Goal: Task Accomplishment & Management: Use online tool/utility

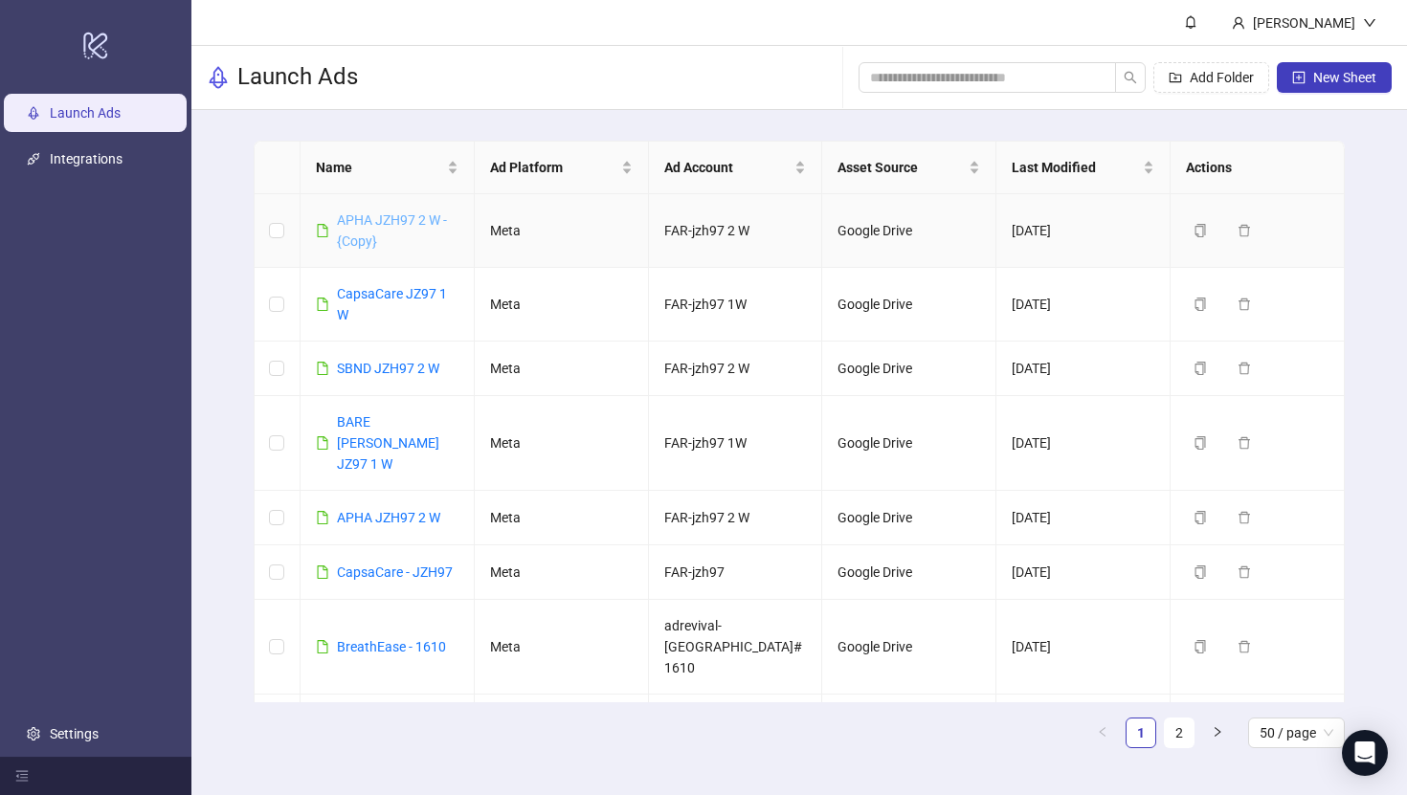
click at [371, 216] on link "APHA JZH97 2 W - {Copy}" at bounding box center [392, 230] width 110 height 36
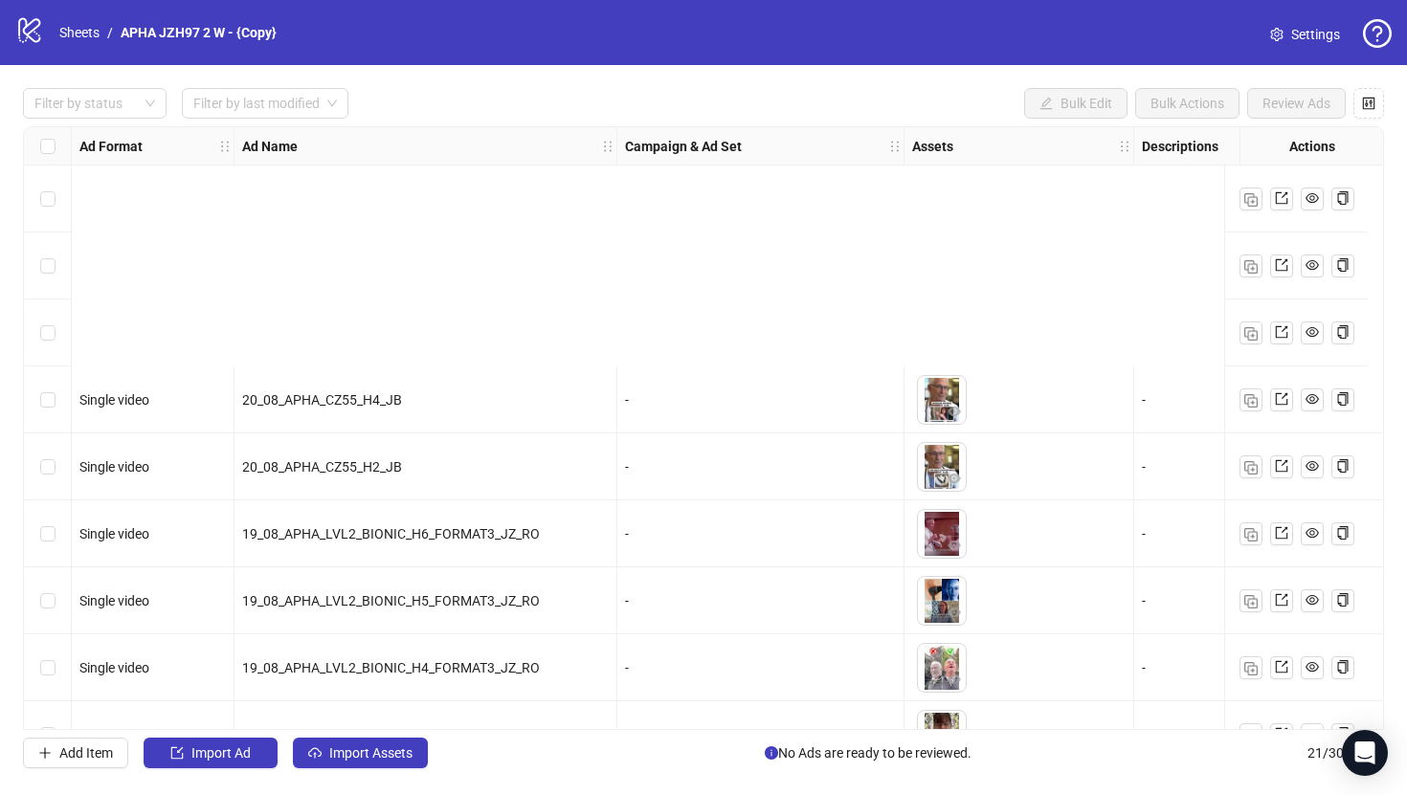
scroll to position [851, 0]
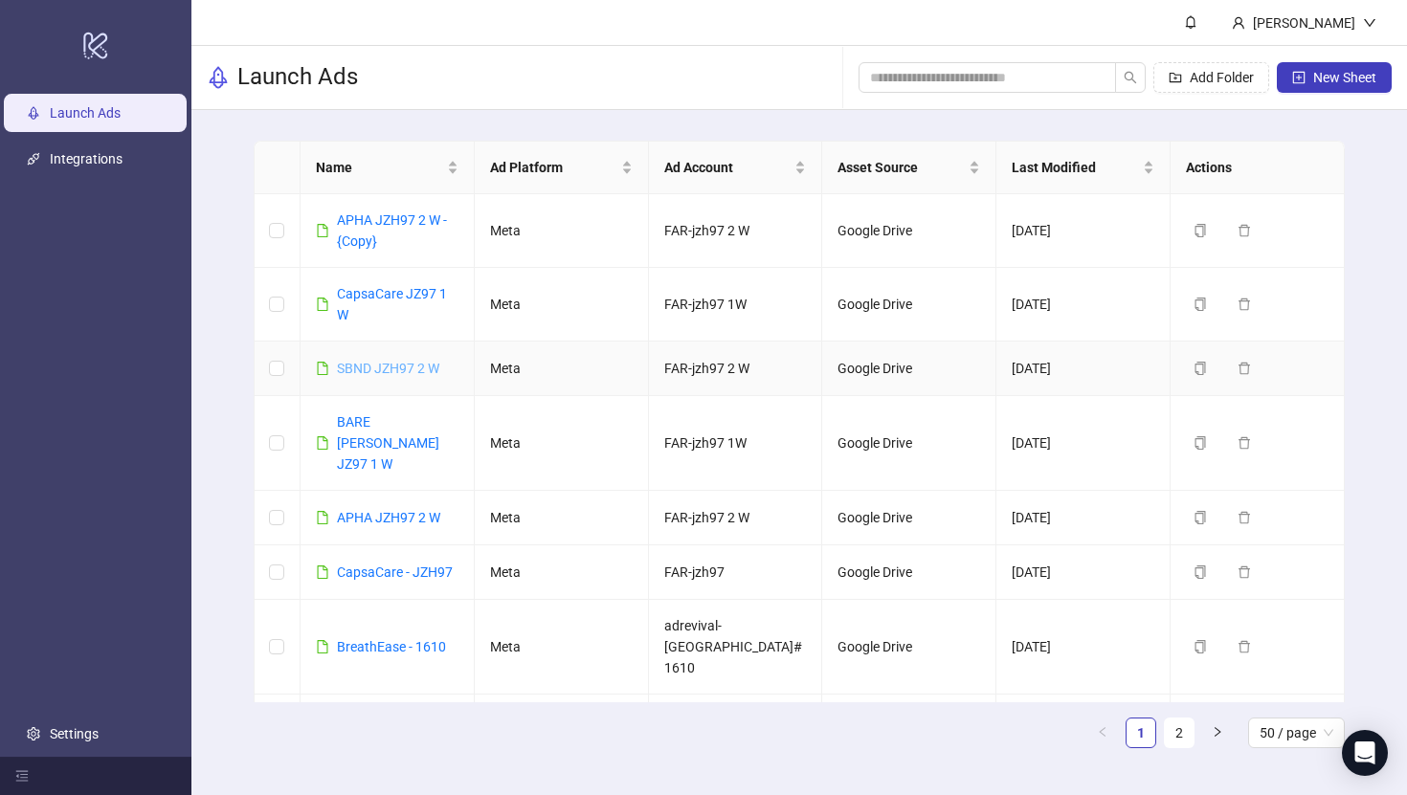
click at [390, 364] on link "SBND JZH97 2 W" at bounding box center [388, 368] width 102 height 15
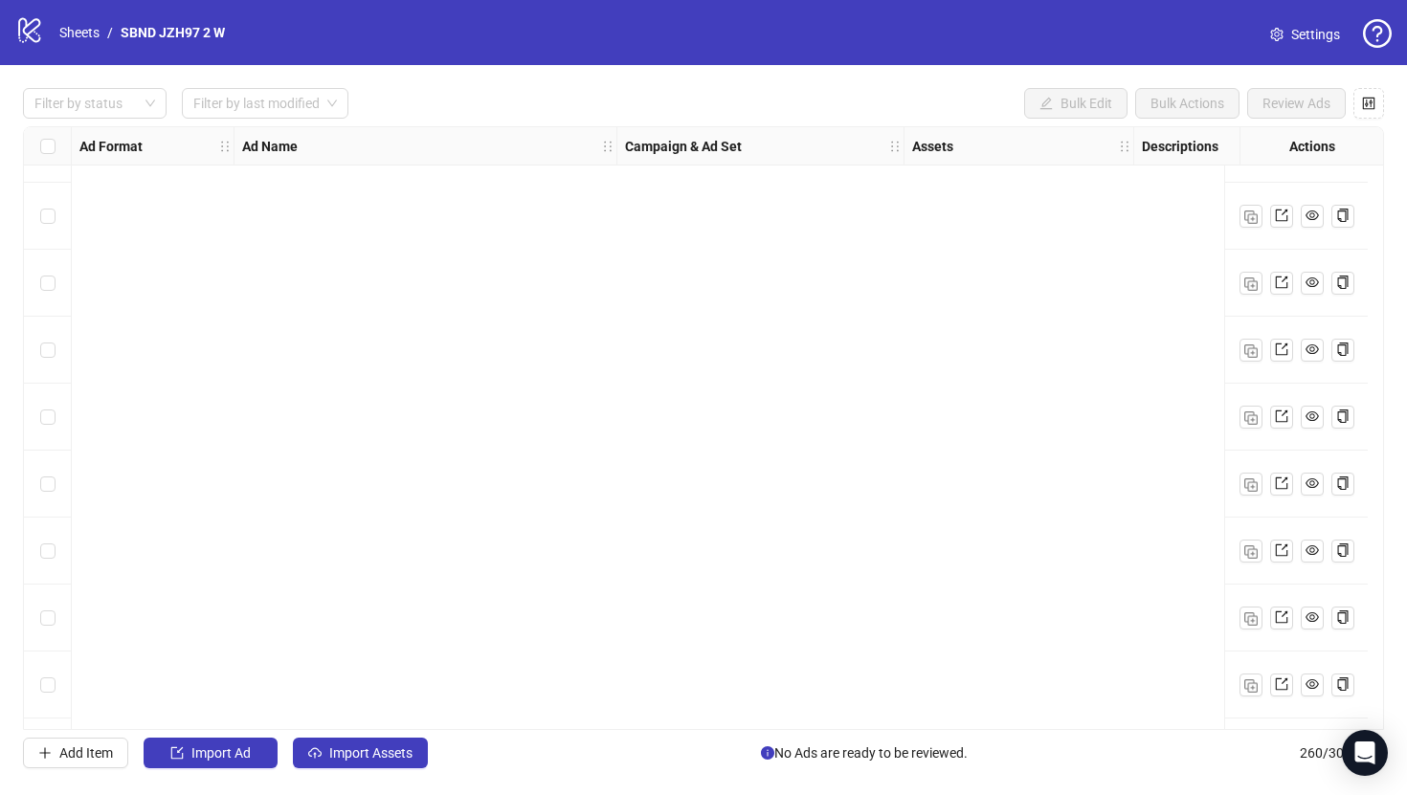
scroll to position [16863, 0]
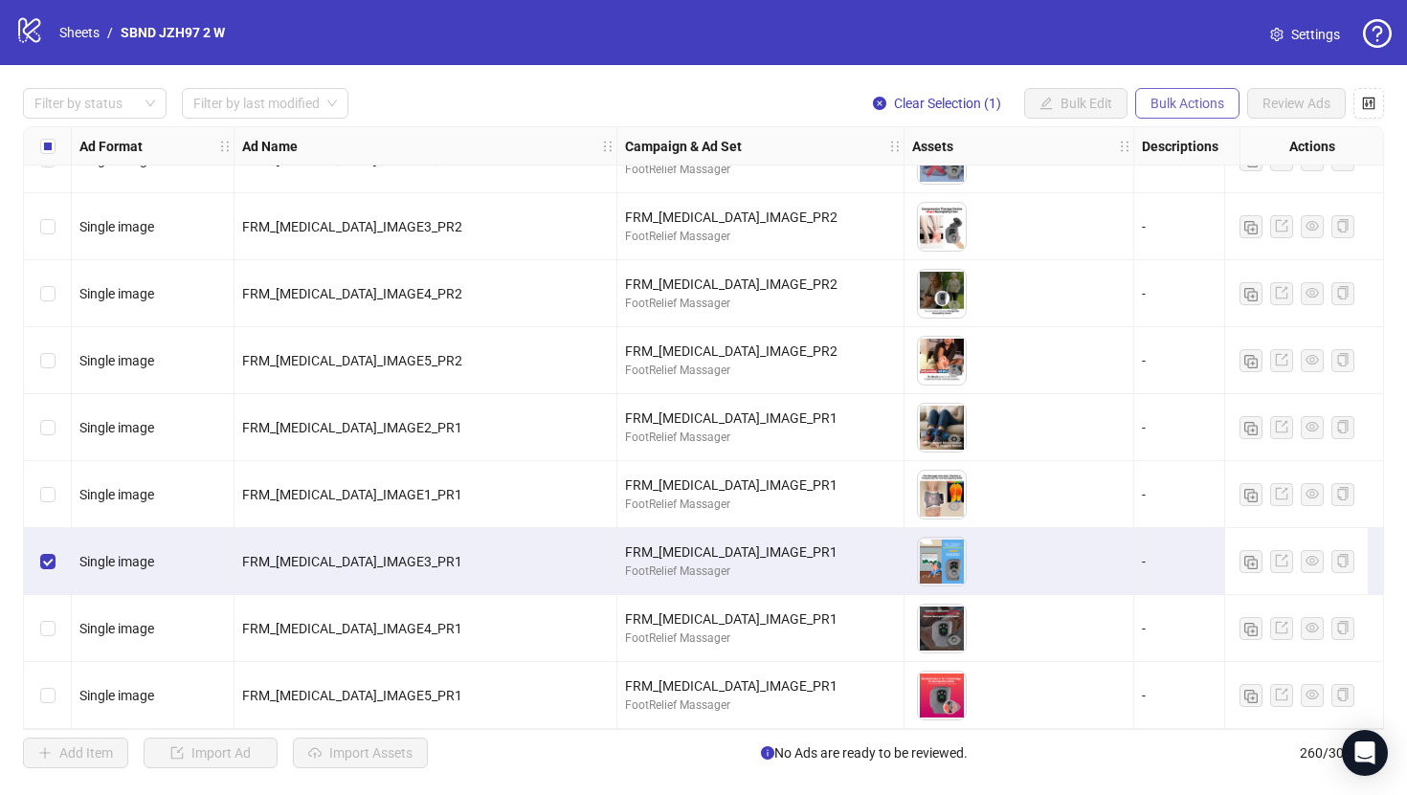
click at [1219, 103] on span "Bulk Actions" at bounding box center [1187, 103] width 74 height 15
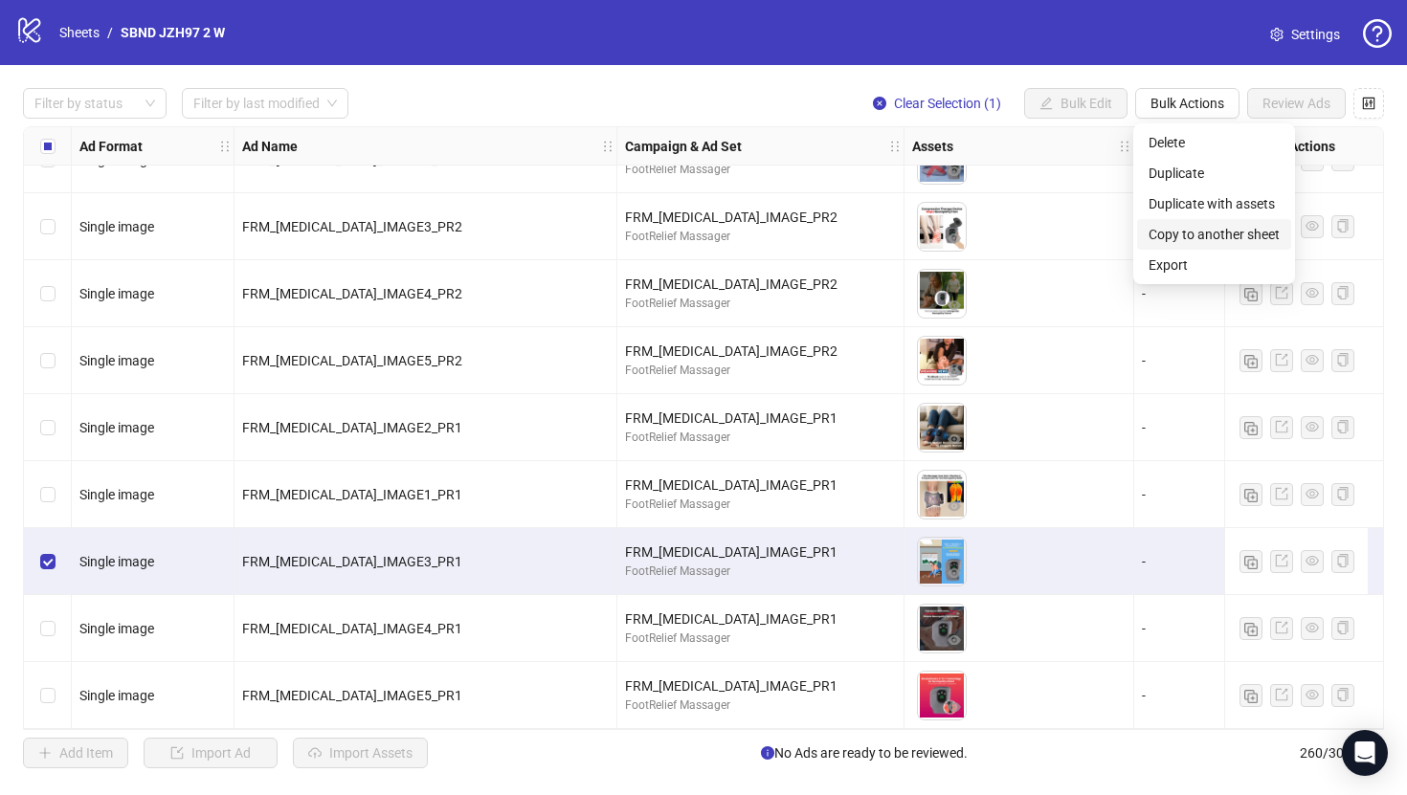
click at [1228, 227] on span "Copy to another sheet" at bounding box center [1214, 234] width 131 height 21
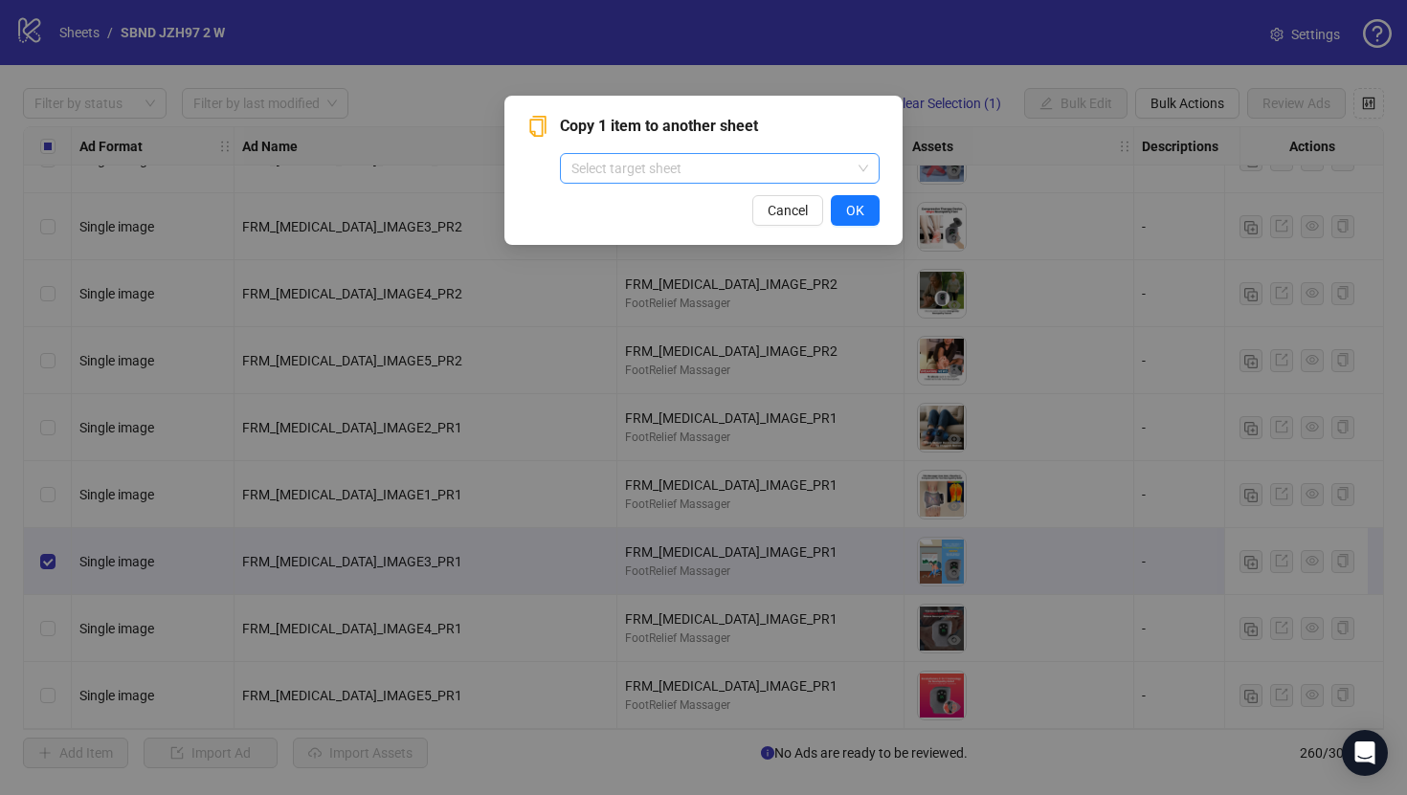
click at [777, 161] on input "search" at bounding box center [710, 168] width 279 height 29
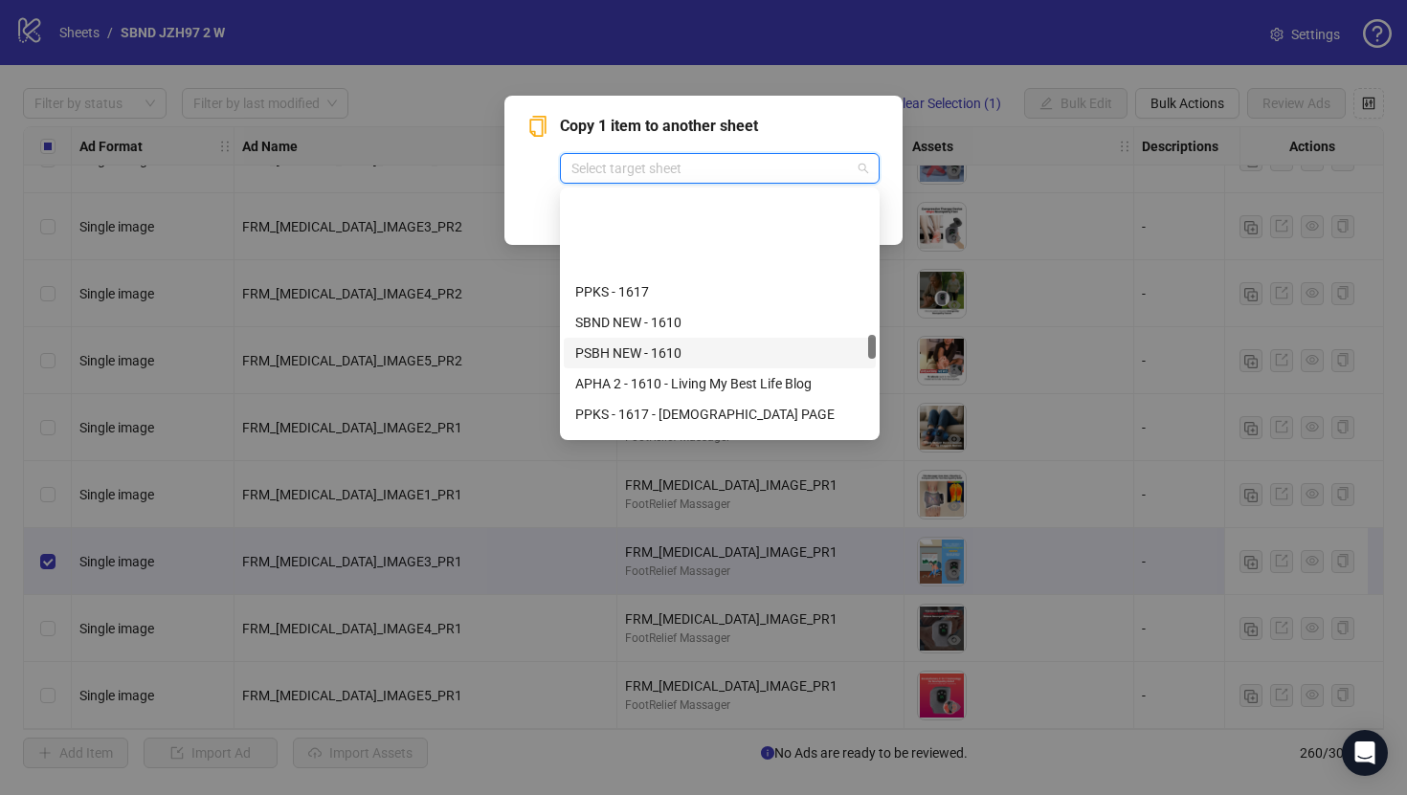
scroll to position [1455, 0]
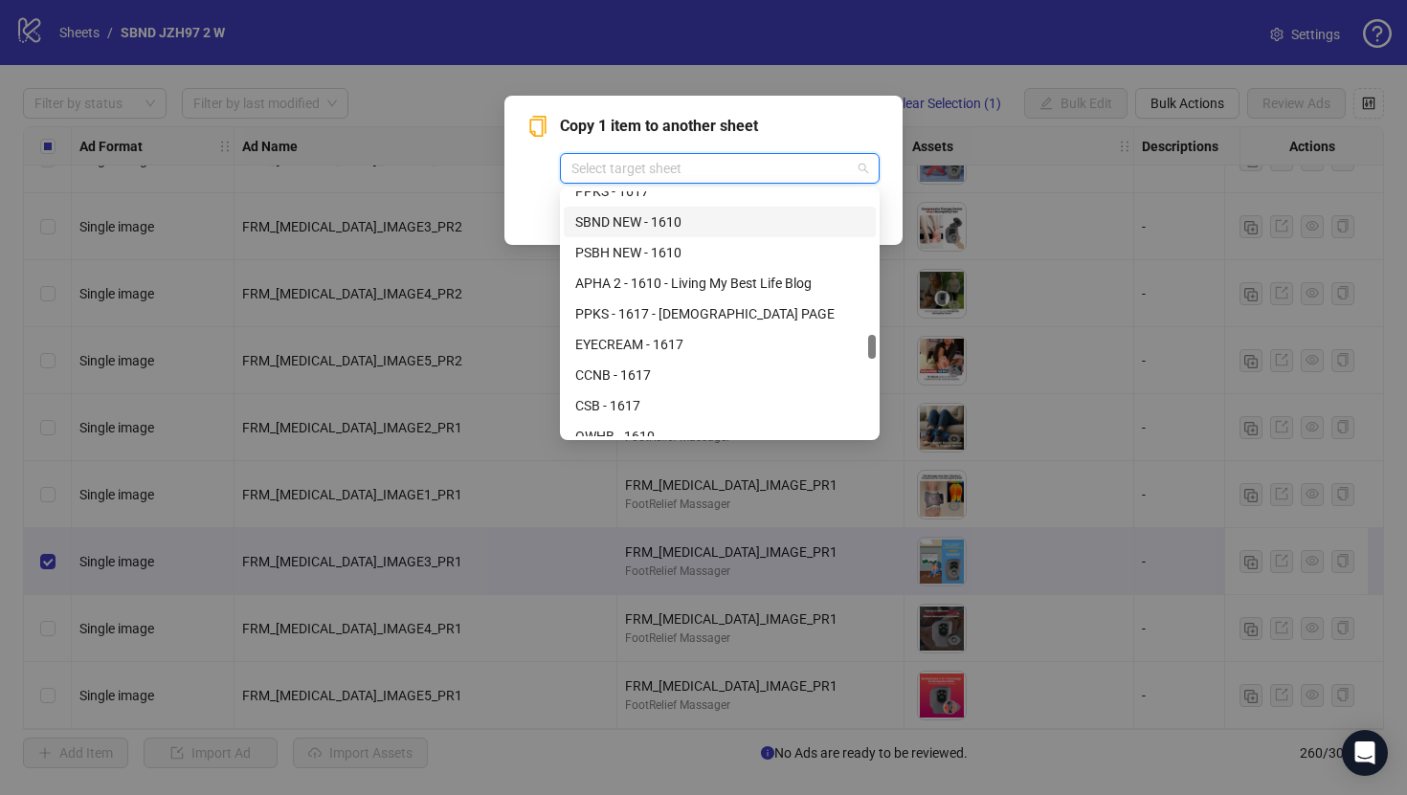
click at [312, 89] on div "Copy 1 item to another sheet Select target sheet Cancel OK" at bounding box center [703, 397] width 1407 height 795
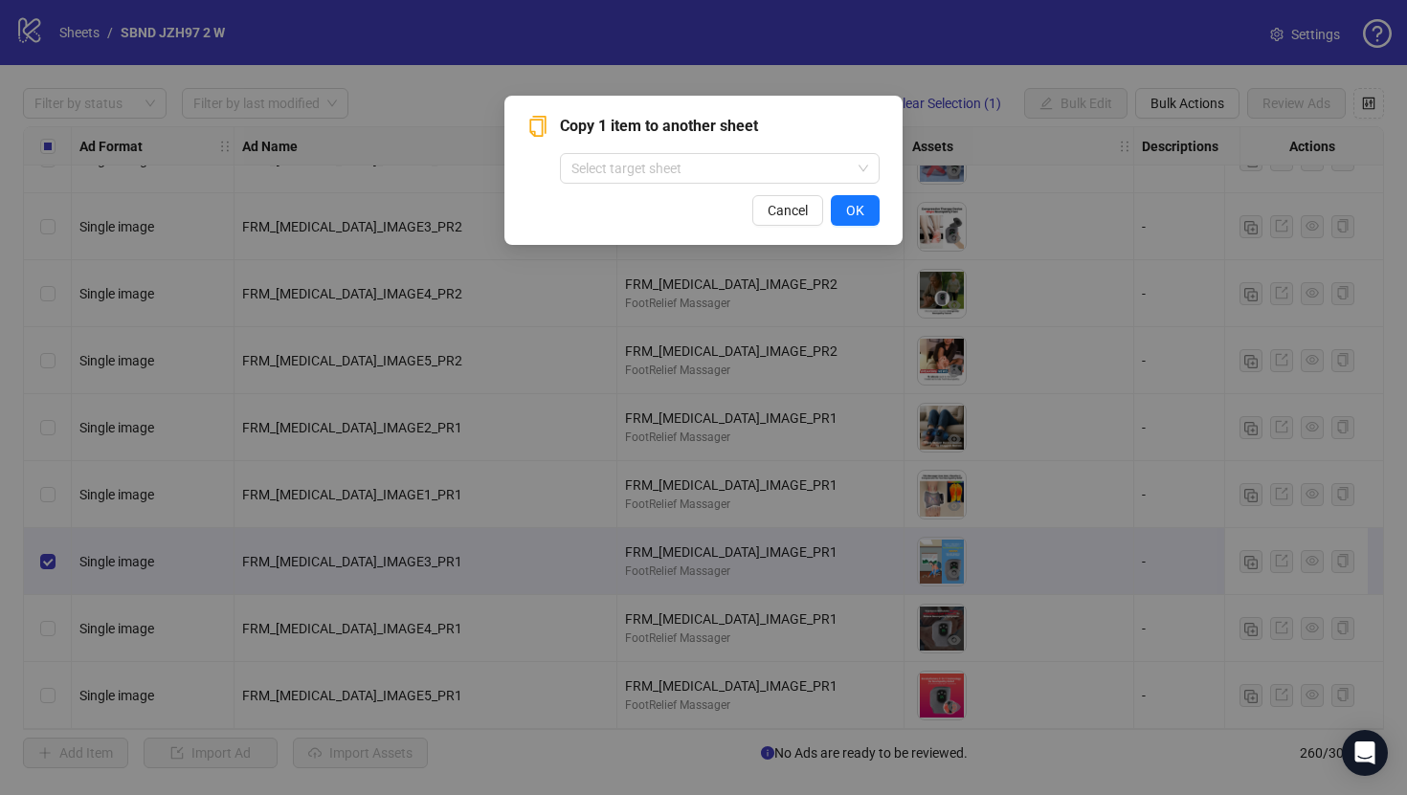
click at [88, 55] on div "Copy 1 item to another sheet Select target sheet Cancel OK" at bounding box center [703, 397] width 1407 height 795
click at [81, 41] on div "Copy 1 item to another sheet Select target sheet Cancel OK" at bounding box center [703, 397] width 1407 height 795
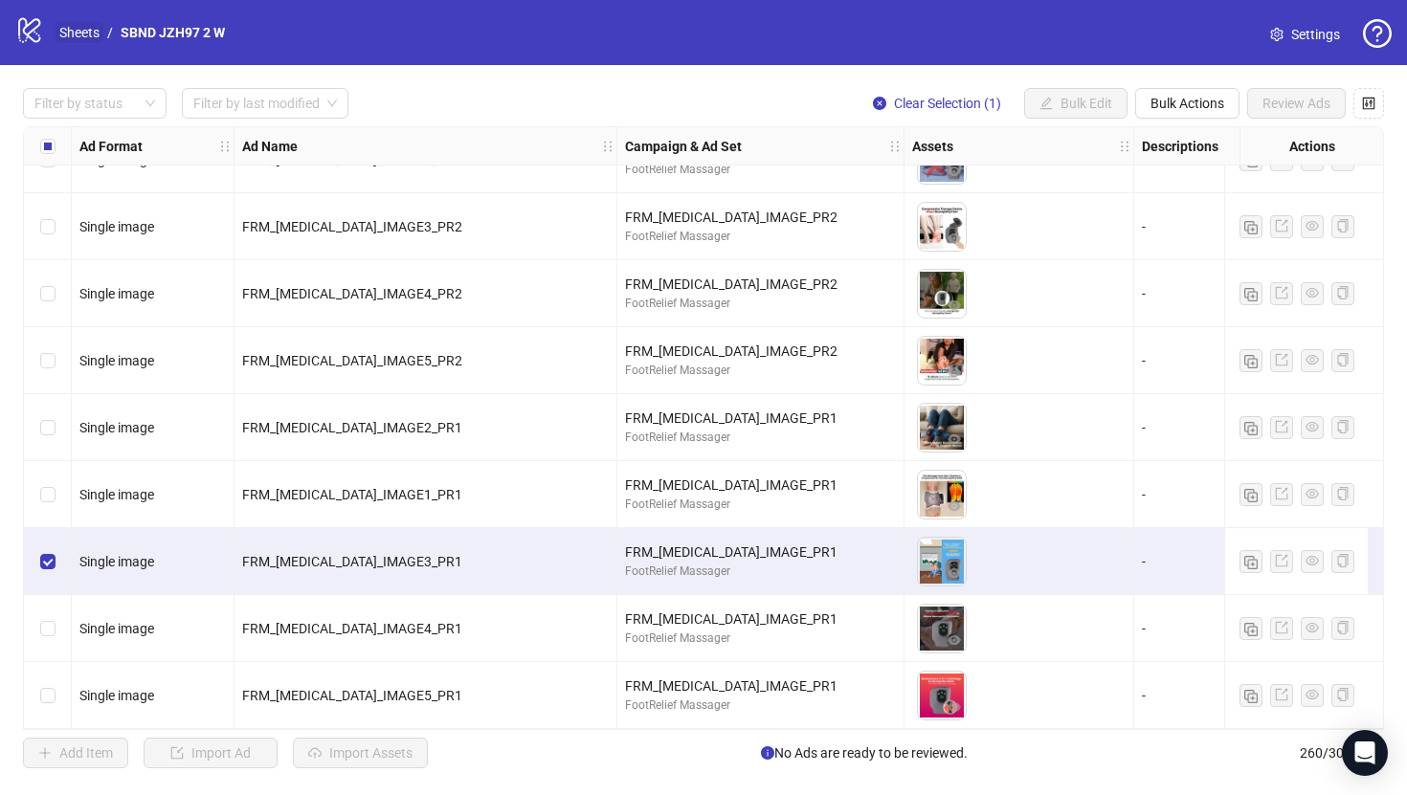
click at [97, 30] on link "Sheets" at bounding box center [80, 32] width 48 height 21
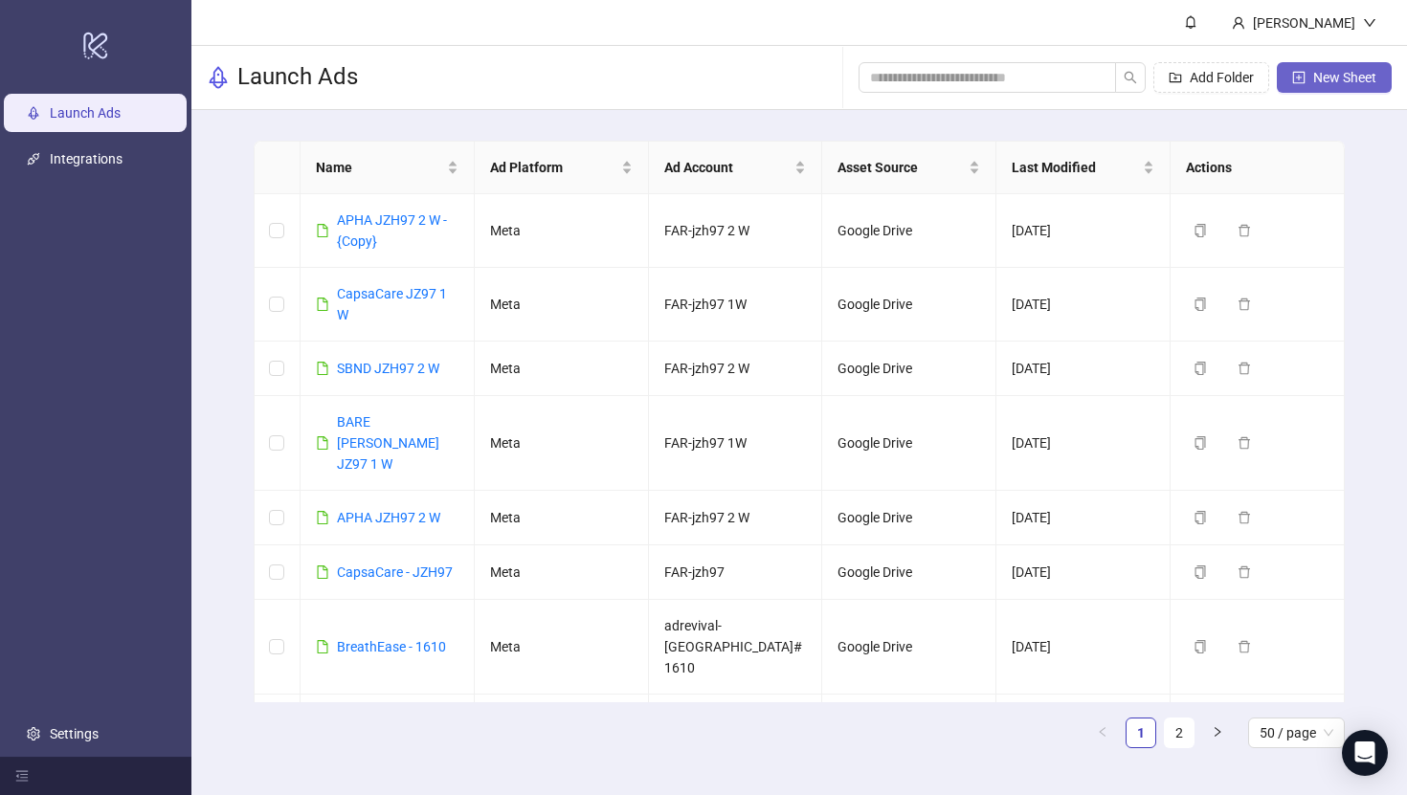
click at [1313, 75] on span "New Sheet" at bounding box center [1344, 77] width 63 height 15
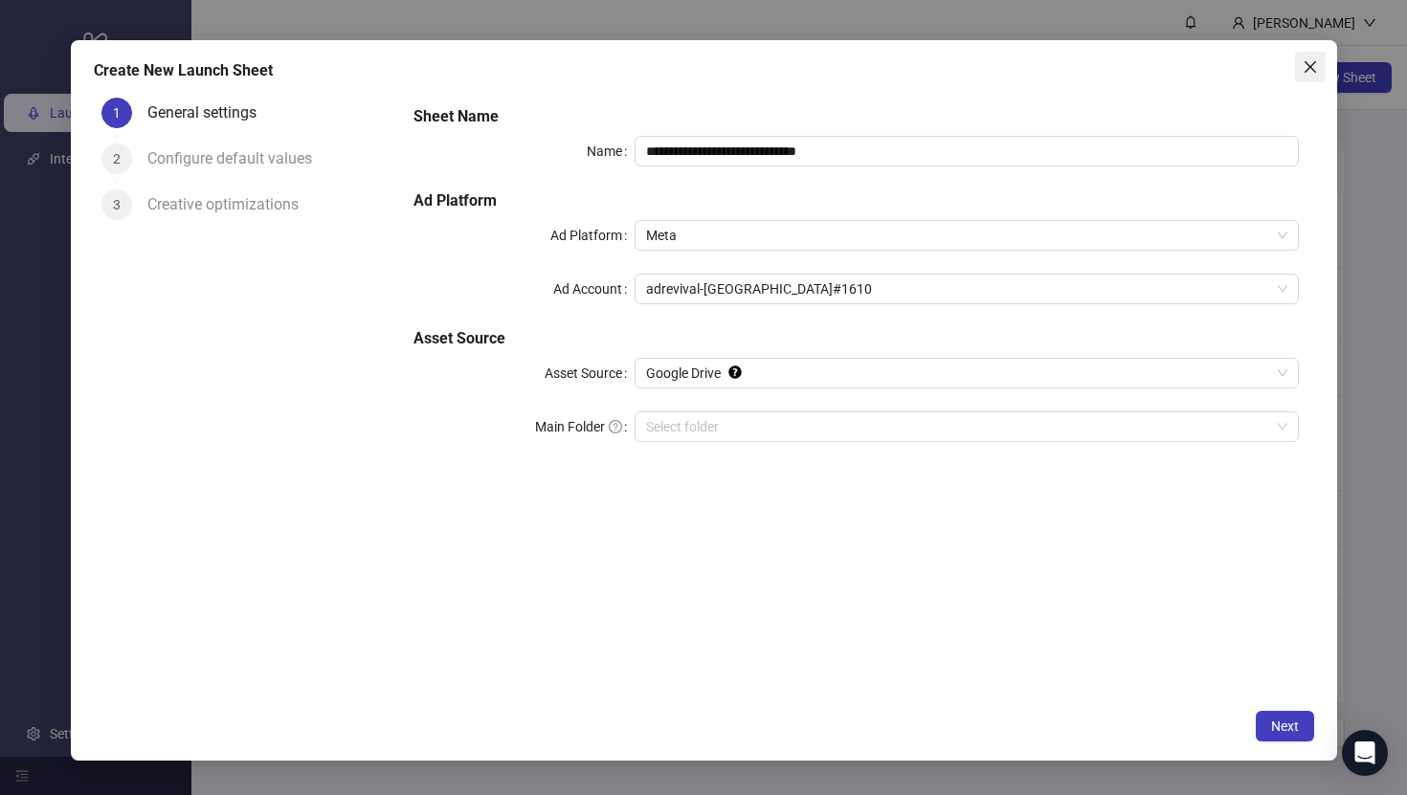
click at [1307, 73] on icon "close" at bounding box center [1310, 66] width 15 height 15
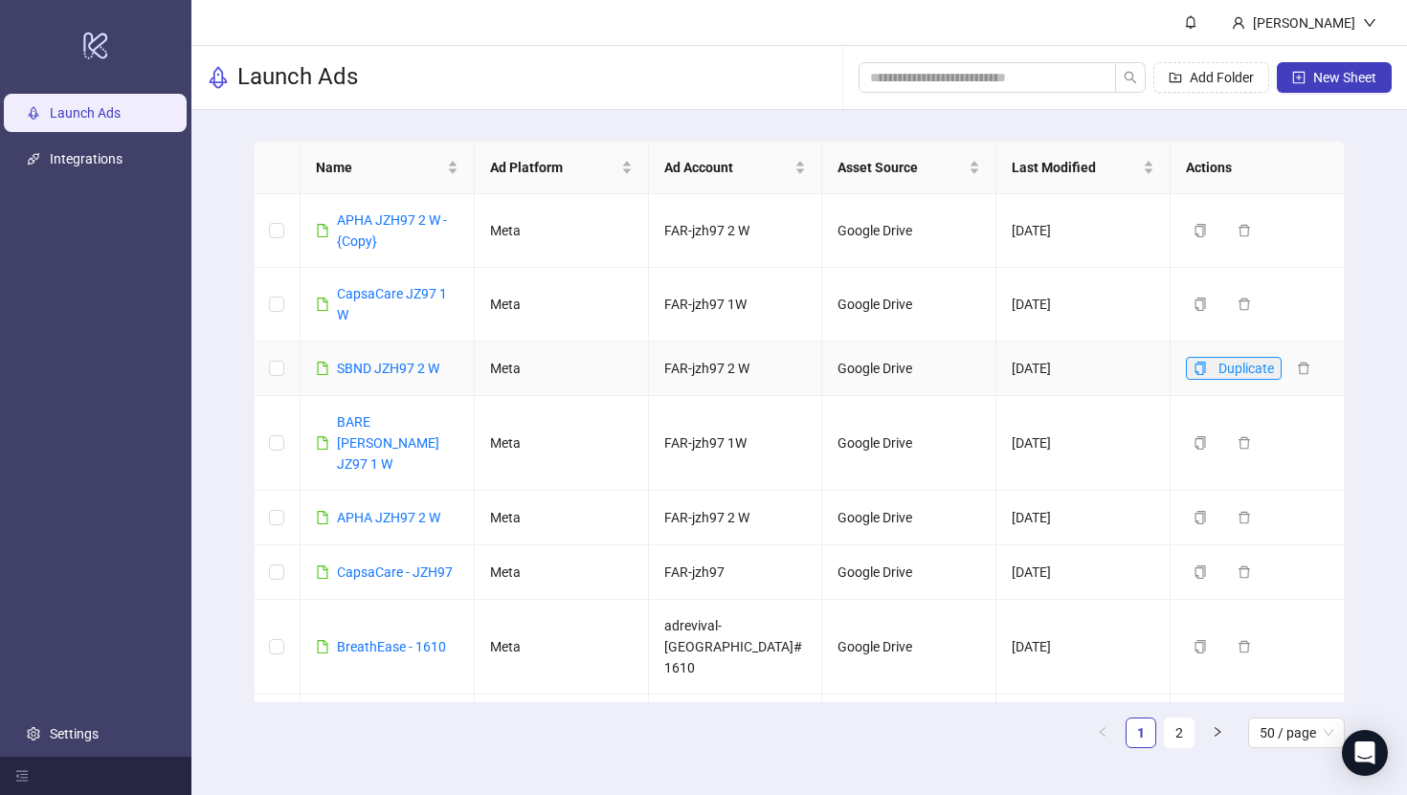
click at [1204, 374] on span "button" at bounding box center [1199, 368] width 13 height 15
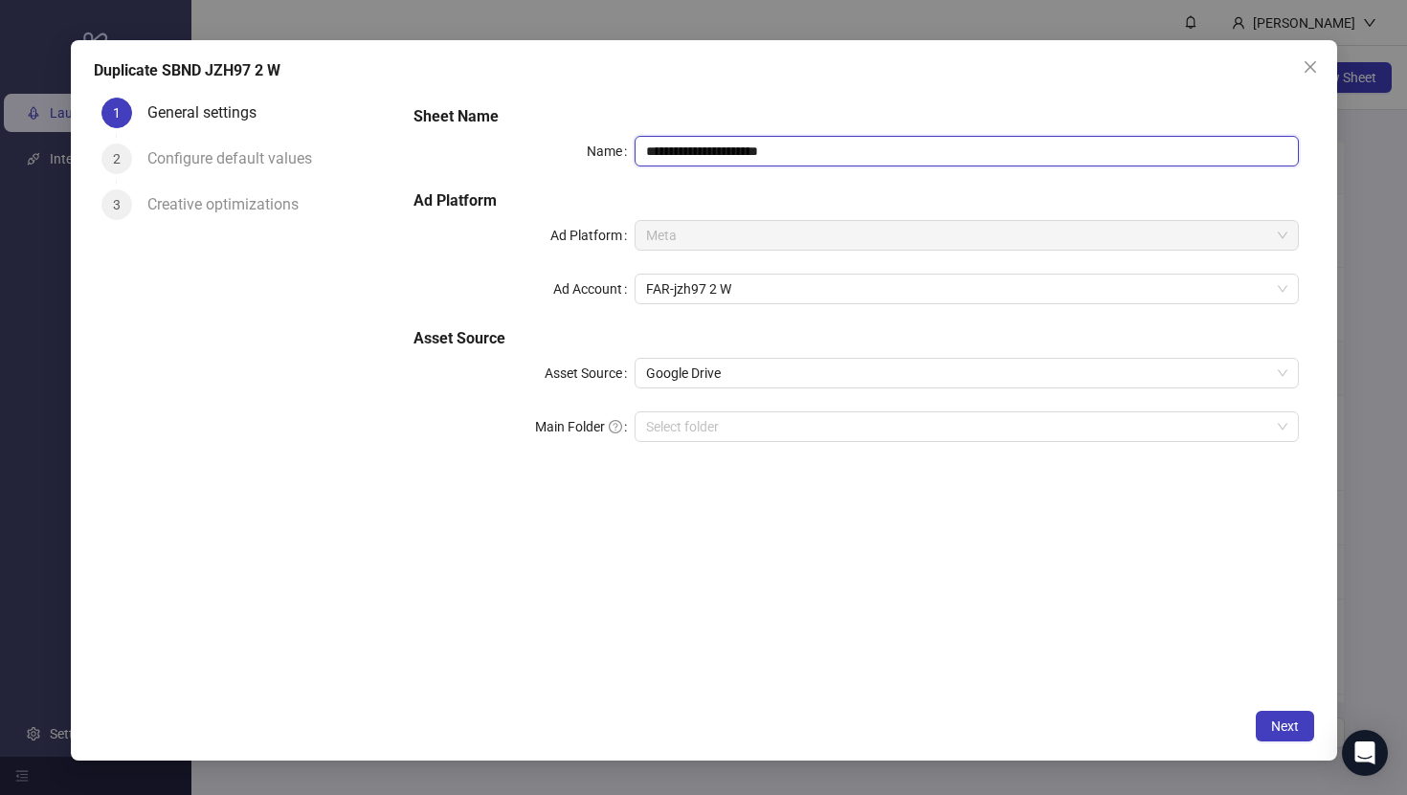
click at [792, 159] on input "**********" at bounding box center [966, 151] width 663 height 31
type input "**********"
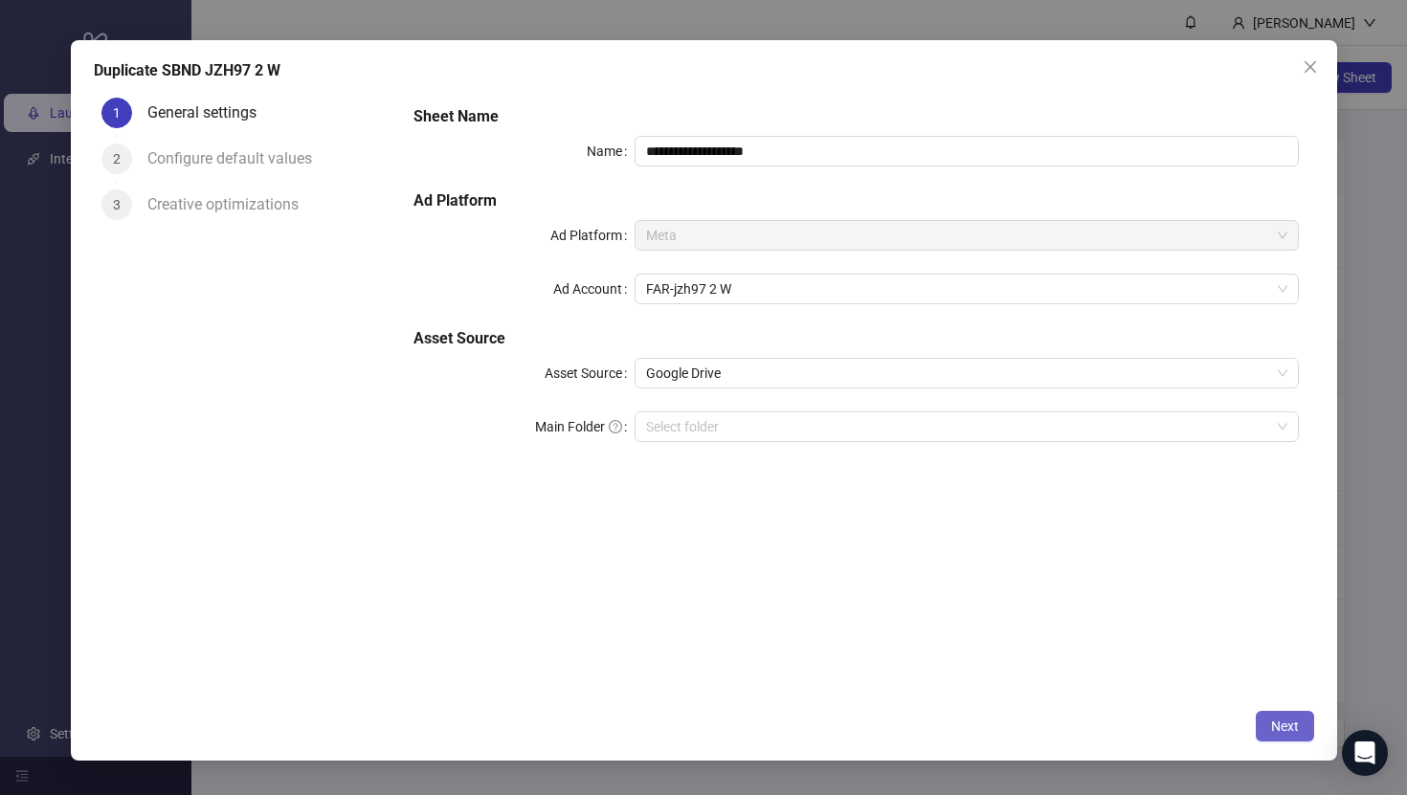
click at [1283, 737] on button "Next" at bounding box center [1285, 726] width 58 height 31
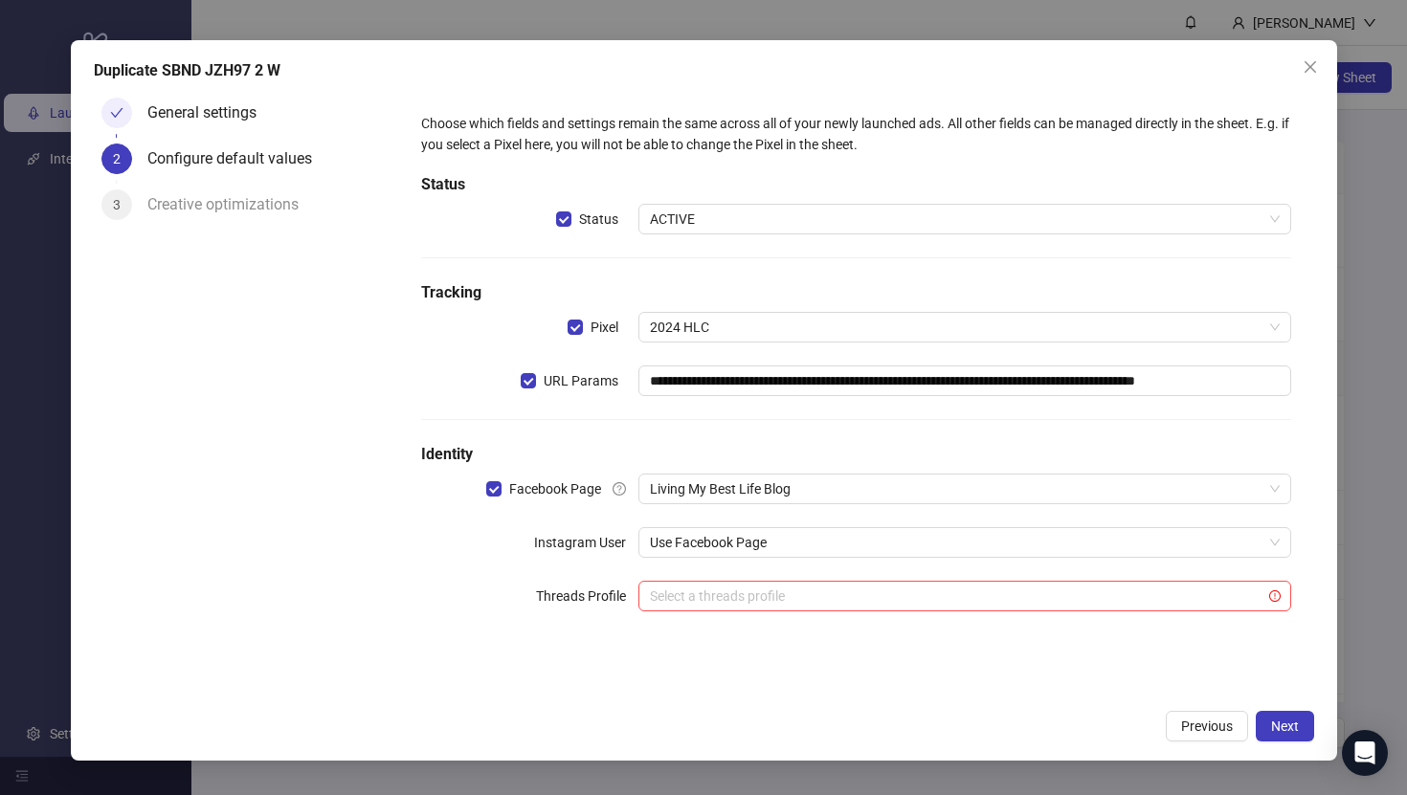
click at [1056, 506] on div "**********" at bounding box center [855, 373] width 884 height 537
click at [1269, 723] on button "Next" at bounding box center [1285, 726] width 58 height 31
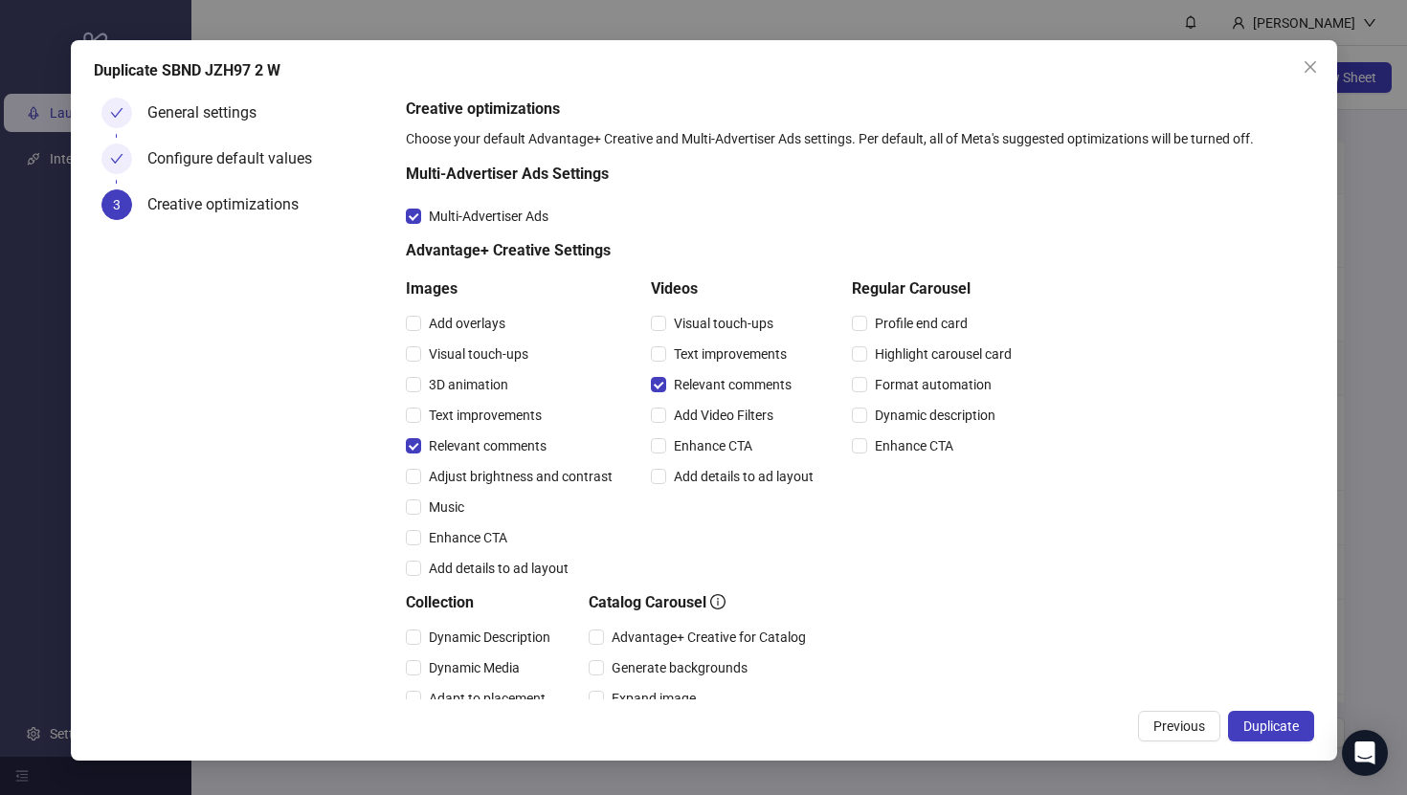
drag, startPoint x: 1269, startPoint y: 723, endPoint x: 1227, endPoint y: 595, distance: 134.1
click at [1227, 595] on div "Duplicate SBND JZH97 2 W General settings Configure default values 3 Creative o…" at bounding box center [704, 401] width 1266 height 722
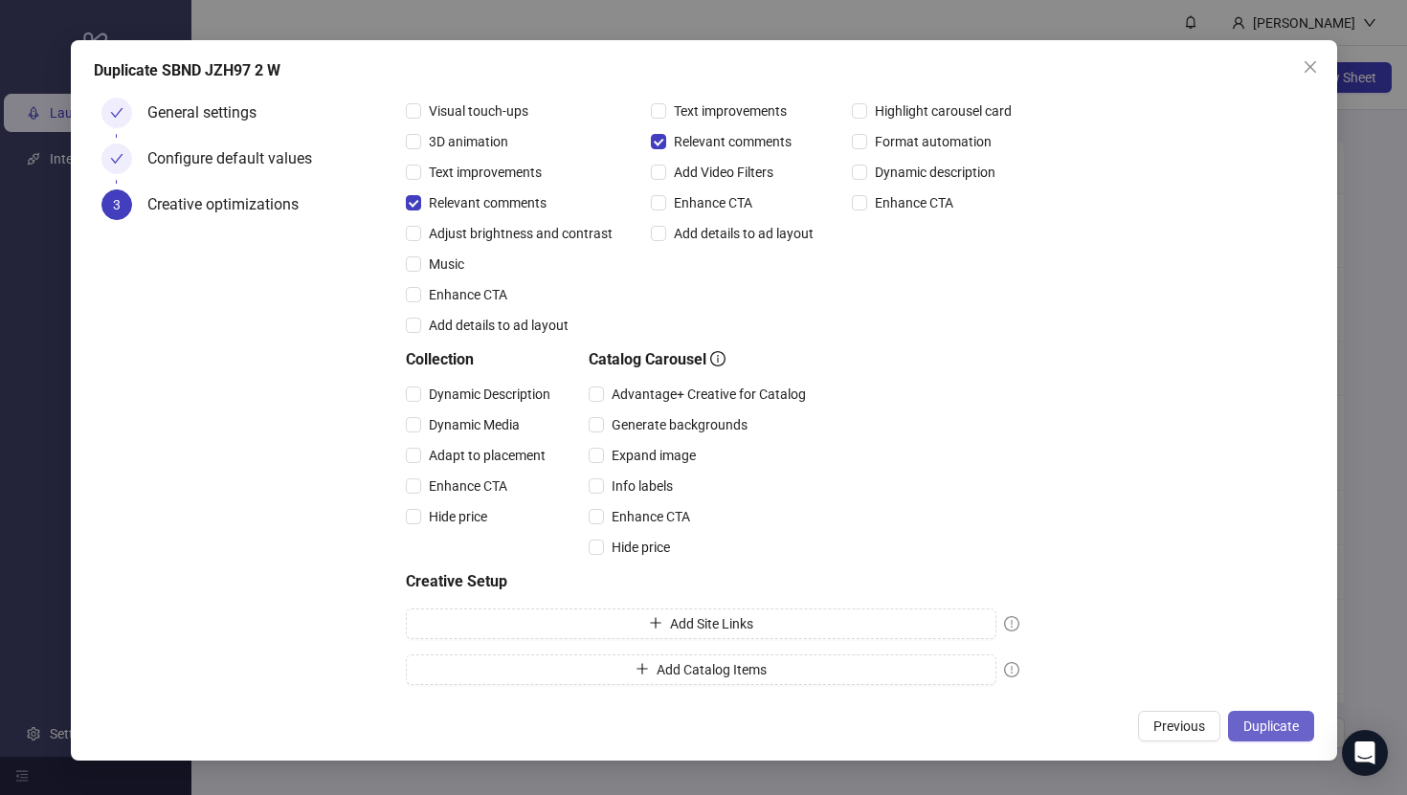
click at [1289, 734] on button "Duplicate" at bounding box center [1271, 726] width 86 height 31
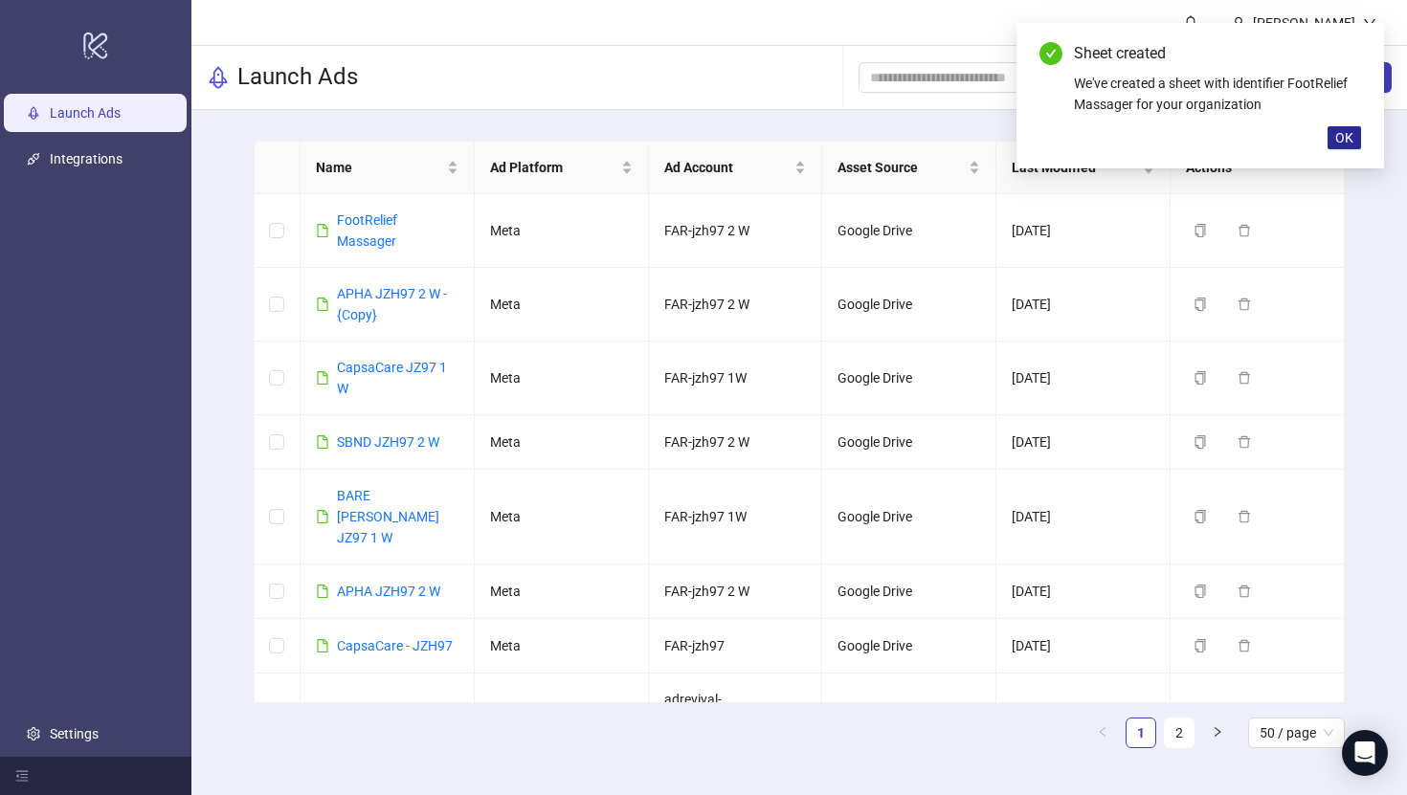
click at [1354, 137] on button "OK" at bounding box center [1343, 137] width 33 height 23
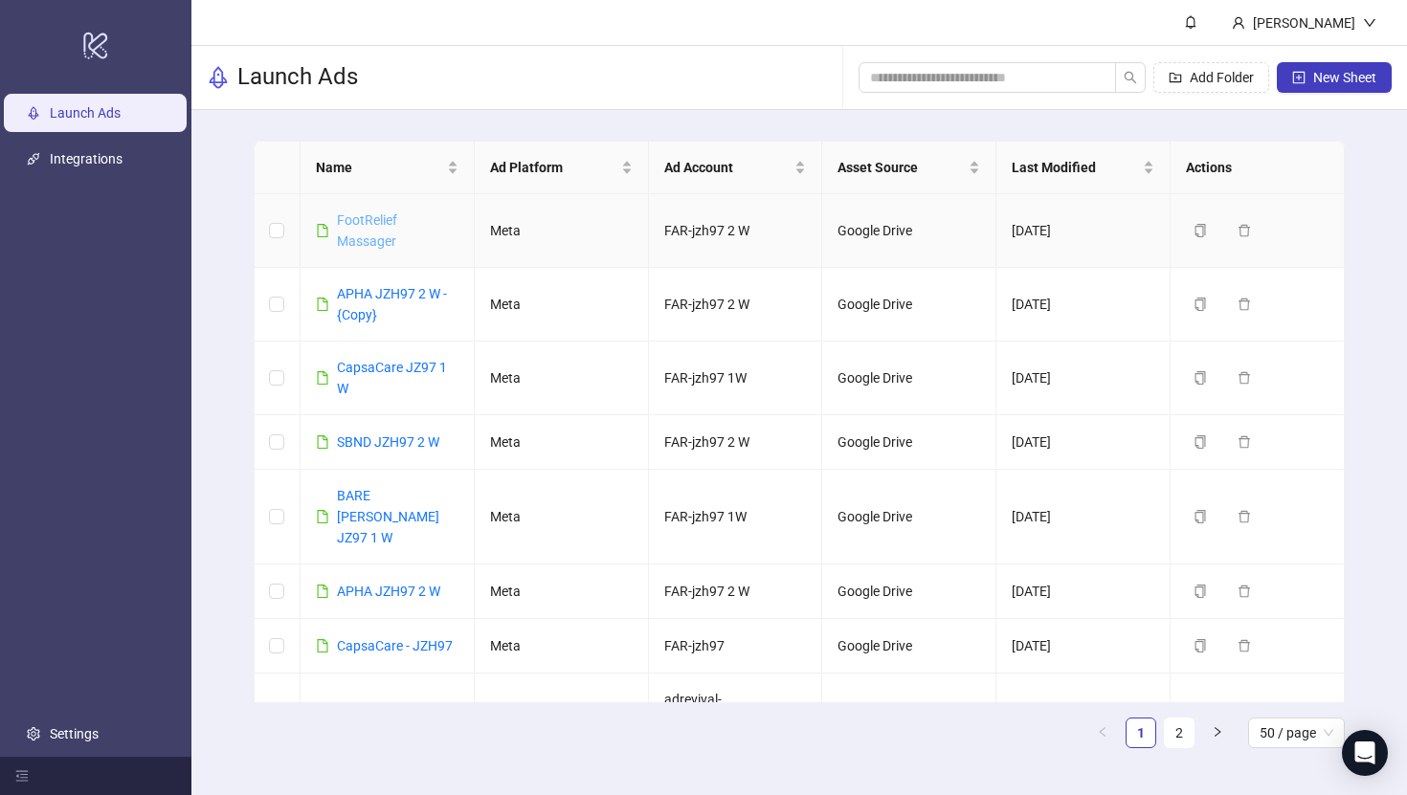
click at [339, 234] on link "FootRelief Massager" at bounding box center [367, 230] width 60 height 36
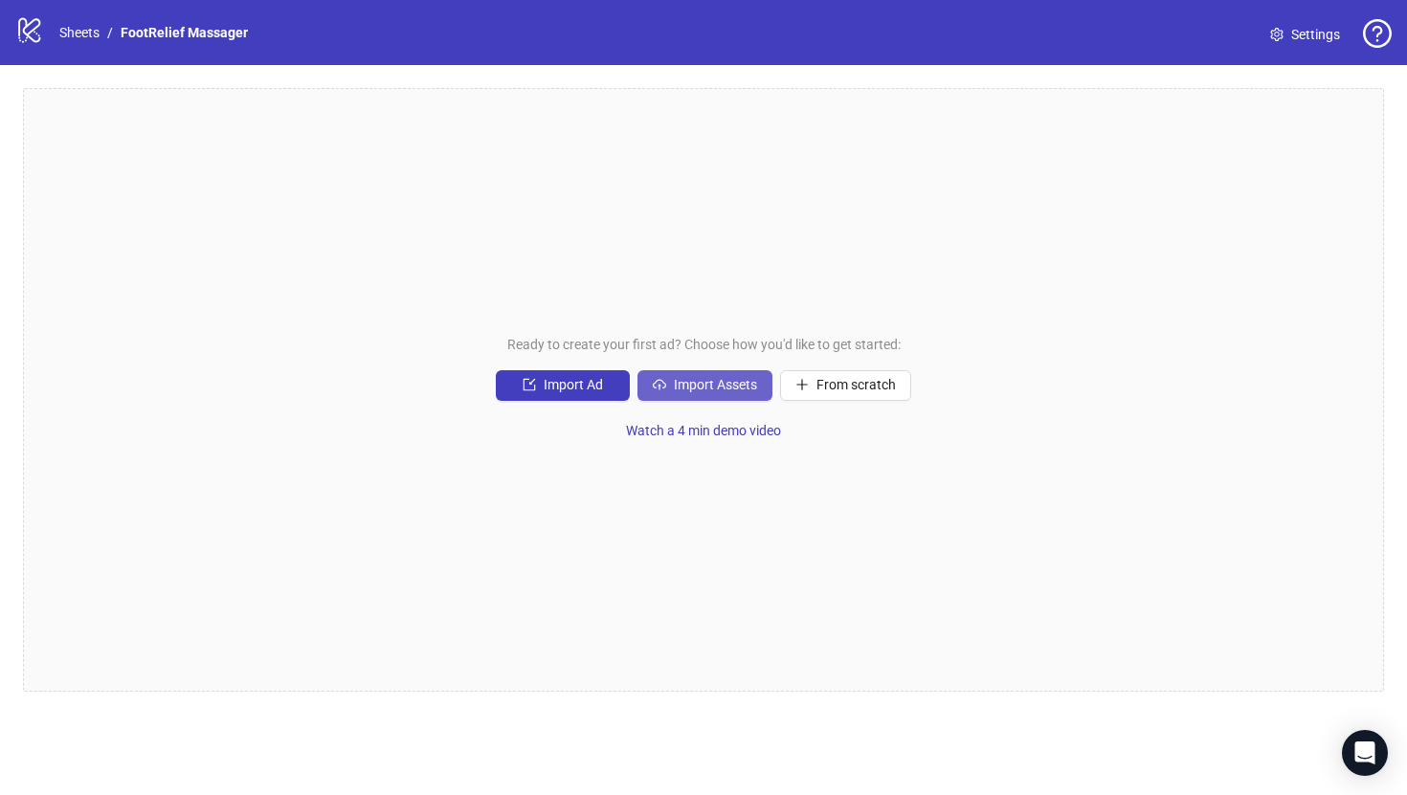
click at [689, 389] on span "Import Assets" at bounding box center [715, 384] width 83 height 15
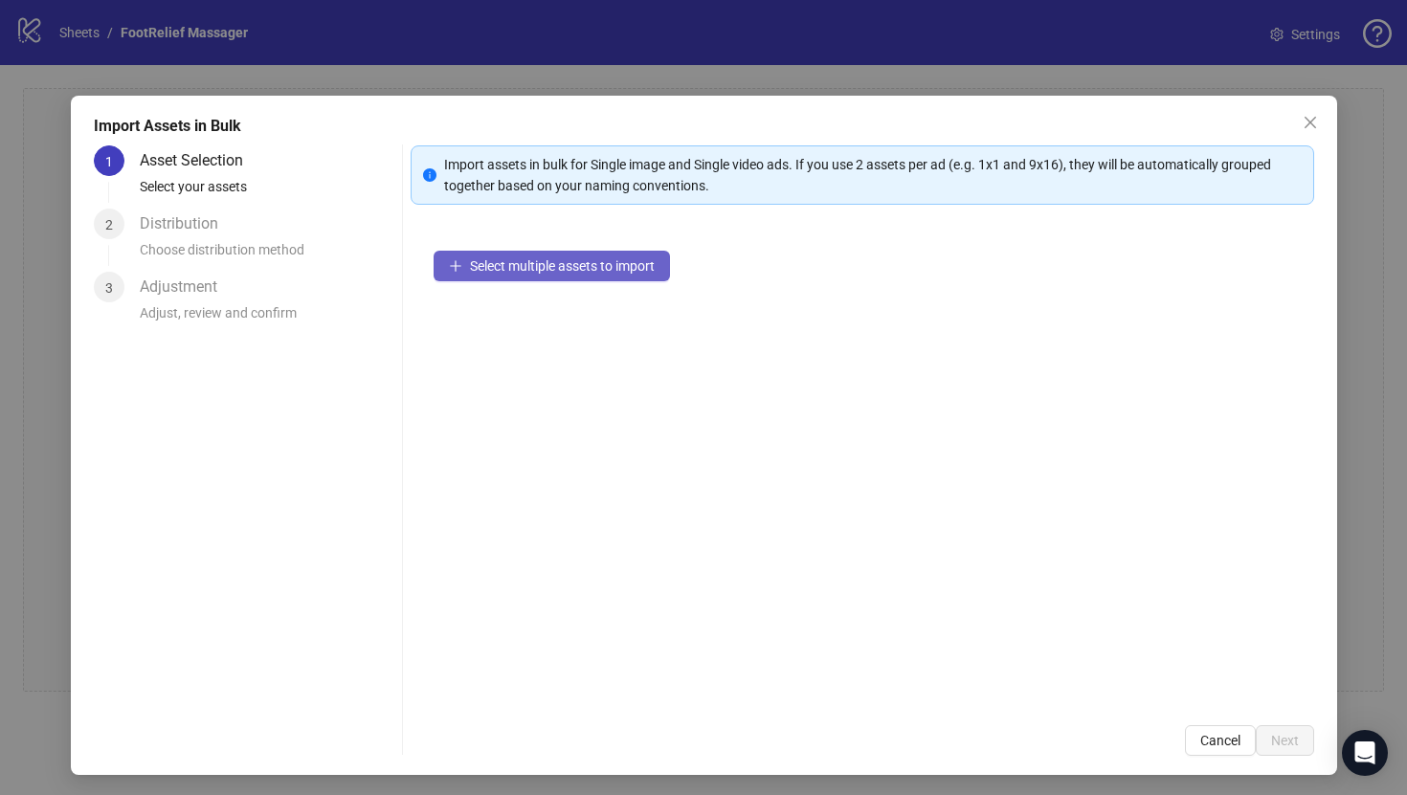
click at [525, 269] on span "Select multiple assets to import" at bounding box center [562, 265] width 185 height 15
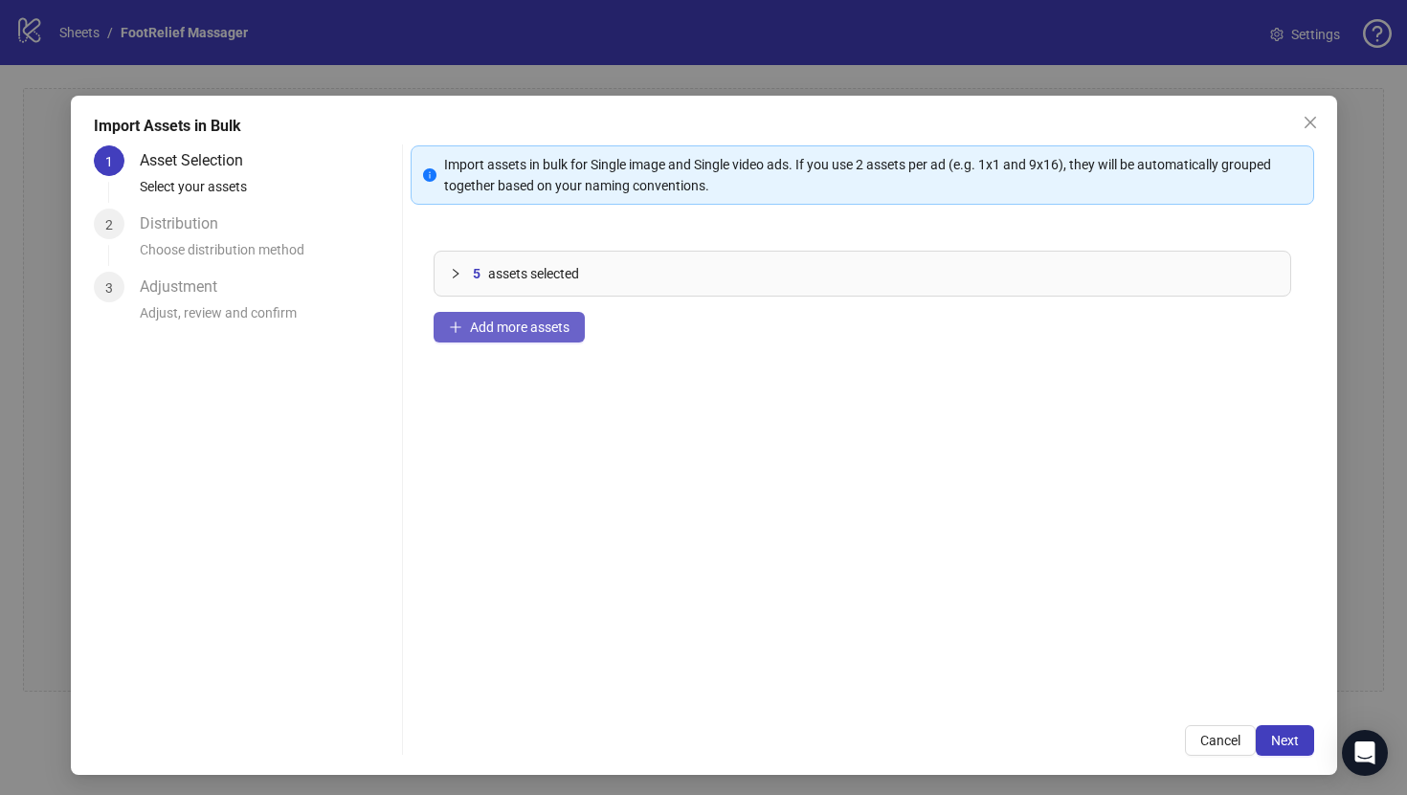
click at [496, 342] on button "Add more assets" at bounding box center [509, 327] width 151 height 31
click at [509, 320] on span "Add more assets" at bounding box center [520, 327] width 100 height 15
click at [530, 335] on button "Add more assets" at bounding box center [509, 327] width 151 height 31
click at [524, 341] on button "Add more assets" at bounding box center [509, 327] width 151 height 31
click at [538, 320] on span "Add more assets" at bounding box center [520, 327] width 100 height 15
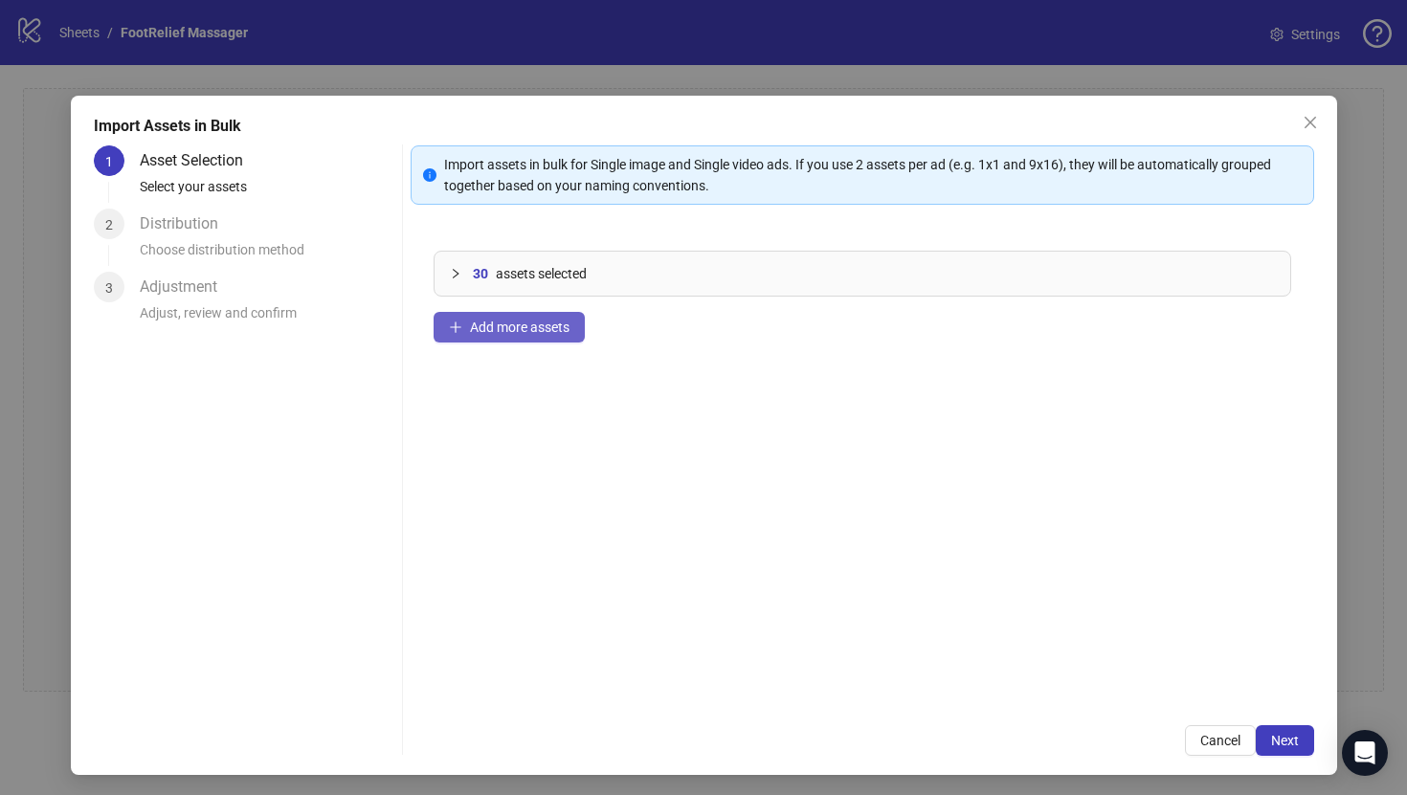
click at [518, 325] on span "Add more assets" at bounding box center [520, 327] width 100 height 15
click at [565, 306] on div "35 assets selected Add more assets" at bounding box center [862, 465] width 903 height 475
click at [565, 323] on span "Add more assets" at bounding box center [520, 327] width 100 height 15
click at [568, 328] on span "Add more assets" at bounding box center [520, 327] width 100 height 15
click at [1295, 740] on span "Next" at bounding box center [1285, 740] width 28 height 15
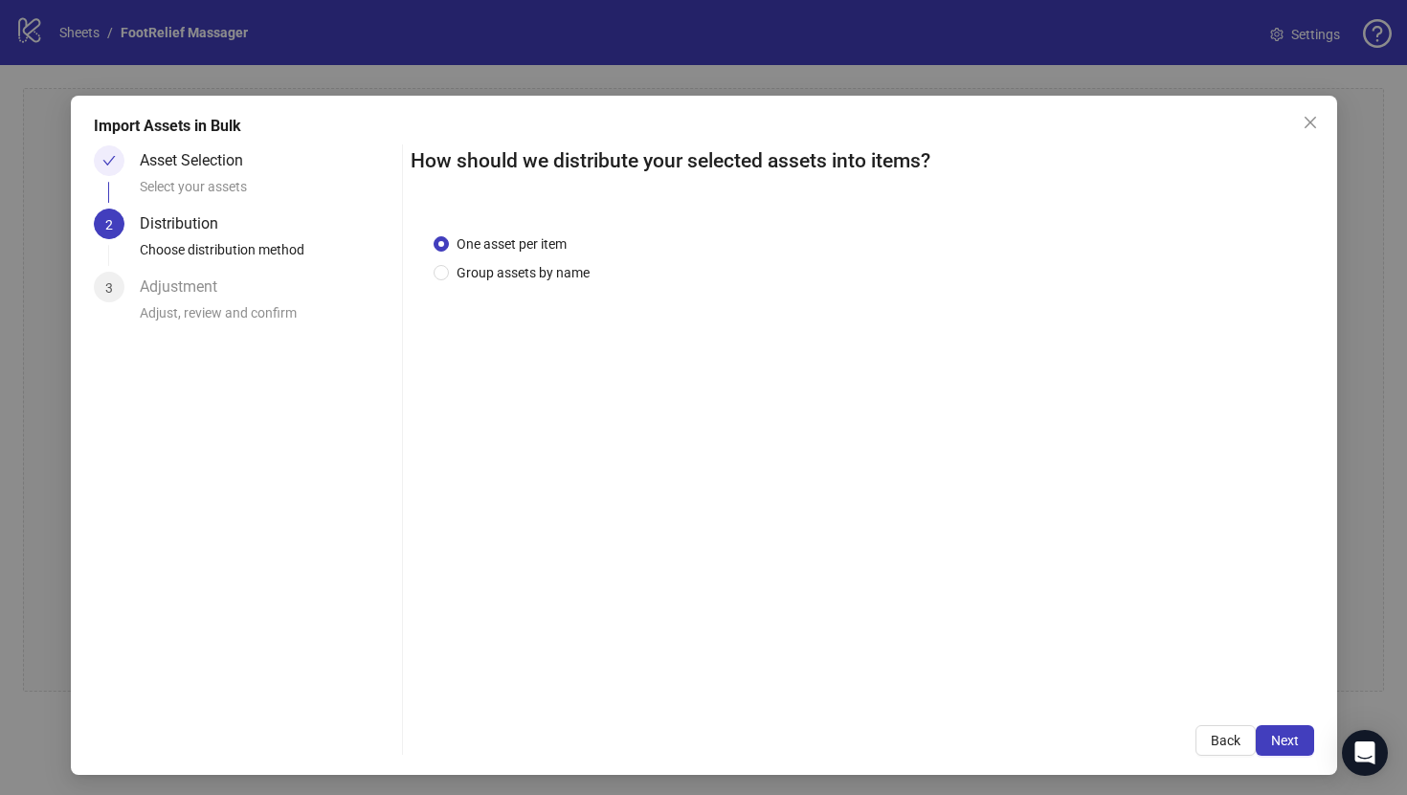
click at [1295, 740] on span "Next" at bounding box center [1285, 740] width 28 height 15
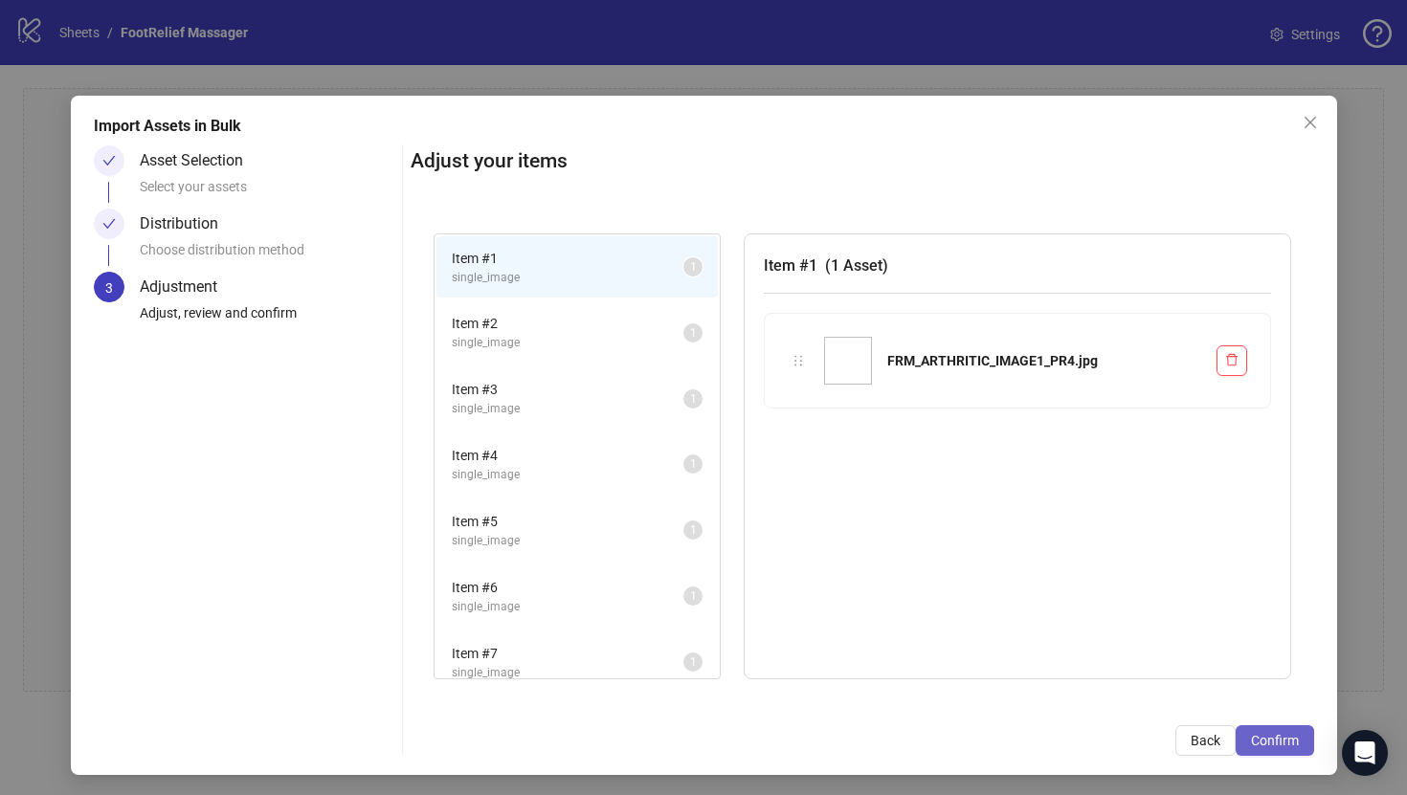
click at [1256, 744] on span "Confirm" at bounding box center [1275, 740] width 48 height 15
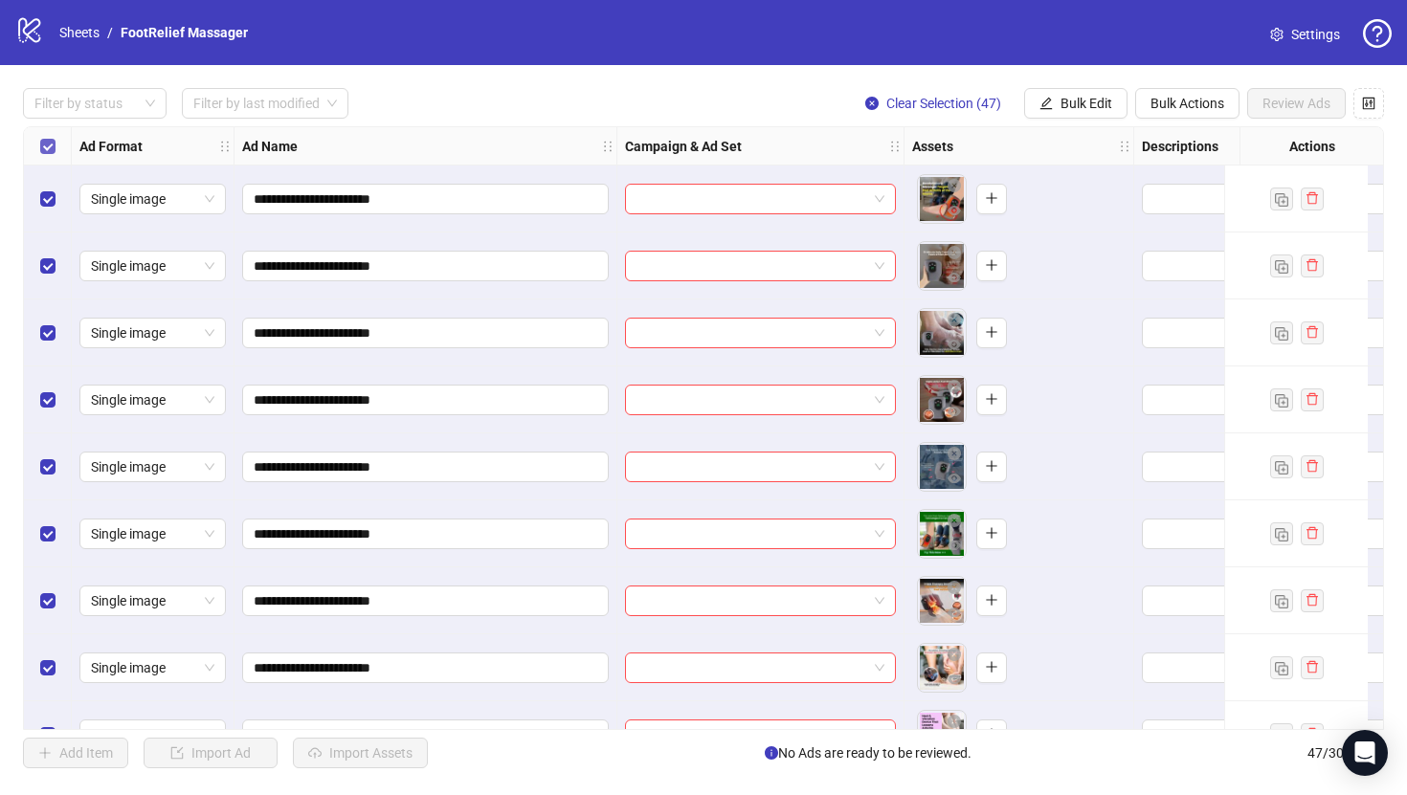
click at [52, 154] on label "Select all rows" at bounding box center [47, 146] width 15 height 21
click at [56, 221] on div "Select row 1" at bounding box center [48, 199] width 48 height 67
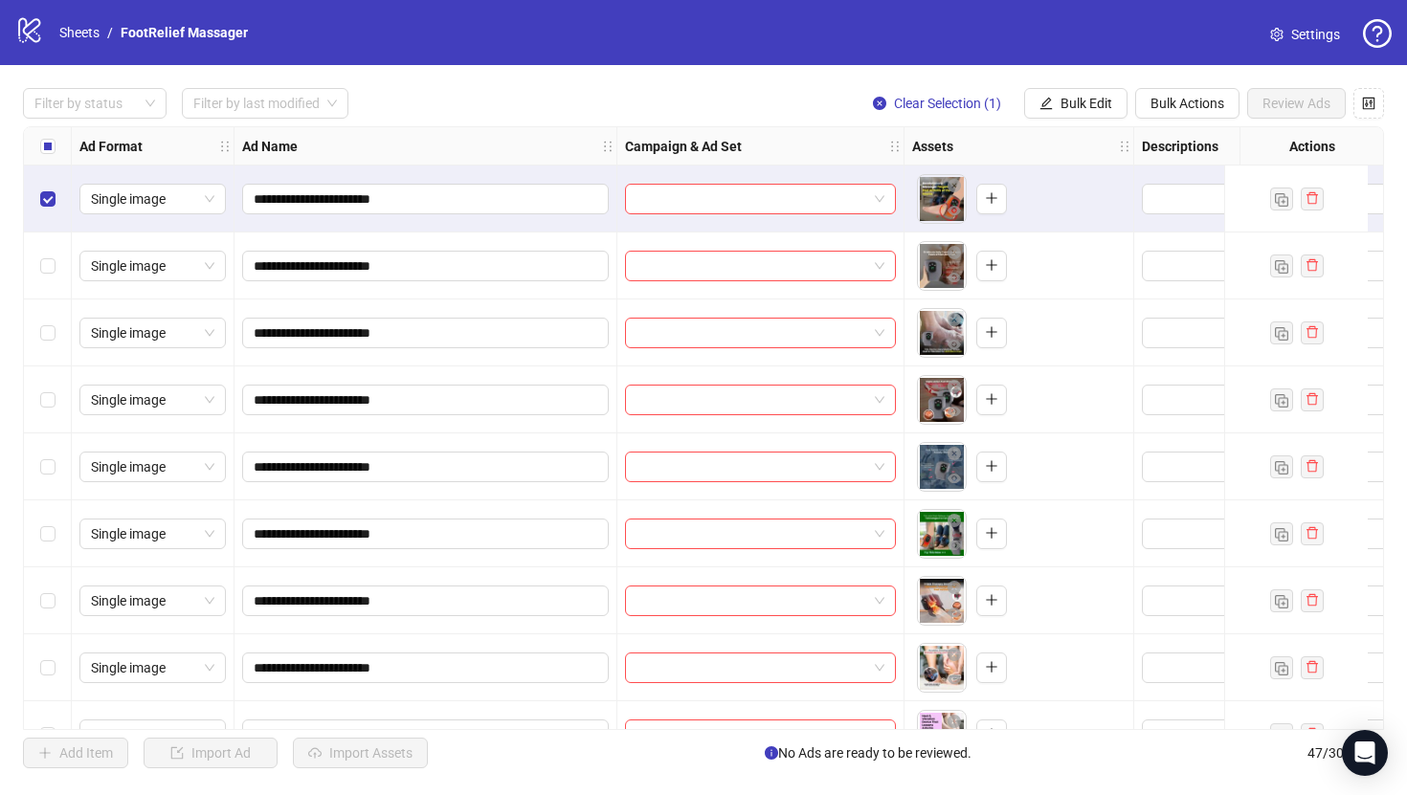
click at [56, 479] on div "Select row 5" at bounding box center [48, 467] width 48 height 67
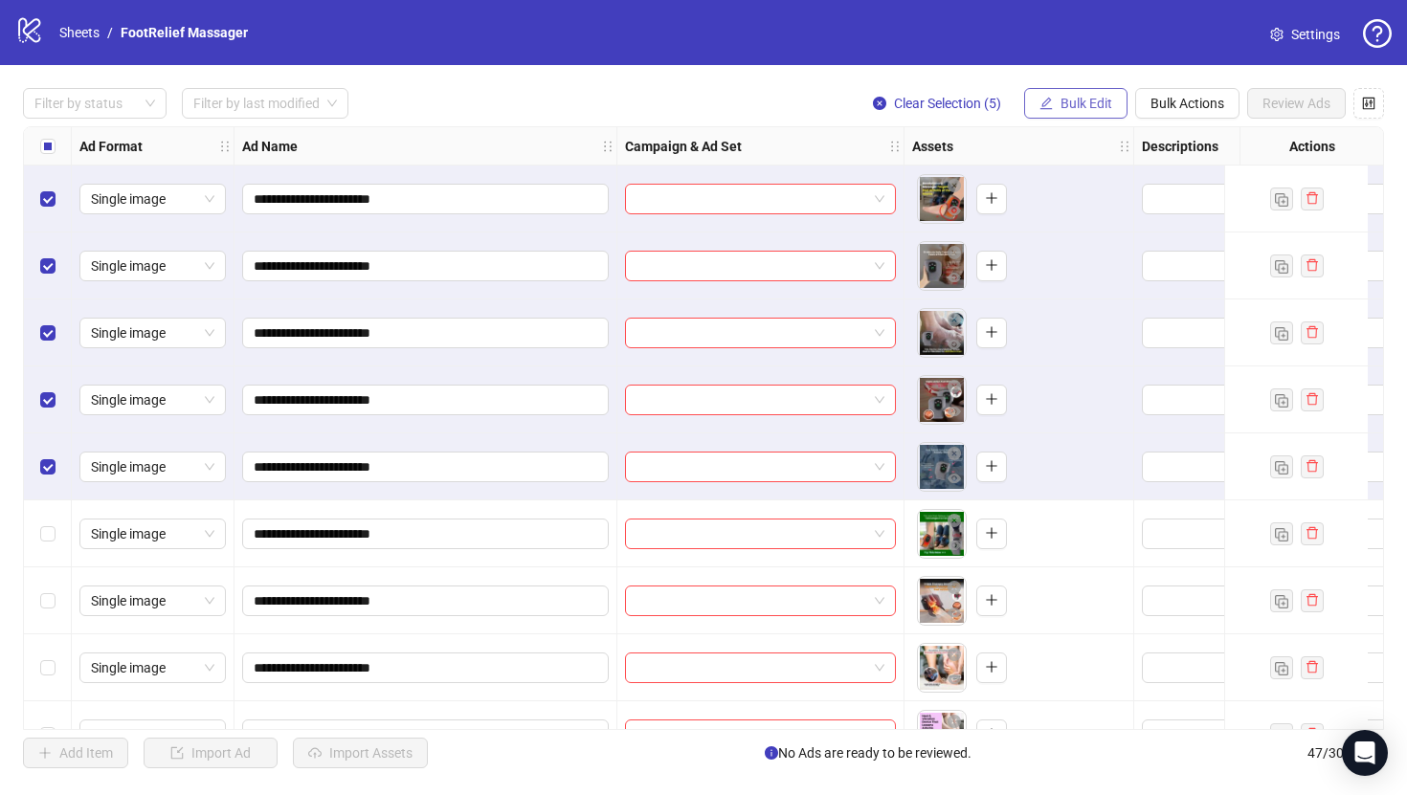
click at [1074, 100] on span "Bulk Edit" at bounding box center [1086, 103] width 52 height 15
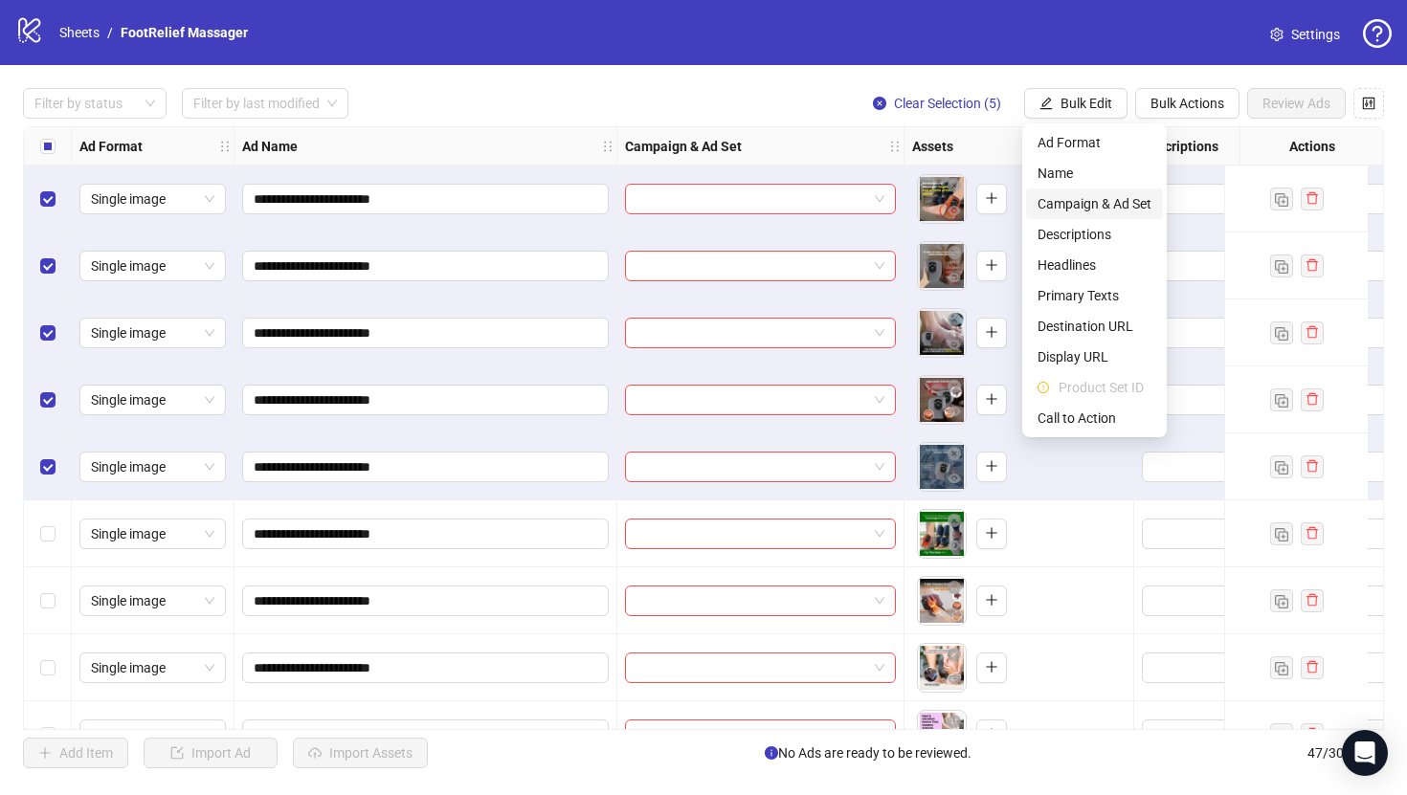
click at [1127, 211] on span "Campaign & Ad Set" at bounding box center [1094, 203] width 114 height 21
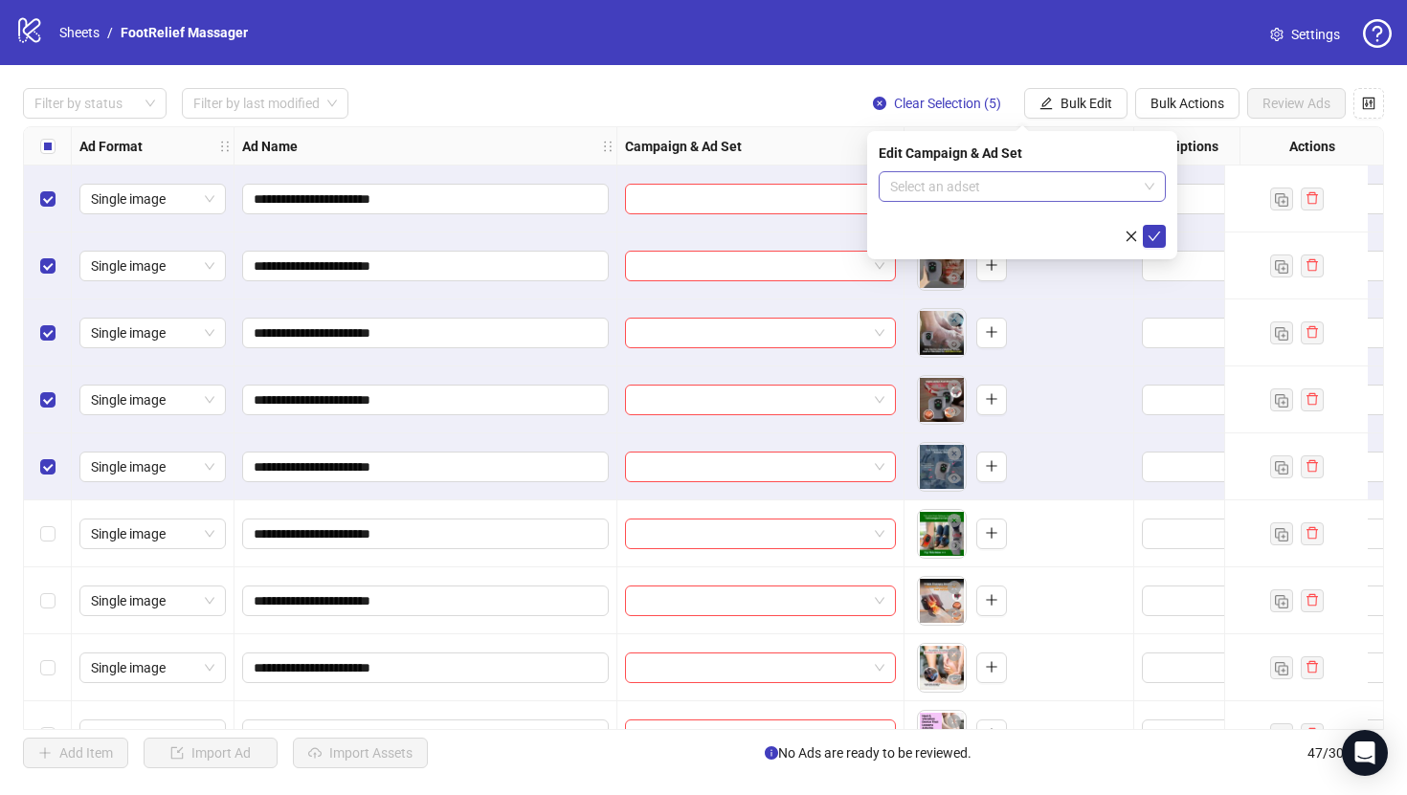
click at [1082, 182] on input "search" at bounding box center [1013, 186] width 247 height 29
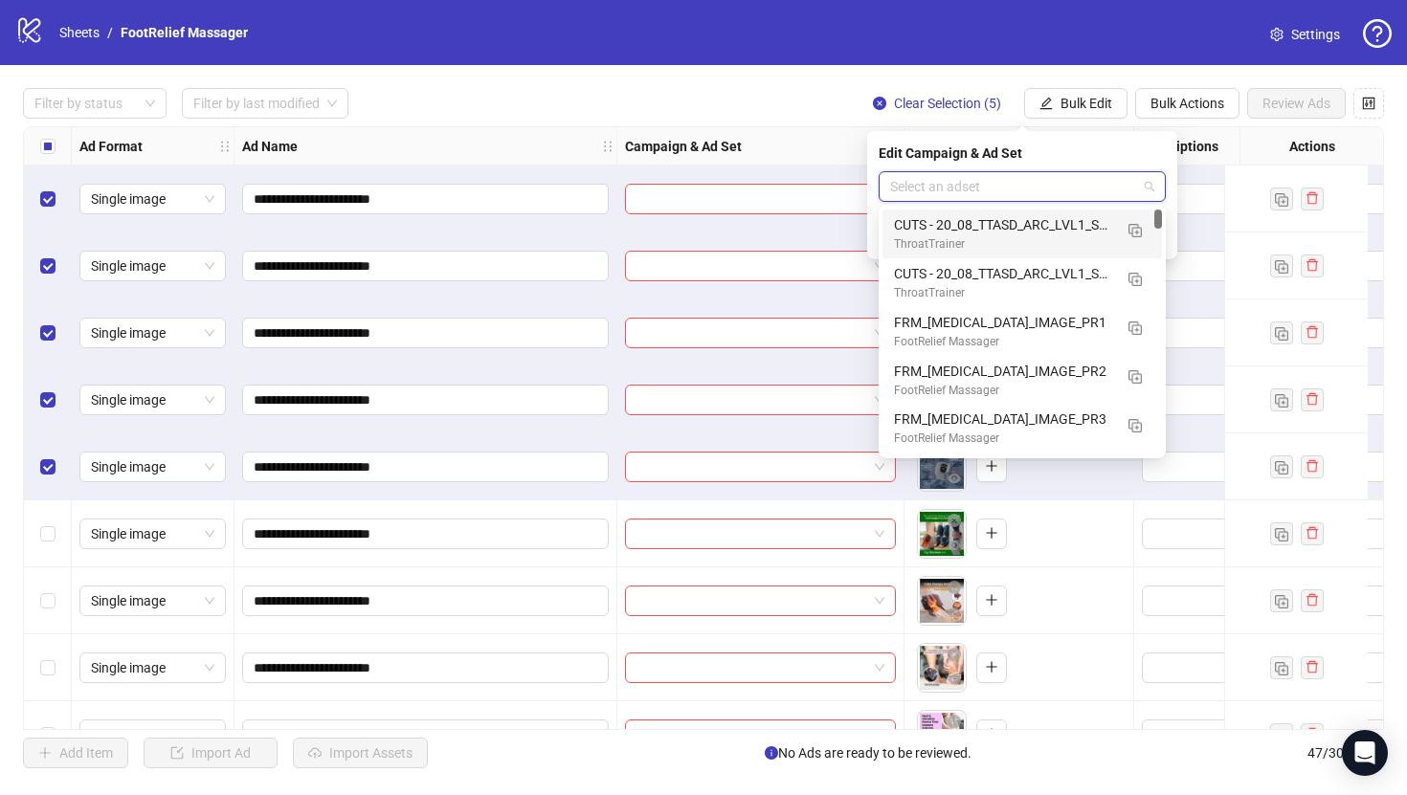
paste input "**********"
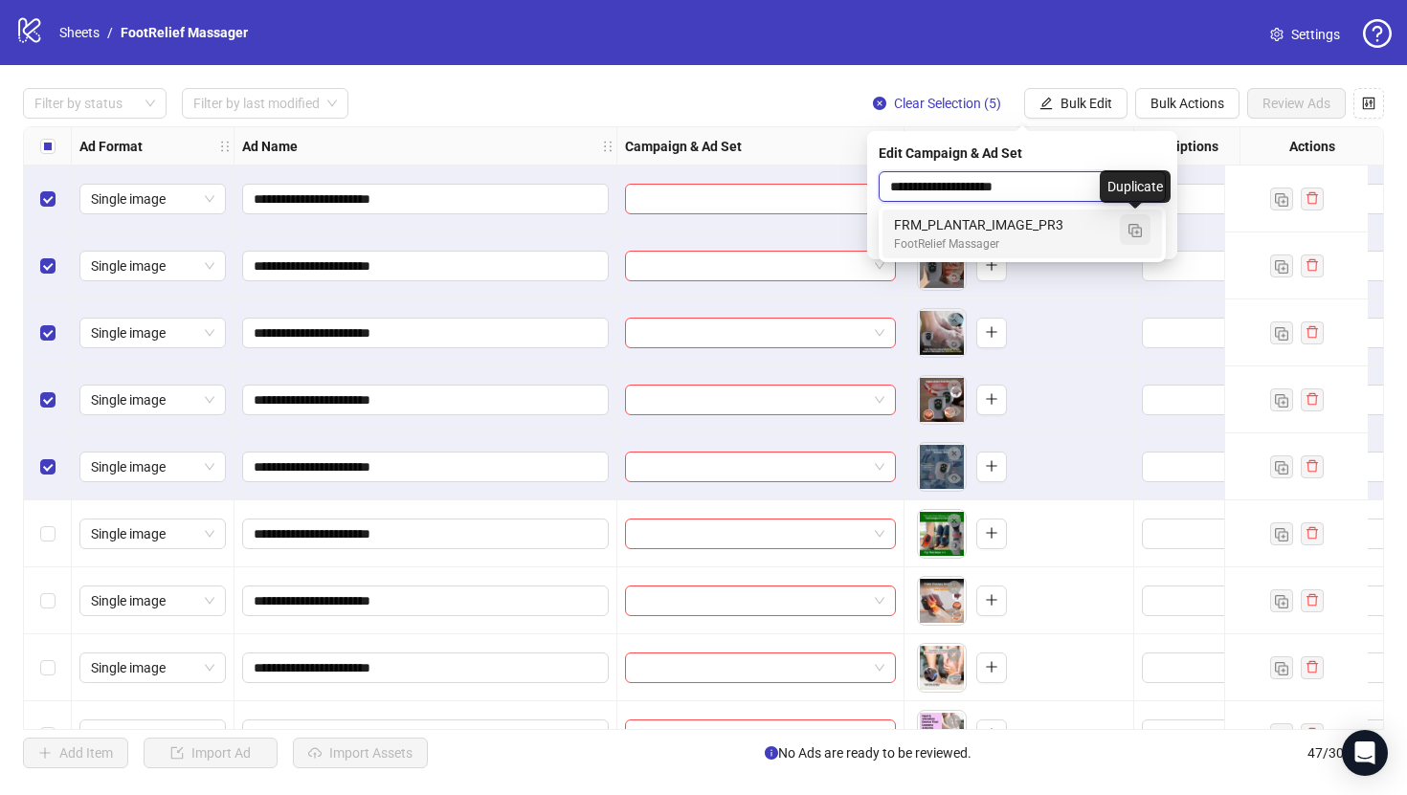
click at [1129, 231] on img "button" at bounding box center [1134, 230] width 13 height 13
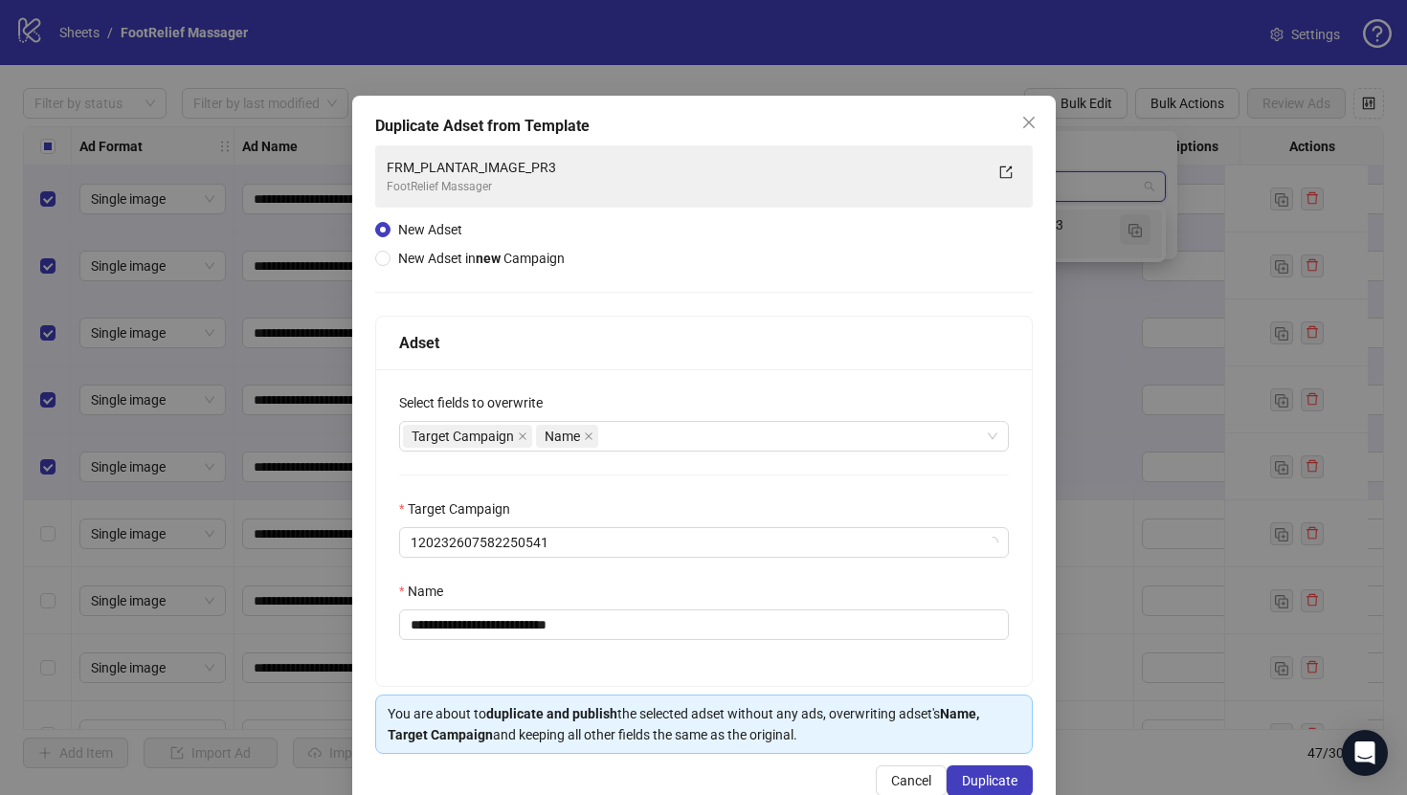
type input "**********"
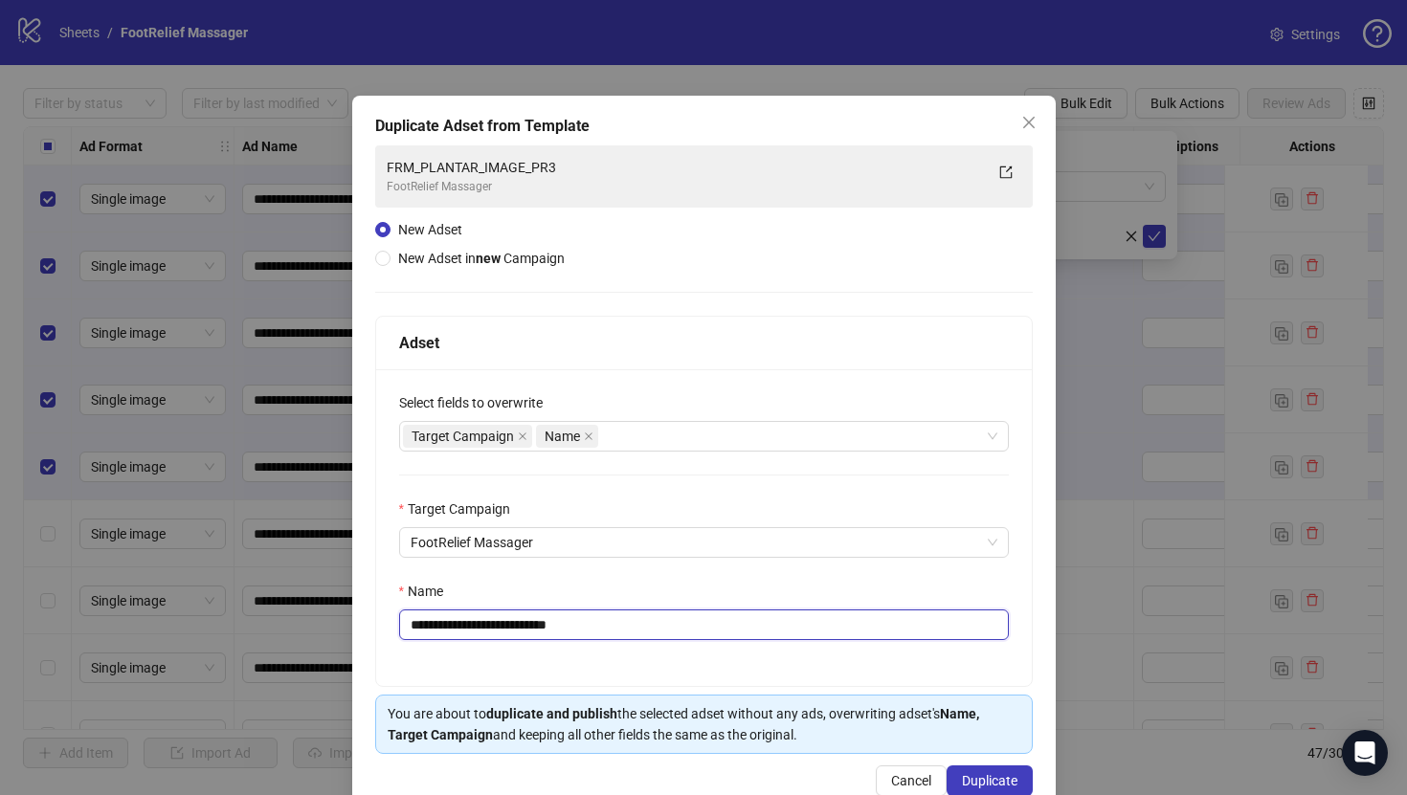
click at [746, 638] on input "**********" at bounding box center [704, 625] width 610 height 31
paste input "text"
type input "**********"
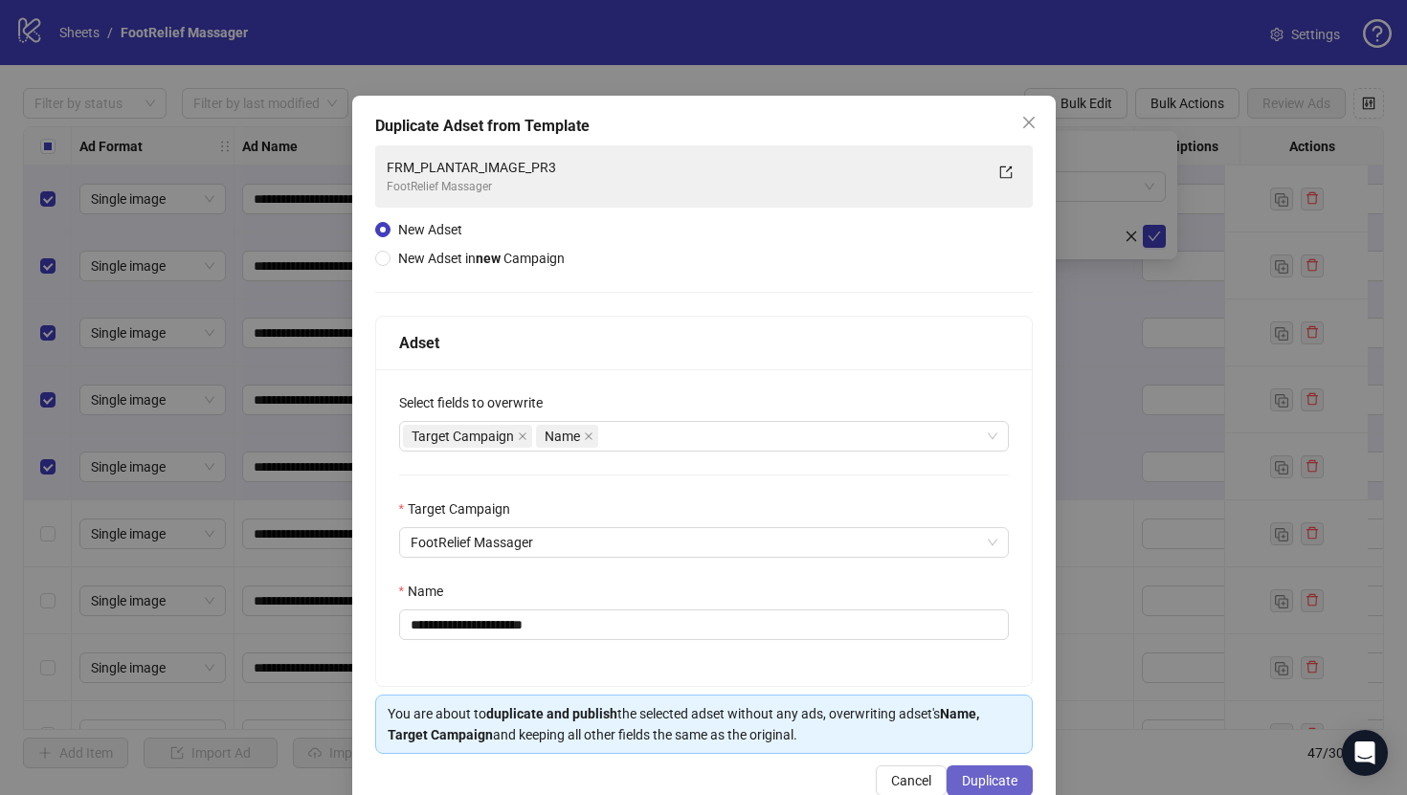
click at [1012, 774] on span "Duplicate" at bounding box center [990, 780] width 56 height 15
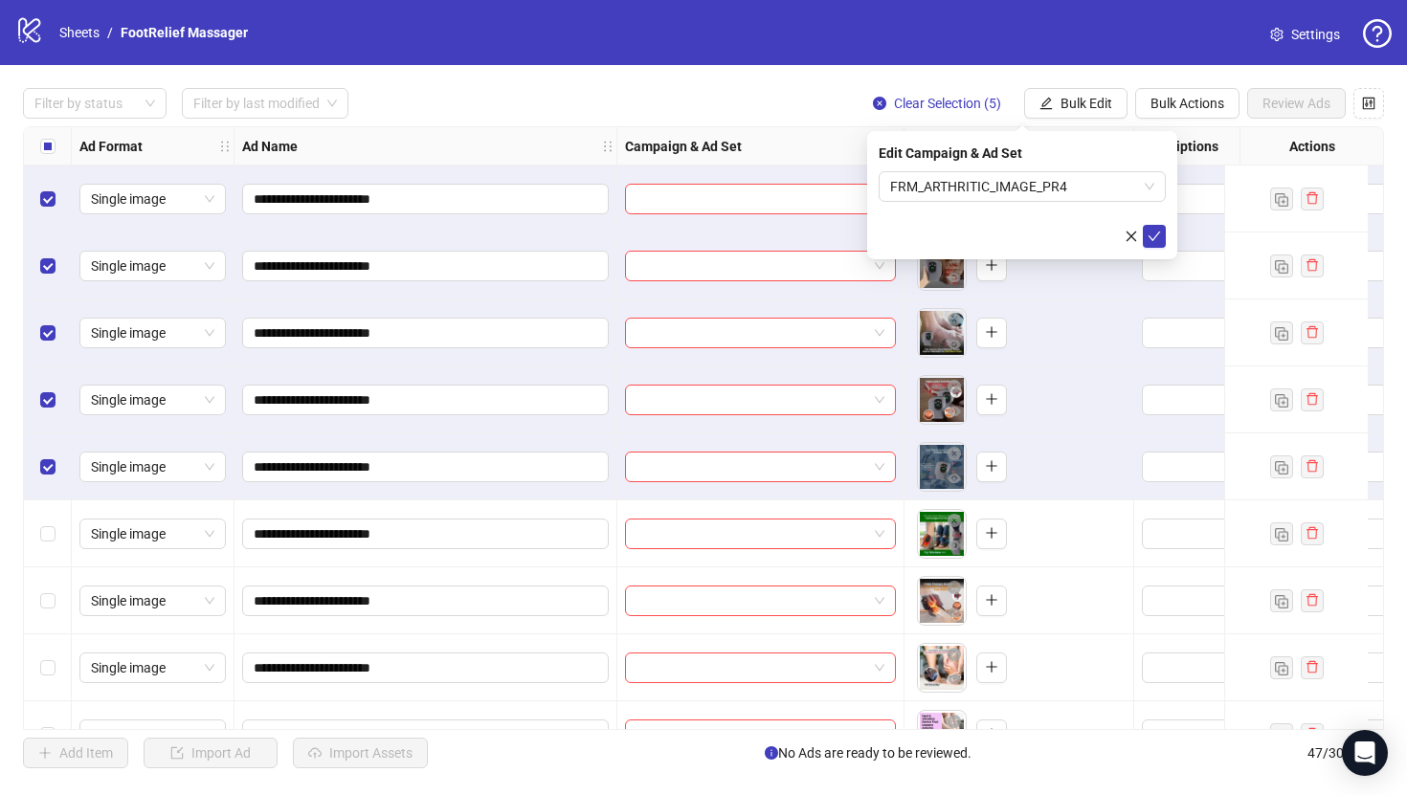
click at [1168, 233] on div "Edit Campaign & Ad Set FRM_ARTHRITIC_IMAGE_PR4" at bounding box center [1022, 195] width 310 height 128
click at [1160, 234] on icon "check" at bounding box center [1154, 236] width 13 height 13
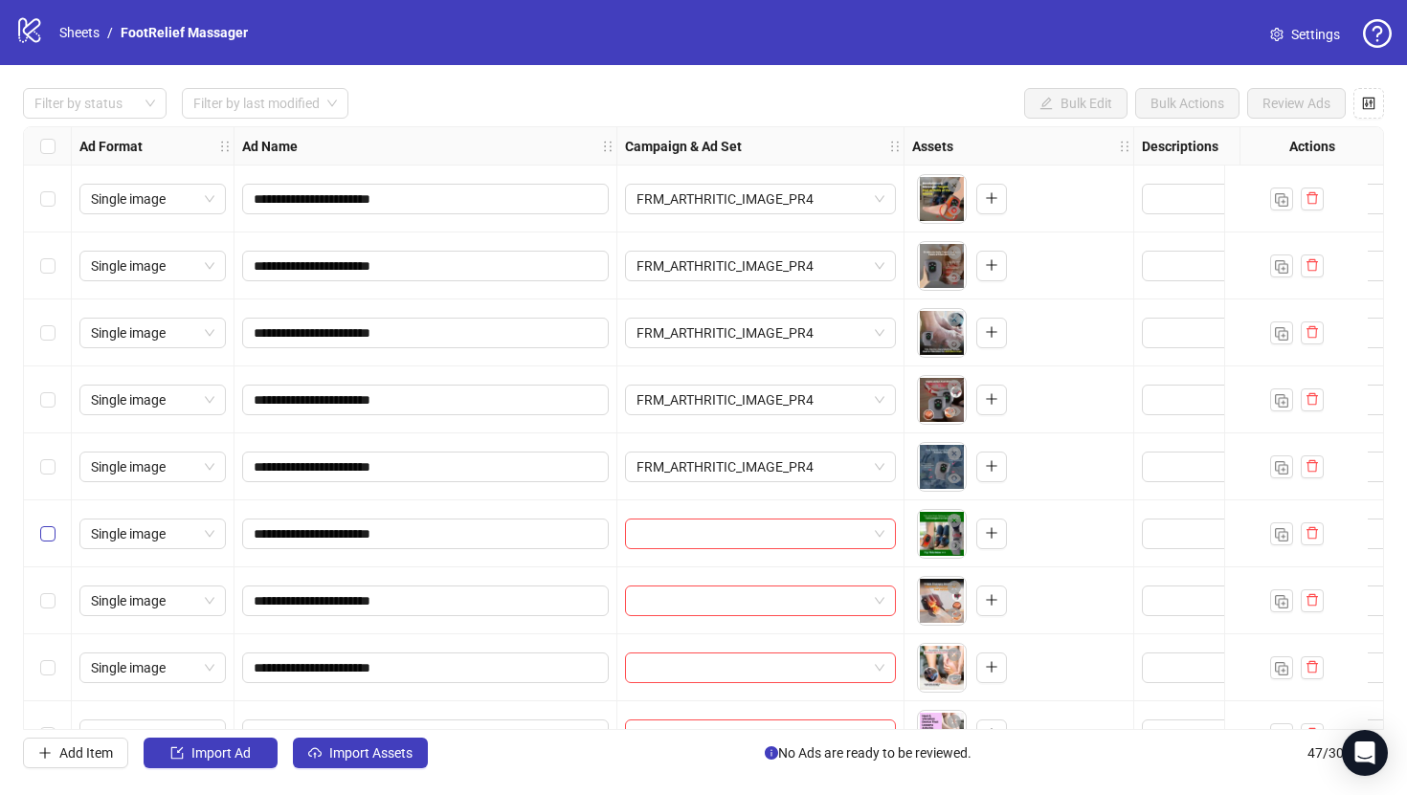
click at [42, 542] on label "Select row 6" at bounding box center [47, 534] width 15 height 21
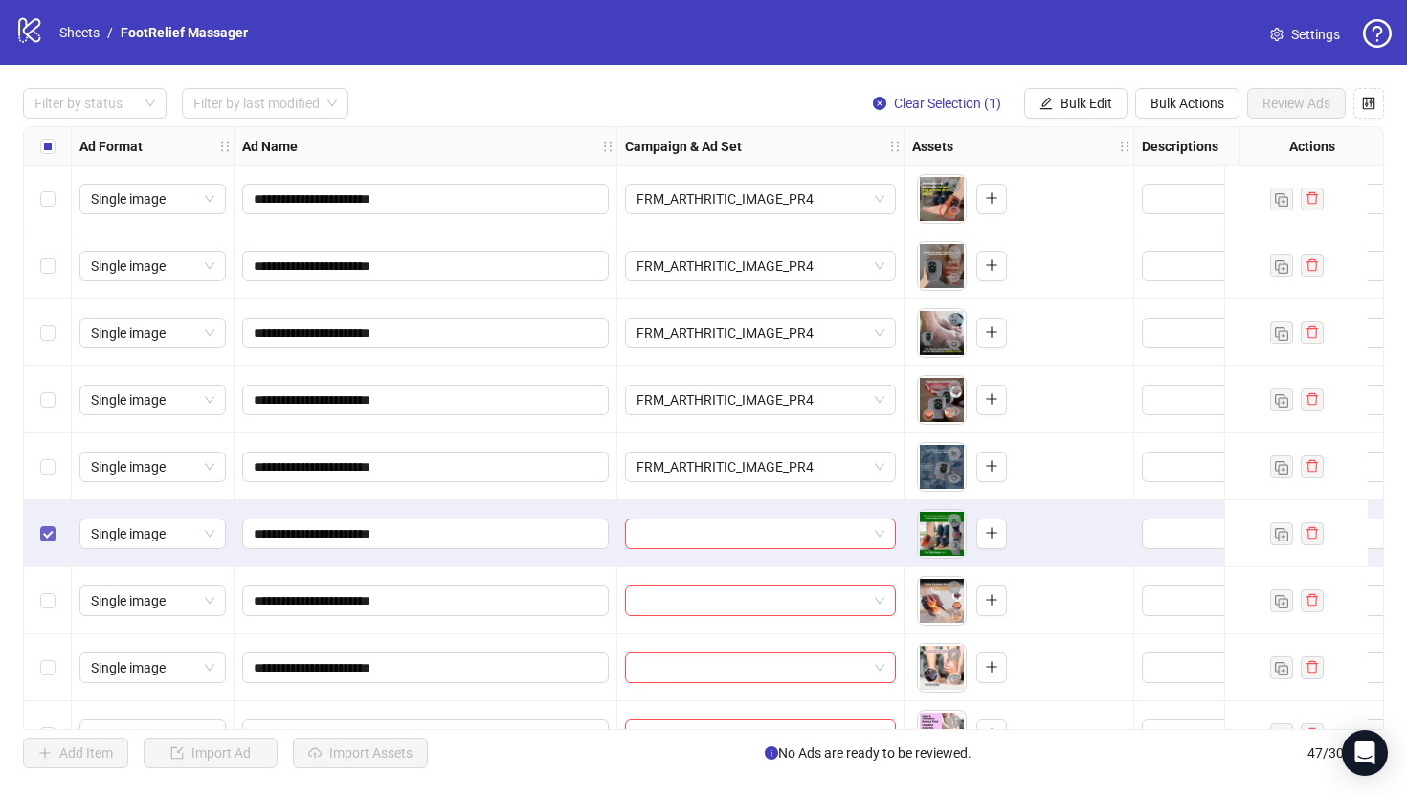
scroll to position [211, 0]
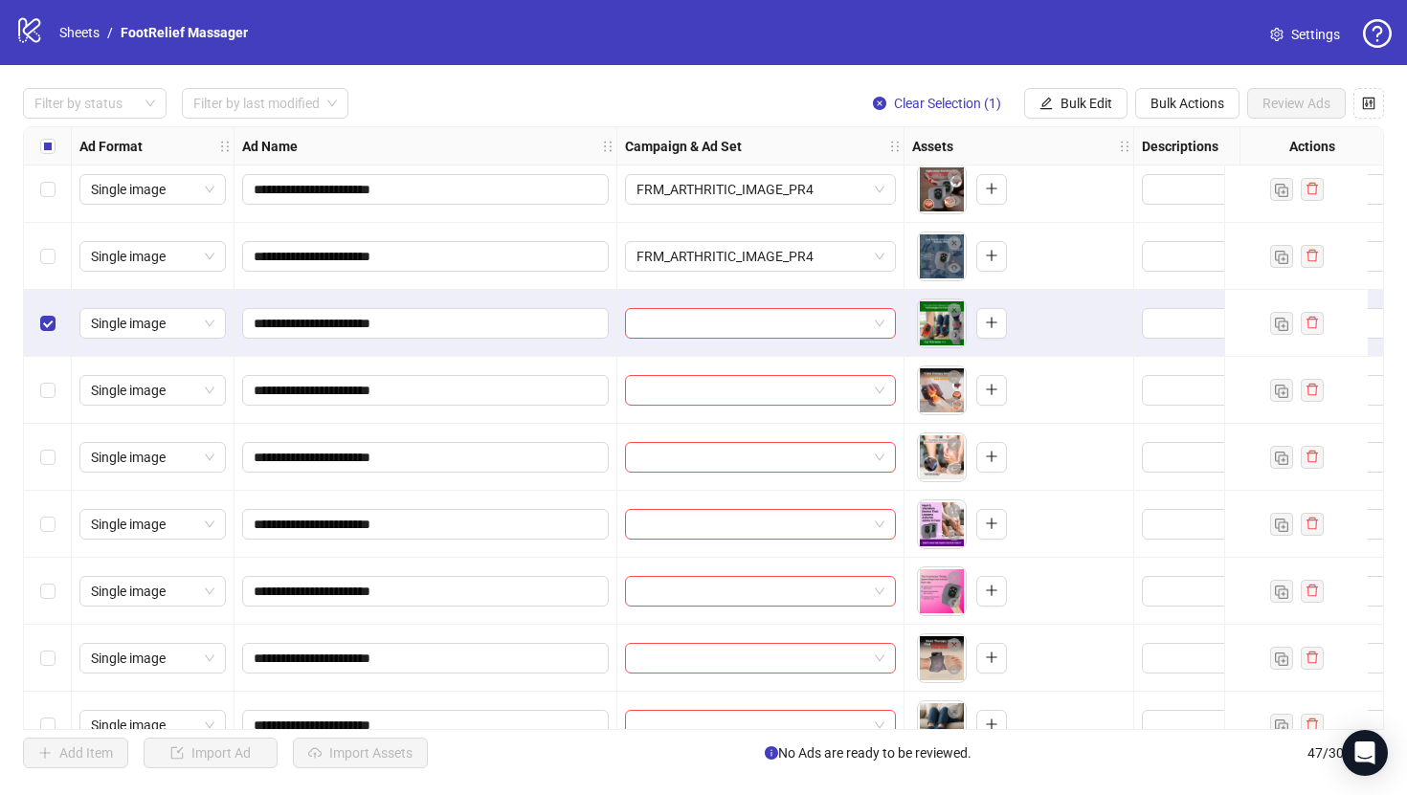
click at [59, 597] on div "Select row 10" at bounding box center [48, 591] width 48 height 67
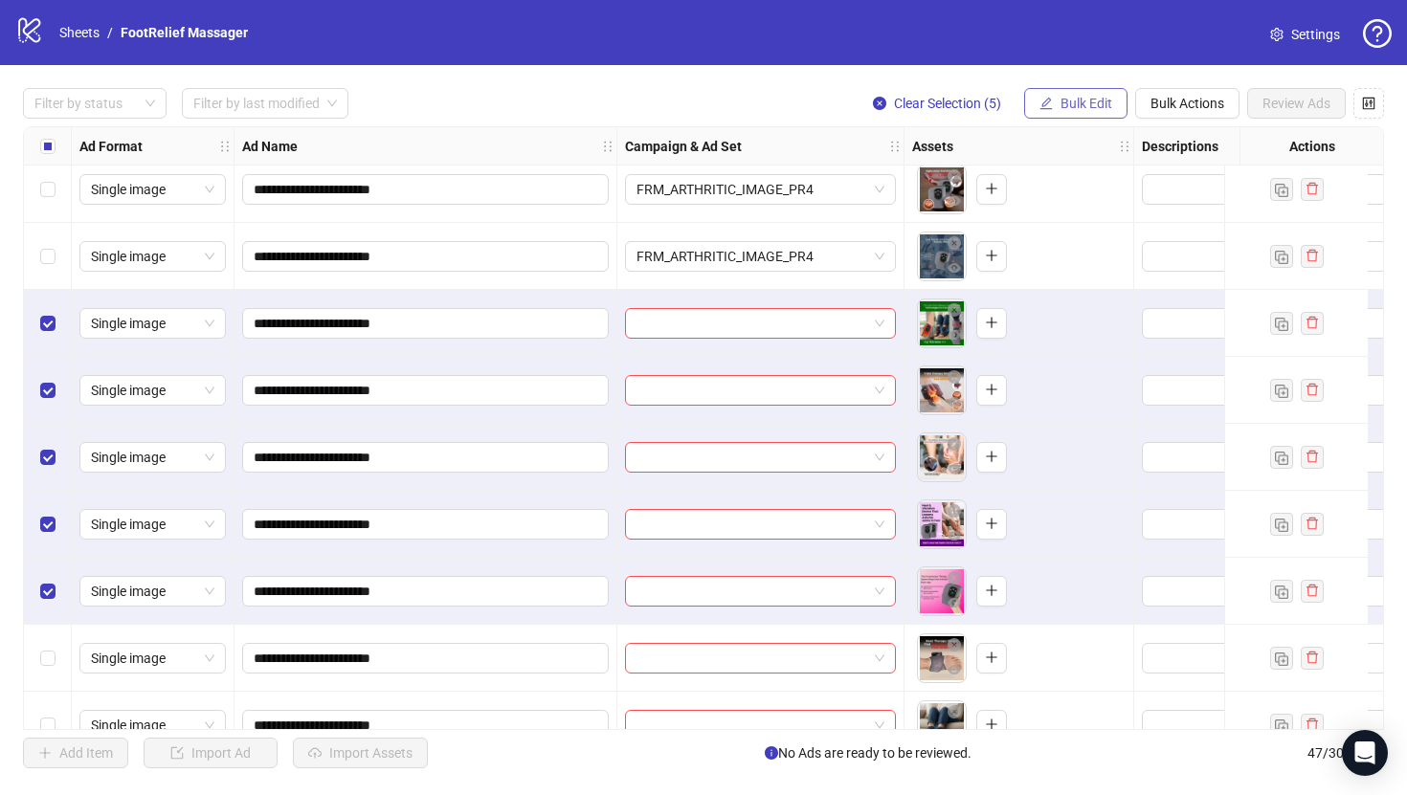
click at [1103, 104] on span "Bulk Edit" at bounding box center [1086, 103] width 52 height 15
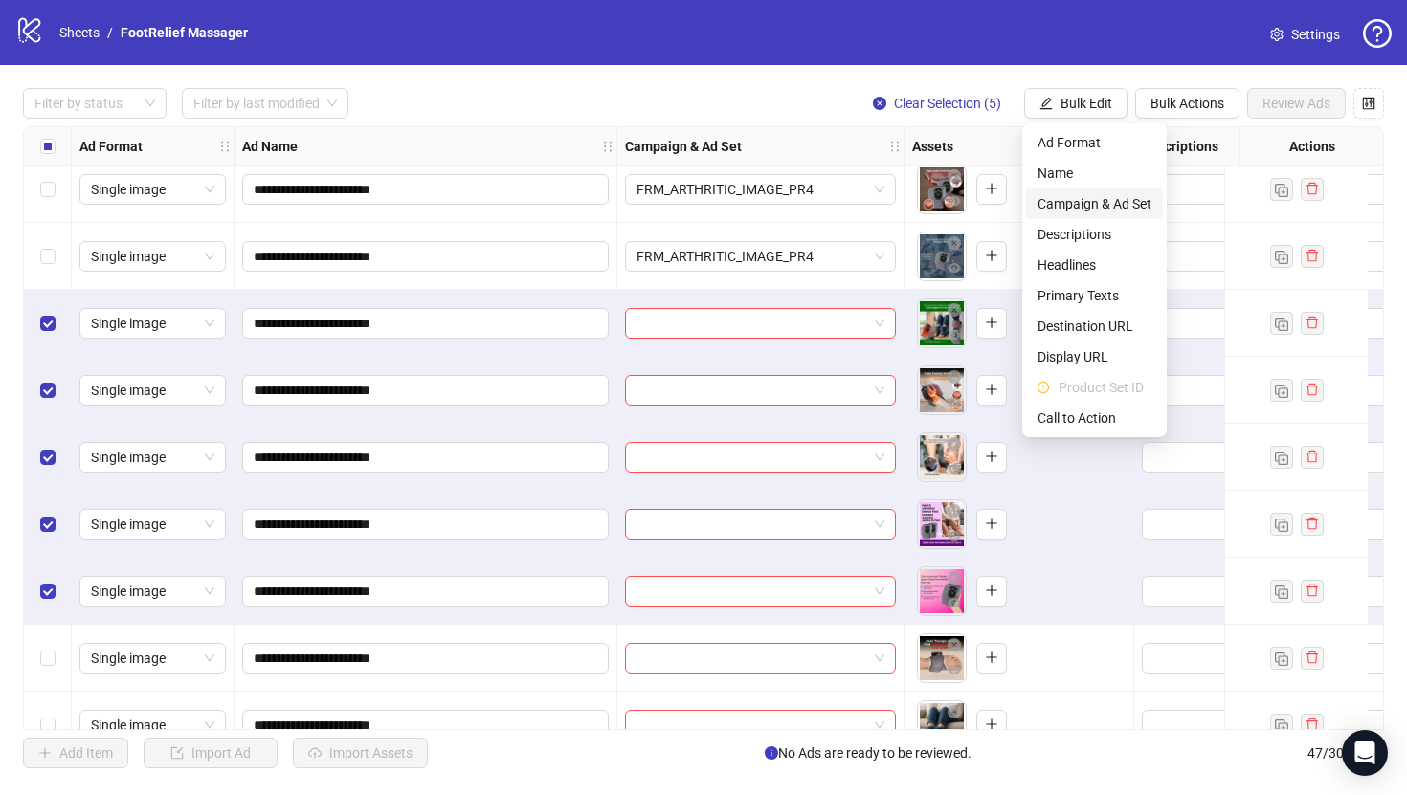
click at [1104, 218] on li "Campaign & Ad Set" at bounding box center [1094, 204] width 137 height 31
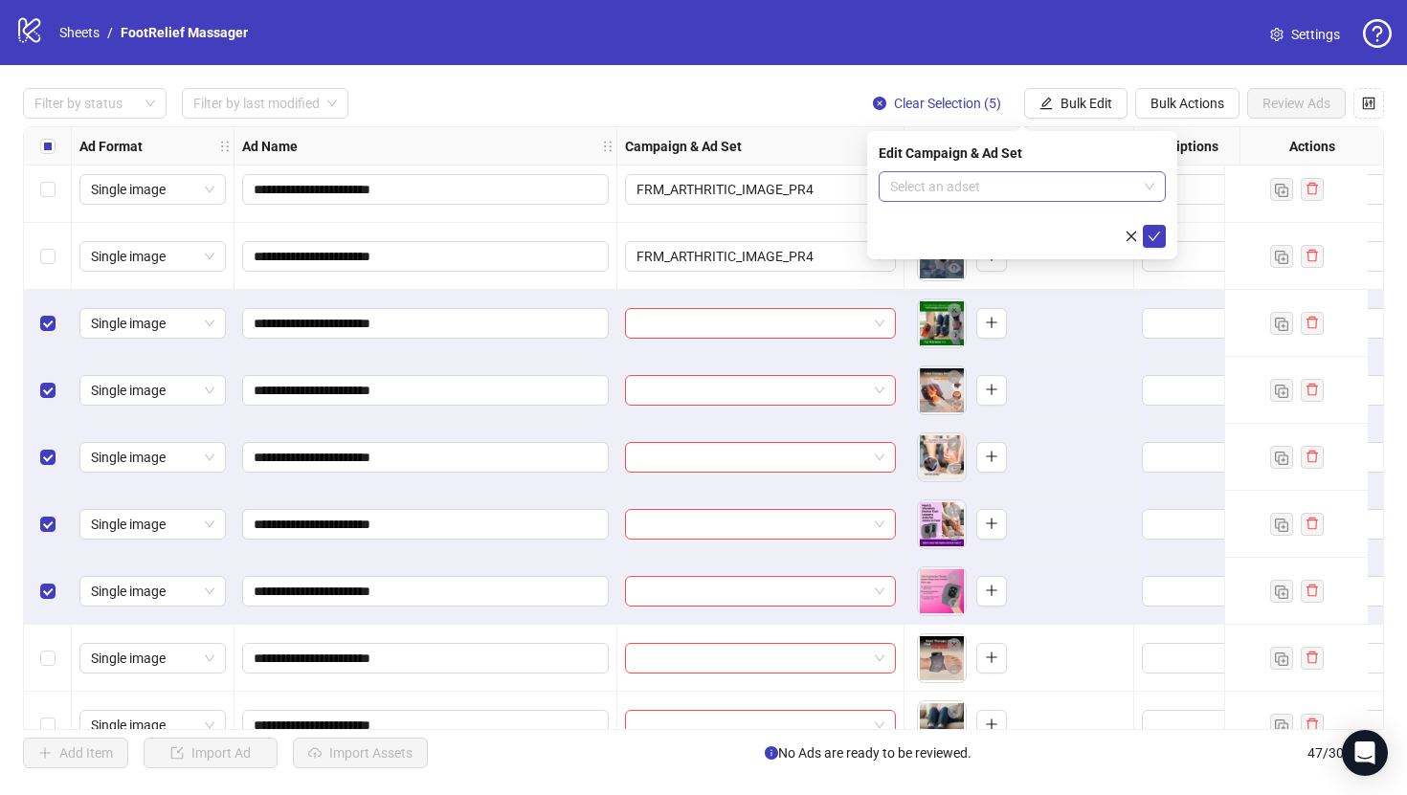
click at [1055, 180] on input "search" at bounding box center [1013, 186] width 247 height 29
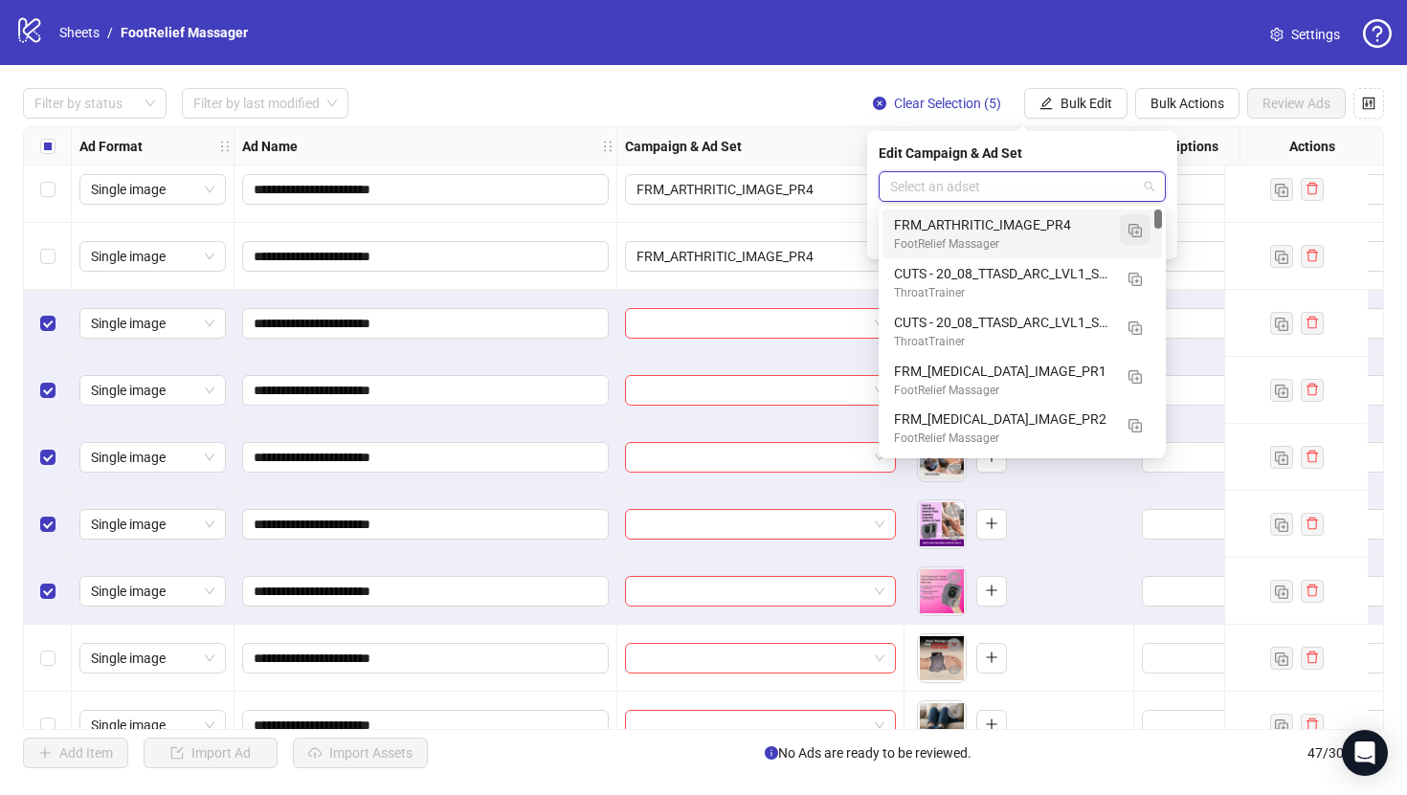
click at [1135, 236] on img "button" at bounding box center [1134, 230] width 13 height 13
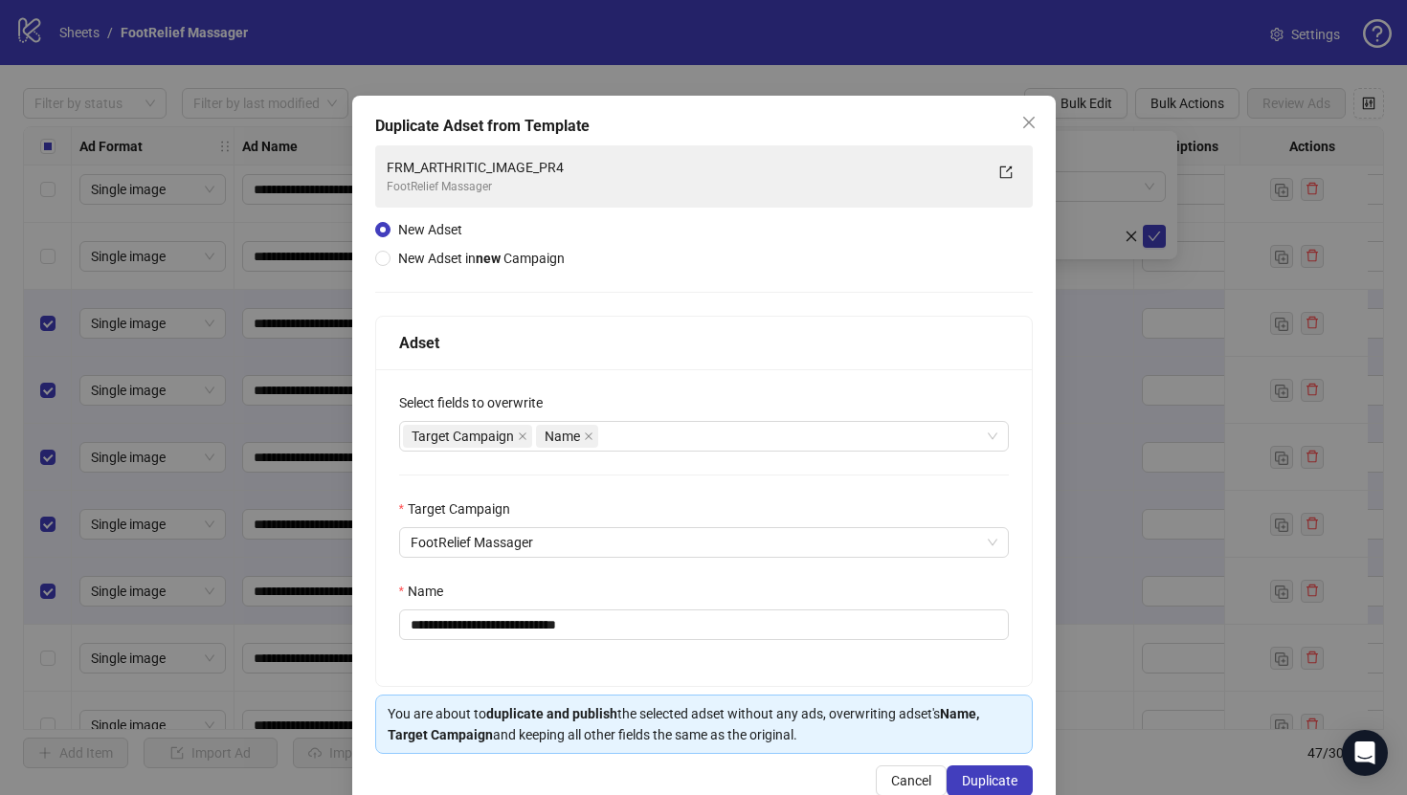
click at [846, 642] on div "**********" at bounding box center [704, 527] width 656 height 317
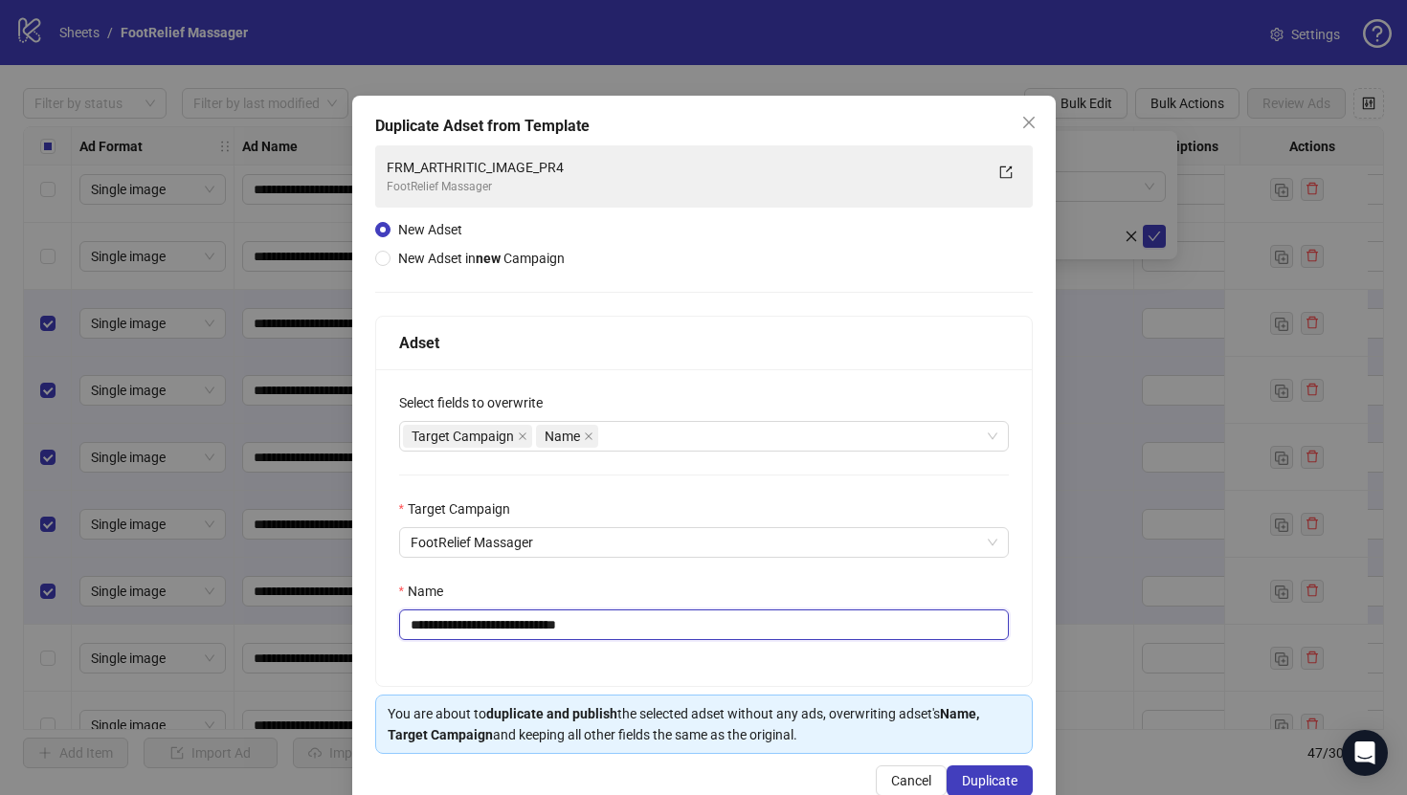
click at [834, 621] on input "**********" at bounding box center [704, 625] width 610 height 31
paste input "text"
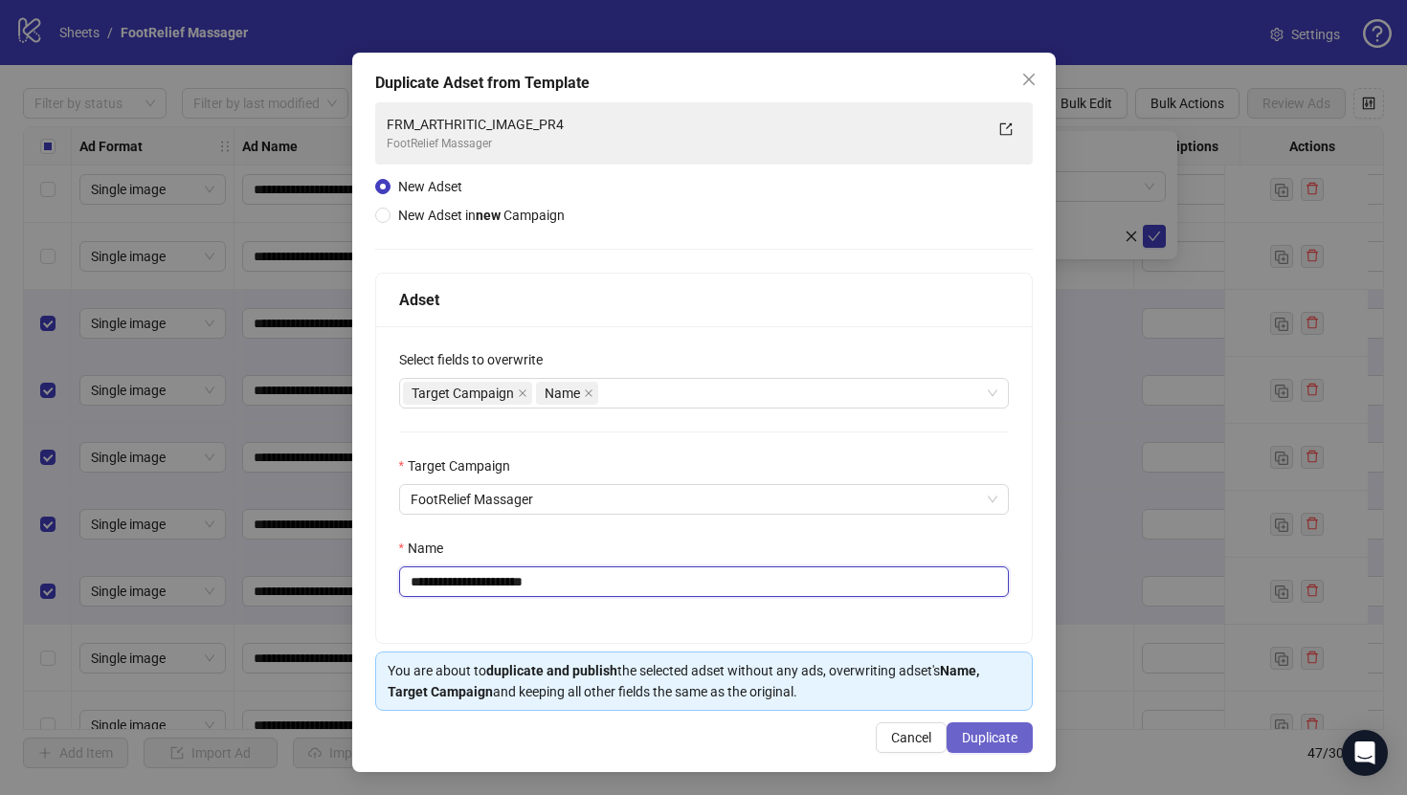
type input "**********"
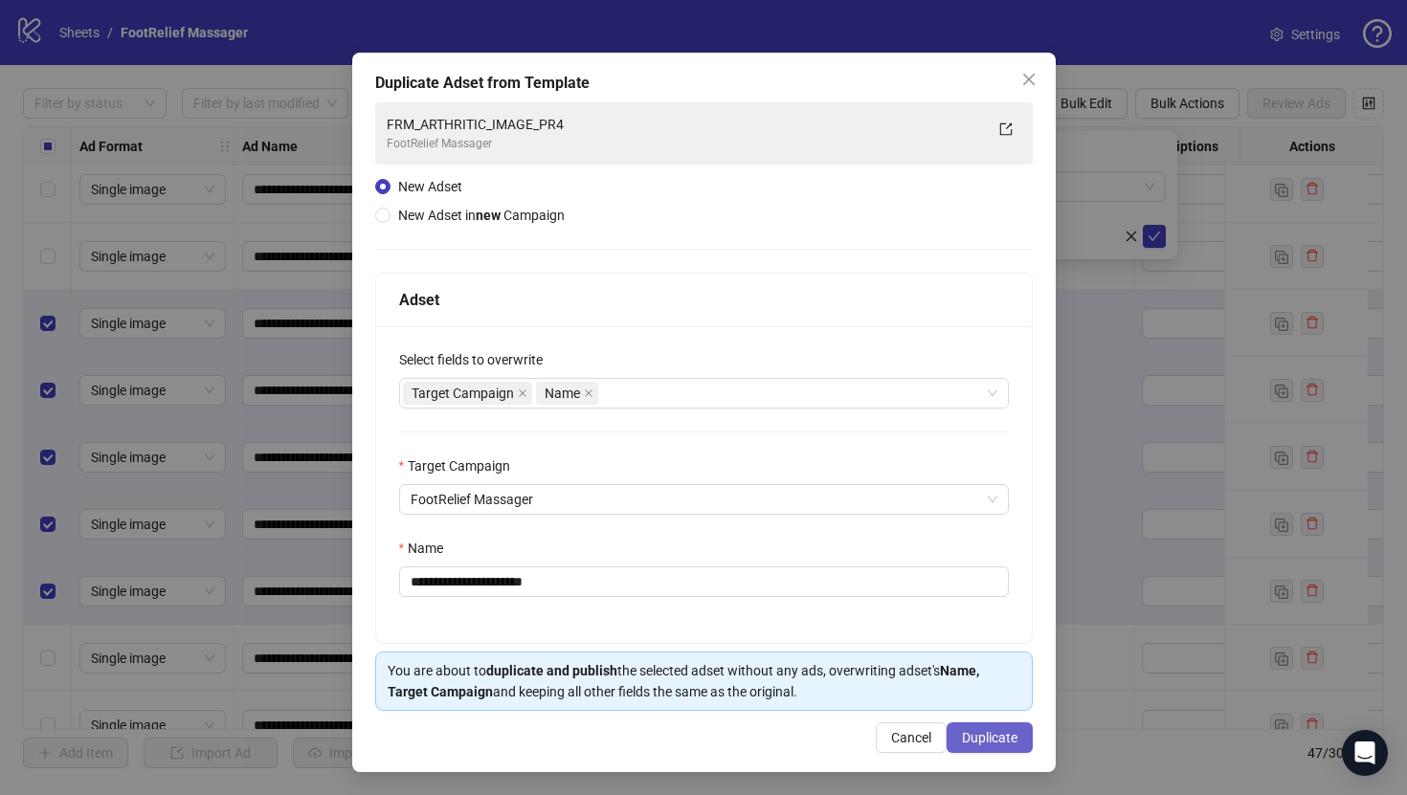
click at [989, 738] on span "Duplicate" at bounding box center [990, 737] width 56 height 15
click at [1035, 84] on icon "close" at bounding box center [1028, 79] width 15 height 15
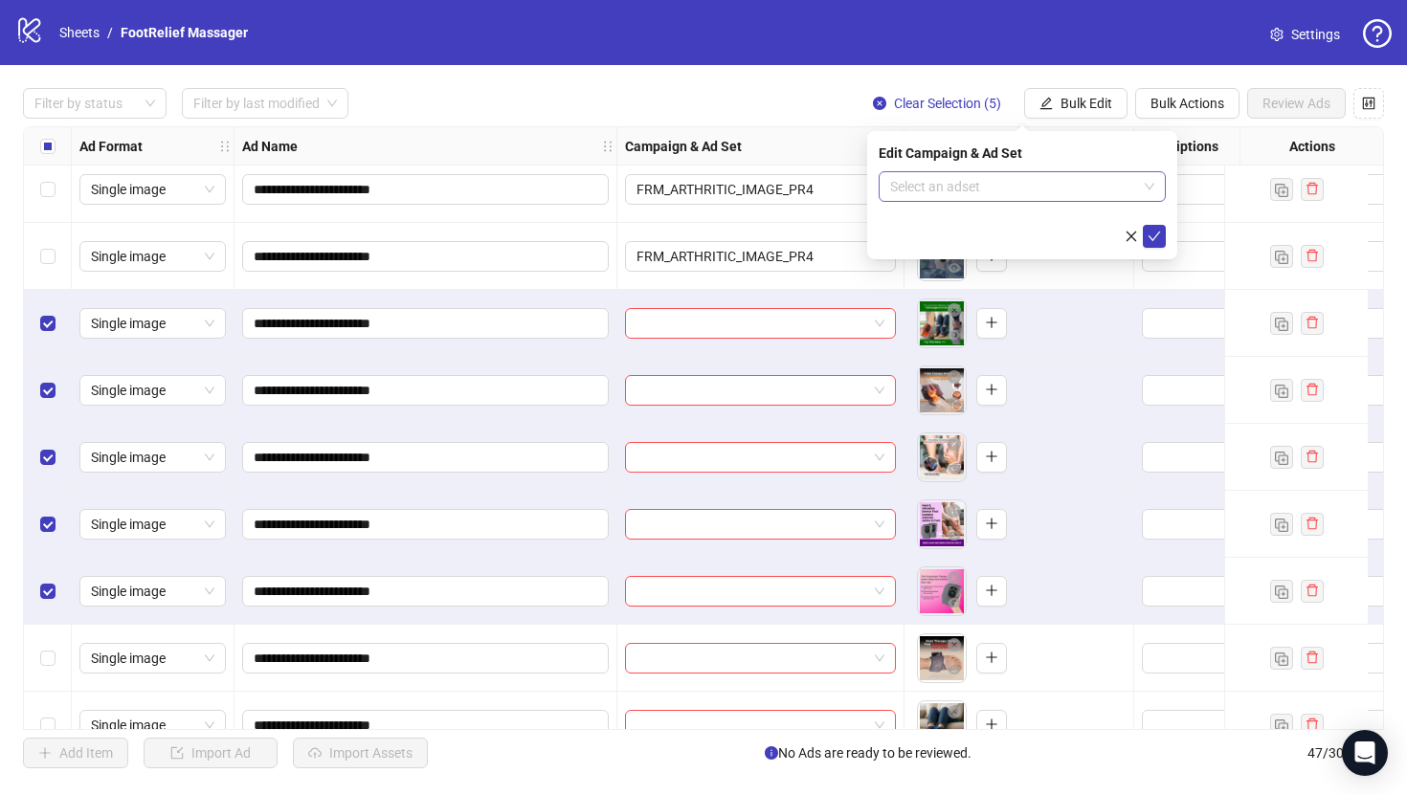
click at [1070, 183] on input "search" at bounding box center [1013, 186] width 247 height 29
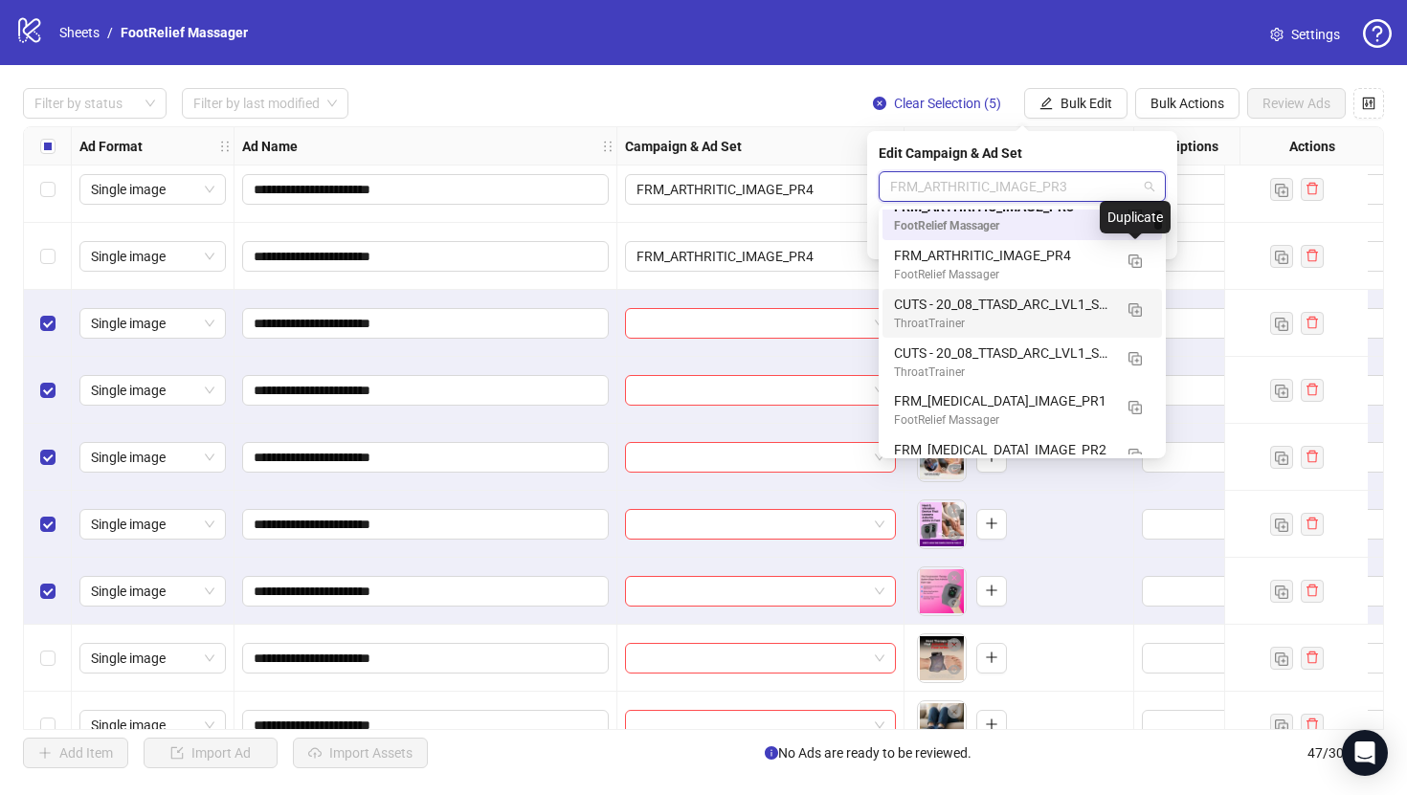
scroll to position [0, 0]
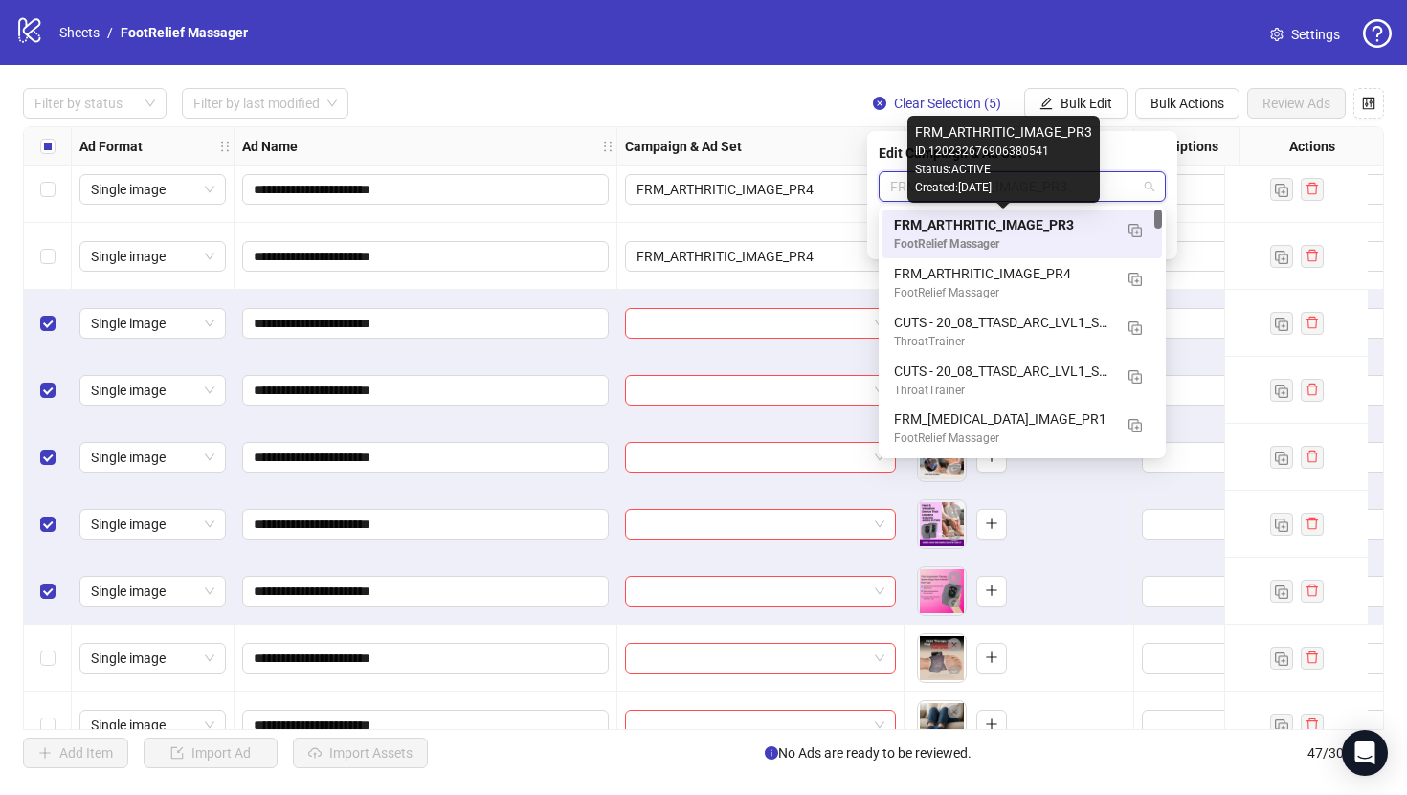
click at [1025, 225] on div "FRM_ARTHRITIC_IMAGE_PR3" at bounding box center [1003, 224] width 218 height 21
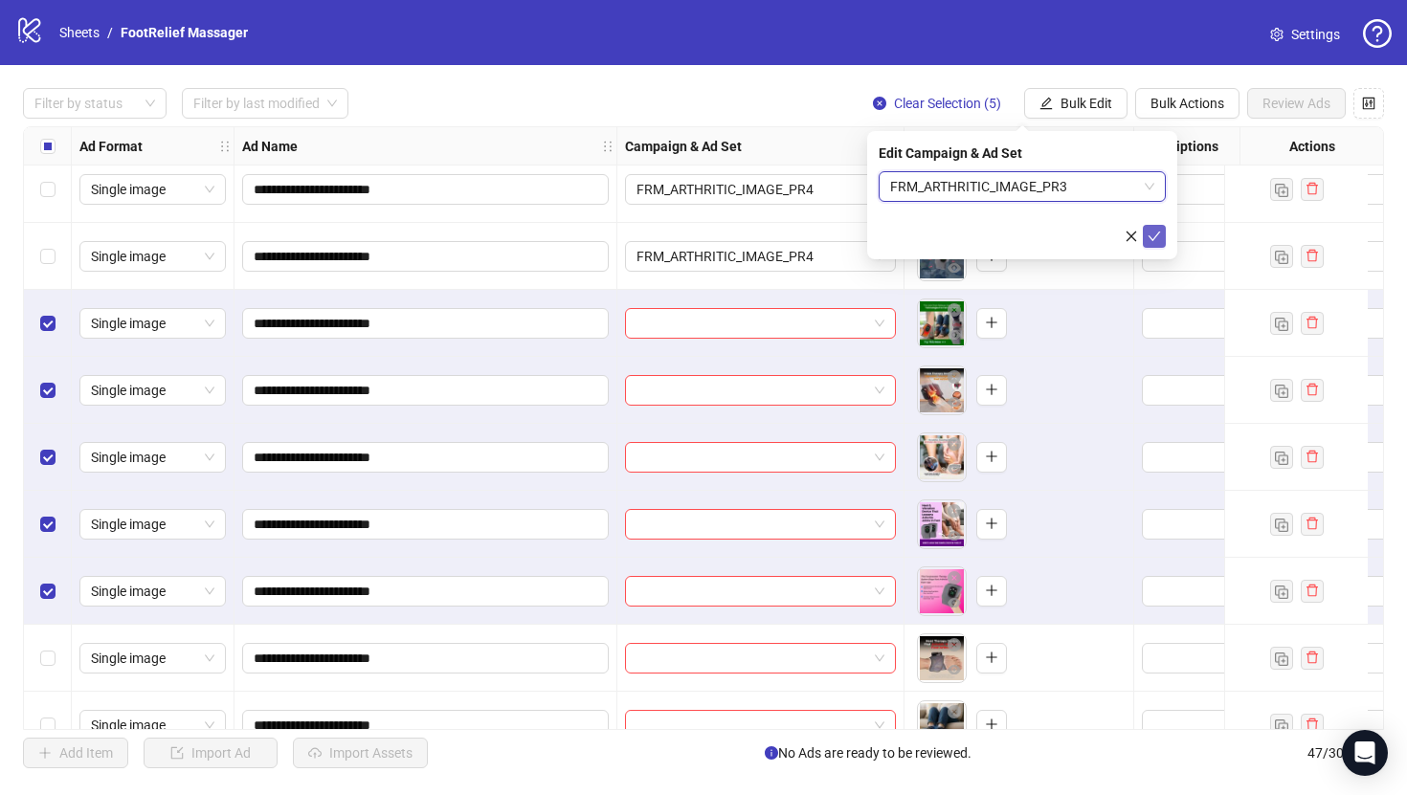
click at [1149, 235] on icon "check" at bounding box center [1155, 237] width 12 height 10
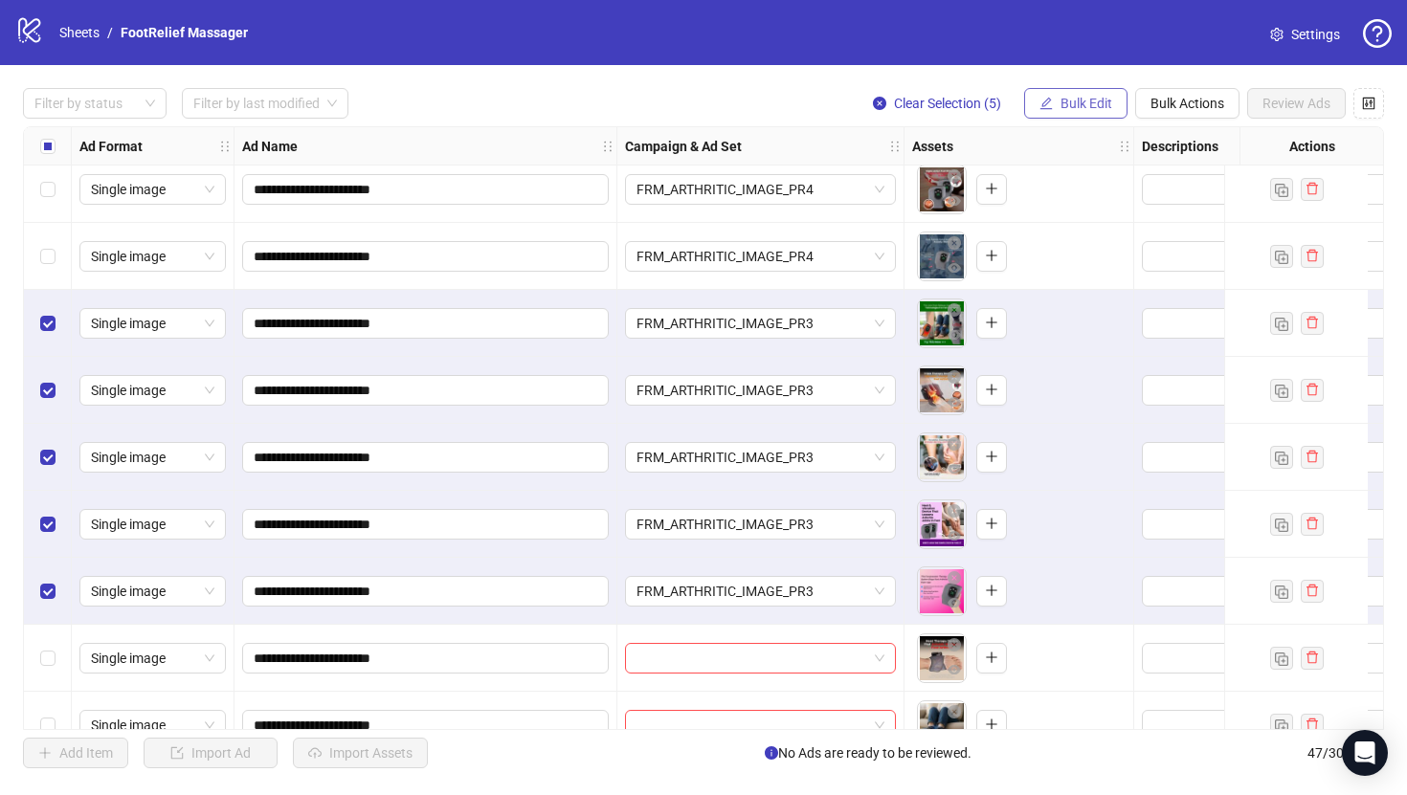
click at [1075, 100] on span "Bulk Edit" at bounding box center [1086, 103] width 52 height 15
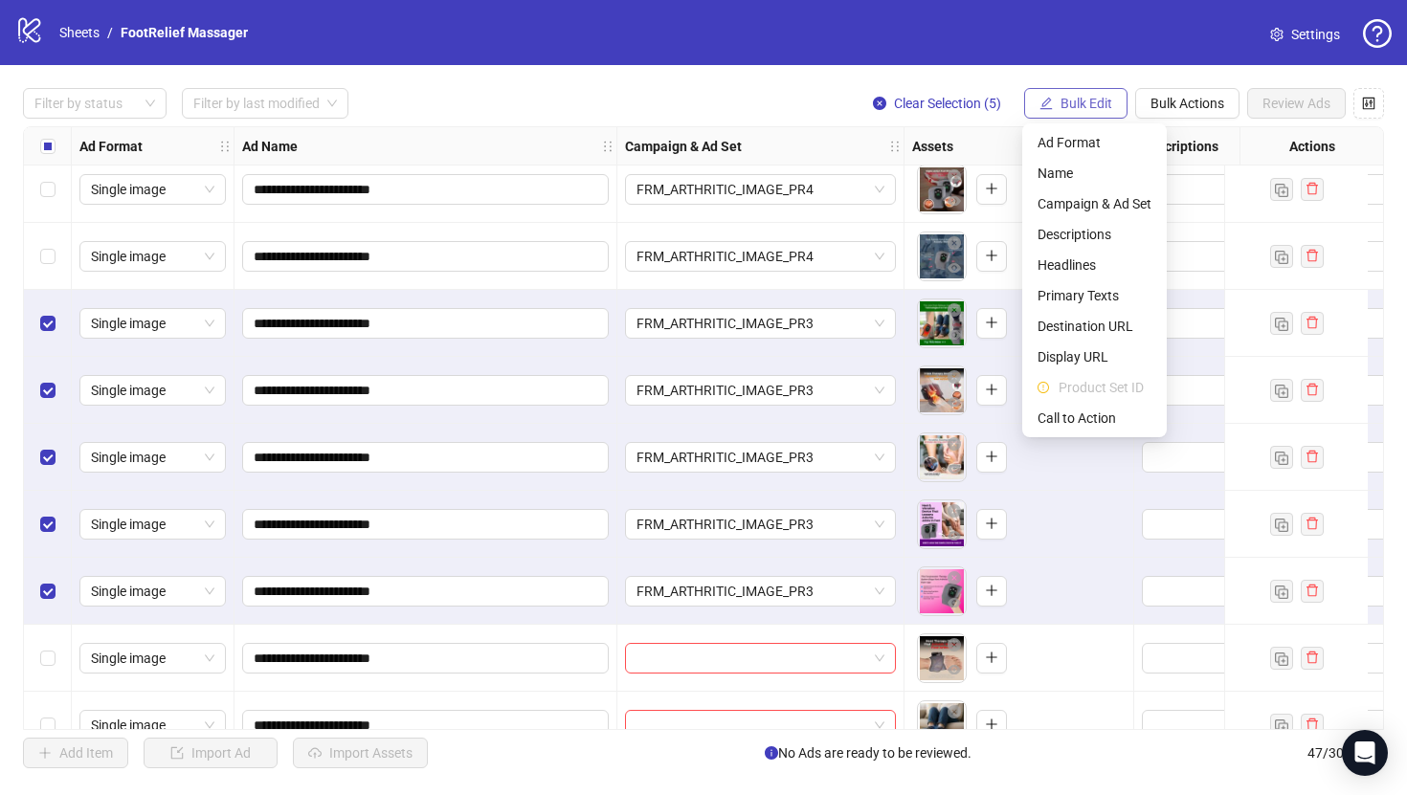
click at [1075, 100] on span "Bulk Edit" at bounding box center [1086, 103] width 52 height 15
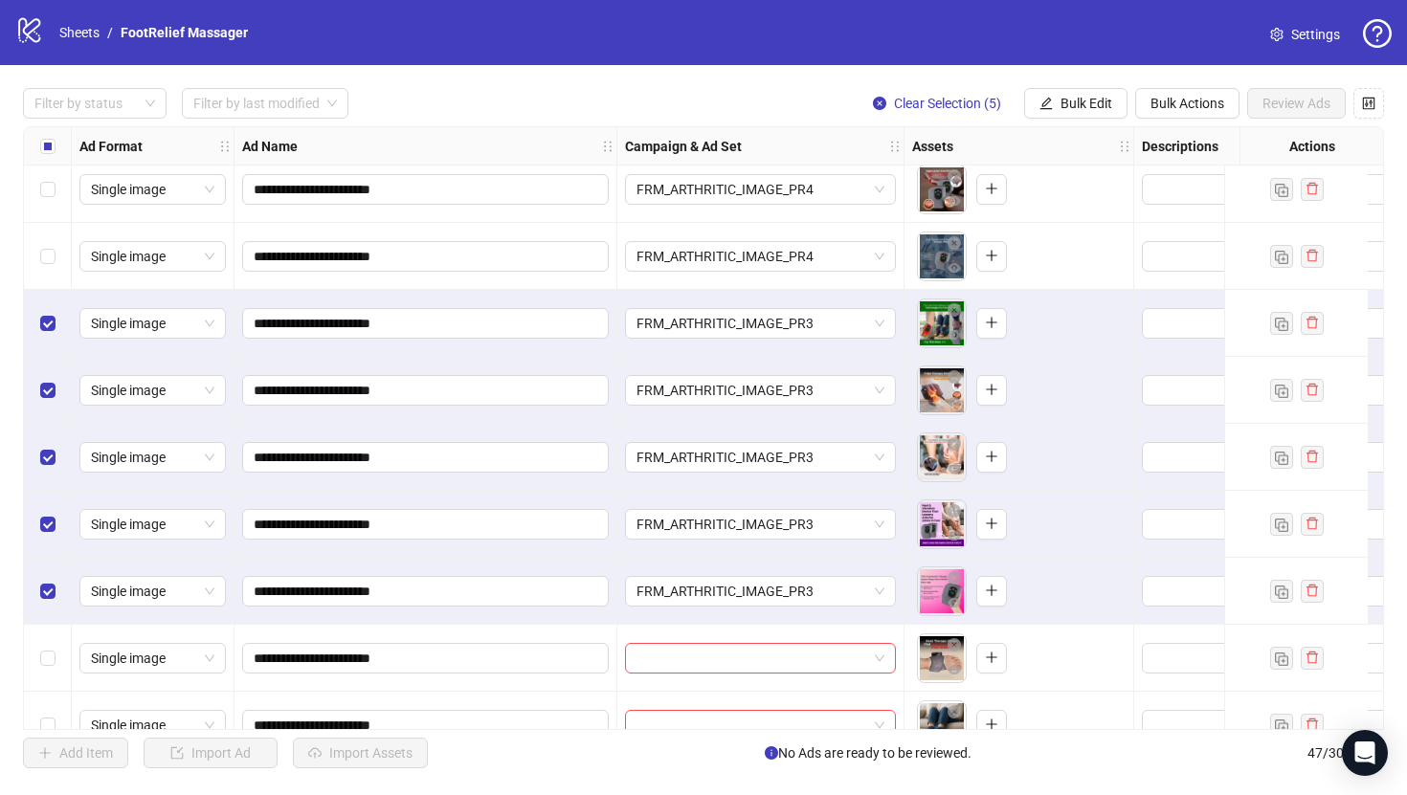
scroll to position [588, 0]
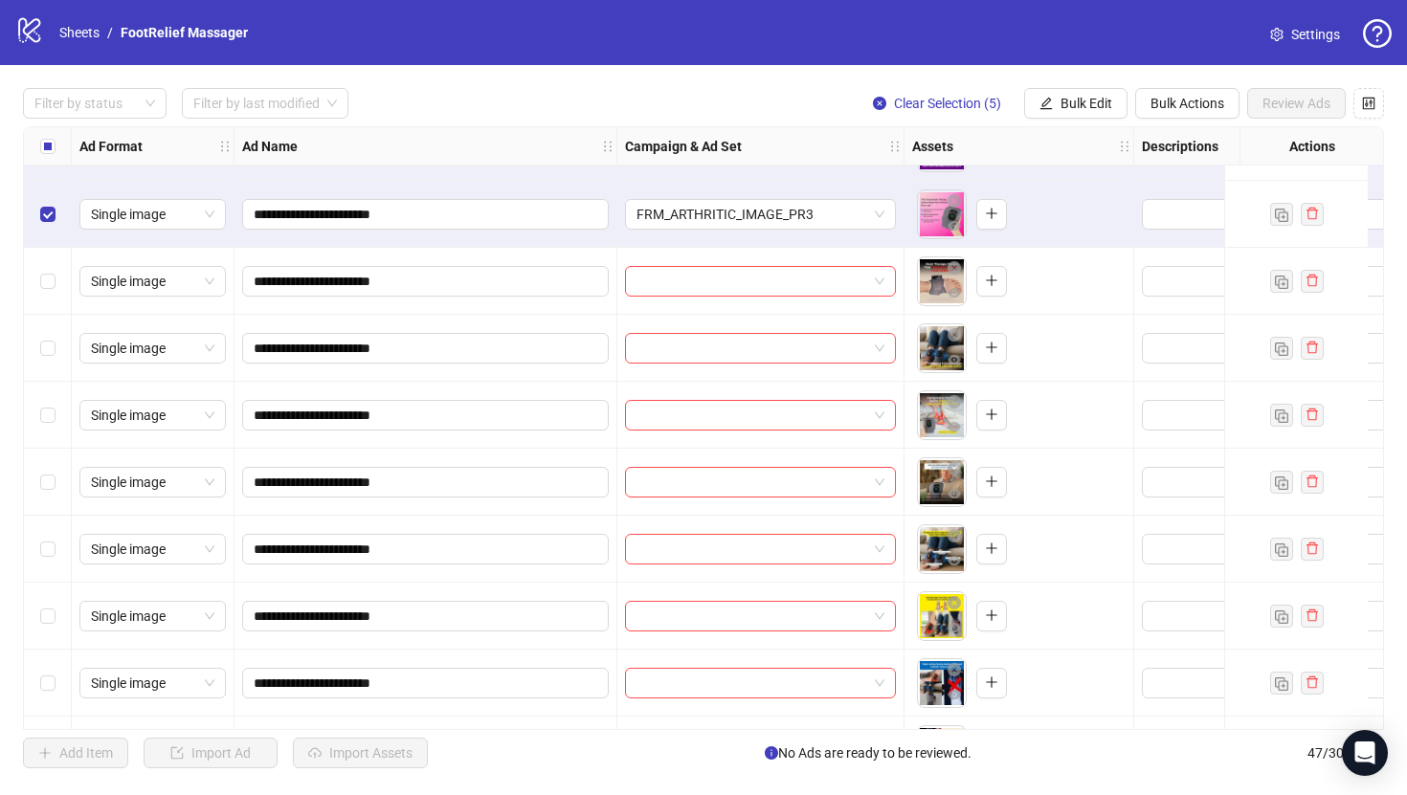
click at [47, 156] on label "Select all rows" at bounding box center [47, 146] width 15 height 21
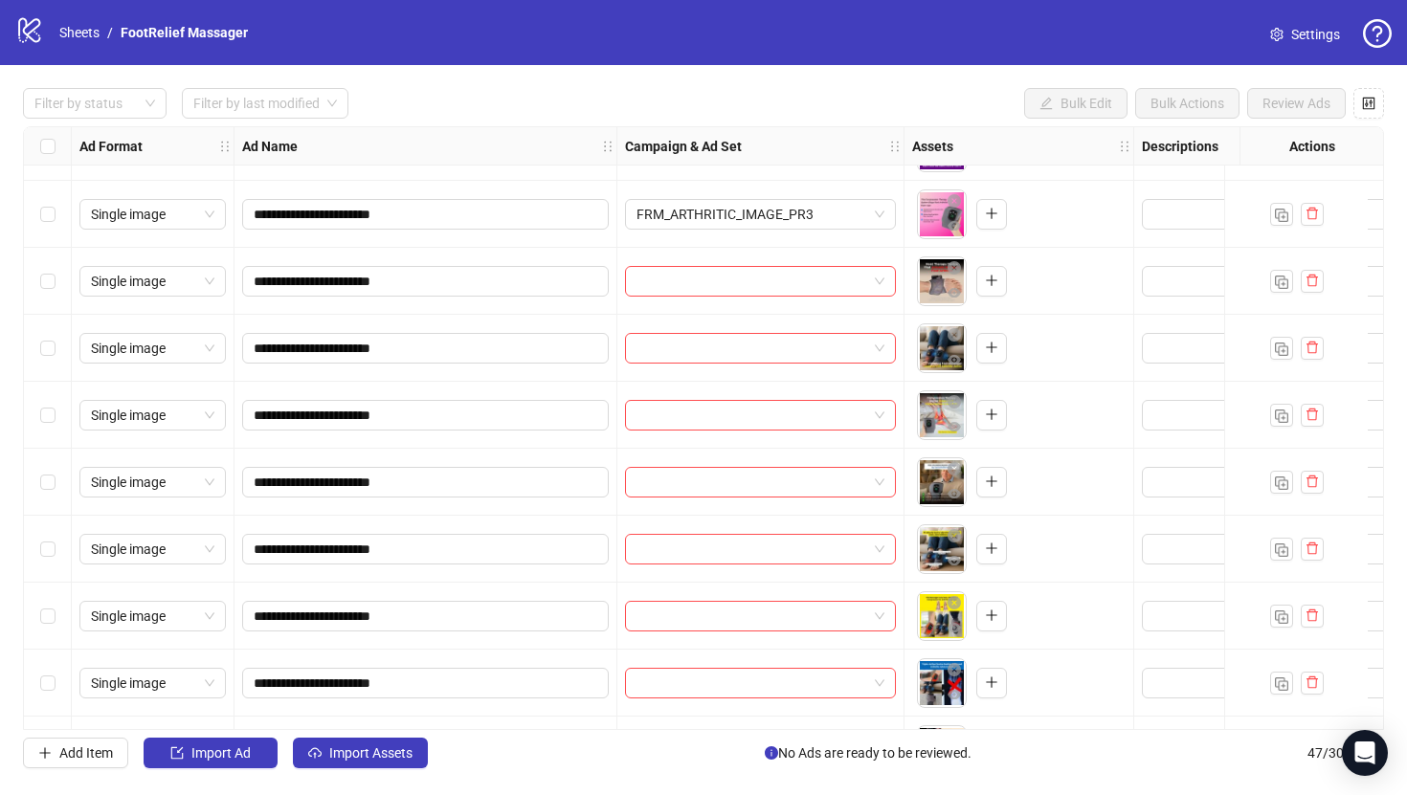
click at [63, 268] on div "Select row 11" at bounding box center [48, 281] width 48 height 67
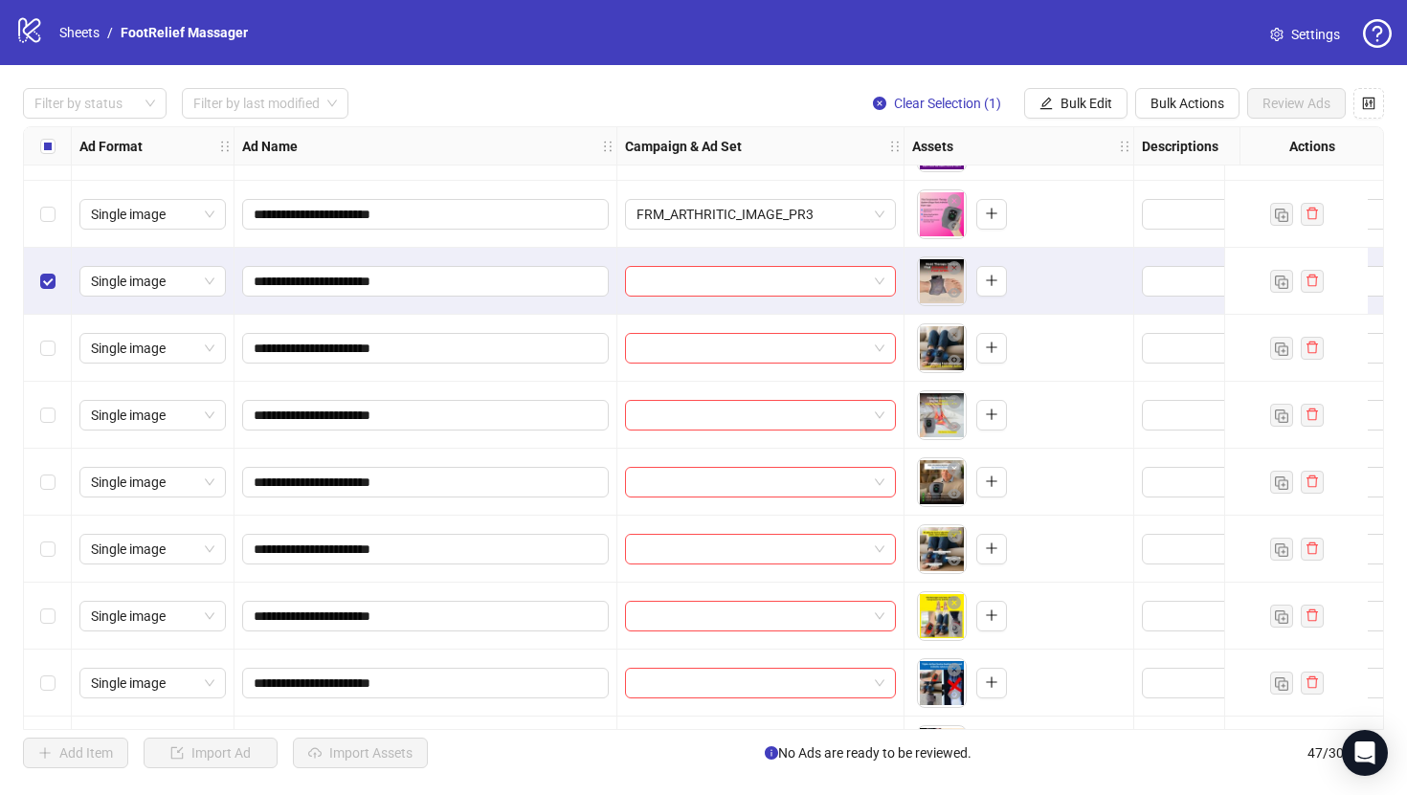
click at [58, 542] on div "Select row 15" at bounding box center [48, 549] width 48 height 67
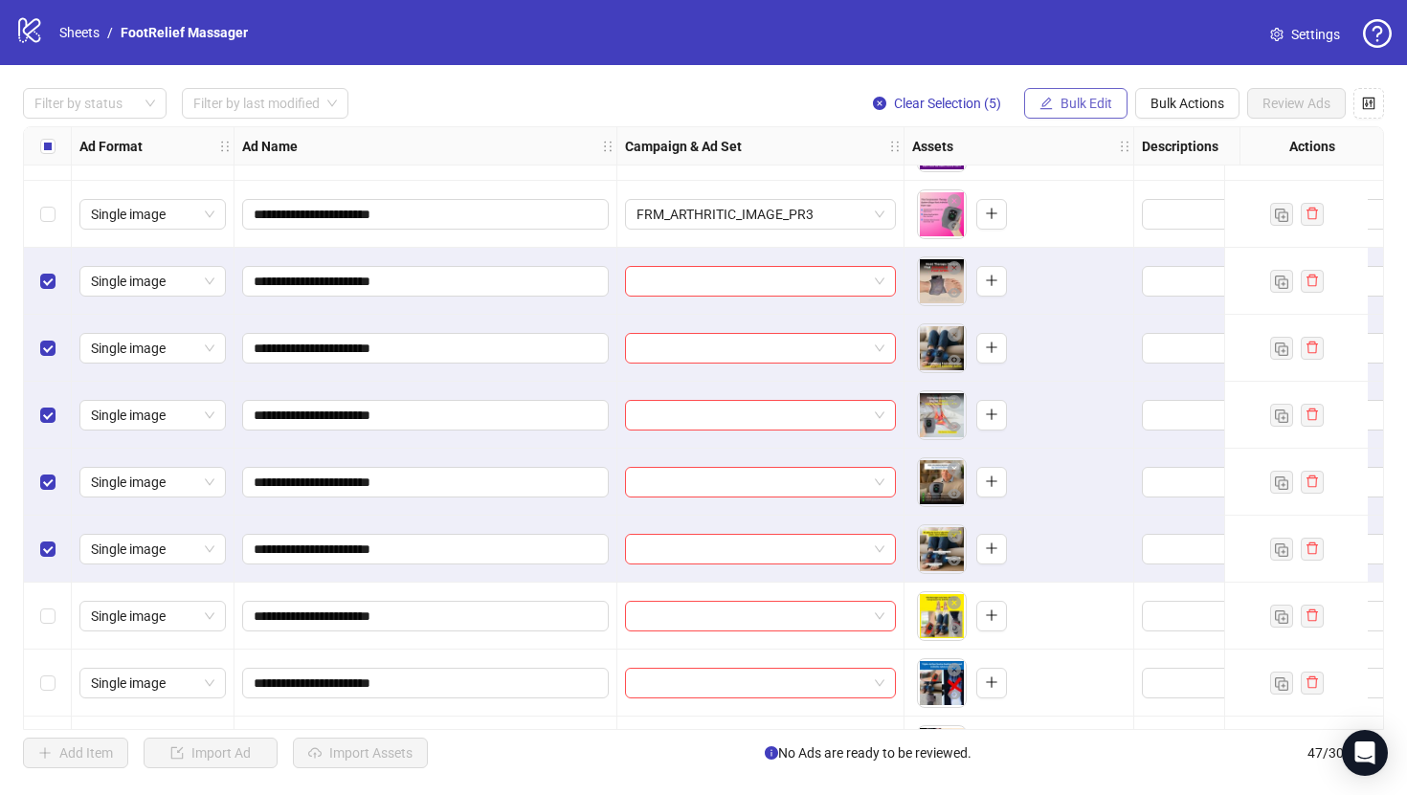
click at [1080, 99] on span "Bulk Edit" at bounding box center [1086, 103] width 52 height 15
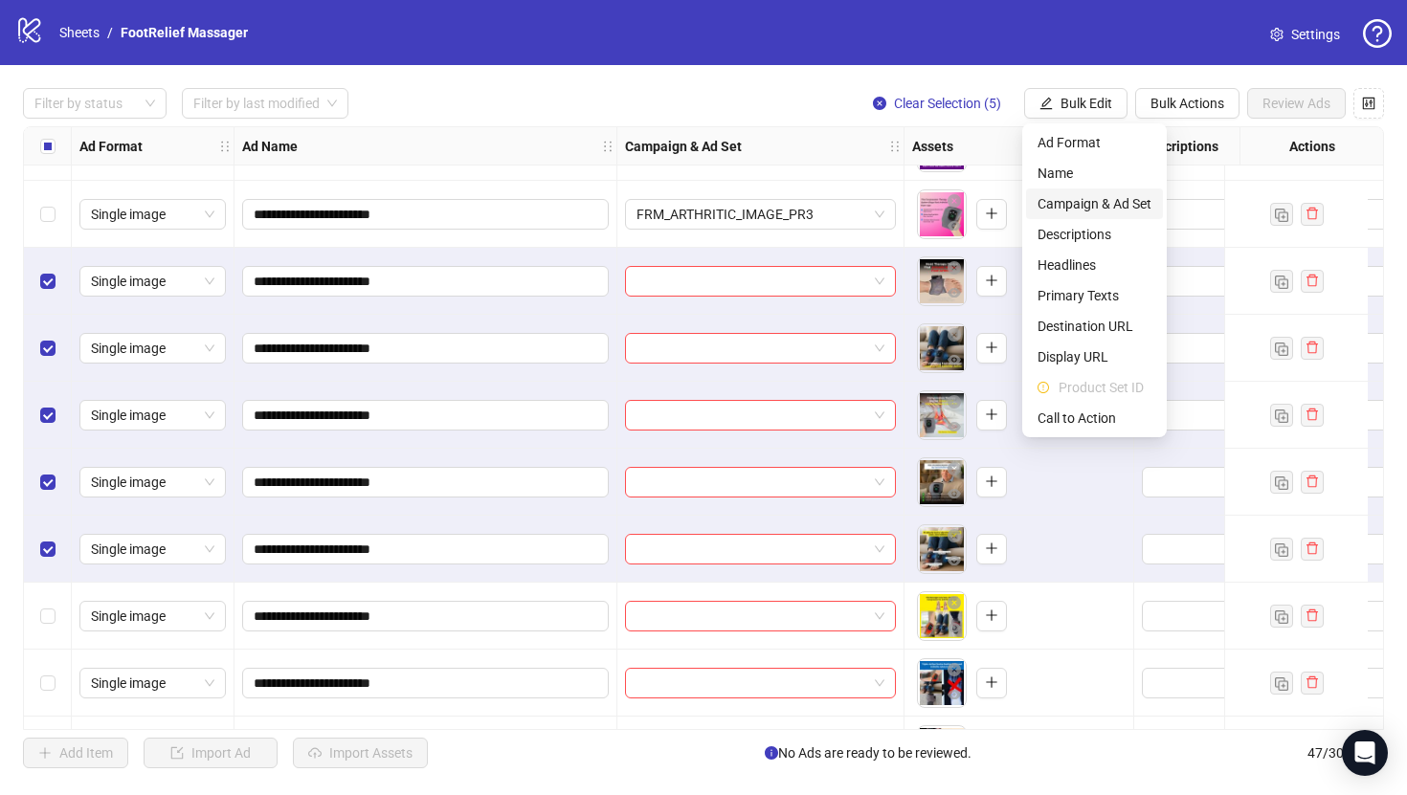
click at [1123, 206] on span "Campaign & Ad Set" at bounding box center [1094, 203] width 114 height 21
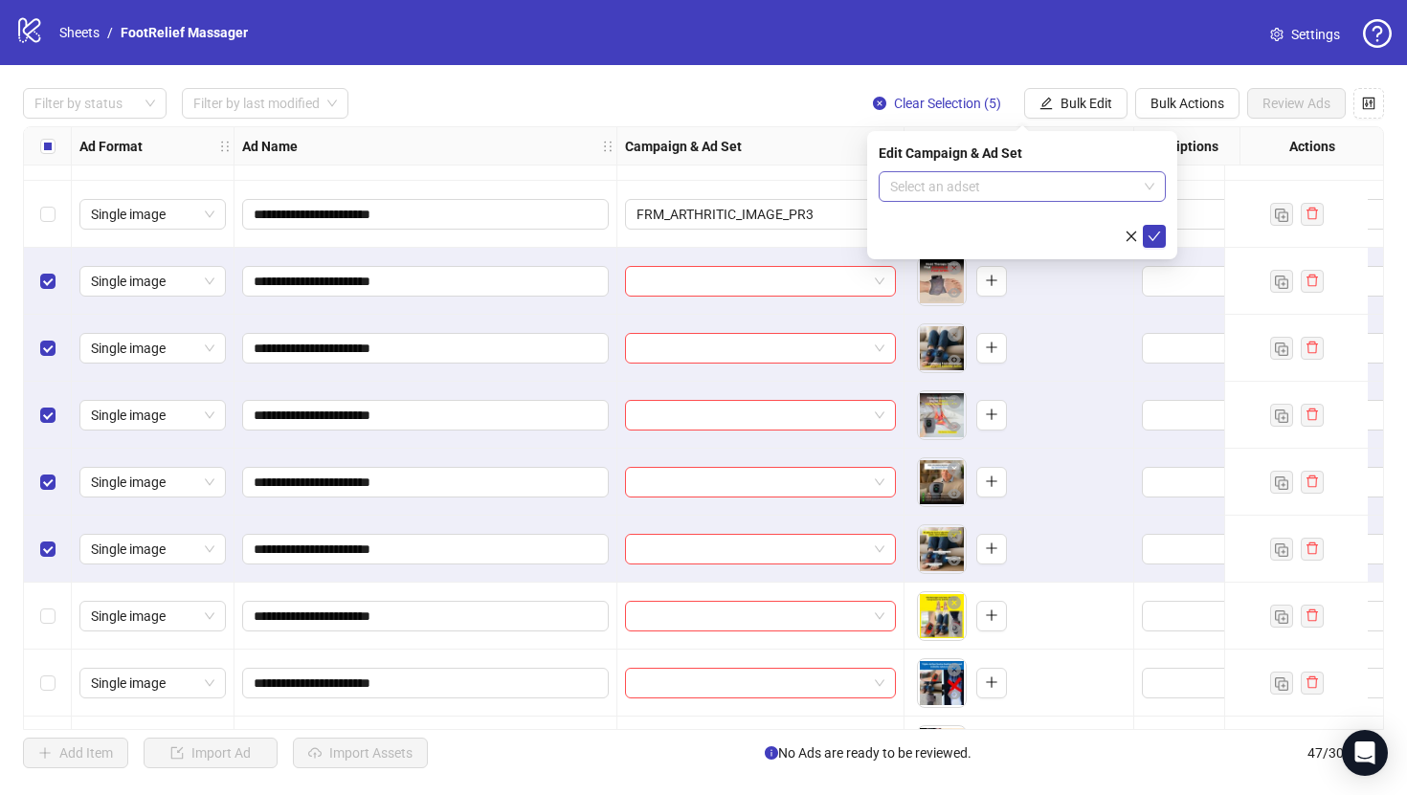
click at [1098, 188] on input "search" at bounding box center [1013, 186] width 247 height 29
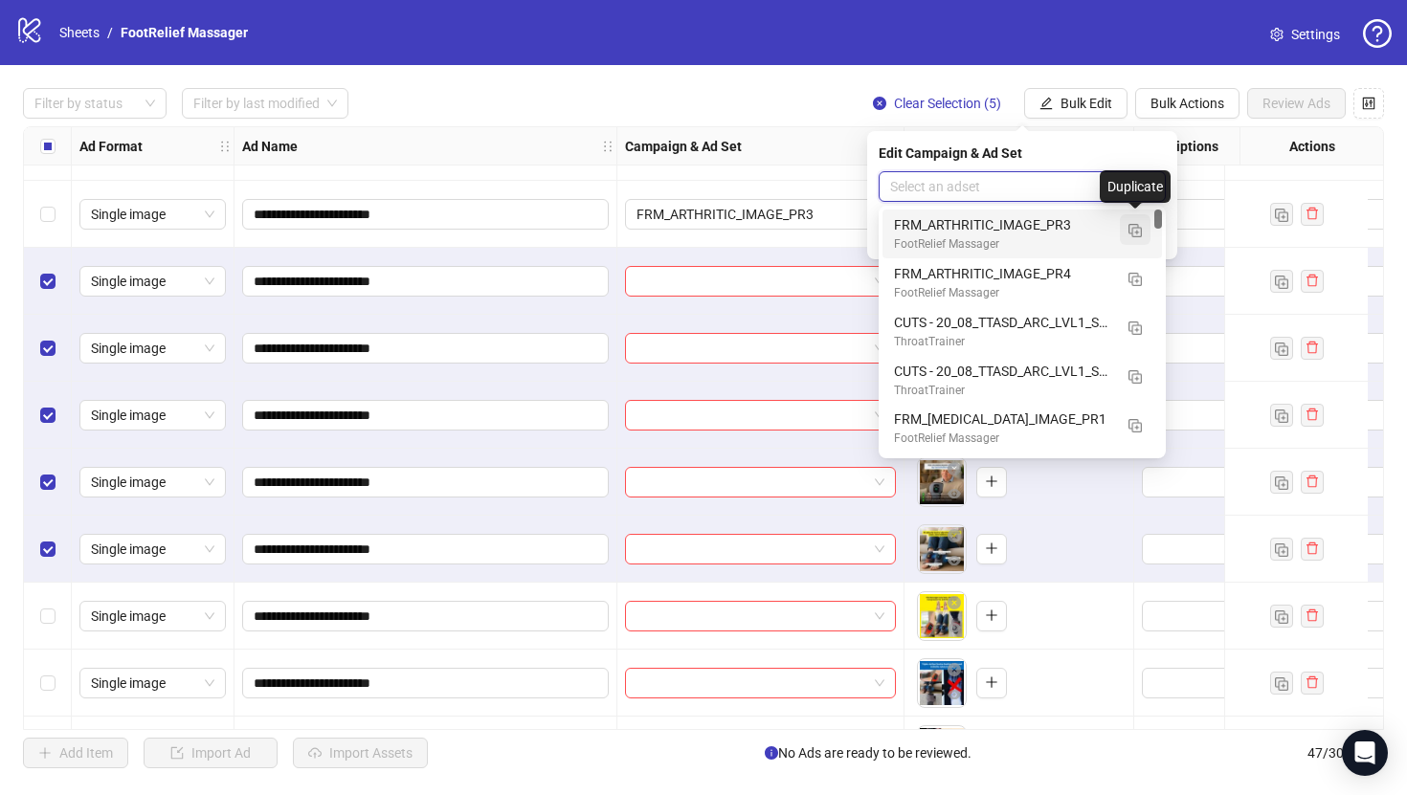
click at [1128, 225] on img "button" at bounding box center [1134, 230] width 13 height 13
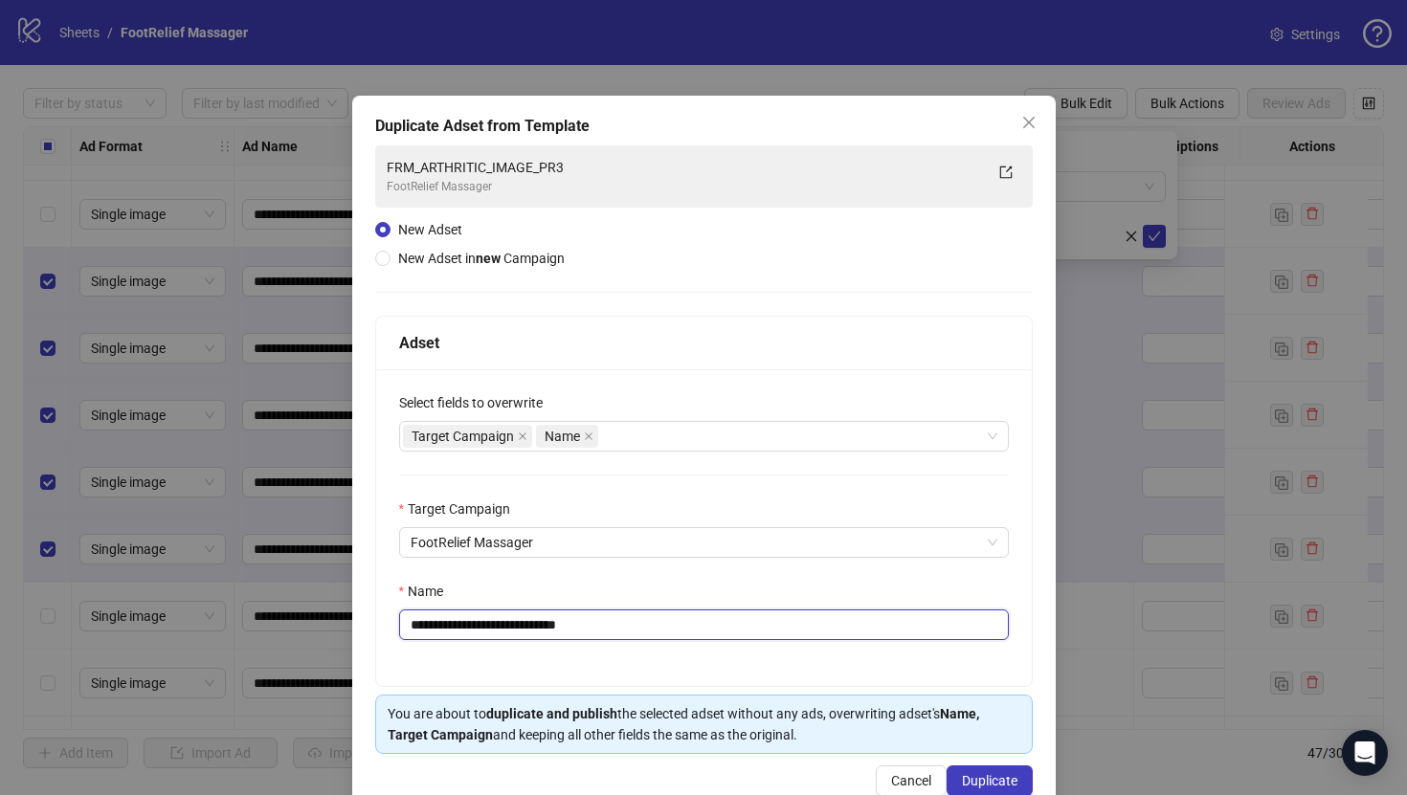
click at [848, 626] on input "**********" at bounding box center [704, 625] width 610 height 31
paste input "text"
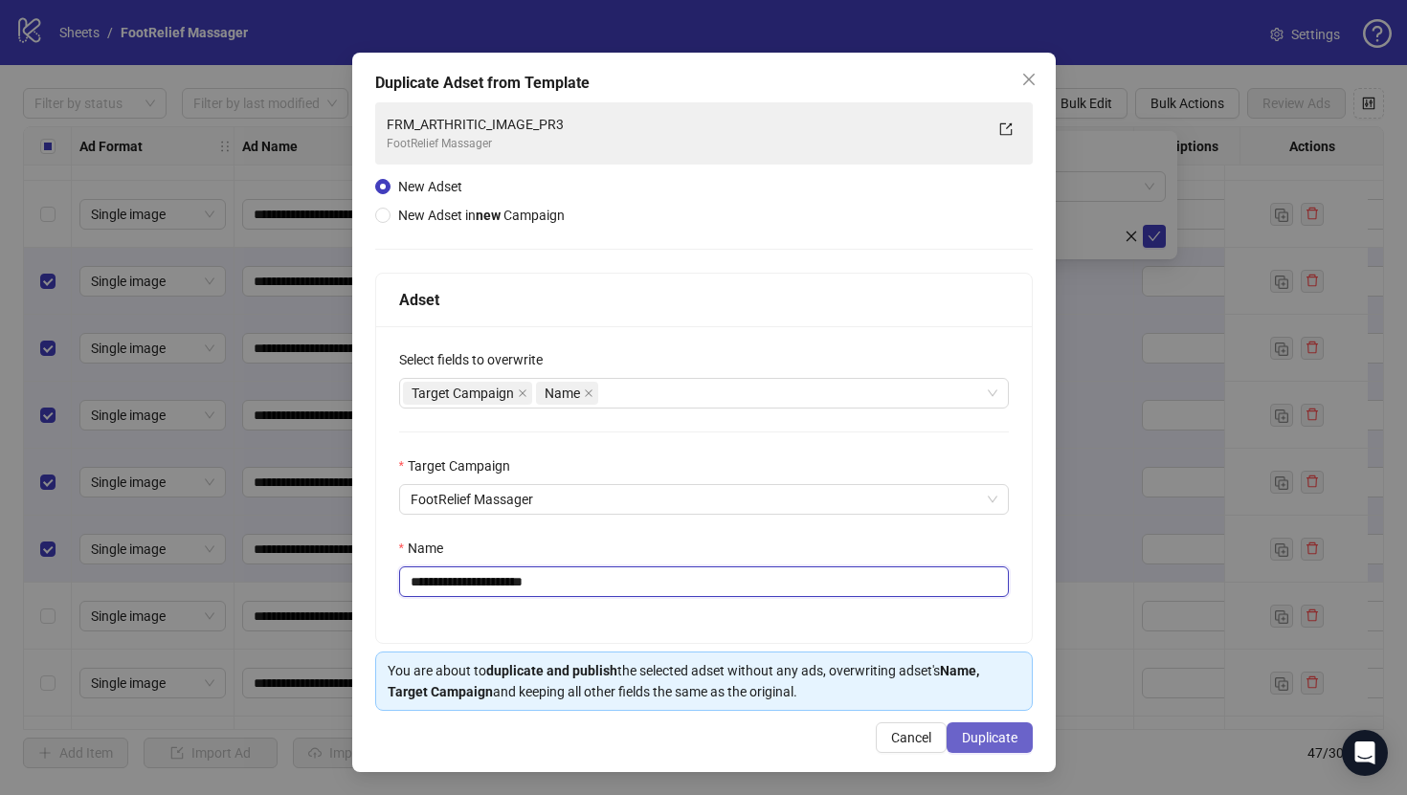
type input "**********"
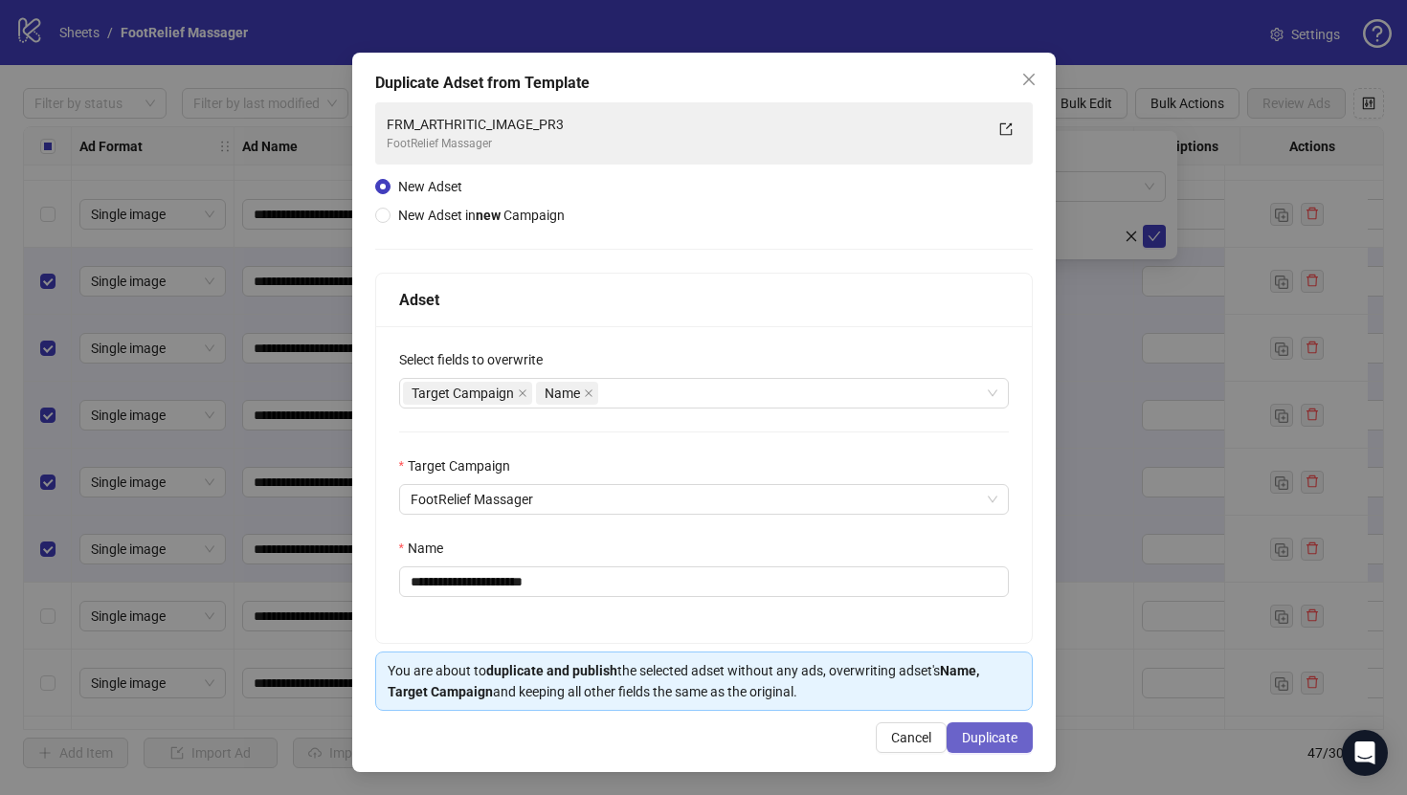
click at [990, 740] on span "Duplicate" at bounding box center [990, 737] width 56 height 15
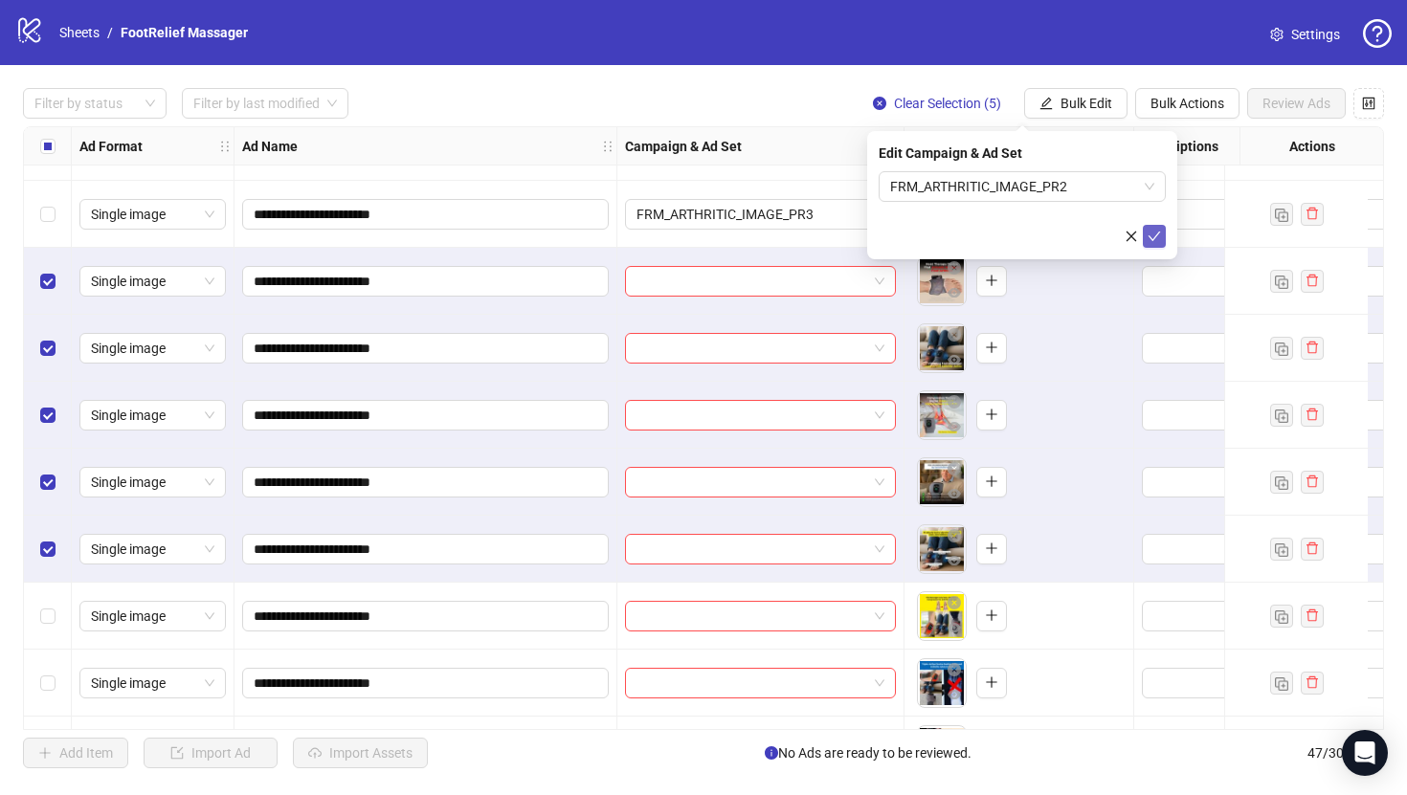
click at [1156, 239] on icon "check" at bounding box center [1154, 236] width 13 height 13
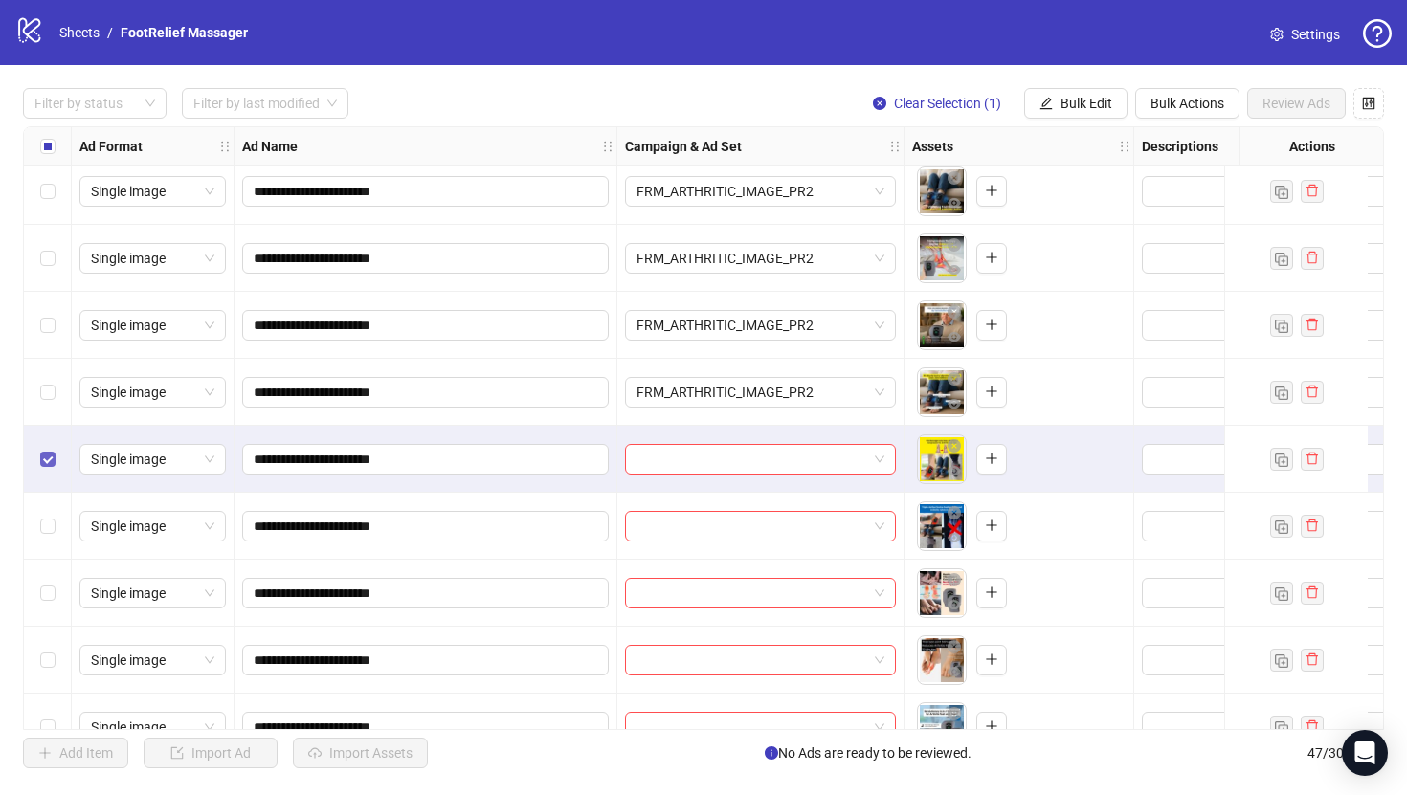
scroll to position [846, 0]
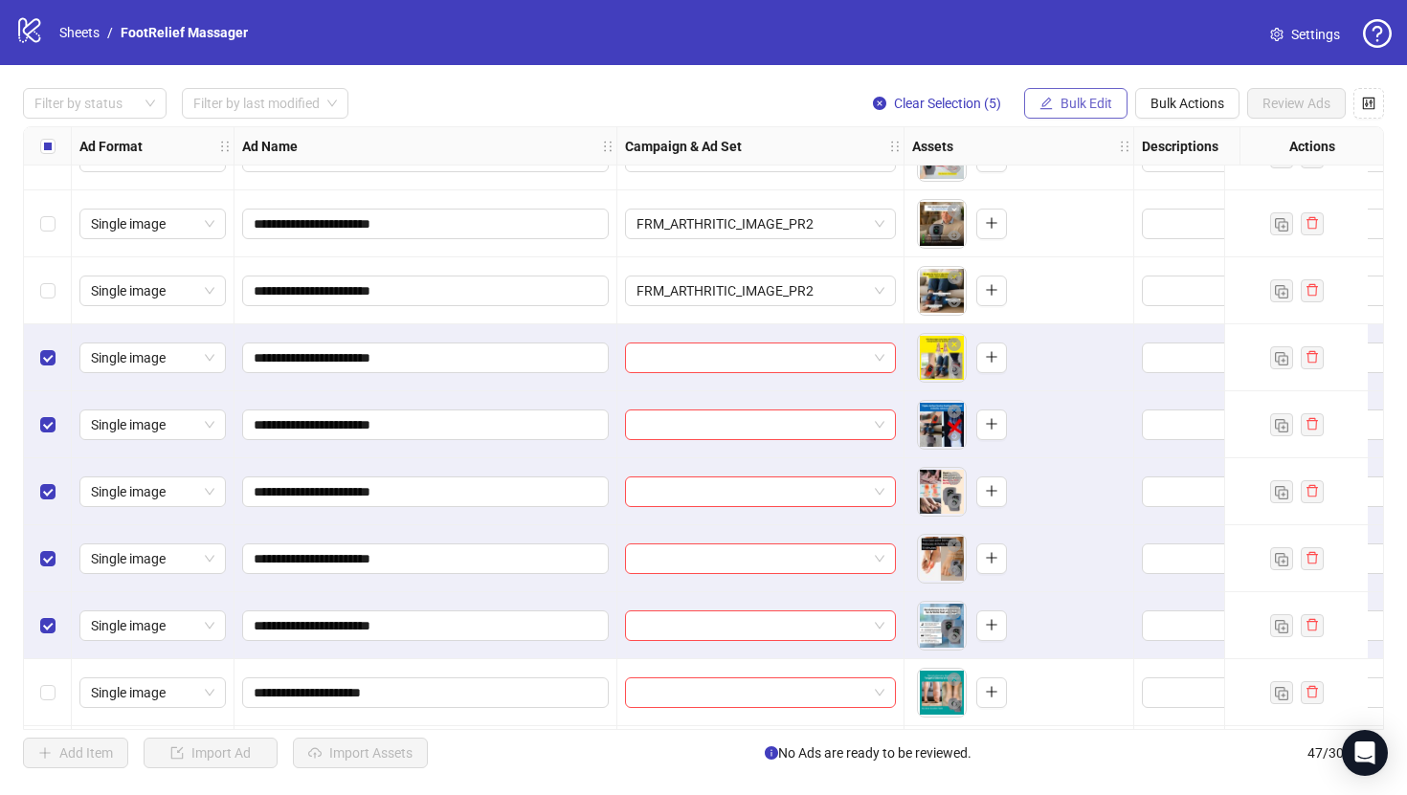
click at [1069, 95] on button "Bulk Edit" at bounding box center [1075, 103] width 103 height 31
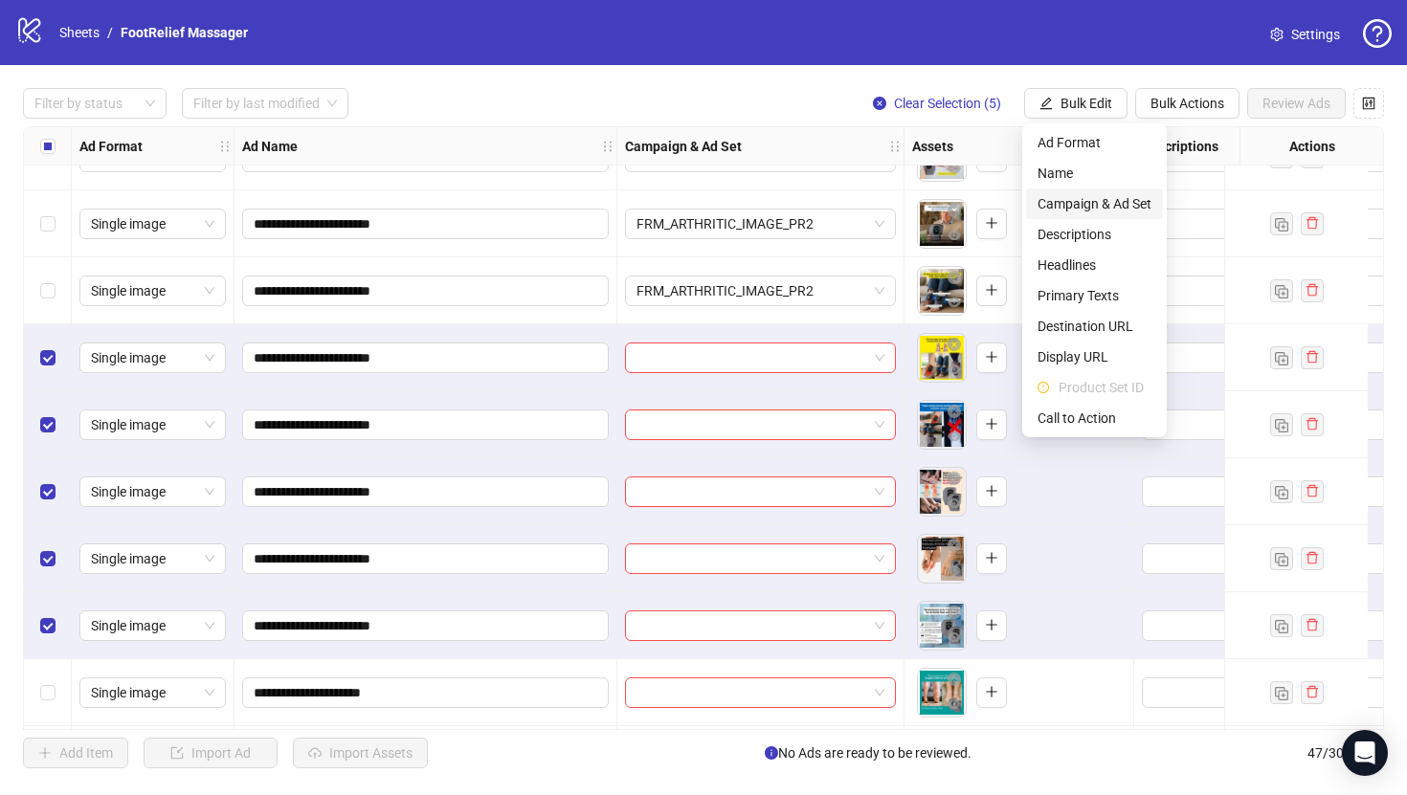
click at [1108, 205] on span "Campaign & Ad Set" at bounding box center [1094, 203] width 114 height 21
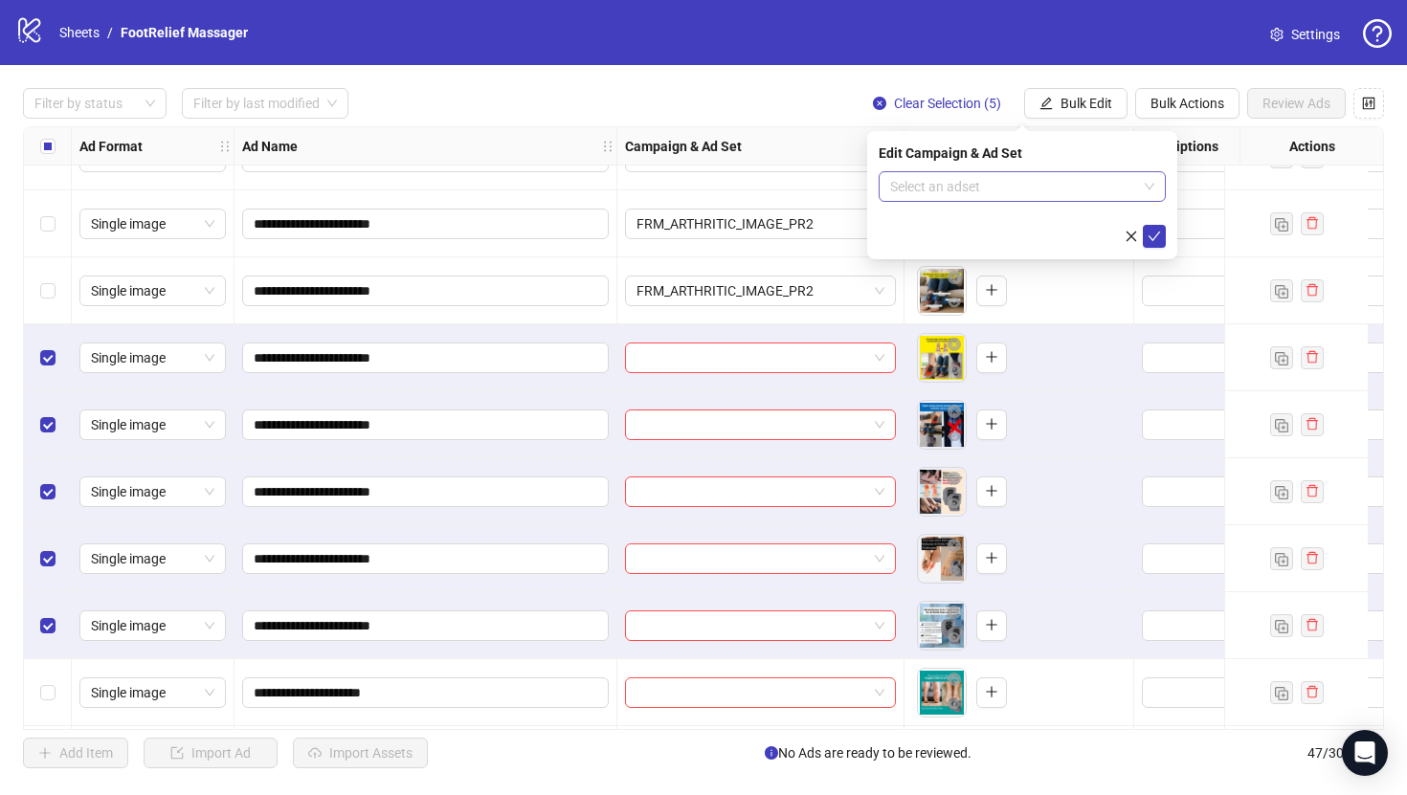
click at [1070, 184] on input "search" at bounding box center [1013, 186] width 247 height 29
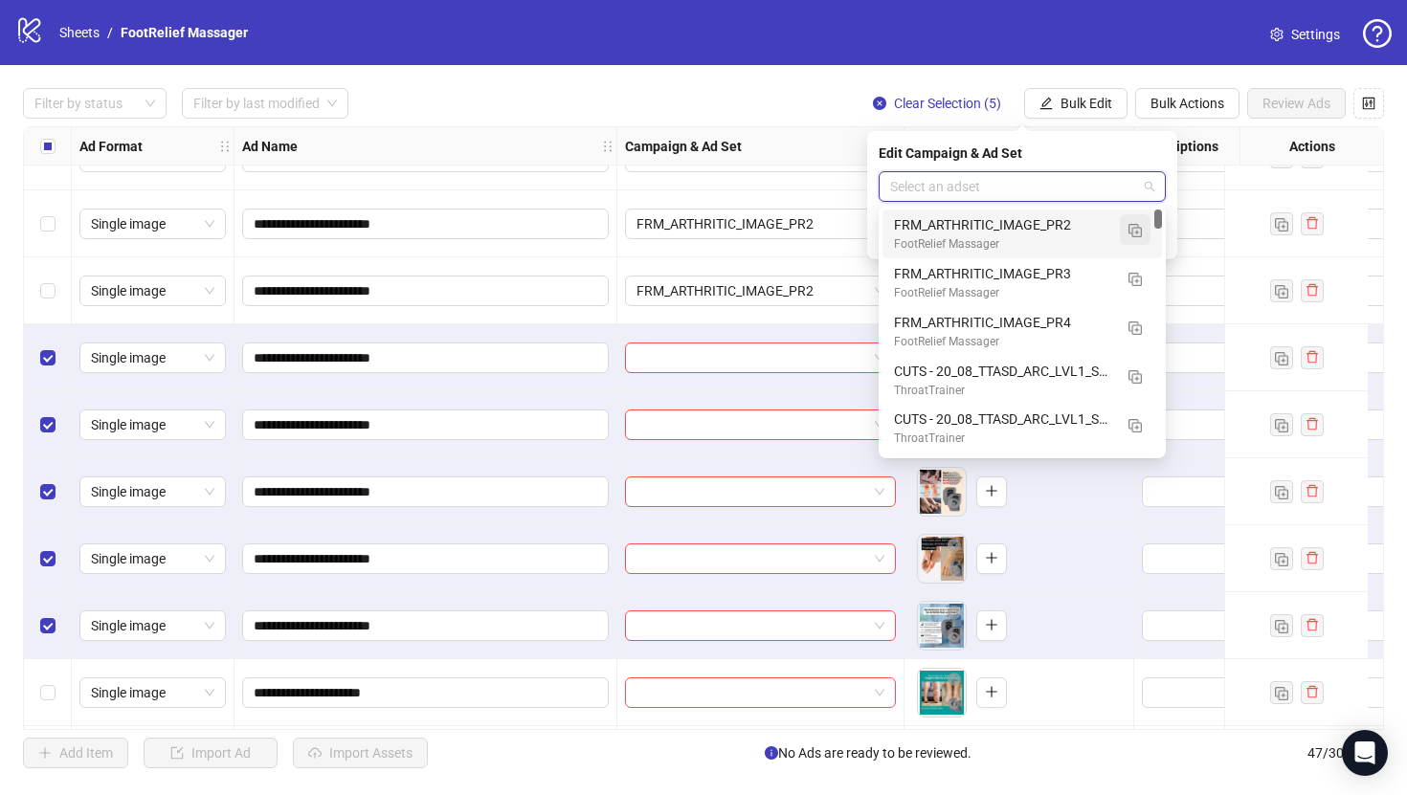
click at [1140, 235] on img "button" at bounding box center [1134, 230] width 13 height 13
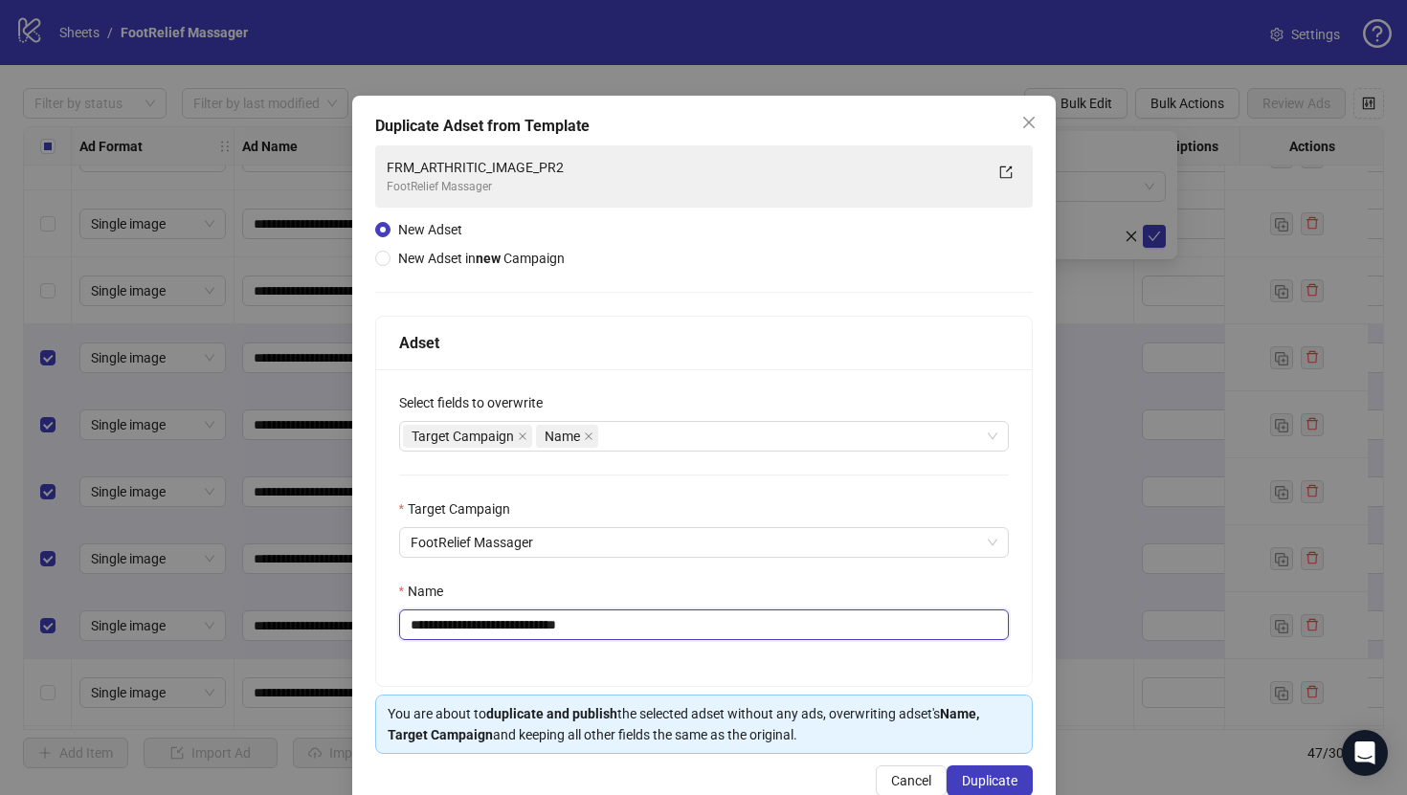
click at [750, 627] on input "**********" at bounding box center [704, 625] width 610 height 31
paste input "text"
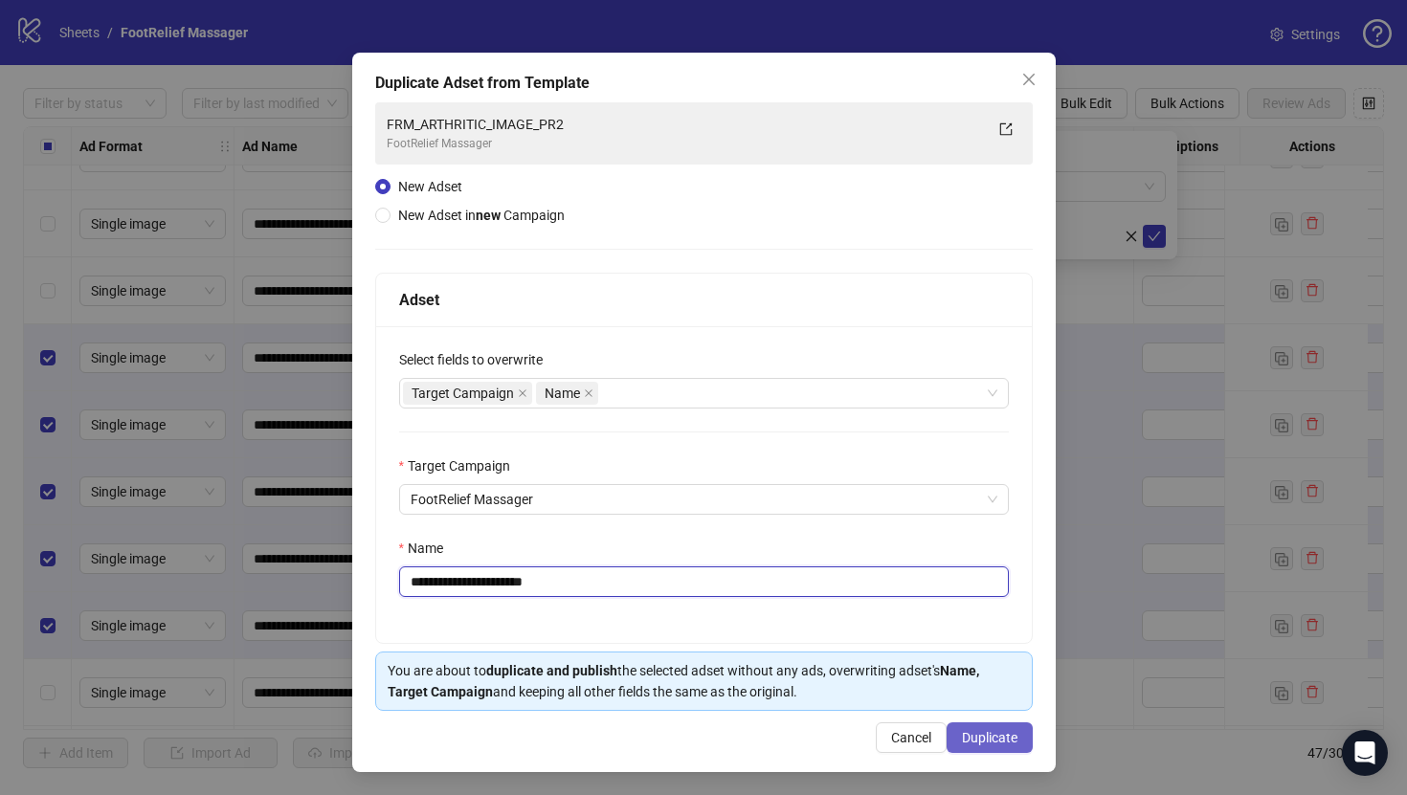
type input "**********"
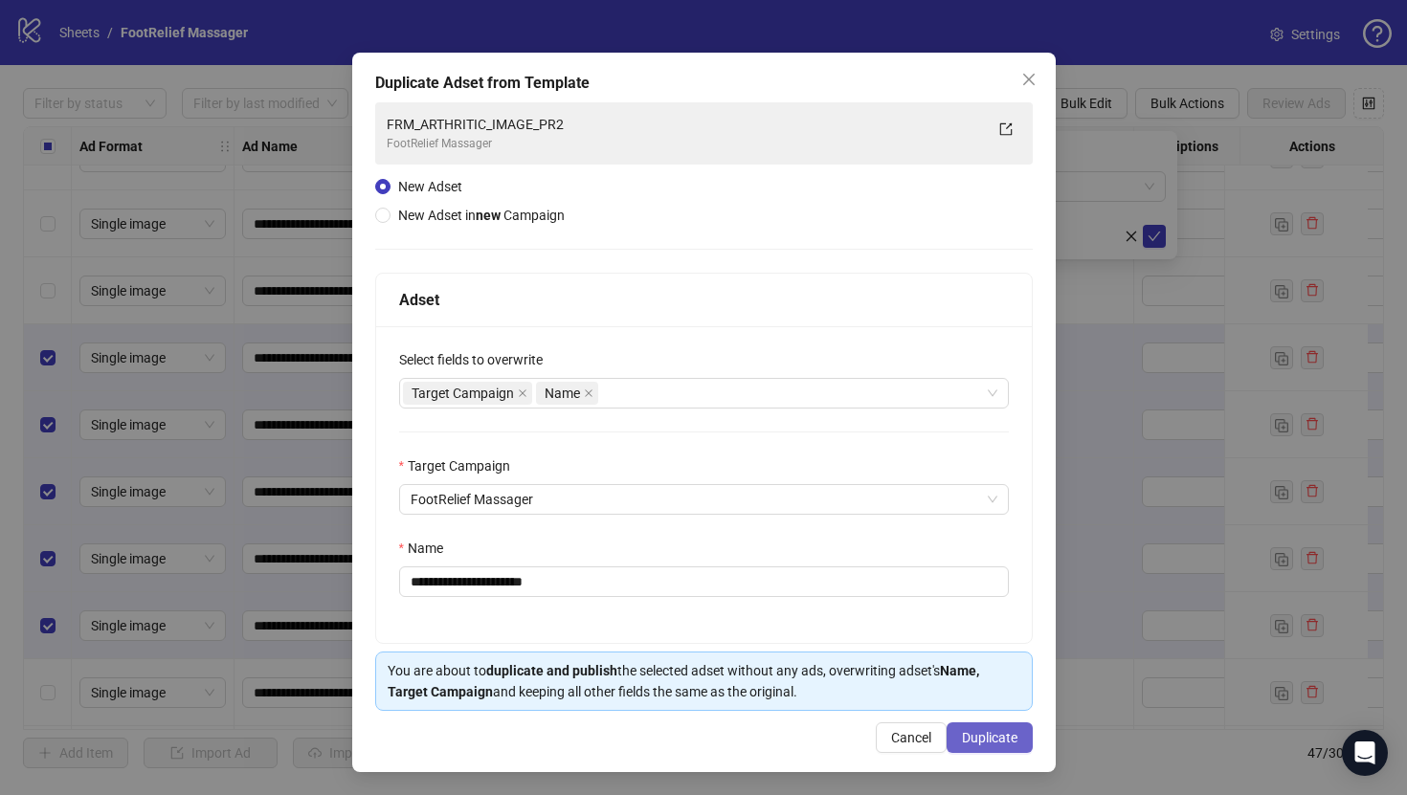
click at [986, 732] on span "Duplicate" at bounding box center [990, 737] width 56 height 15
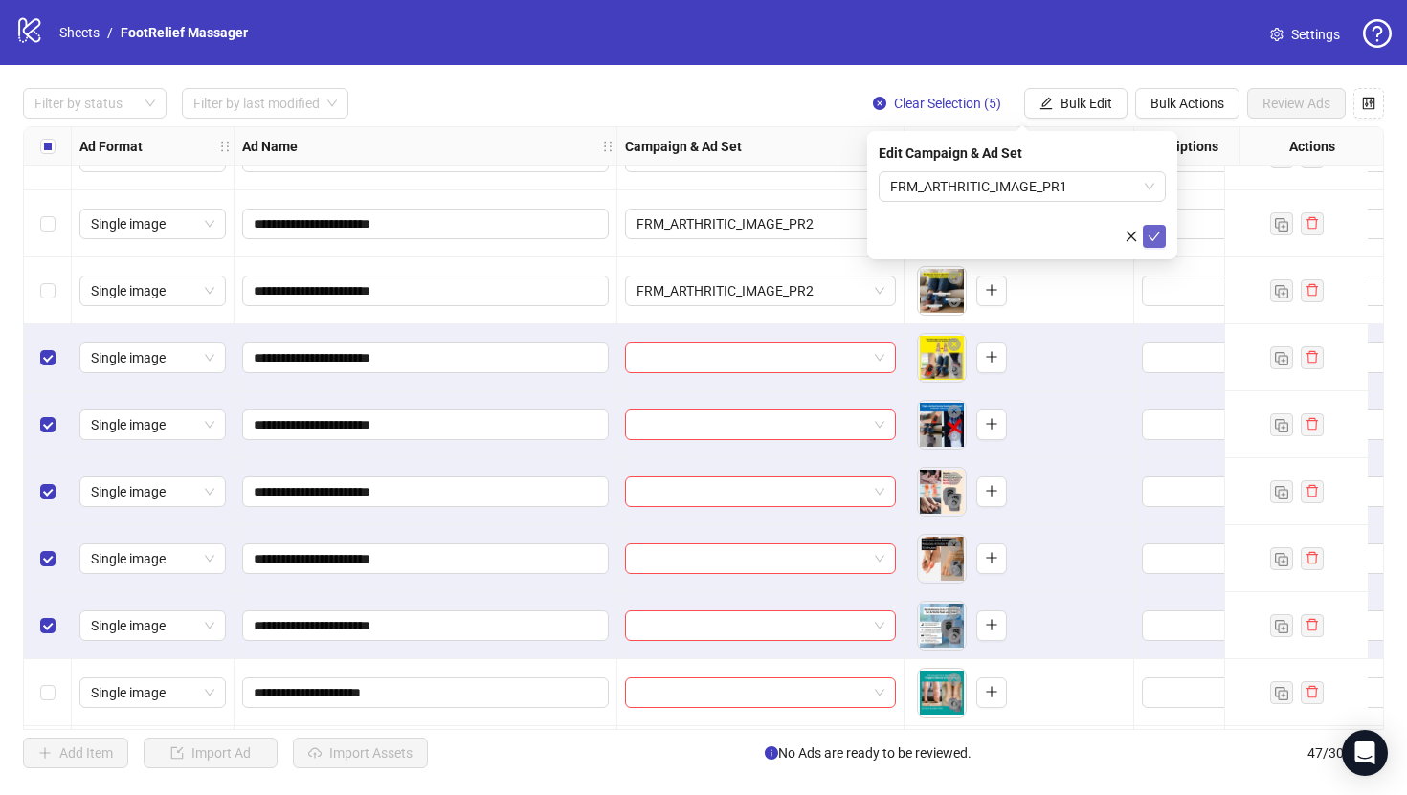
click at [1159, 225] on button "submit" at bounding box center [1154, 236] width 23 height 23
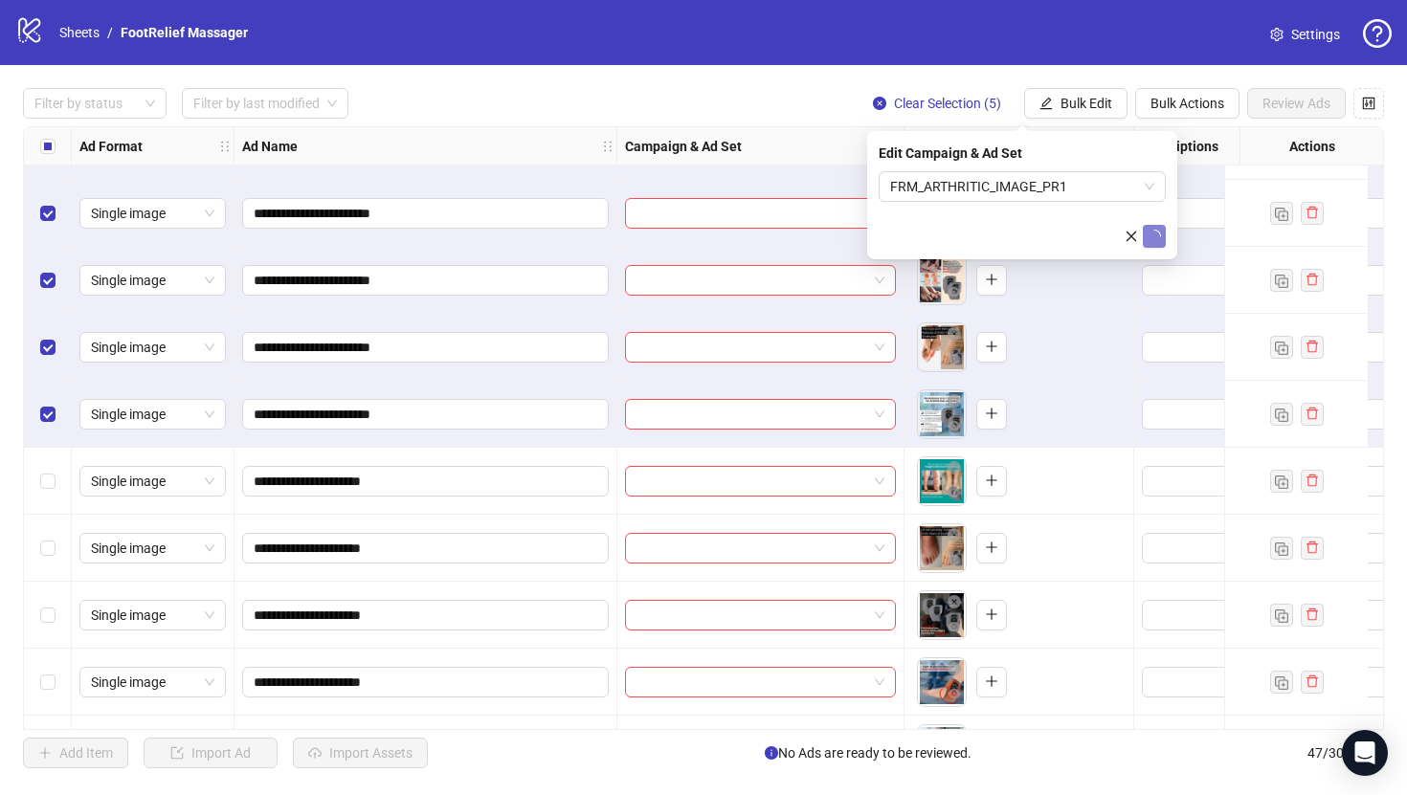
scroll to position [1085, 0]
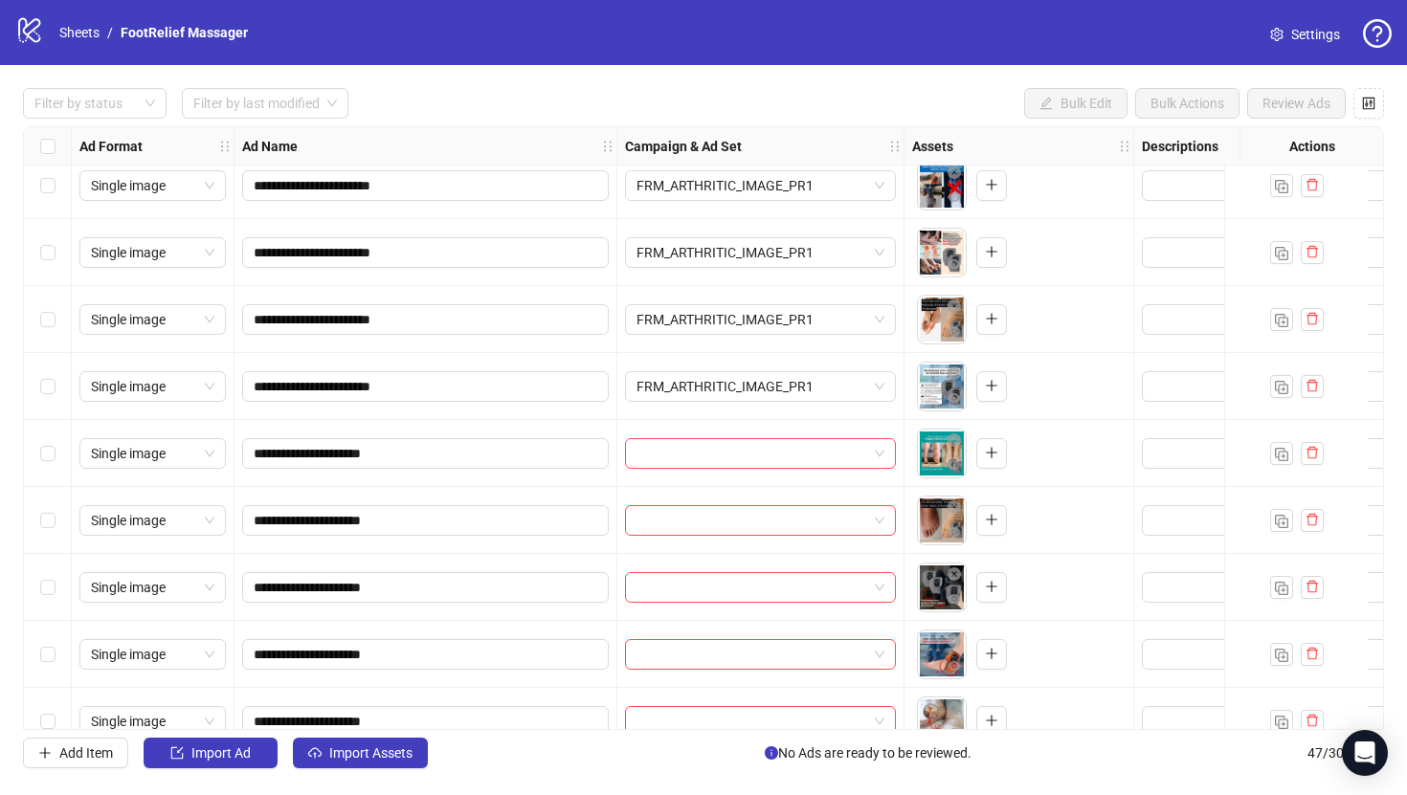
click at [45, 437] on div "Select row 21" at bounding box center [48, 453] width 48 height 67
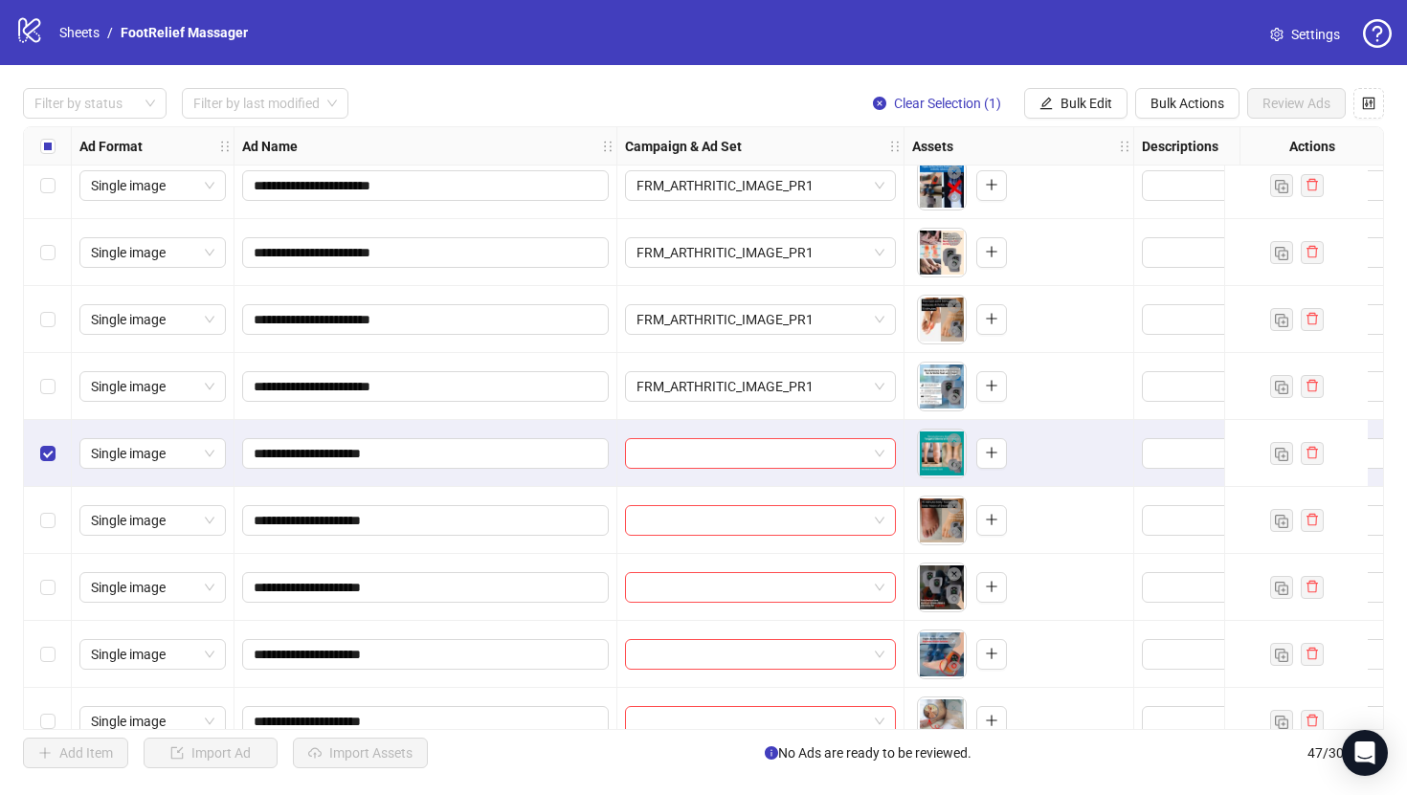
scroll to position [1248, 0]
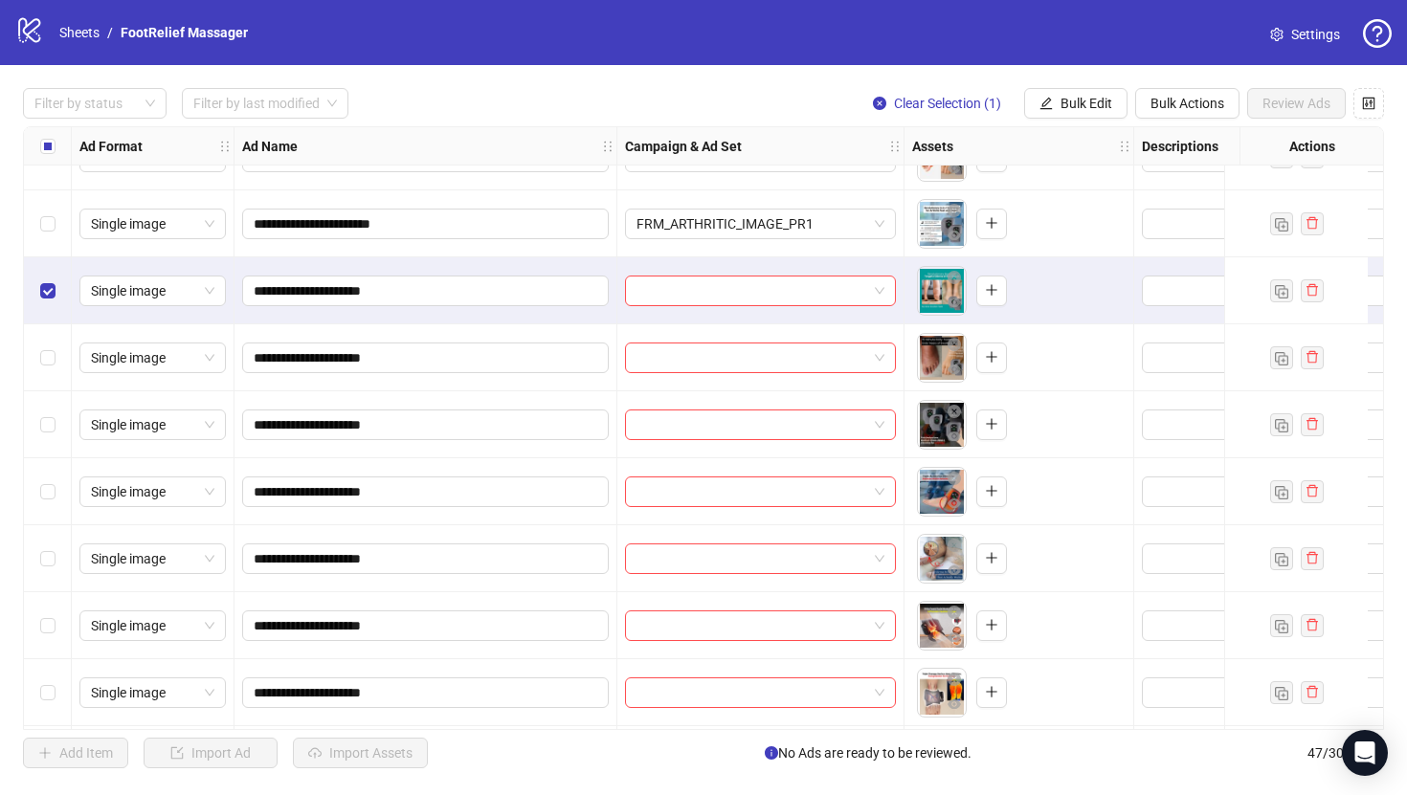
click at [54, 544] on div "Select row 25" at bounding box center [48, 558] width 48 height 67
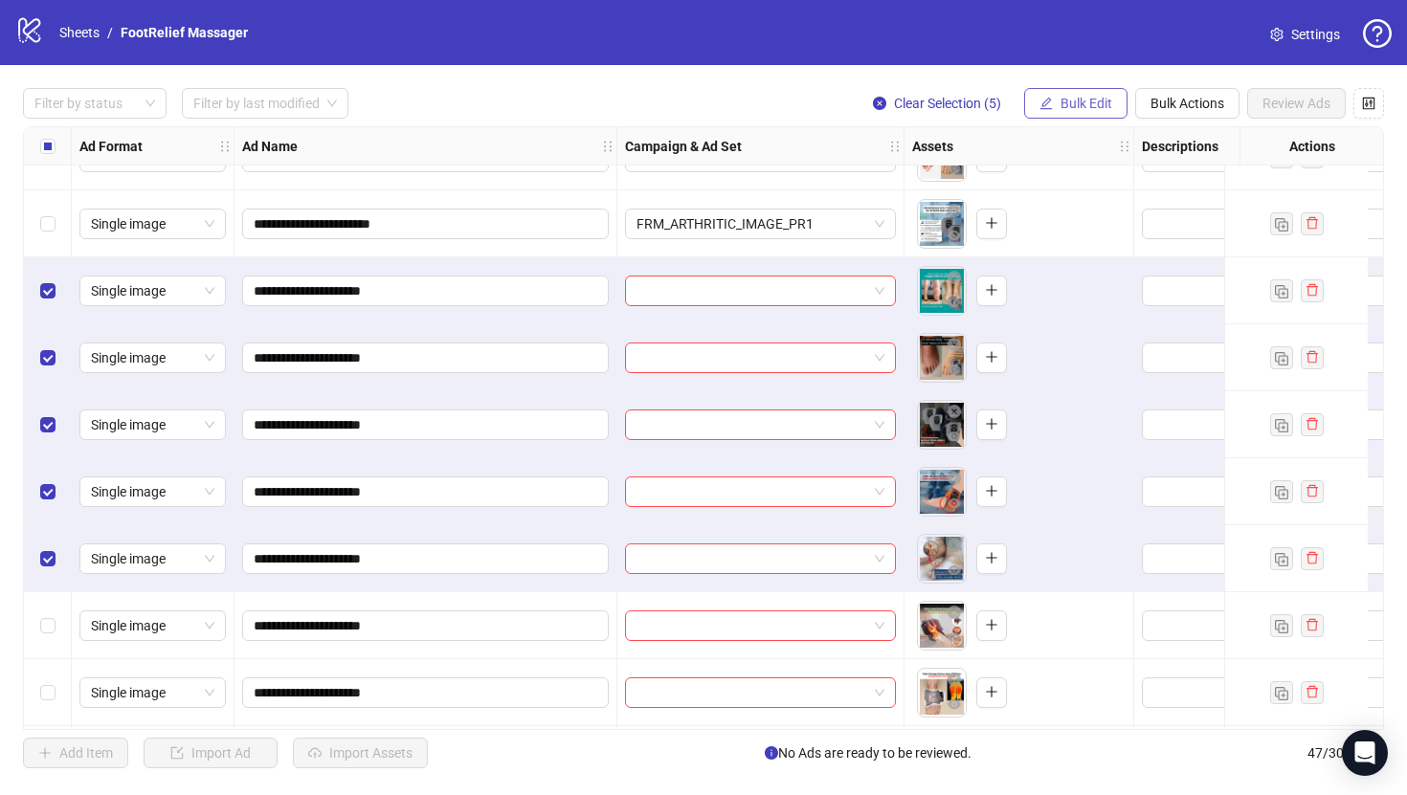
click at [1102, 113] on button "Bulk Edit" at bounding box center [1075, 103] width 103 height 31
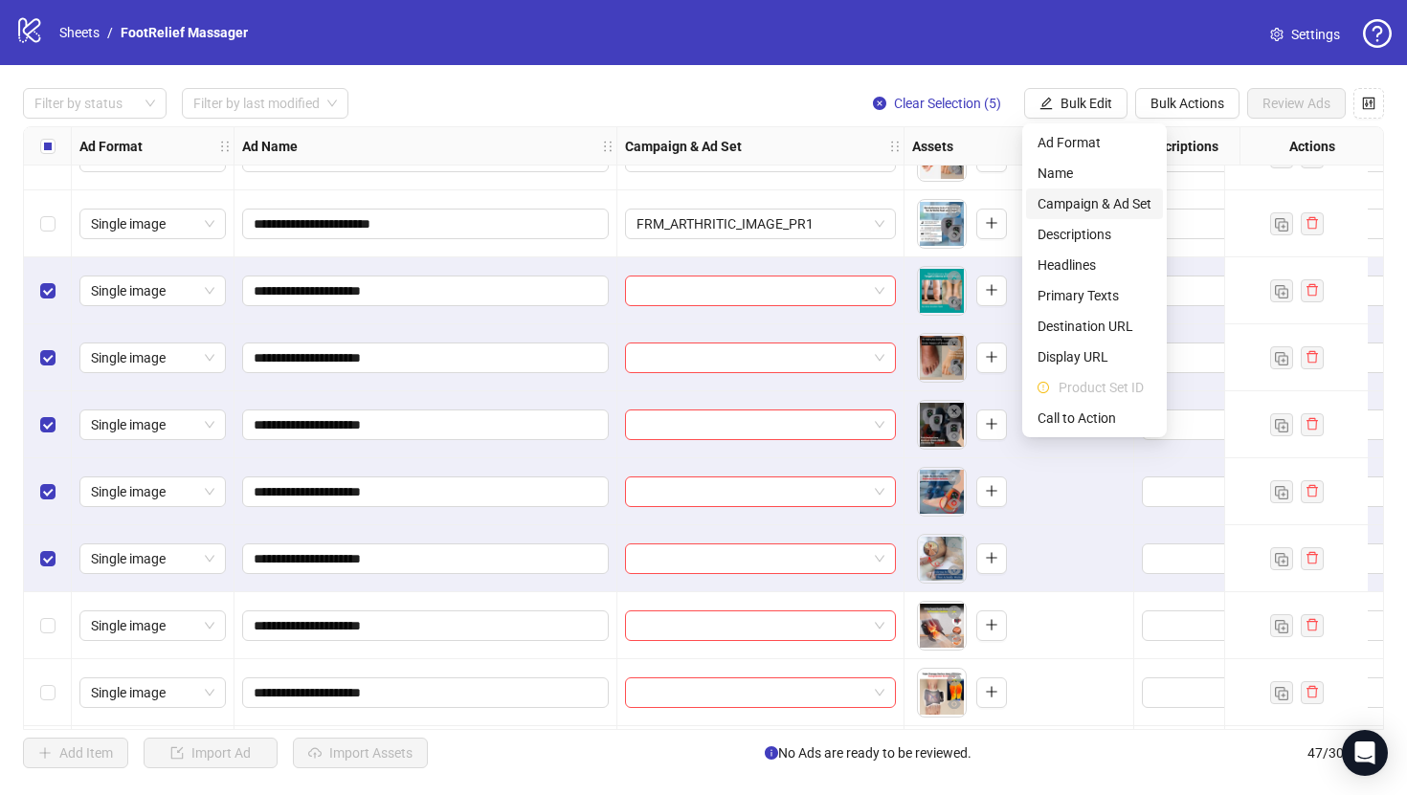
click at [1159, 210] on li "Campaign & Ad Set" at bounding box center [1094, 204] width 137 height 31
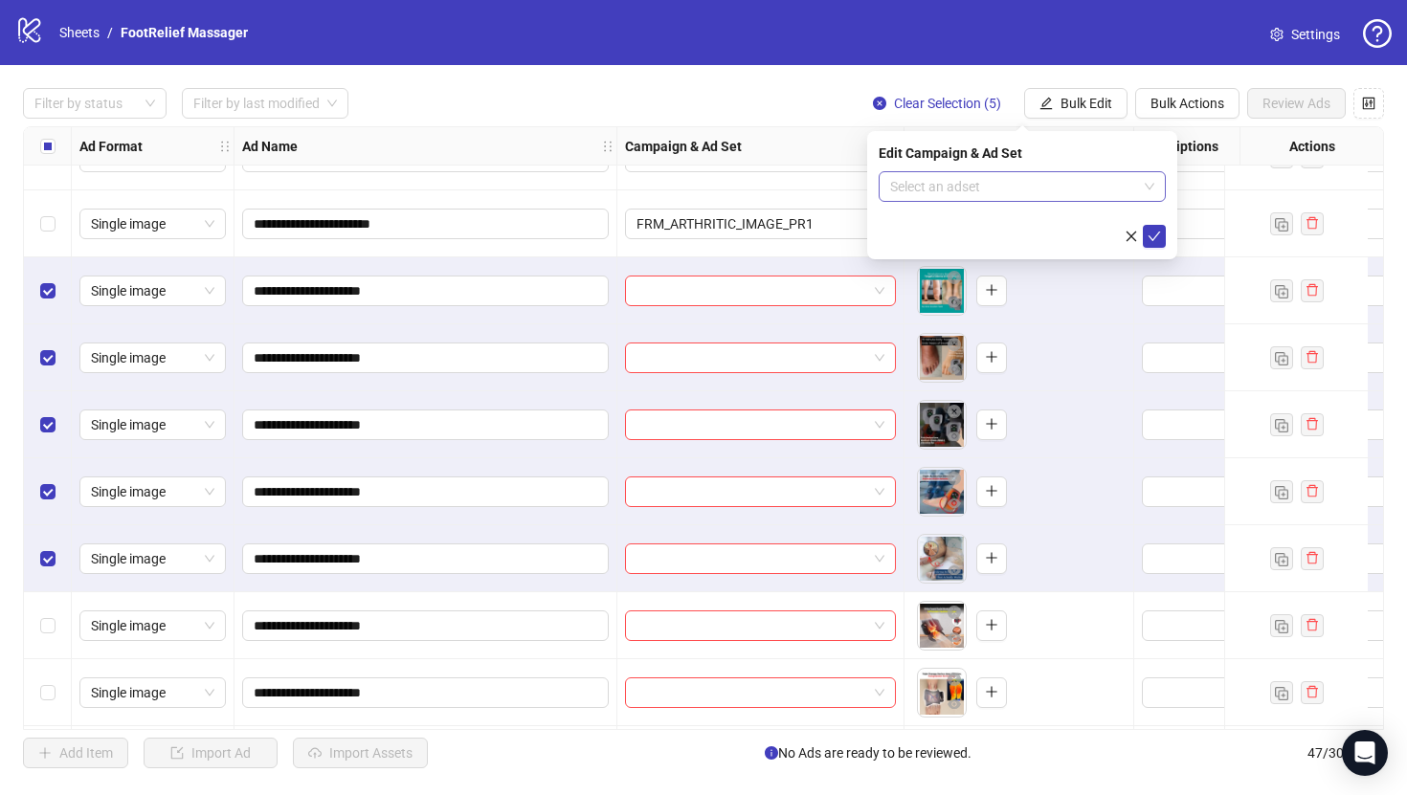
click at [1100, 182] on input "search" at bounding box center [1013, 186] width 247 height 29
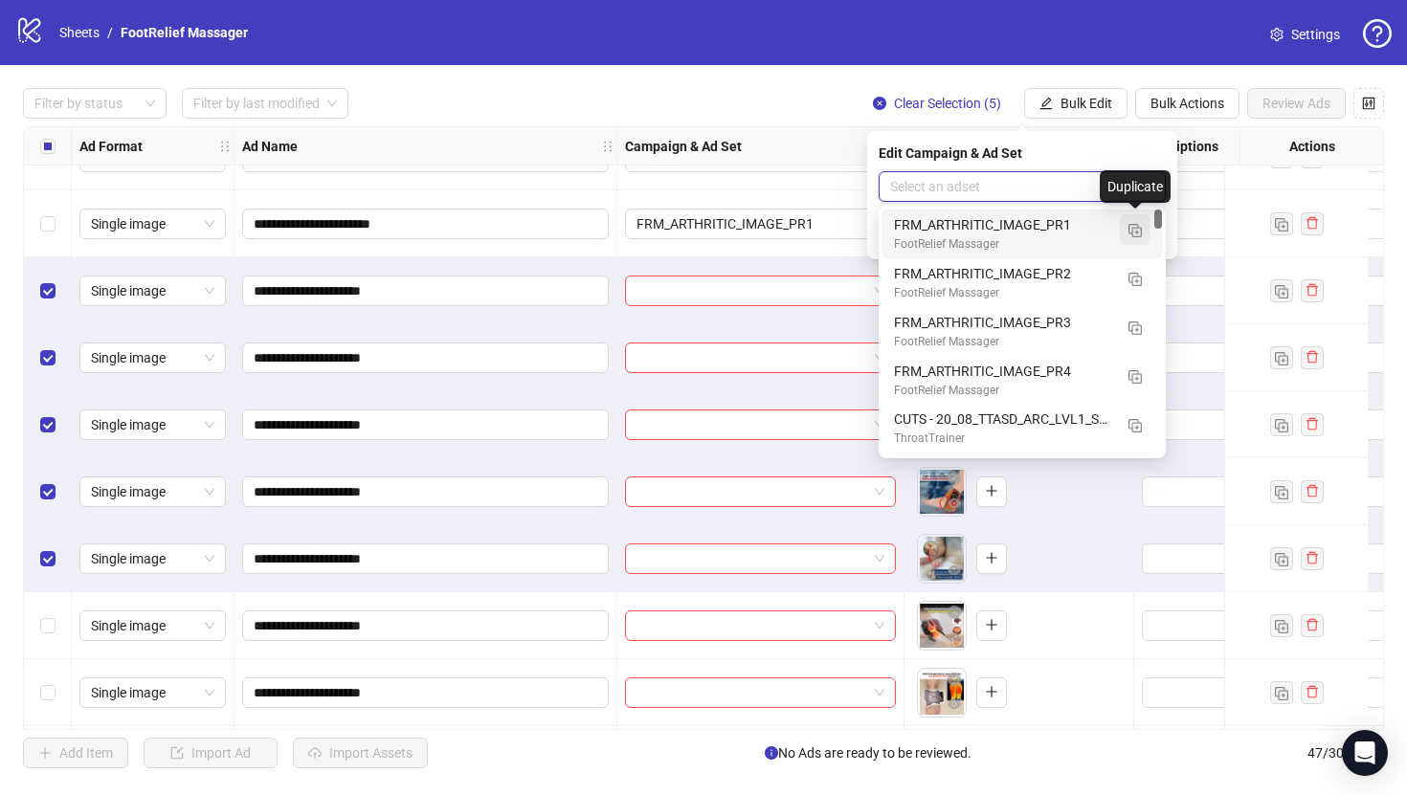
click at [1139, 236] on img "button" at bounding box center [1134, 230] width 13 height 13
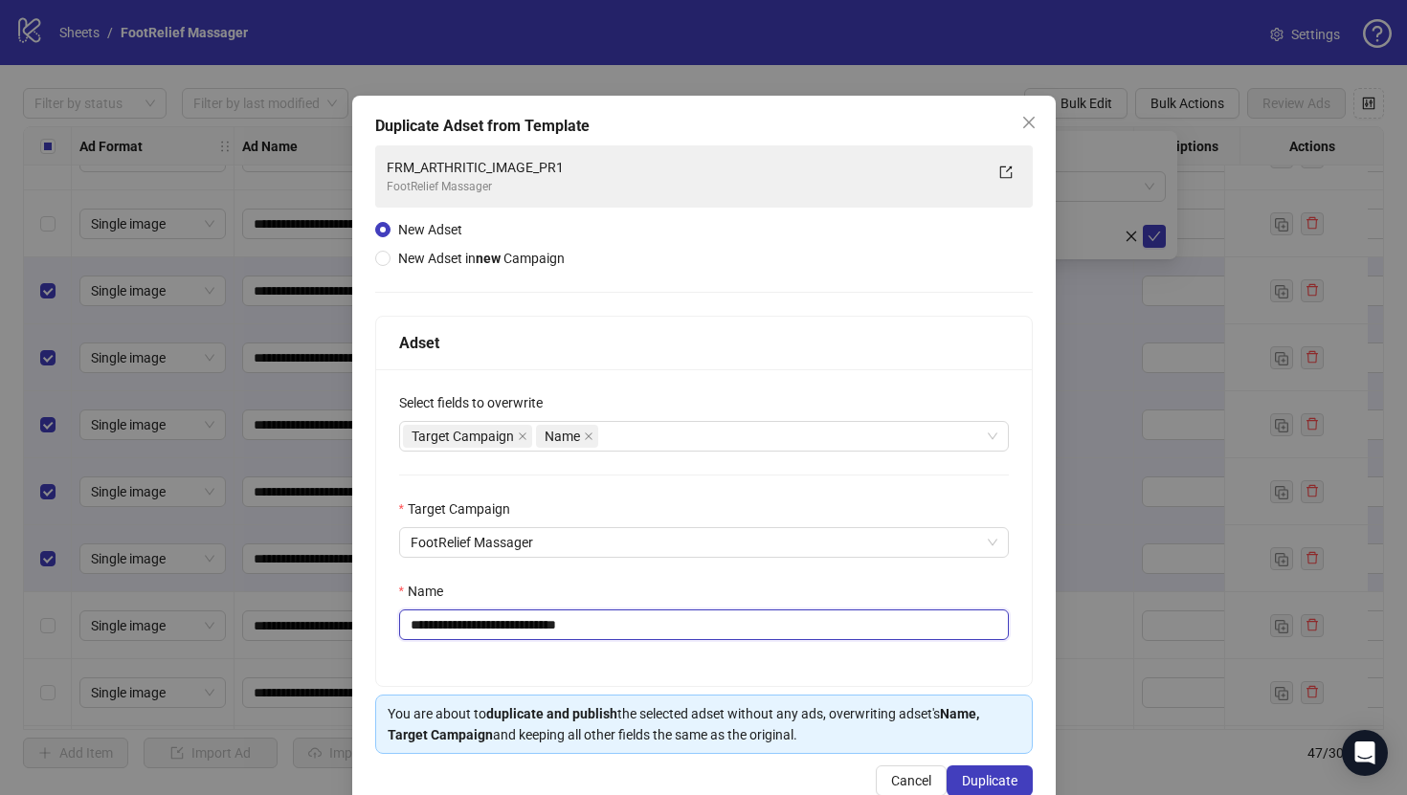
click at [682, 640] on input "**********" at bounding box center [704, 625] width 610 height 31
paste input "text"
type input "**********"
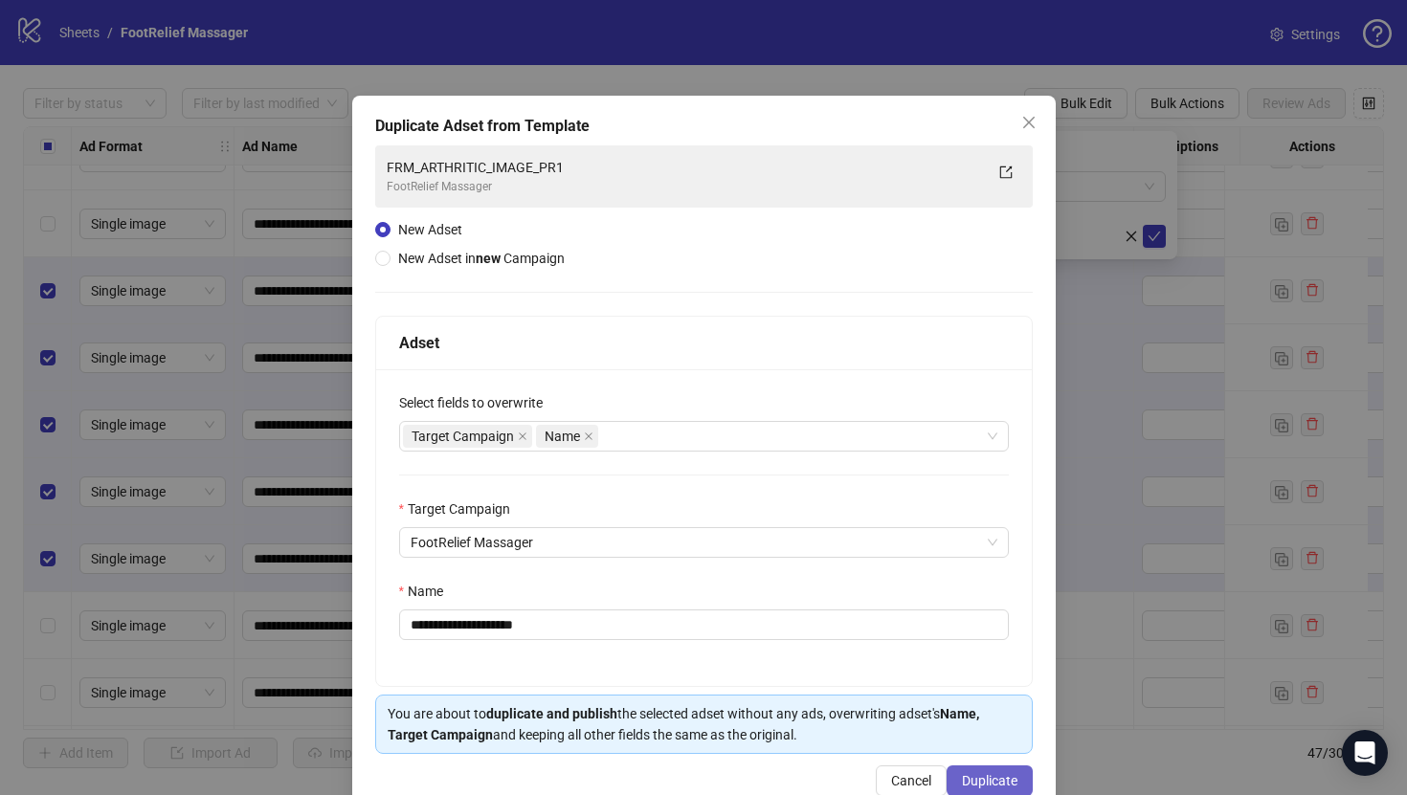
click at [982, 781] on span "Duplicate" at bounding box center [990, 780] width 56 height 15
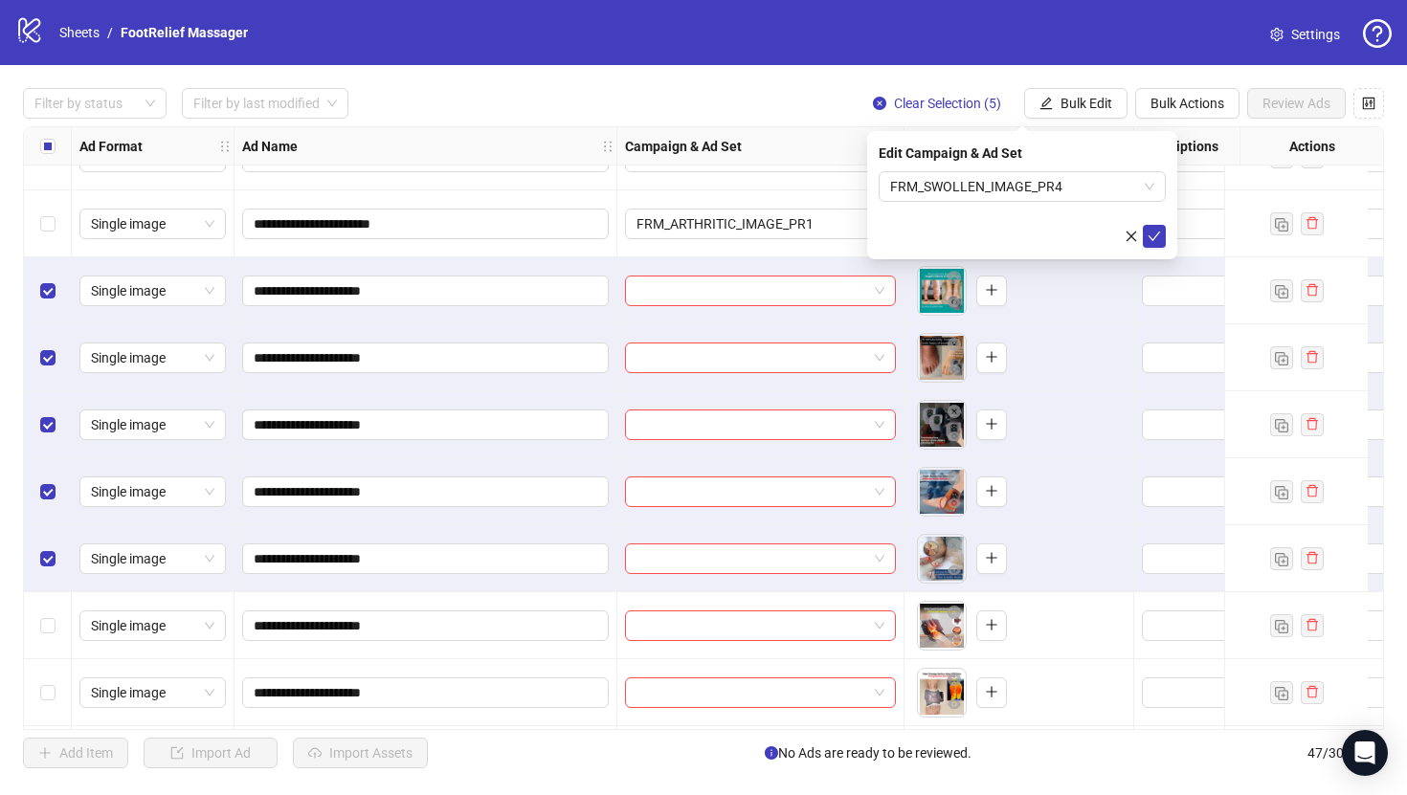
scroll to position [1388, 0]
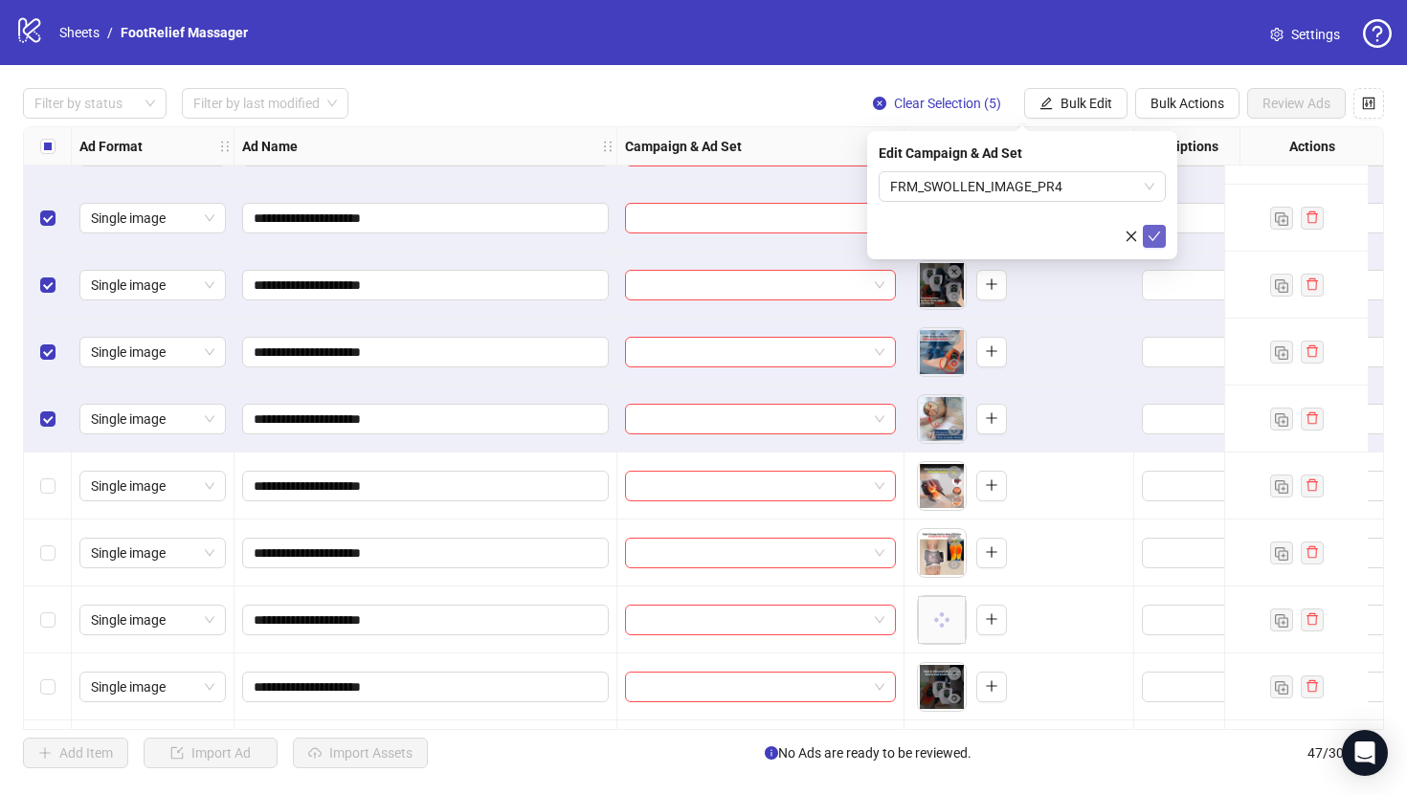
click at [1155, 240] on icon "check" at bounding box center [1154, 236] width 13 height 13
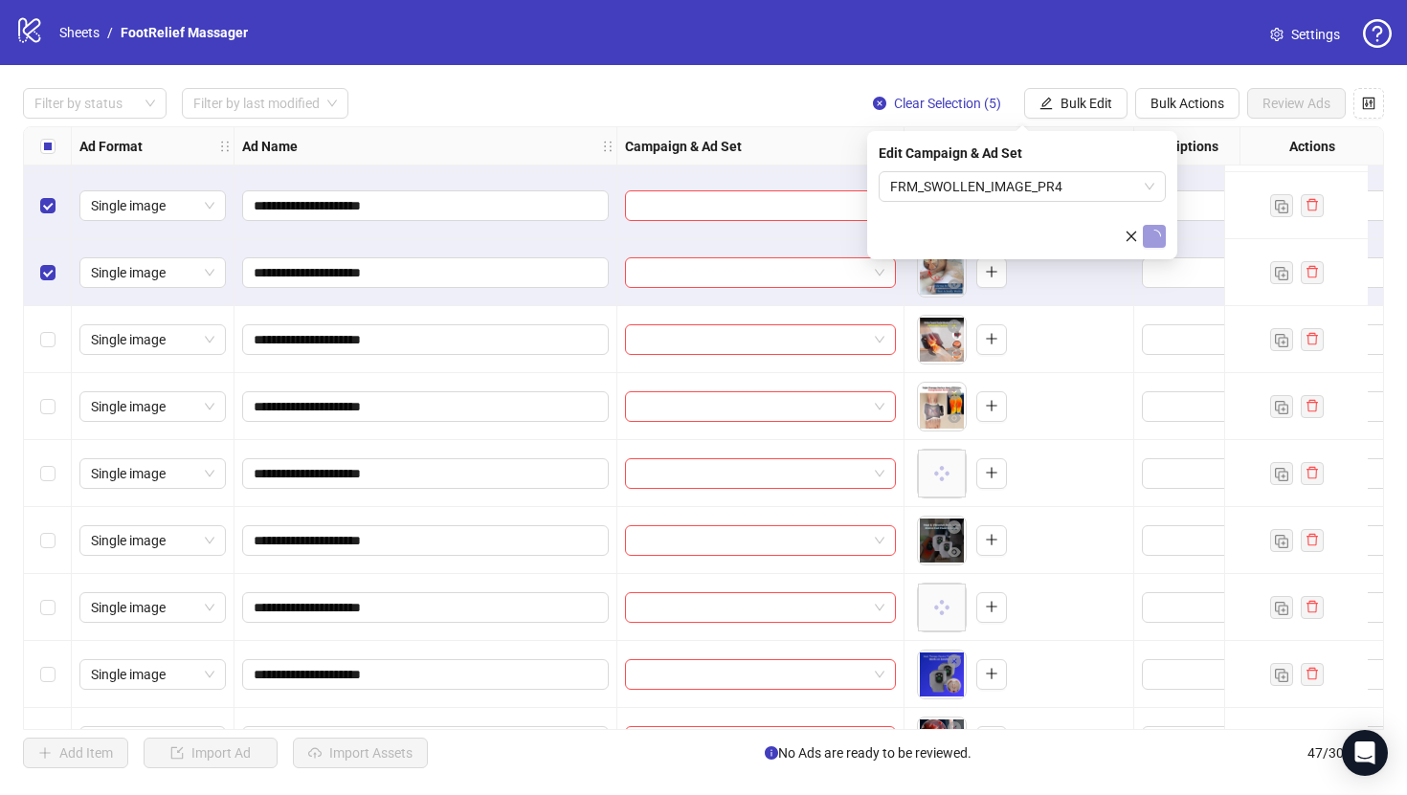
scroll to position [1604, 0]
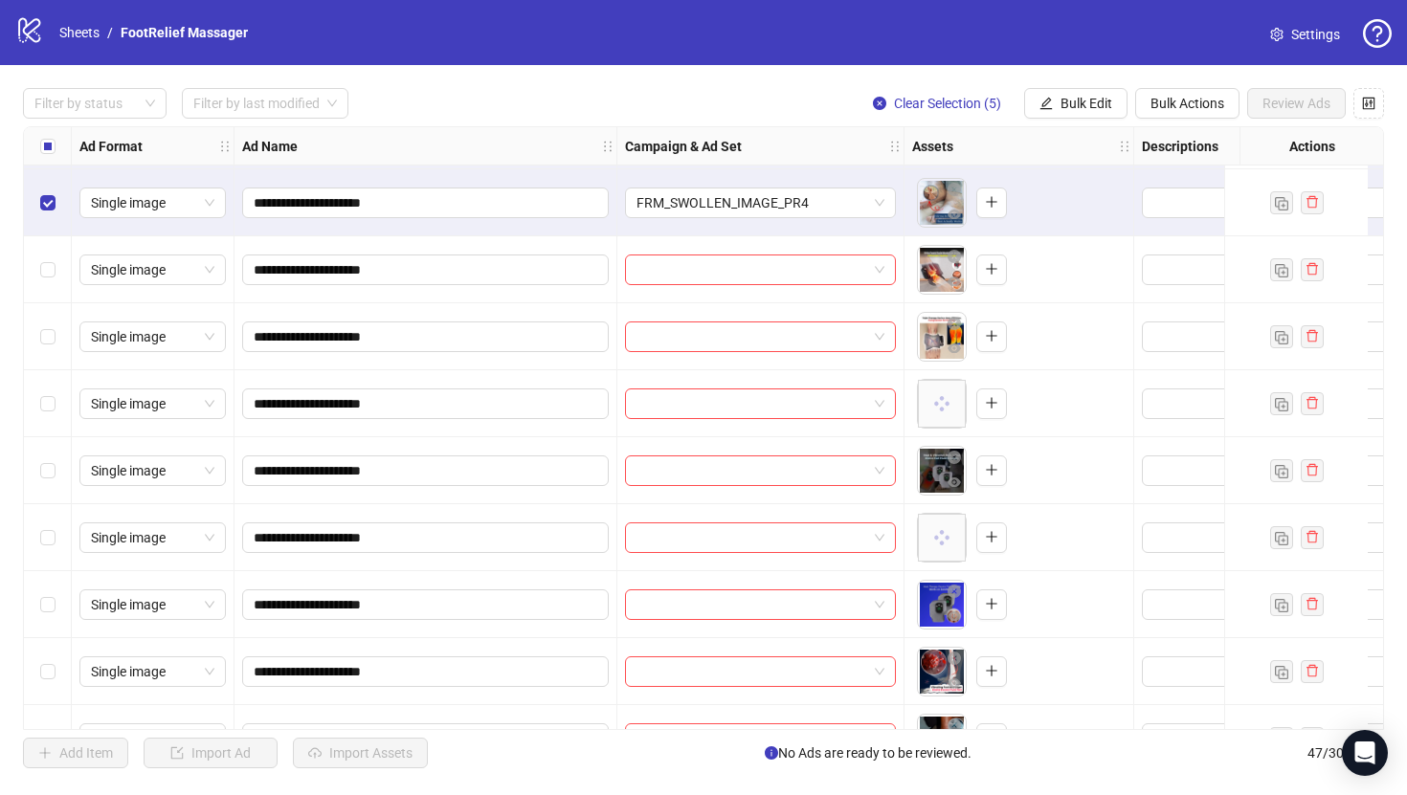
click at [60, 145] on div "Select all rows" at bounding box center [48, 146] width 48 height 38
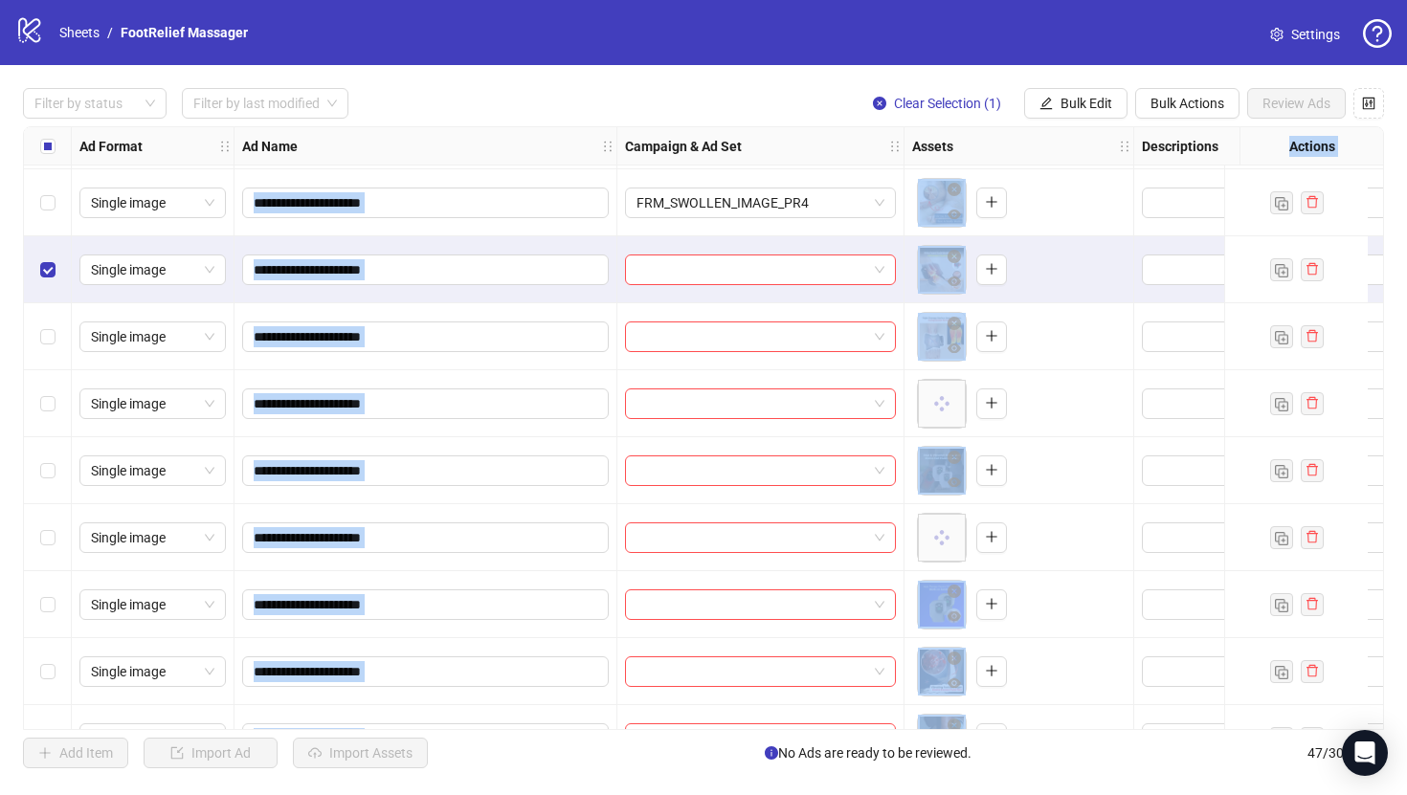
click at [58, 526] on div "Select row 30" at bounding box center [48, 537] width 48 height 67
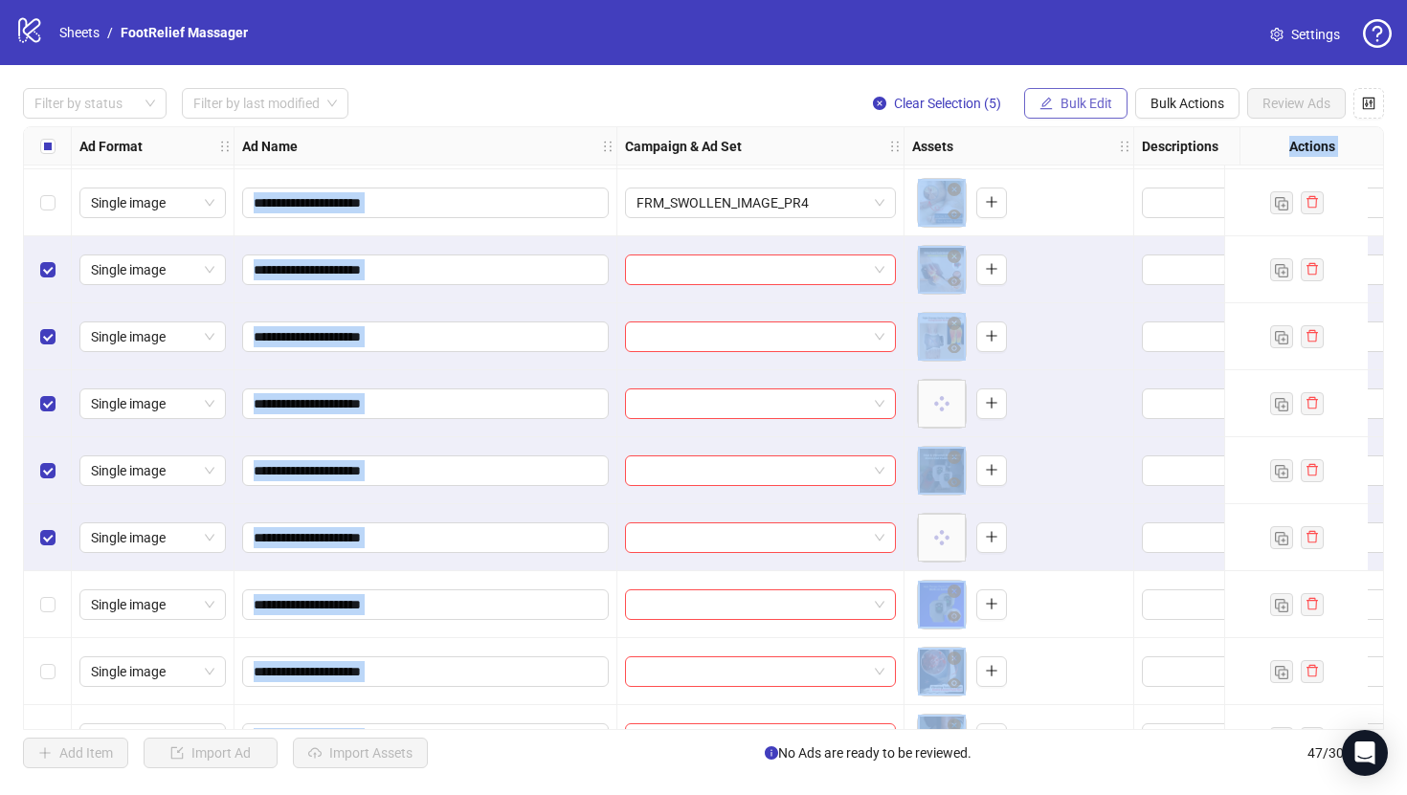
click at [1100, 112] on button "Bulk Edit" at bounding box center [1075, 103] width 103 height 31
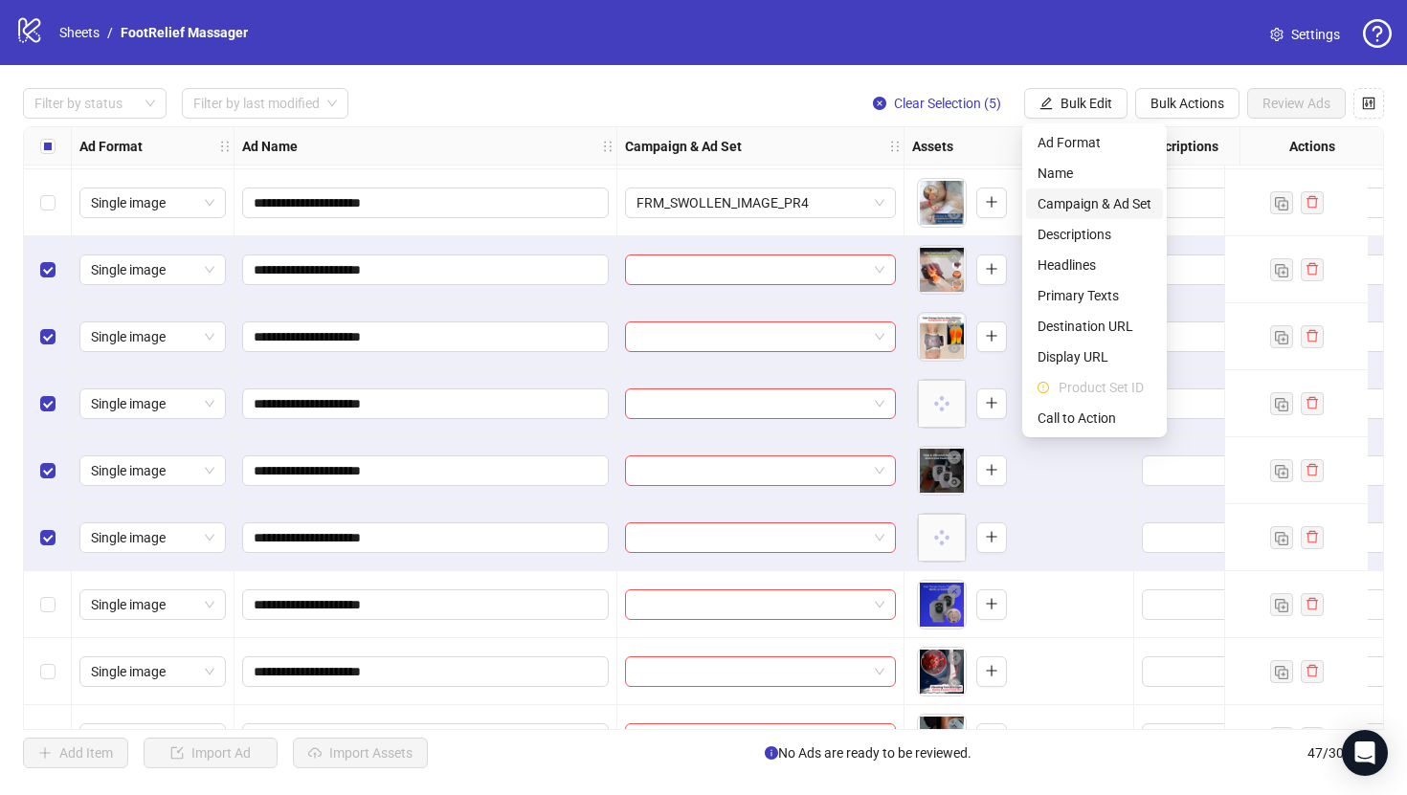
click at [1134, 202] on span "Campaign & Ad Set" at bounding box center [1094, 203] width 114 height 21
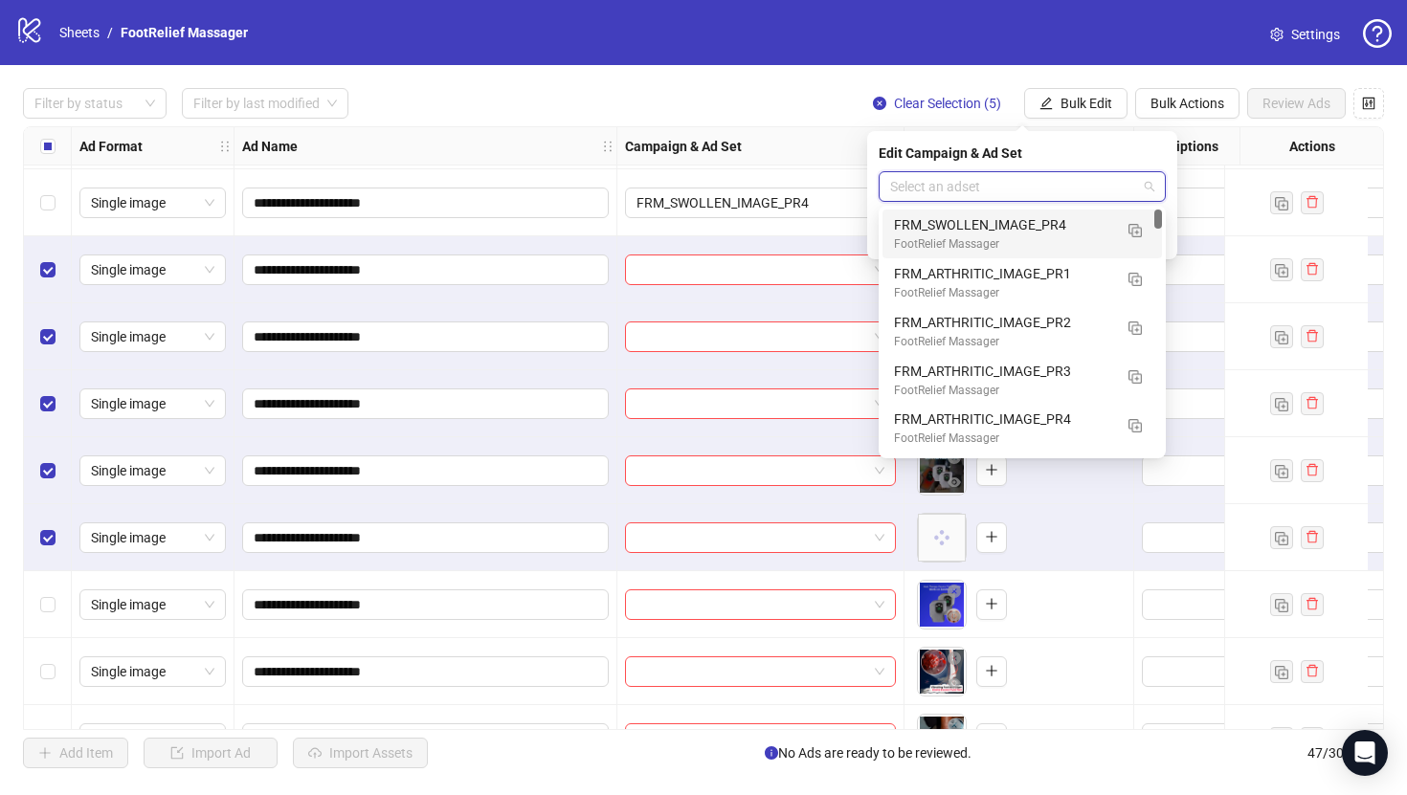
click at [1070, 175] on input "search" at bounding box center [1013, 186] width 247 height 29
click at [1127, 232] on button "button" at bounding box center [1135, 229] width 31 height 31
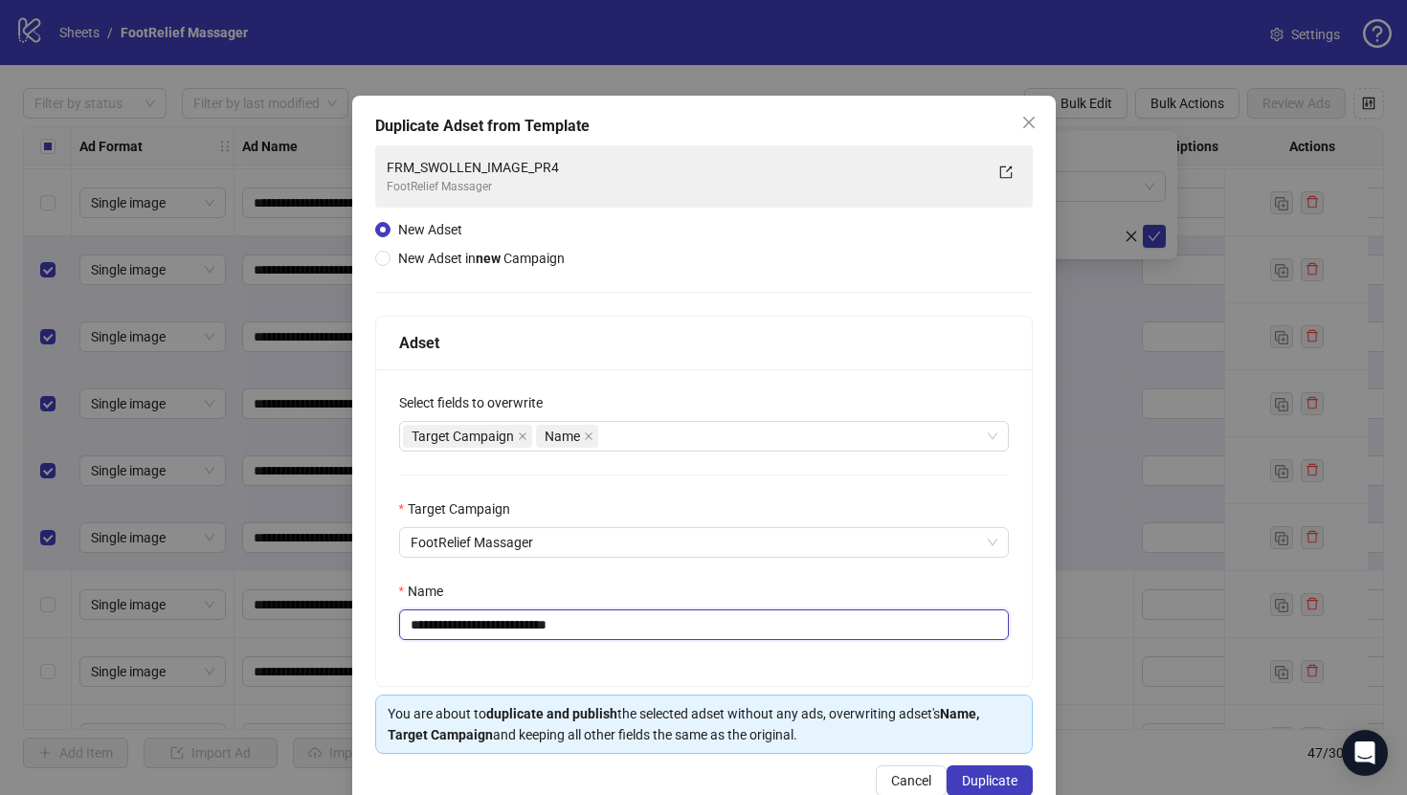
click at [728, 615] on input "**********" at bounding box center [704, 625] width 610 height 31
paste input "text"
type input "**********"
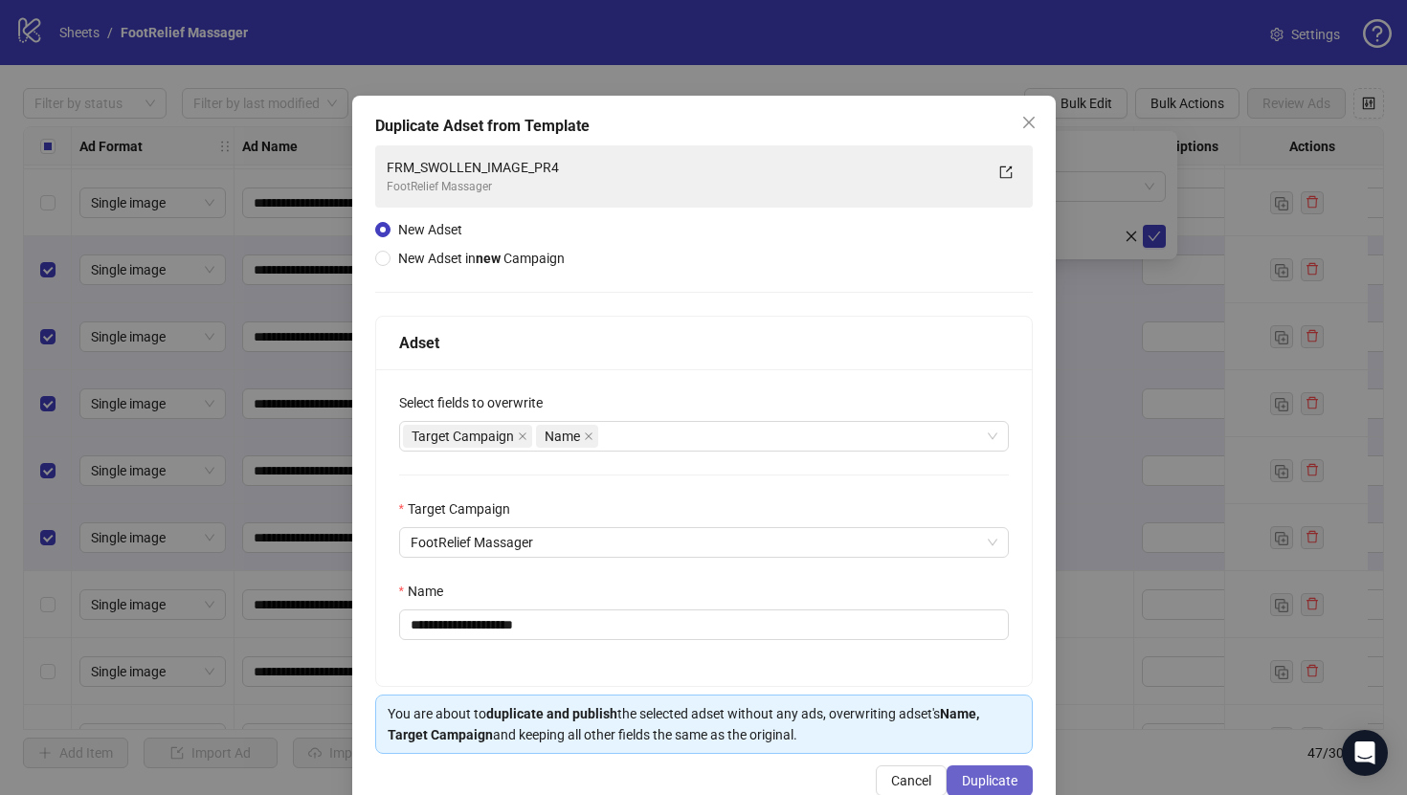
click at [972, 781] on span "Duplicate" at bounding box center [990, 780] width 56 height 15
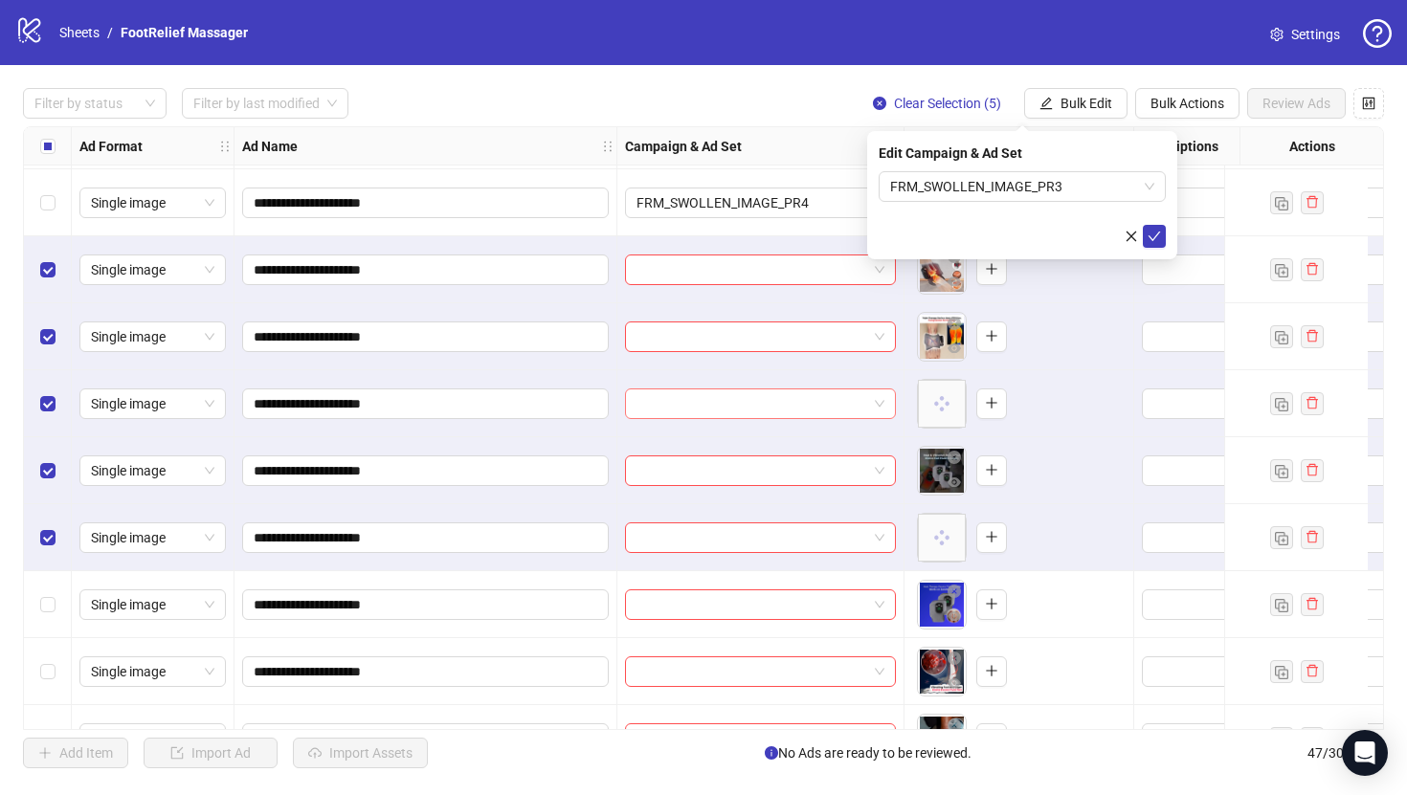
scroll to position [1721, 0]
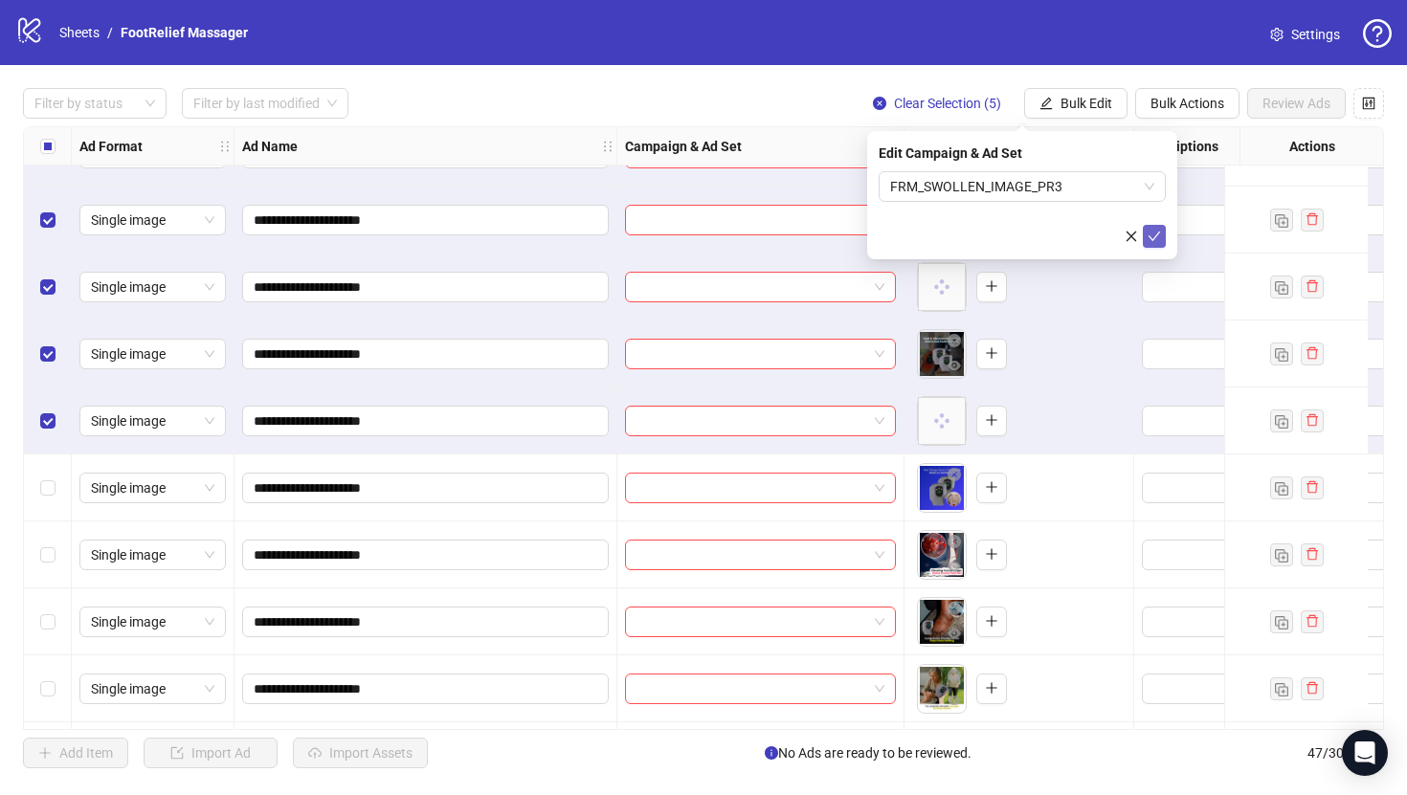
click at [1165, 235] on button "submit" at bounding box center [1154, 236] width 23 height 23
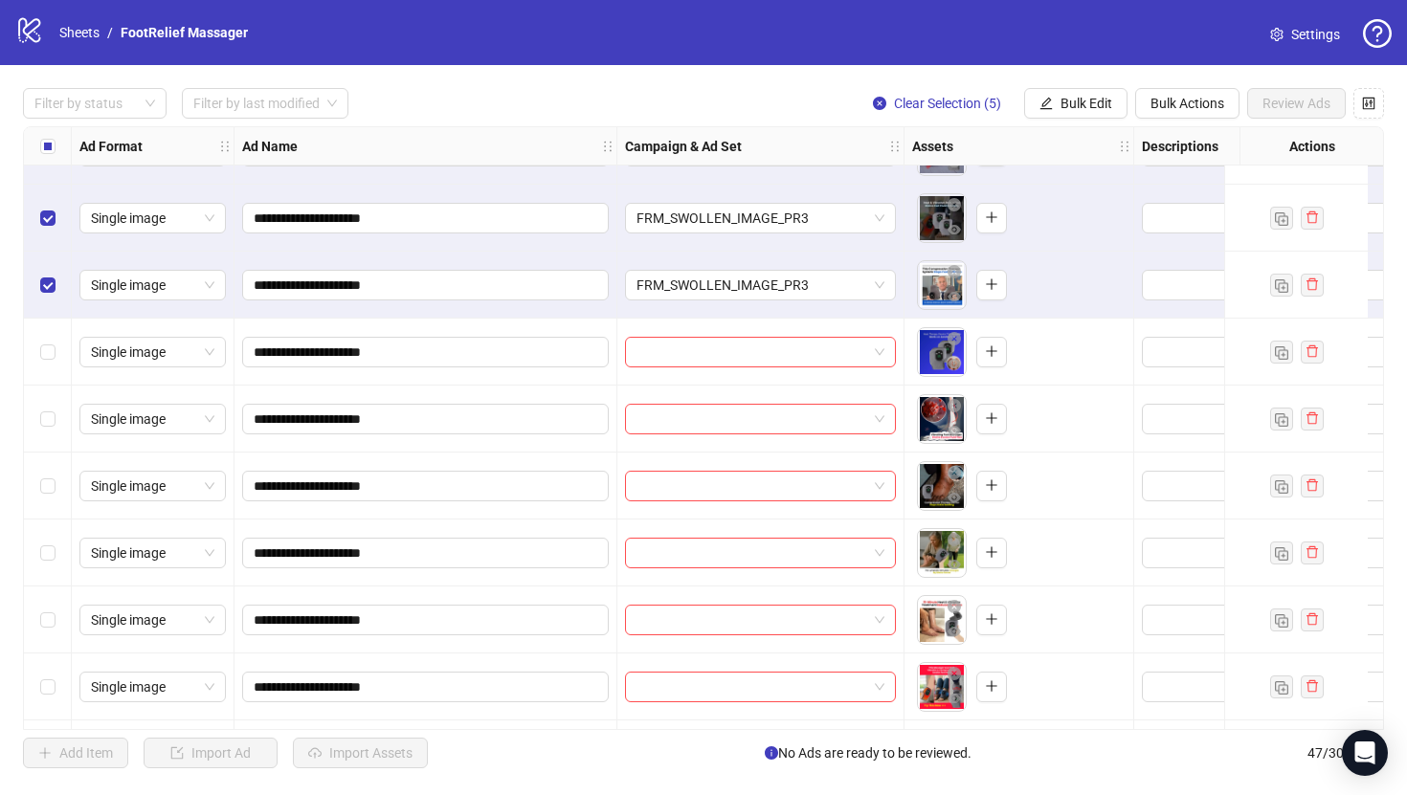
click at [51, 159] on div "Select all rows" at bounding box center [48, 146] width 48 height 38
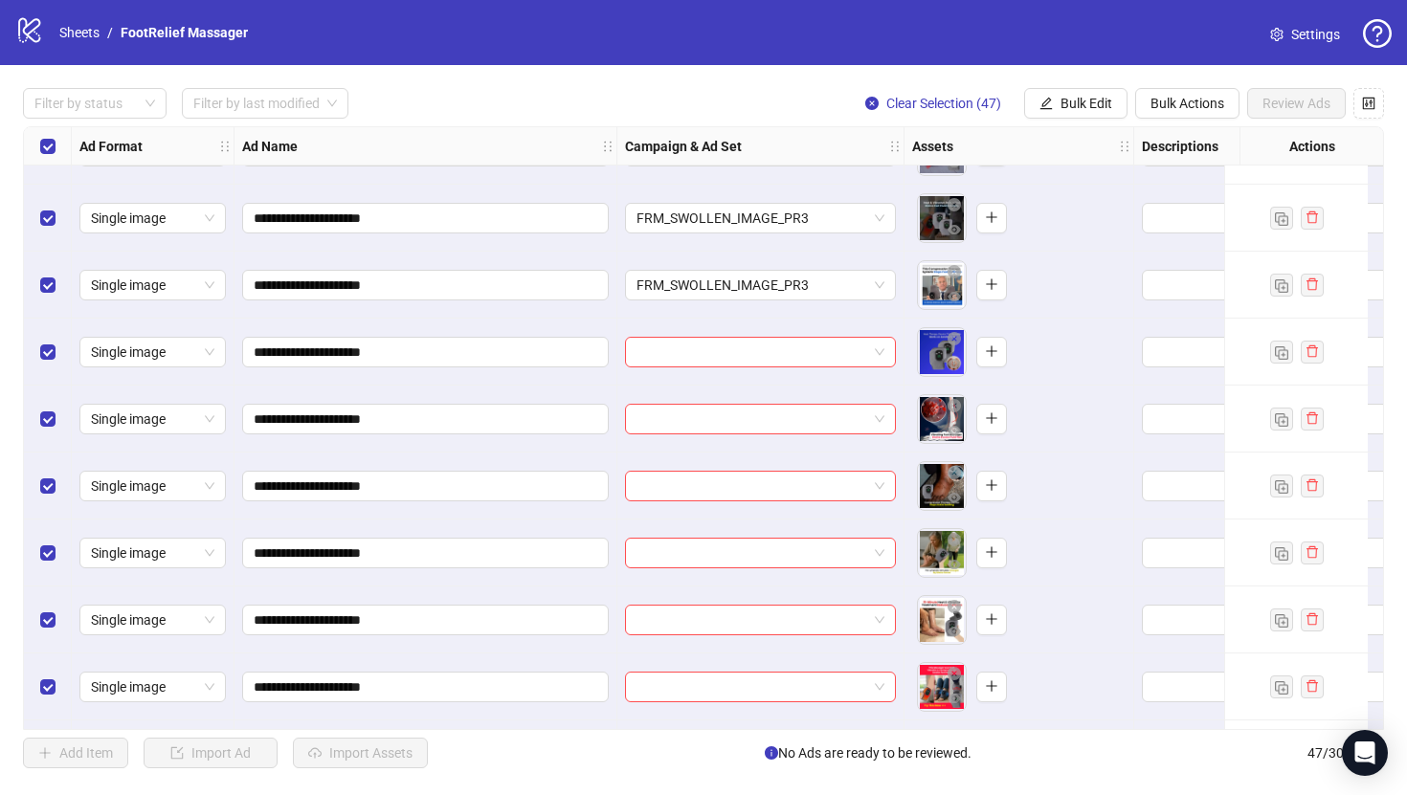
click at [51, 159] on div "Select all rows" at bounding box center [48, 146] width 48 height 38
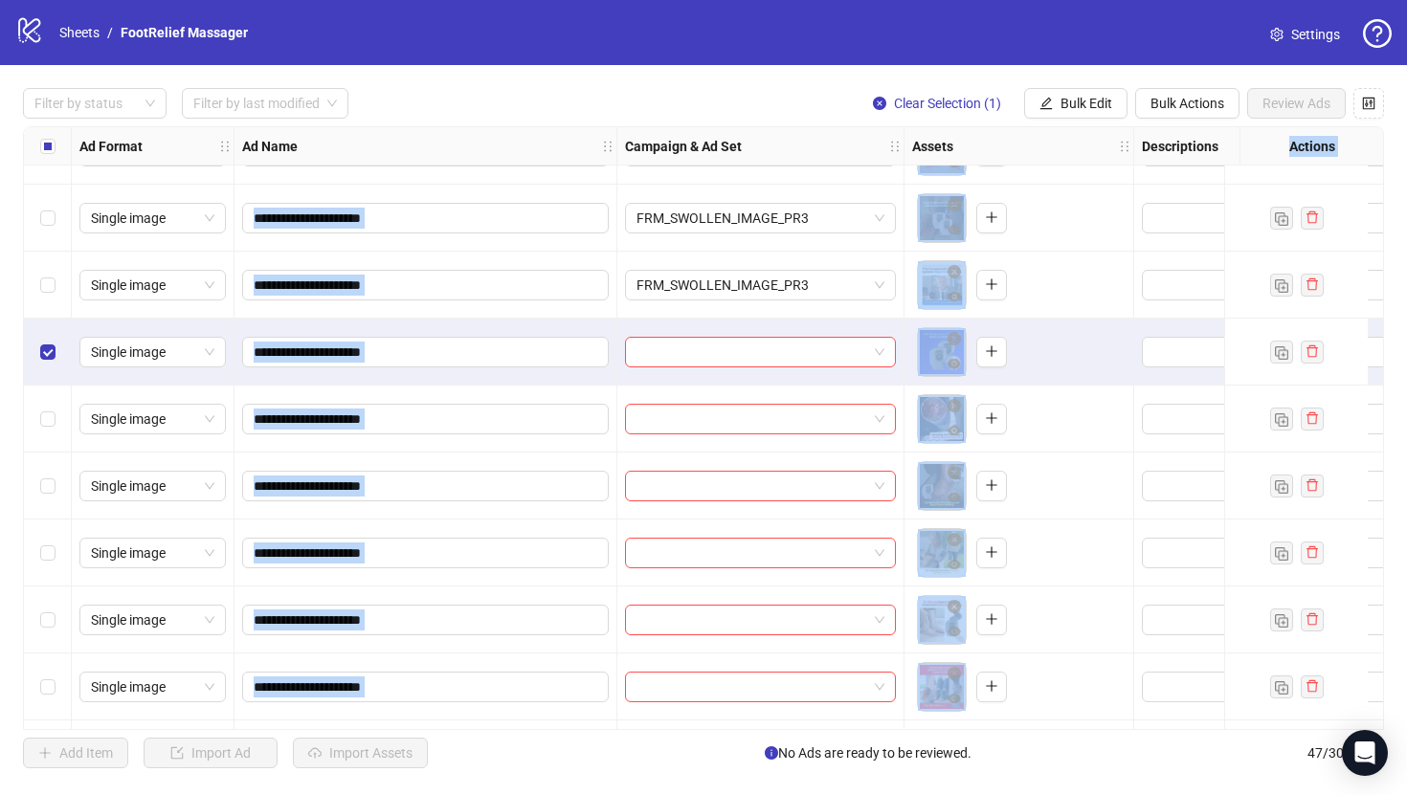
click at [54, 596] on div "Select row 35" at bounding box center [48, 620] width 48 height 67
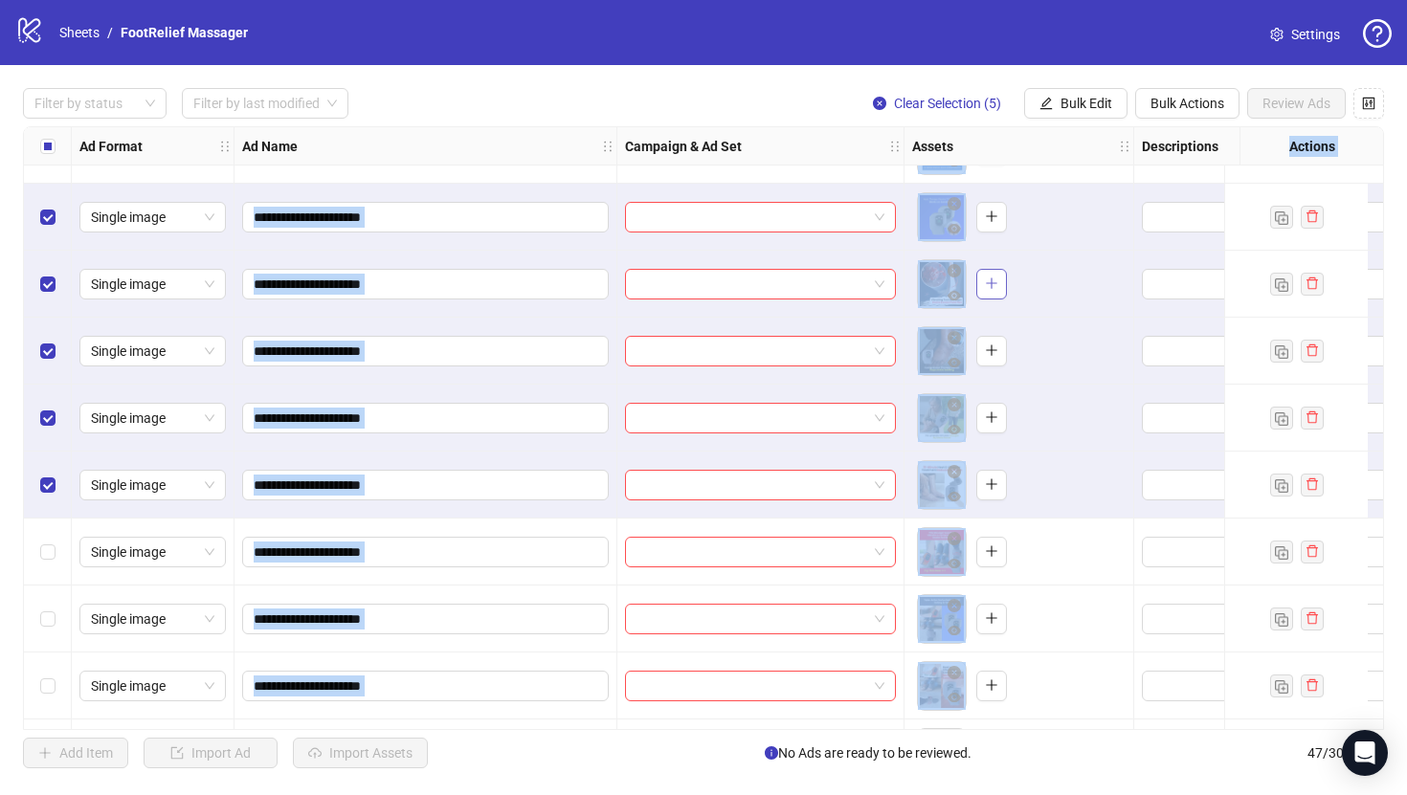
scroll to position [1919, 0]
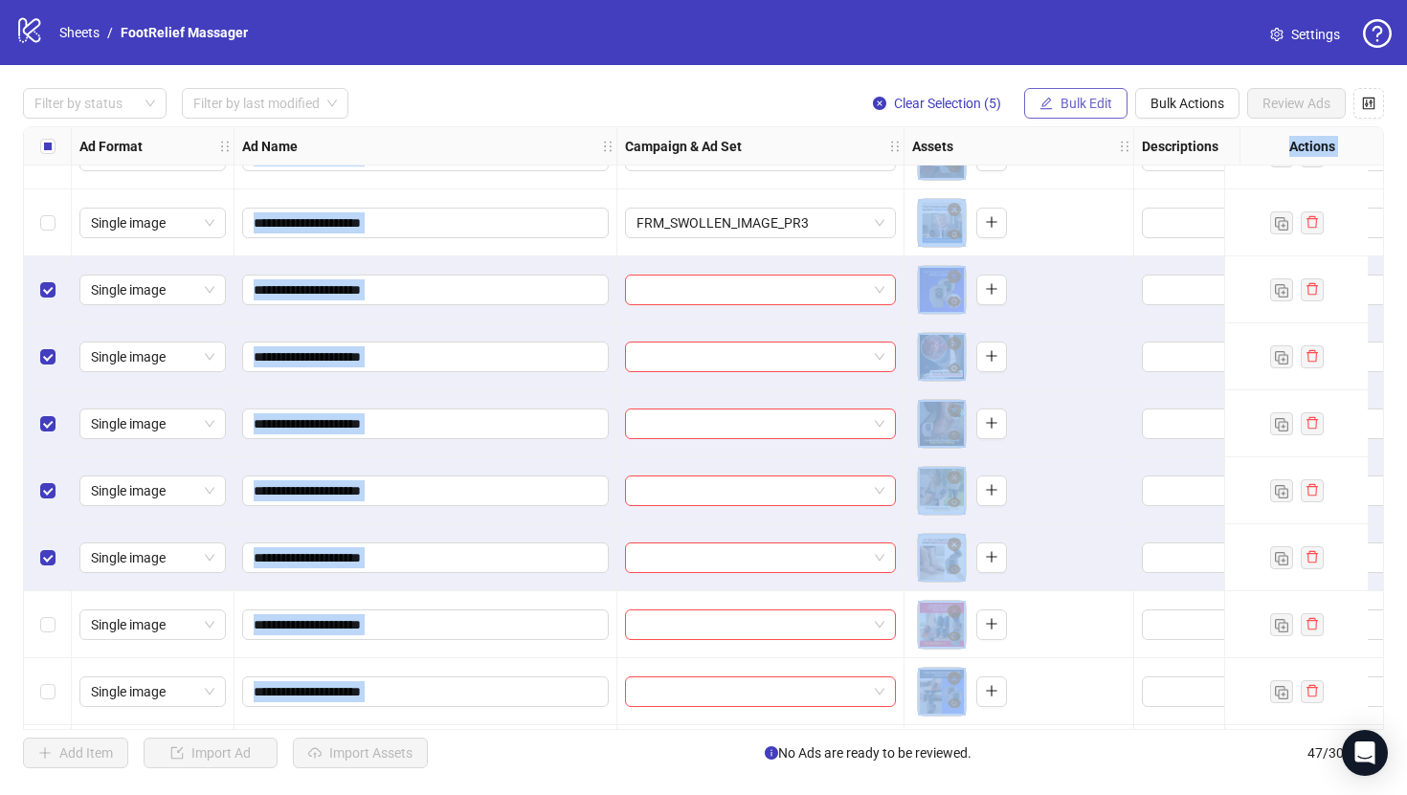
click at [1086, 95] on button "Bulk Edit" at bounding box center [1075, 103] width 103 height 31
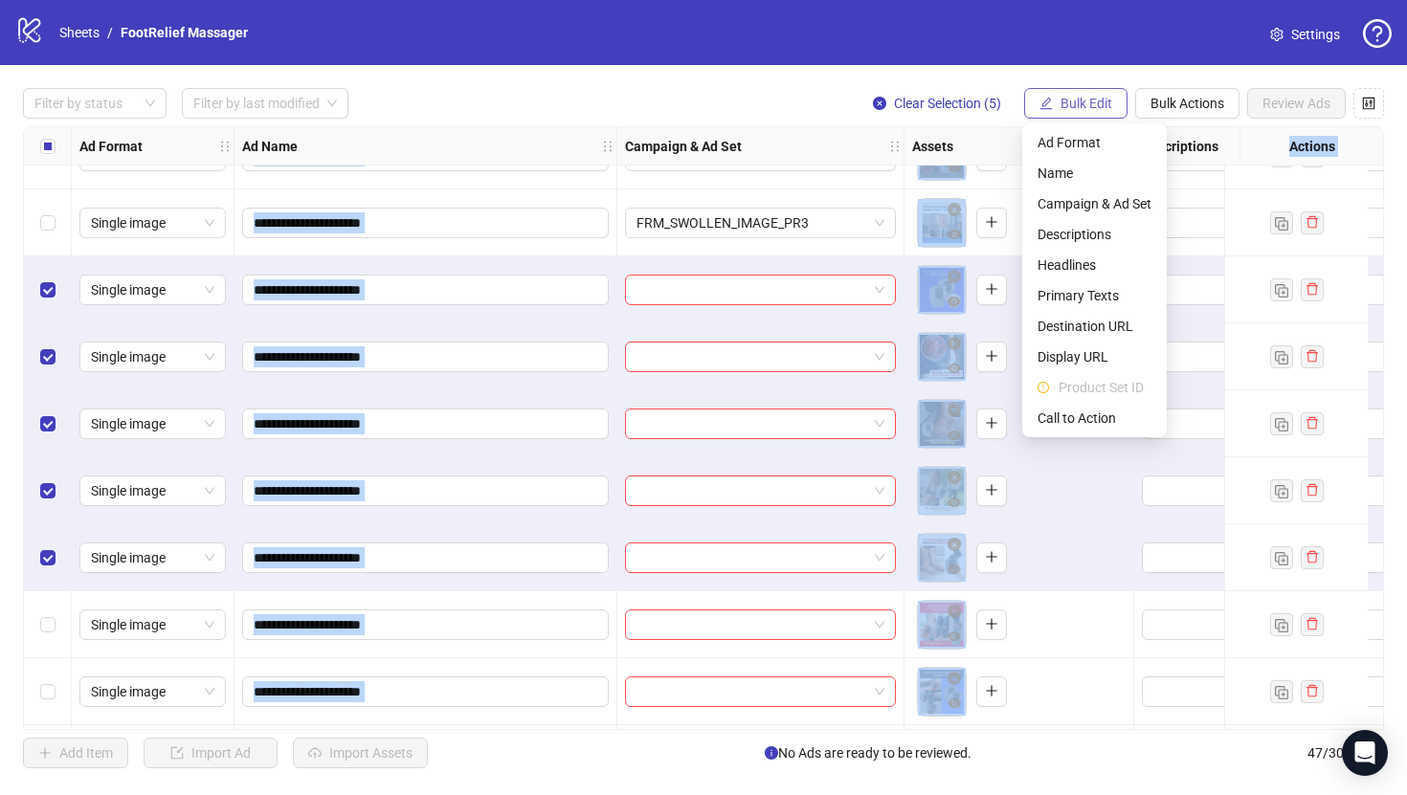
click at [1086, 95] on button "Bulk Edit" at bounding box center [1075, 103] width 103 height 31
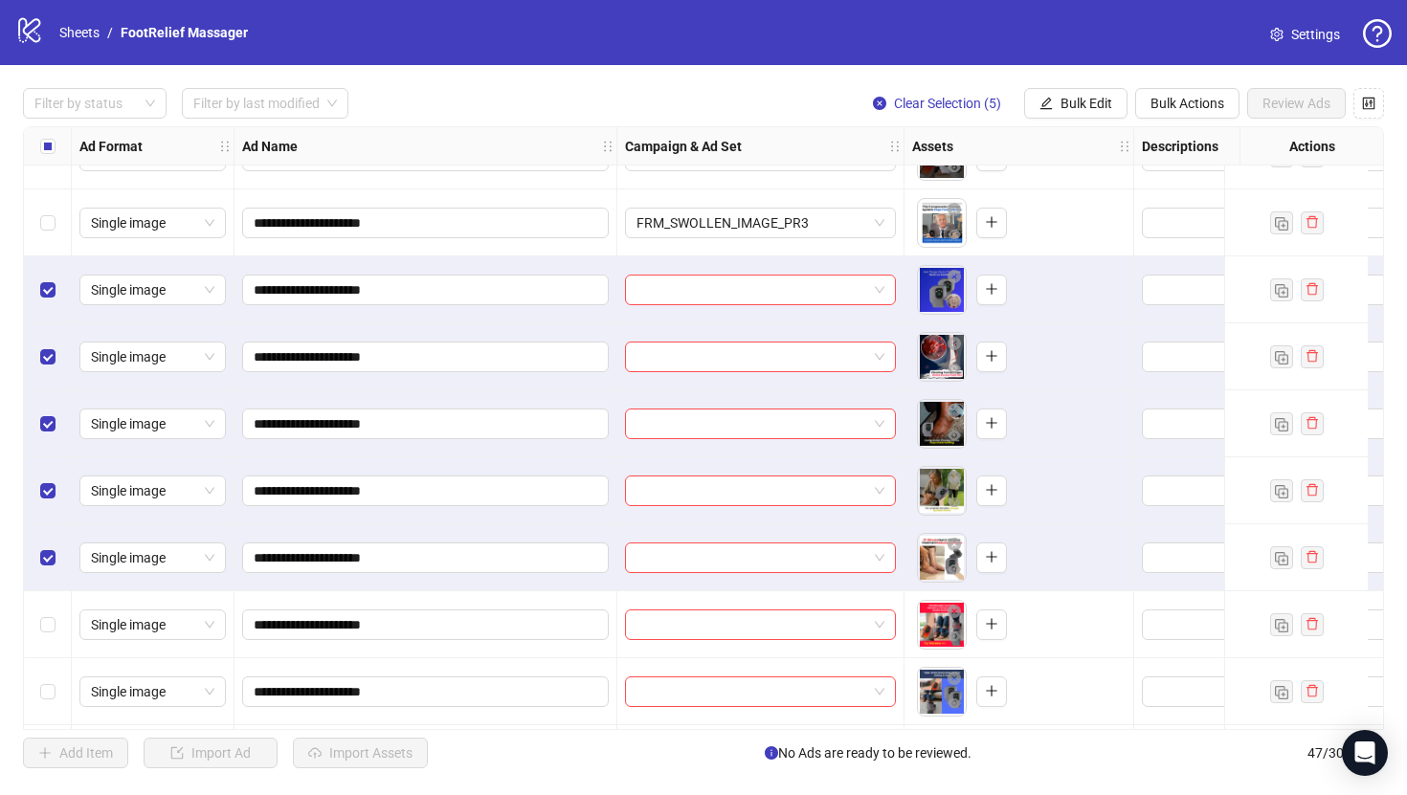
click at [1077, 120] on div "**********" at bounding box center [703, 428] width 1407 height 726
click at [1067, 90] on button "Bulk Edit" at bounding box center [1075, 103] width 103 height 31
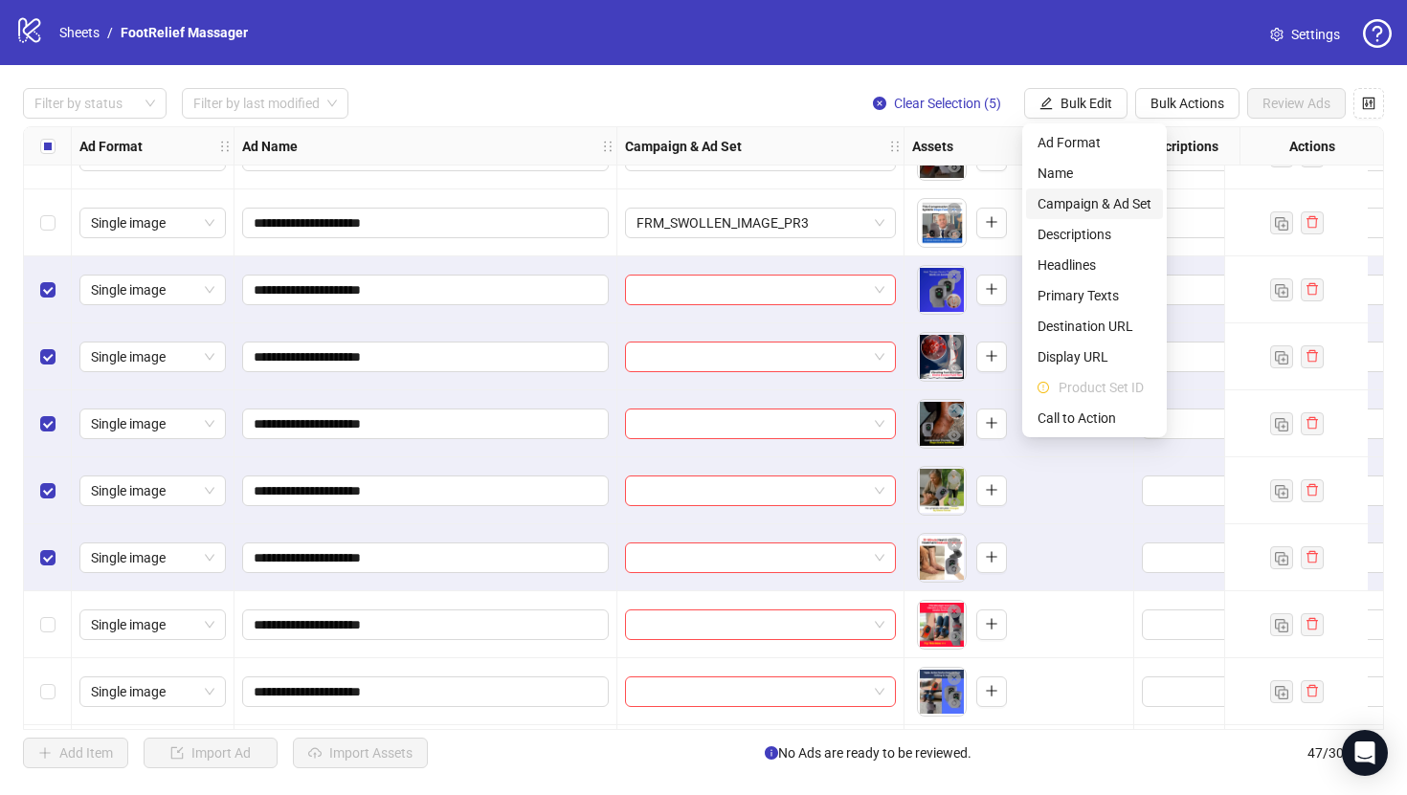
click at [1089, 208] on span "Campaign & Ad Set" at bounding box center [1094, 203] width 114 height 21
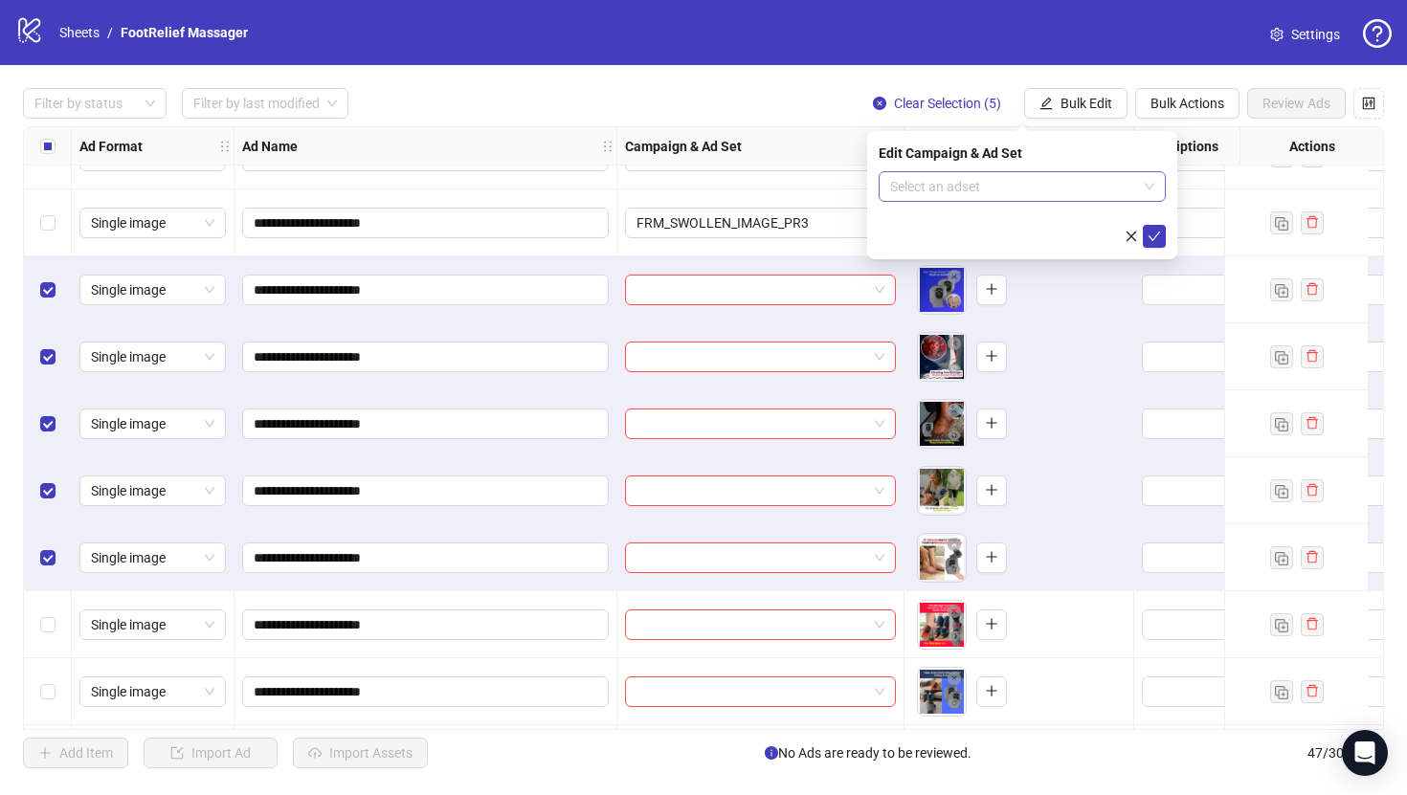
click at [1085, 181] on input "search" at bounding box center [1013, 186] width 247 height 29
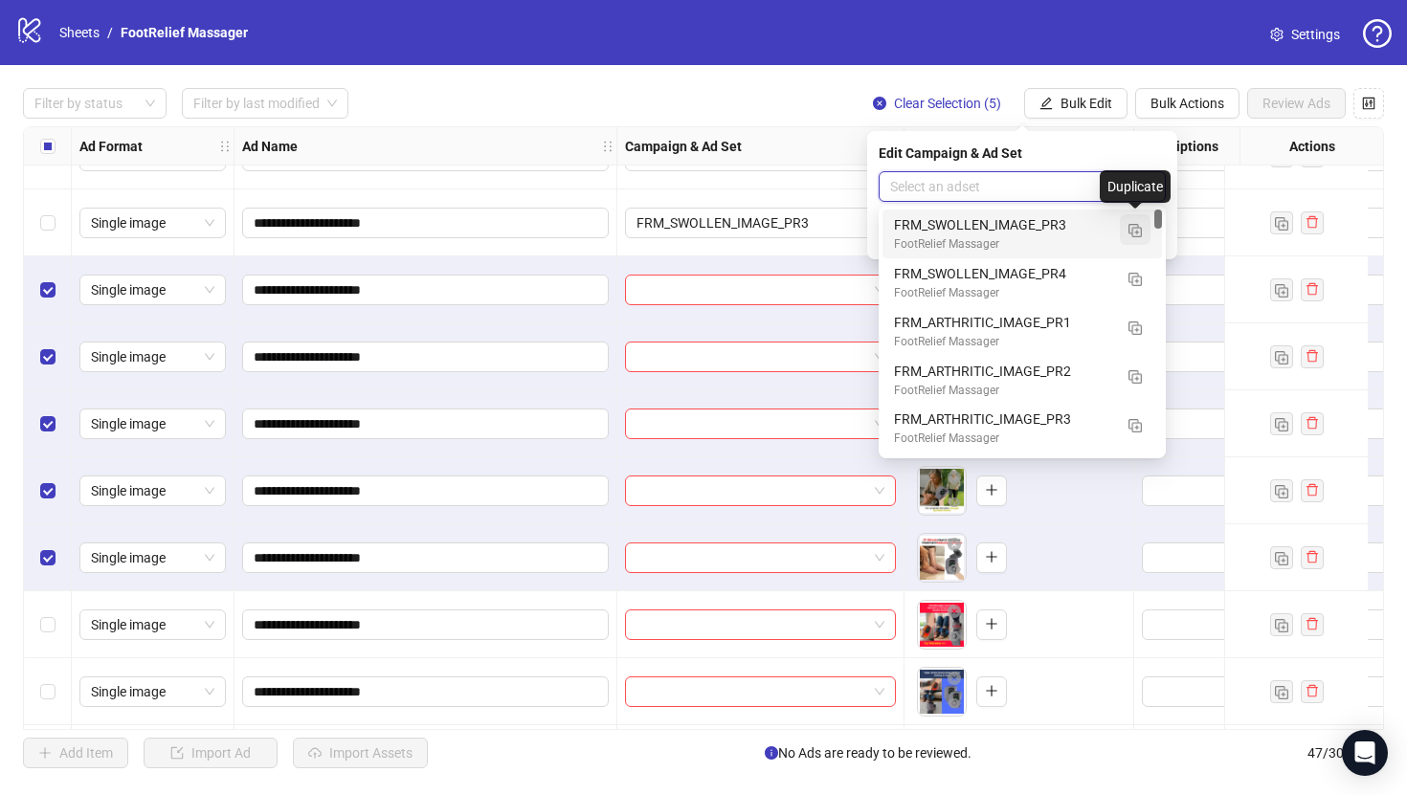
click at [1137, 229] on img "button" at bounding box center [1134, 230] width 13 height 13
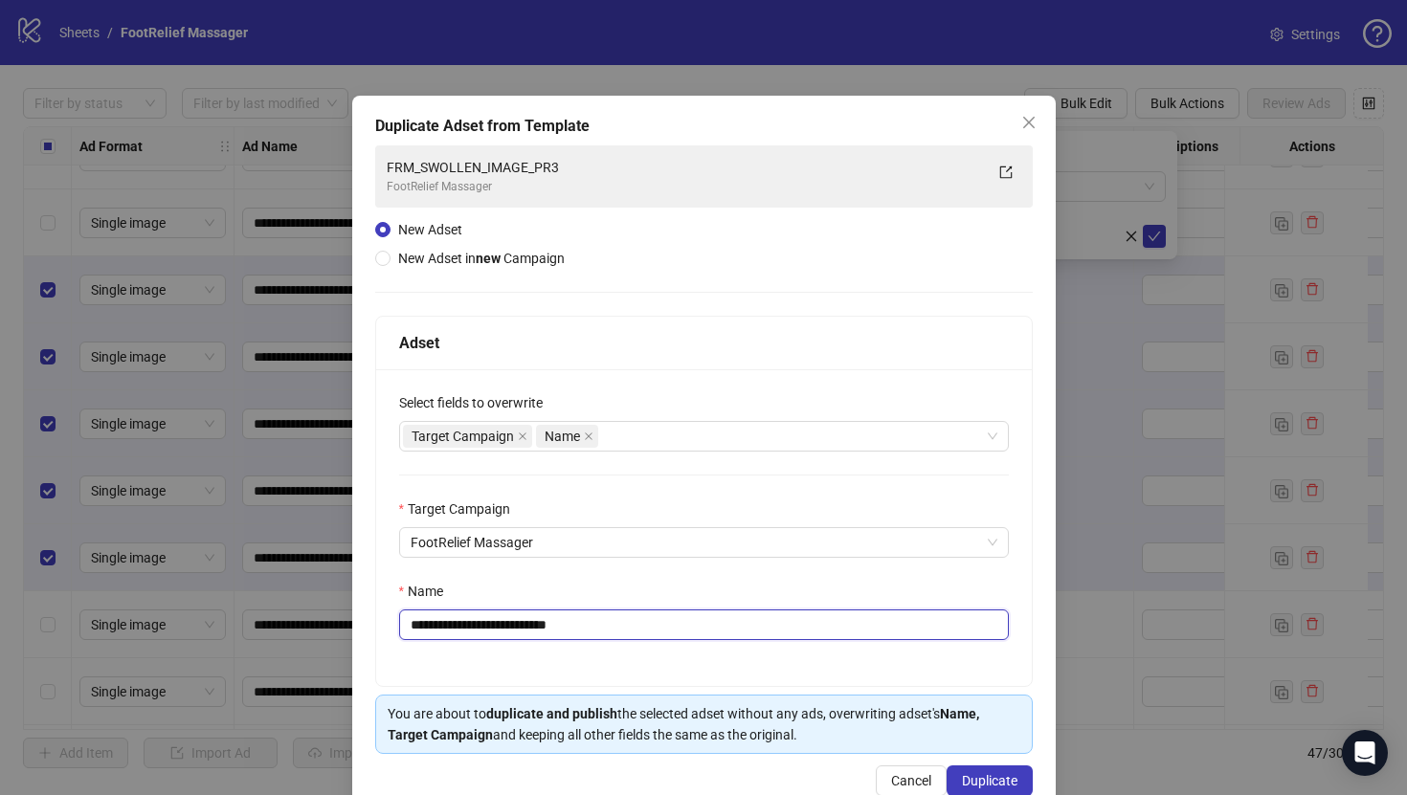
click at [770, 616] on input "**********" at bounding box center [704, 625] width 610 height 31
paste input "text"
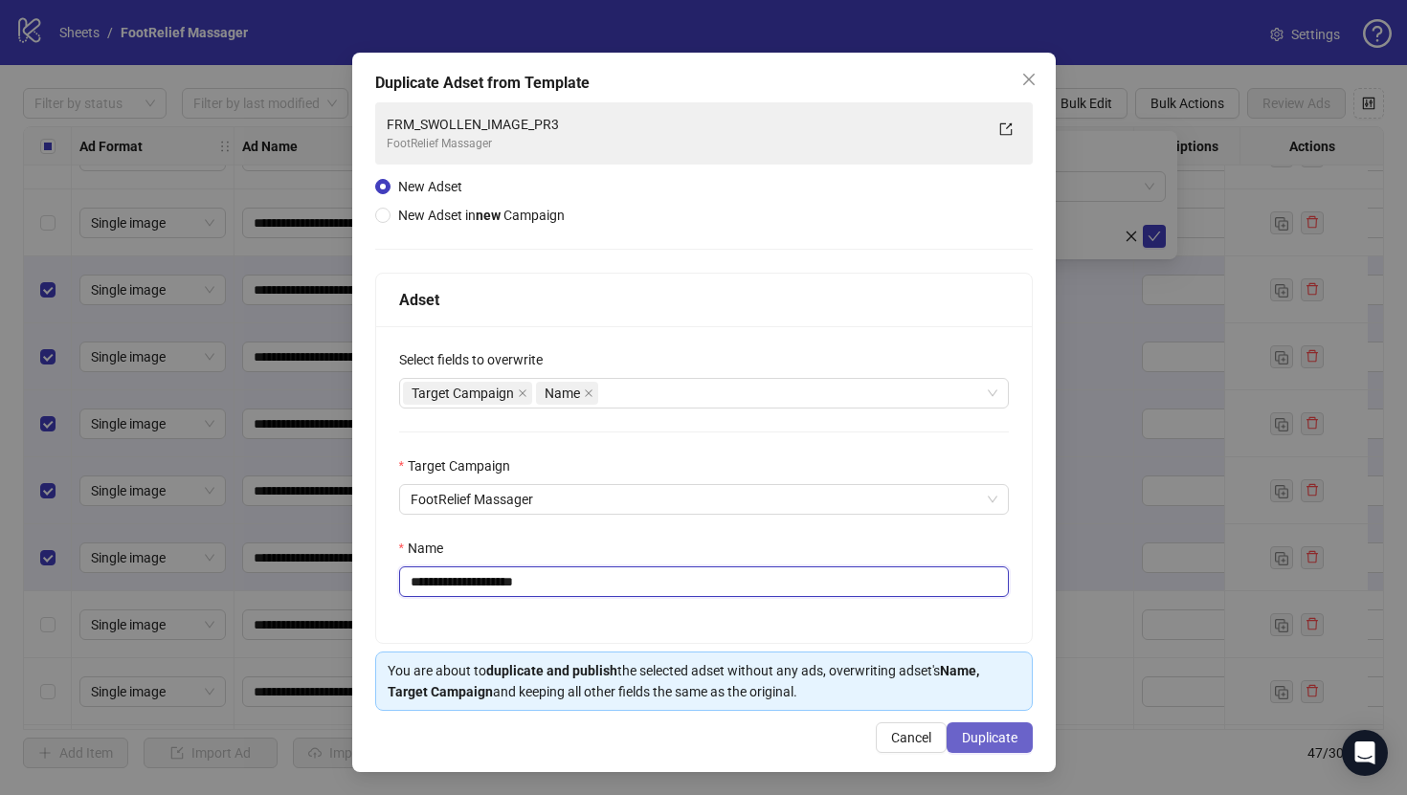
type input "**********"
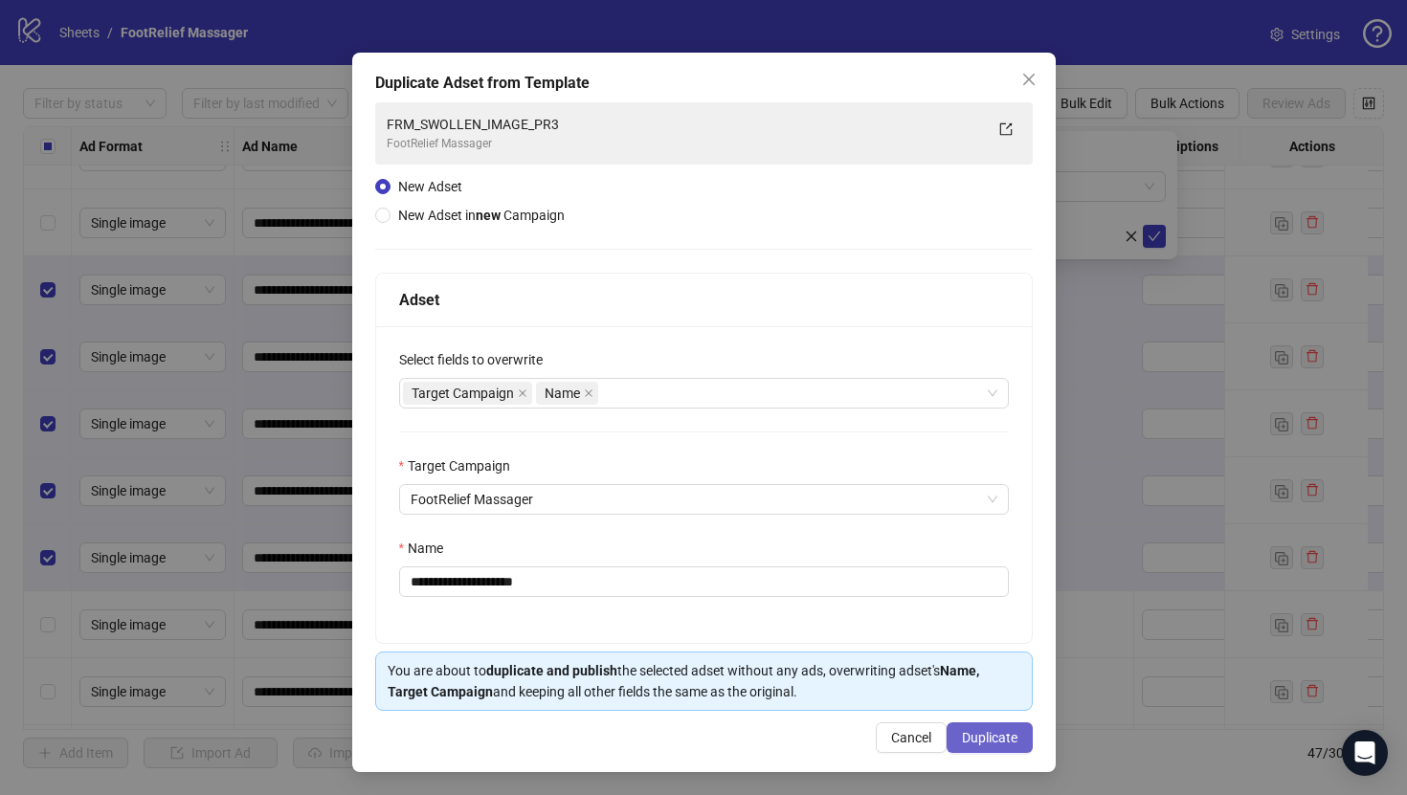
click at [1021, 724] on button "Duplicate" at bounding box center [990, 738] width 86 height 31
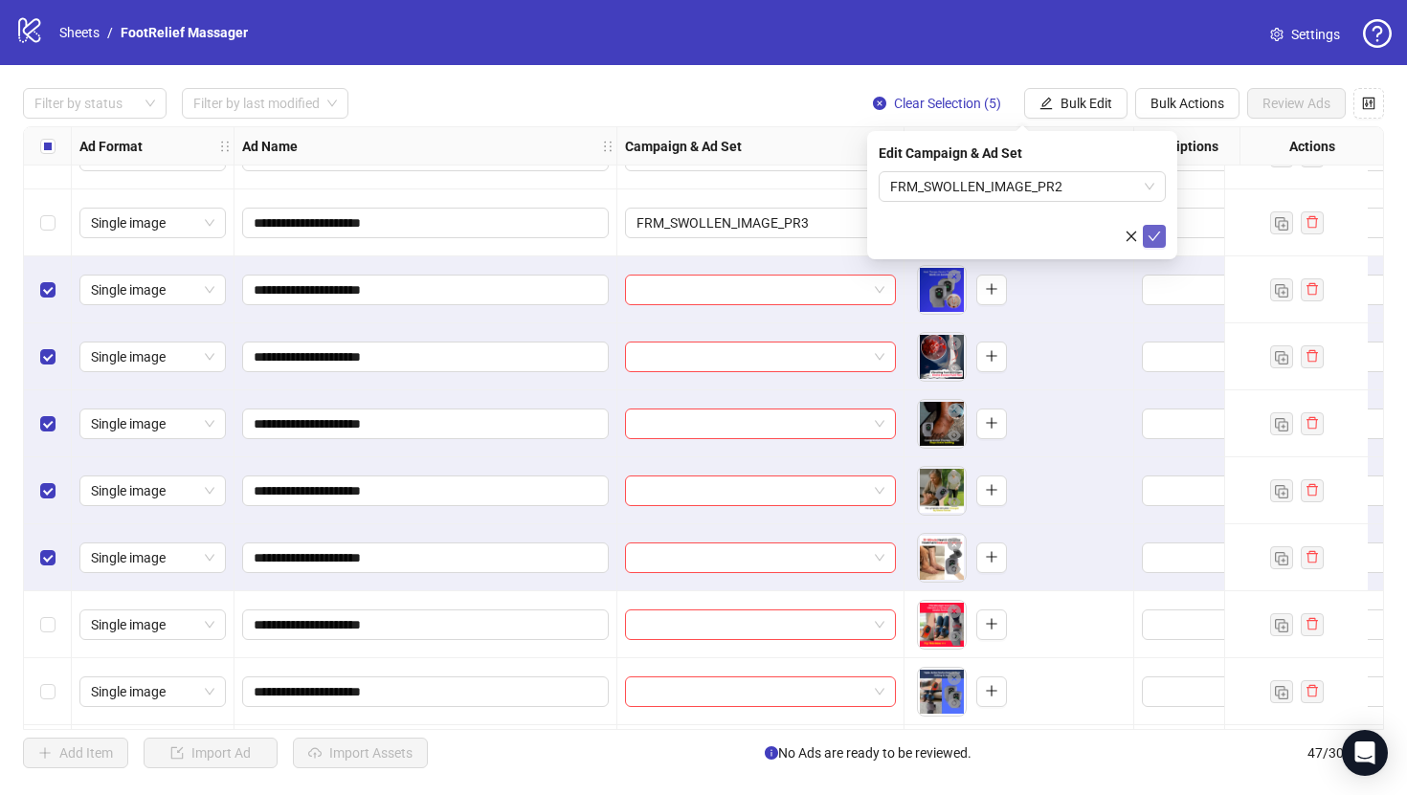
click at [1164, 241] on button "submit" at bounding box center [1154, 236] width 23 height 23
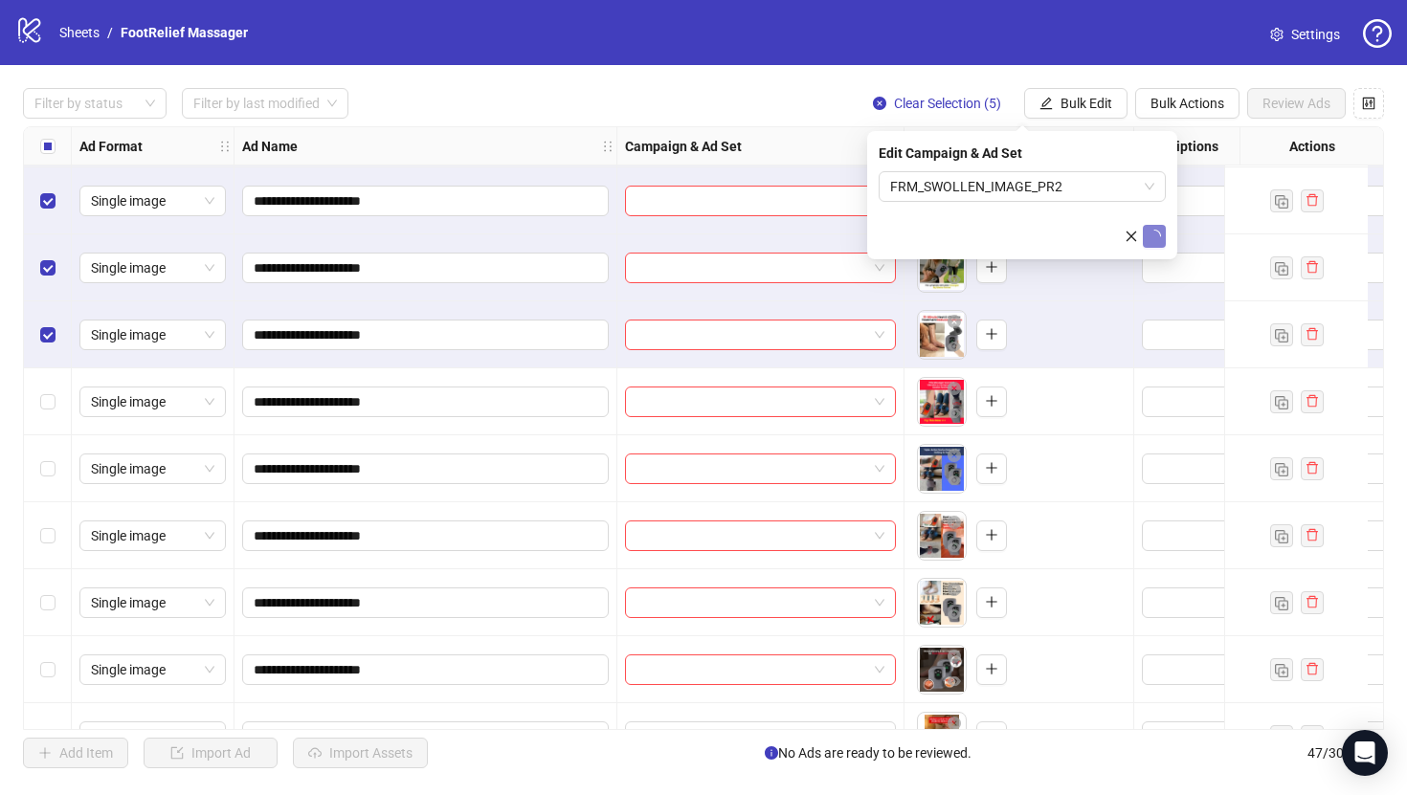
scroll to position [2186, 0]
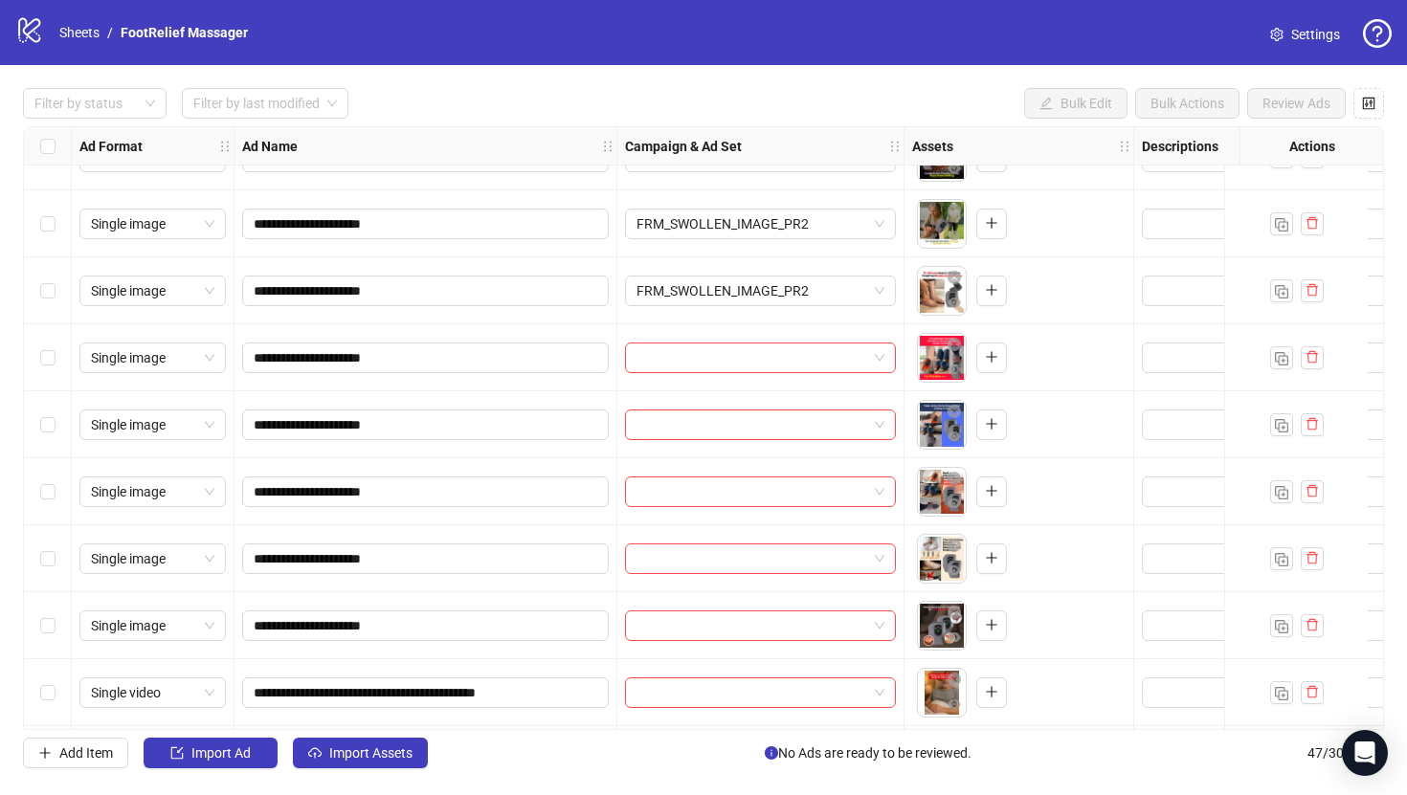
click at [50, 345] on div "Select row 36" at bounding box center [48, 357] width 48 height 67
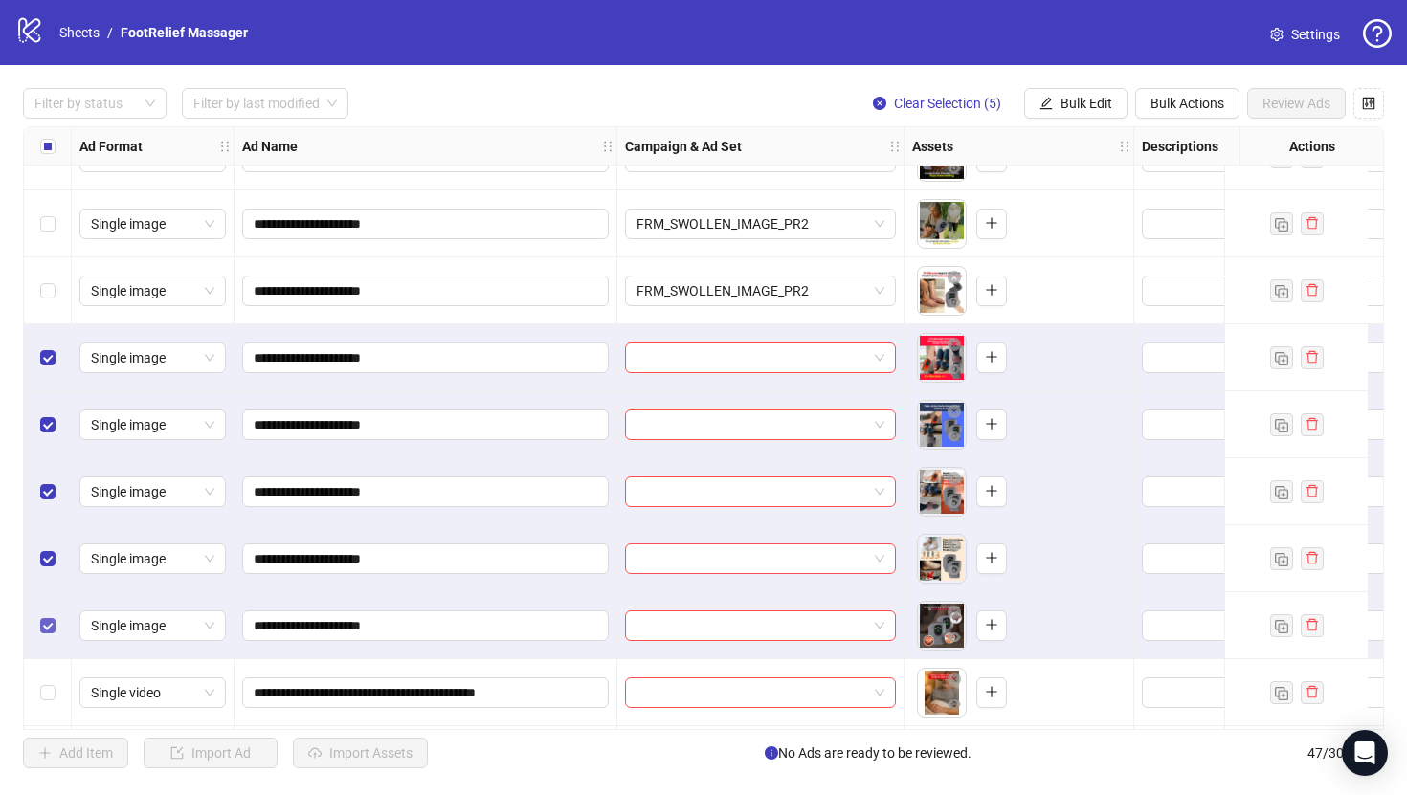
scroll to position [2303, 0]
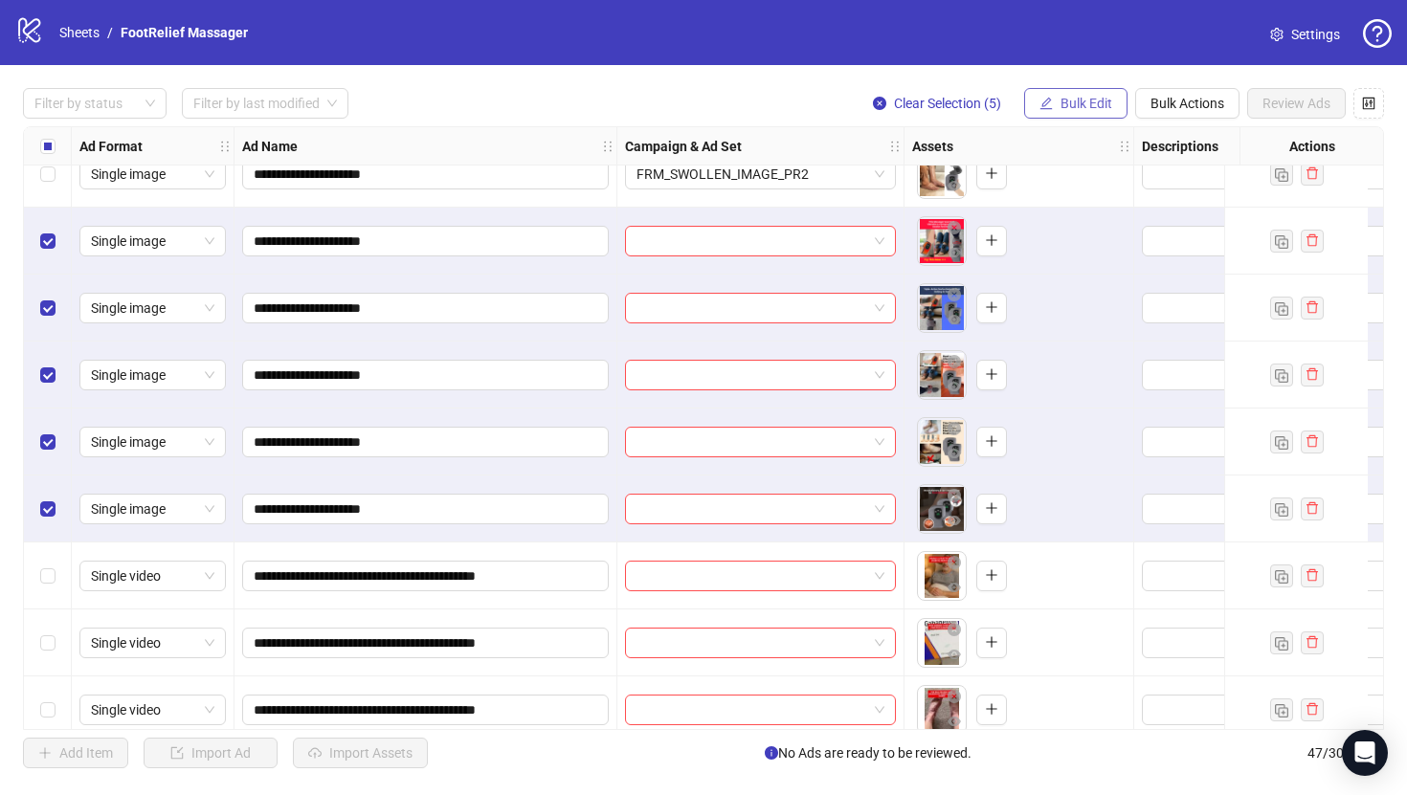
click at [1067, 100] on span "Bulk Edit" at bounding box center [1086, 103] width 52 height 15
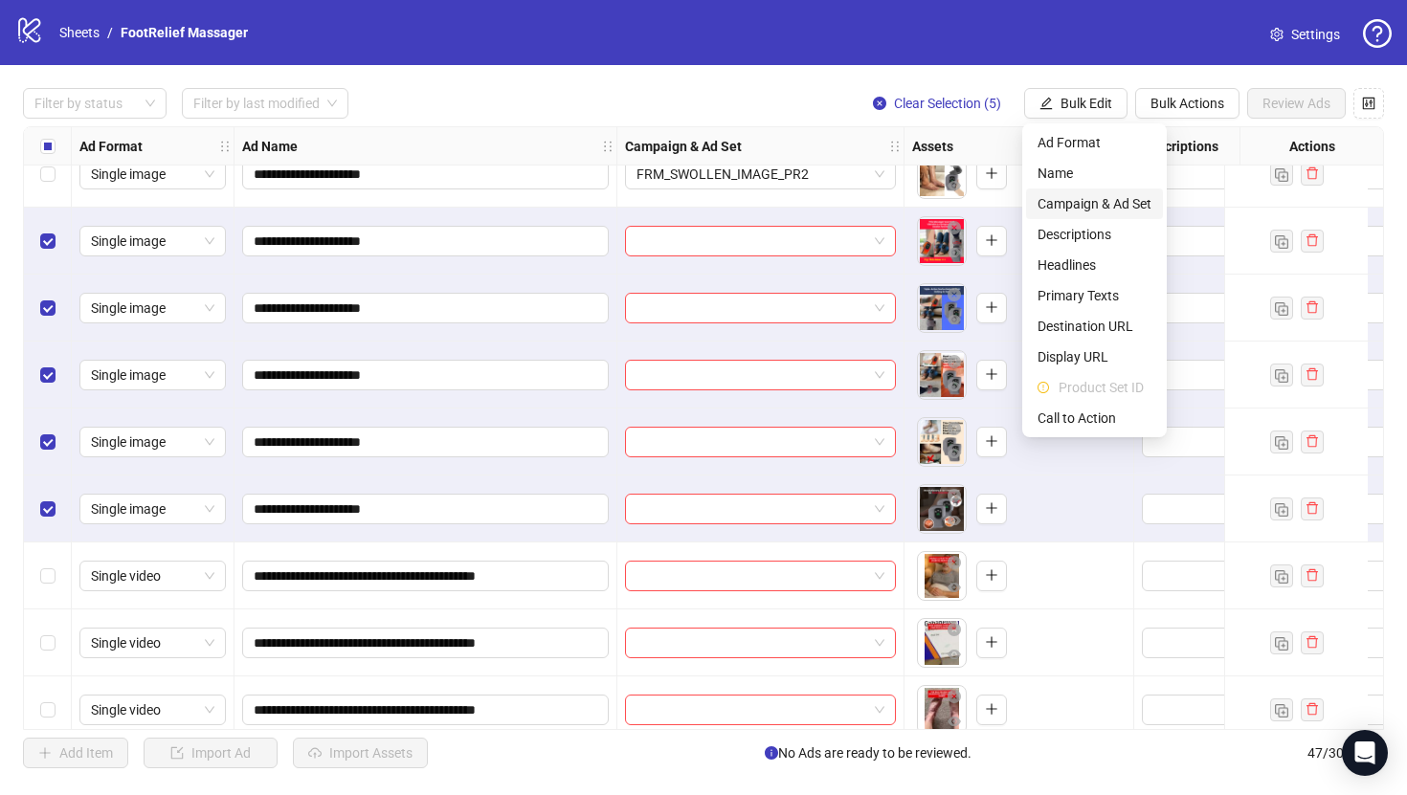
click at [1100, 196] on span "Campaign & Ad Set" at bounding box center [1094, 203] width 114 height 21
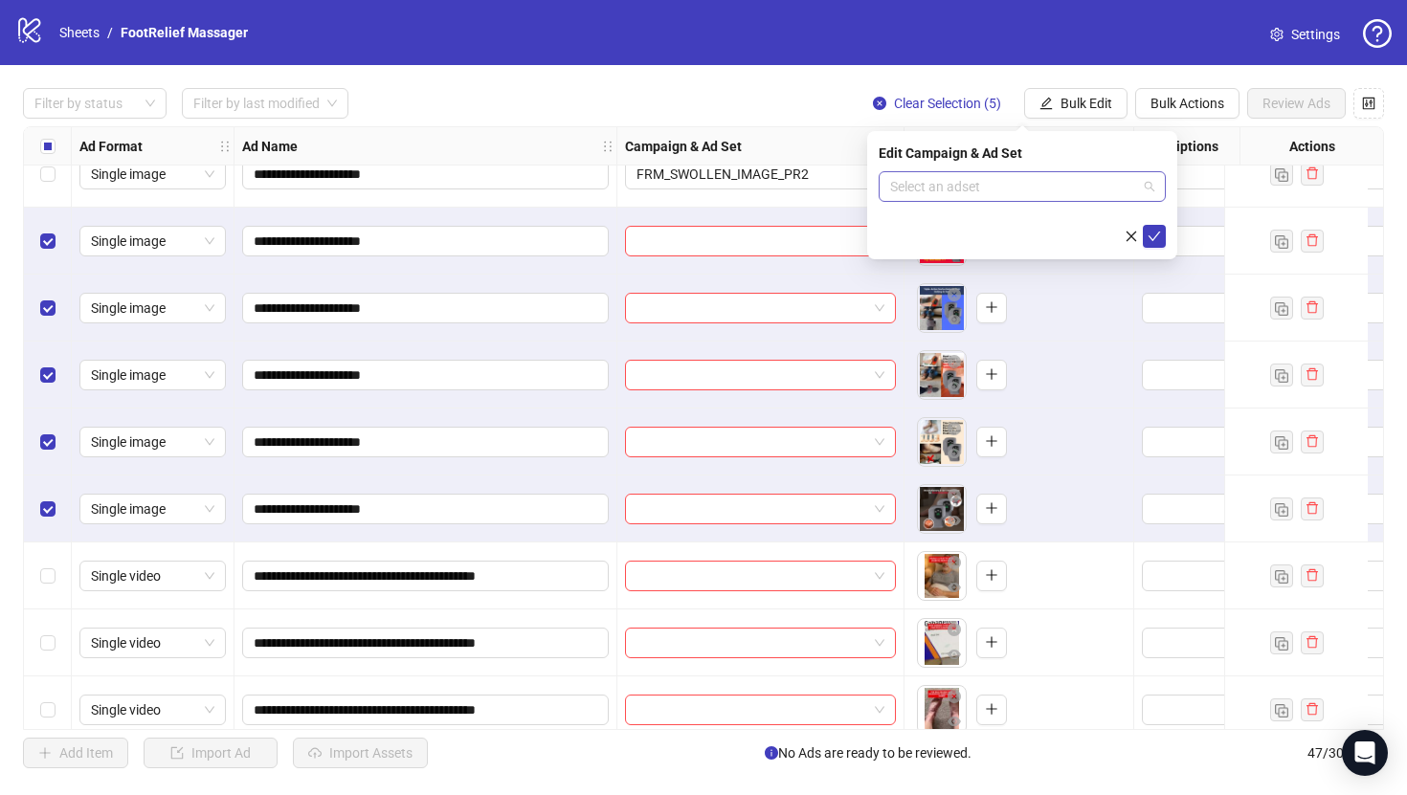
click at [1073, 189] on input "search" at bounding box center [1013, 186] width 247 height 29
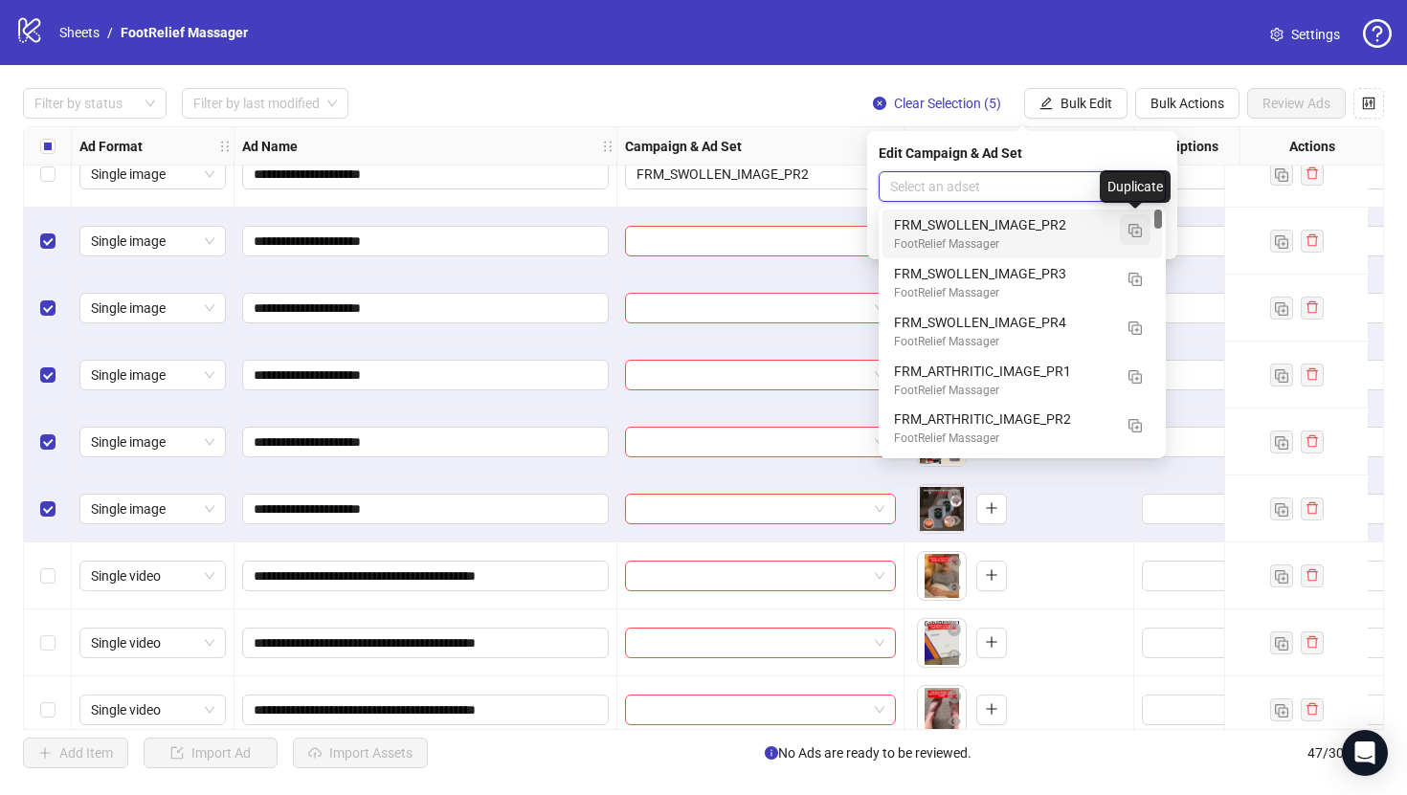
click at [1139, 241] on button "button" at bounding box center [1135, 229] width 31 height 31
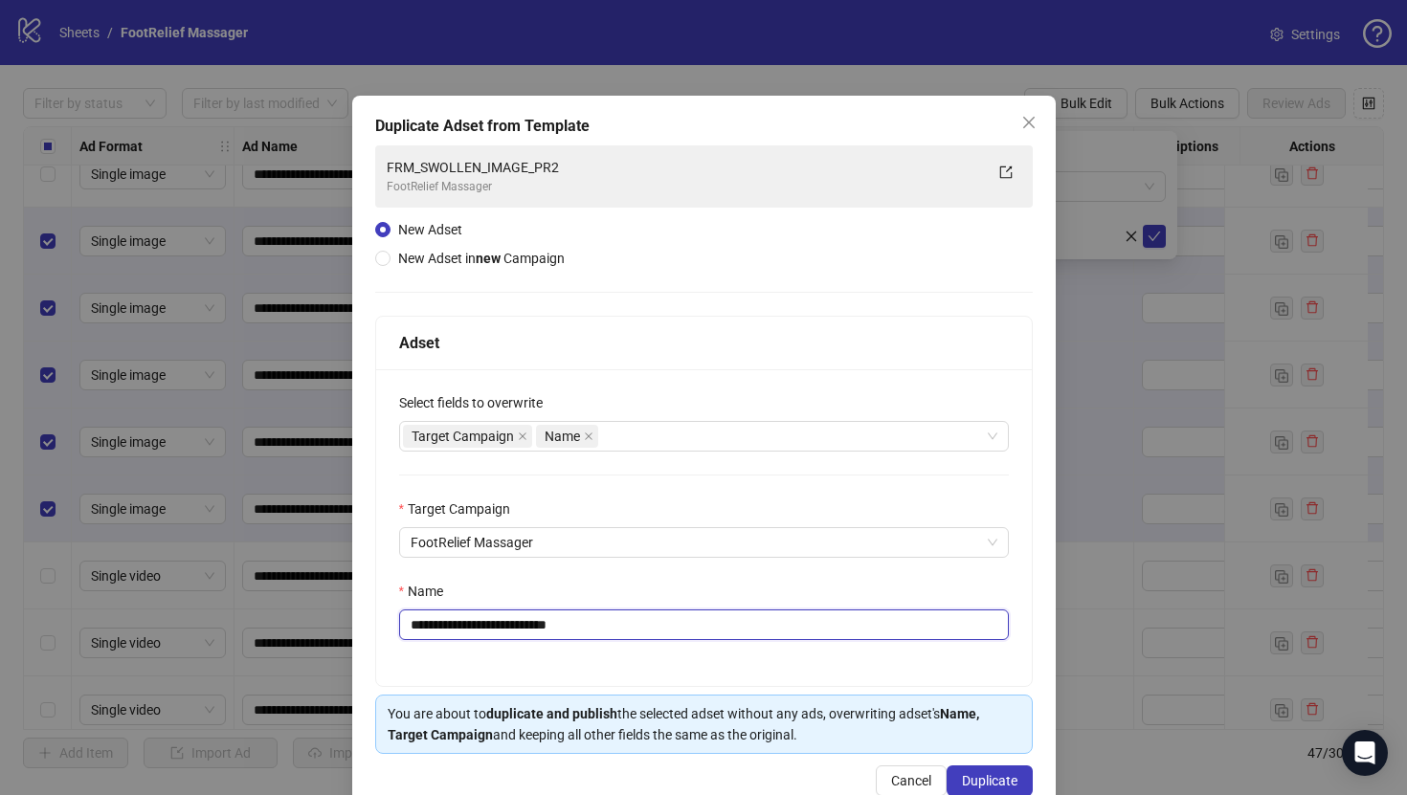
click at [800, 616] on input "**********" at bounding box center [704, 625] width 610 height 31
paste input "text"
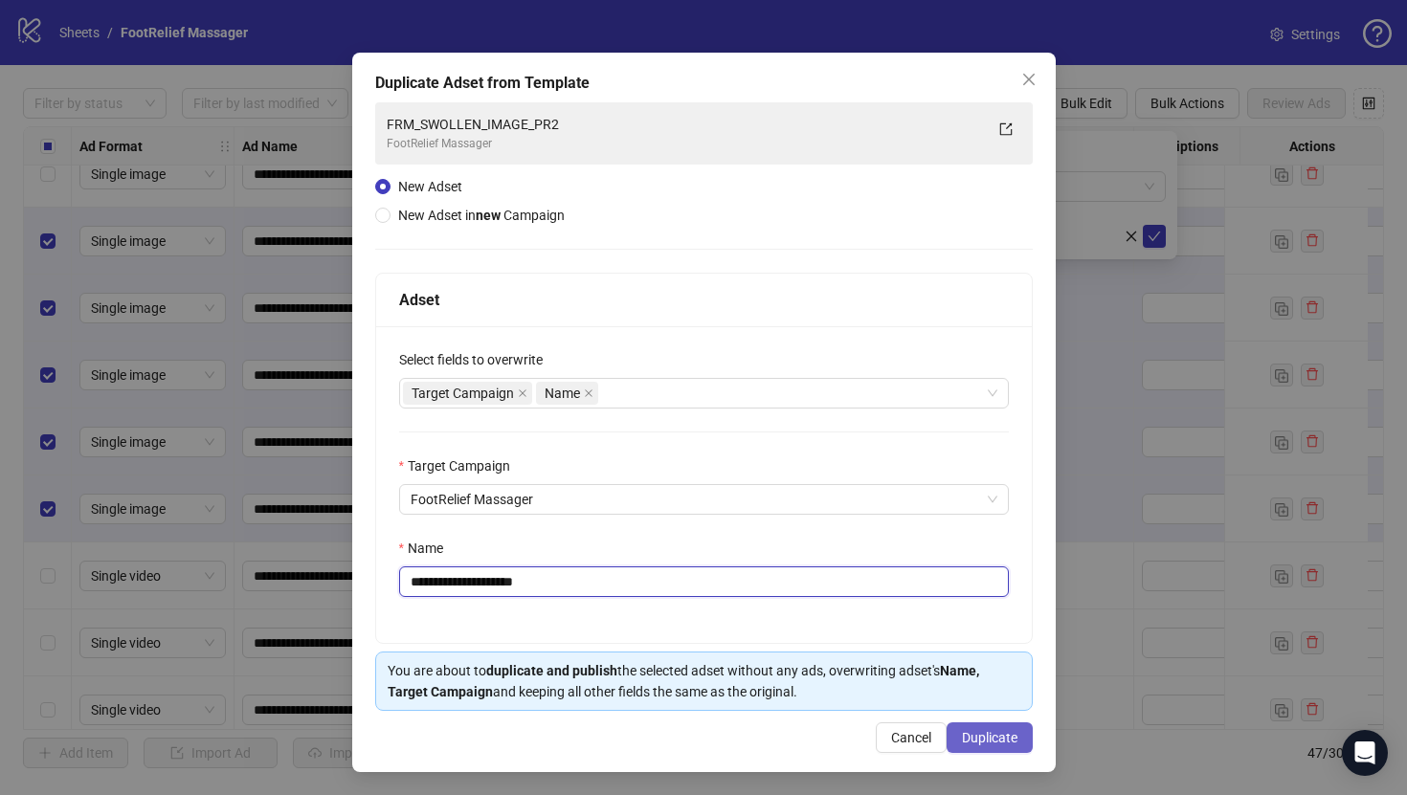
type input "**********"
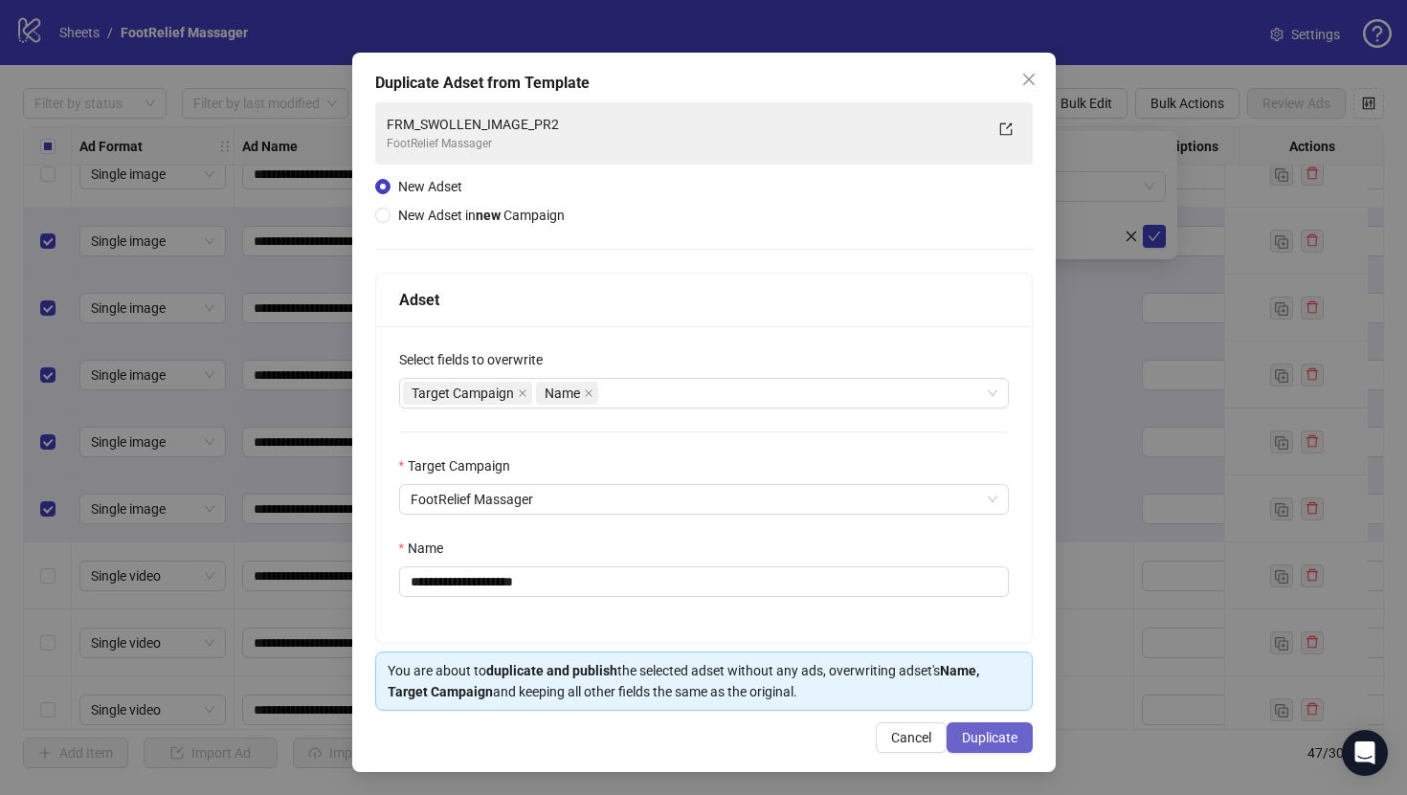
click at [982, 732] on span "Duplicate" at bounding box center [990, 737] width 56 height 15
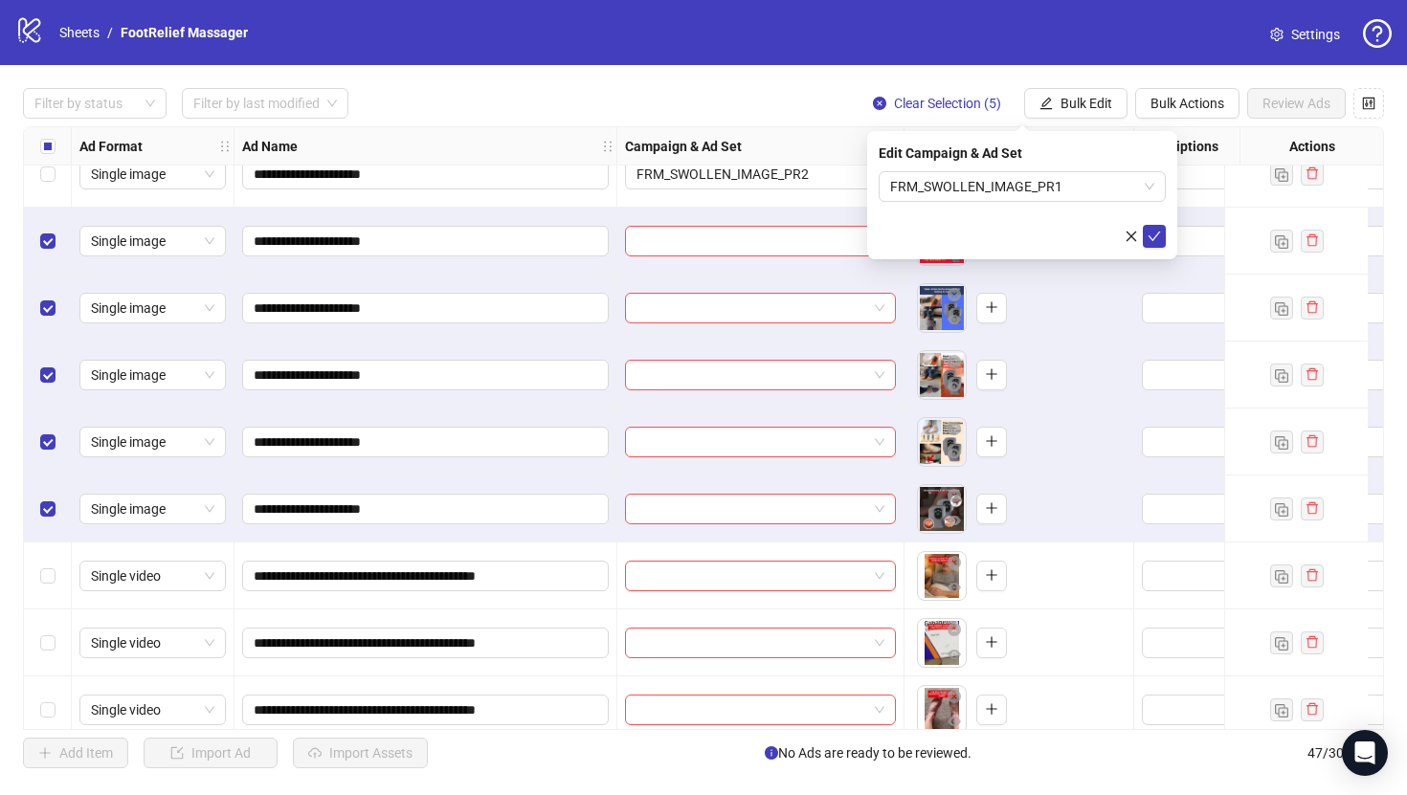
click at [1155, 242] on span "submit" at bounding box center [1154, 236] width 13 height 15
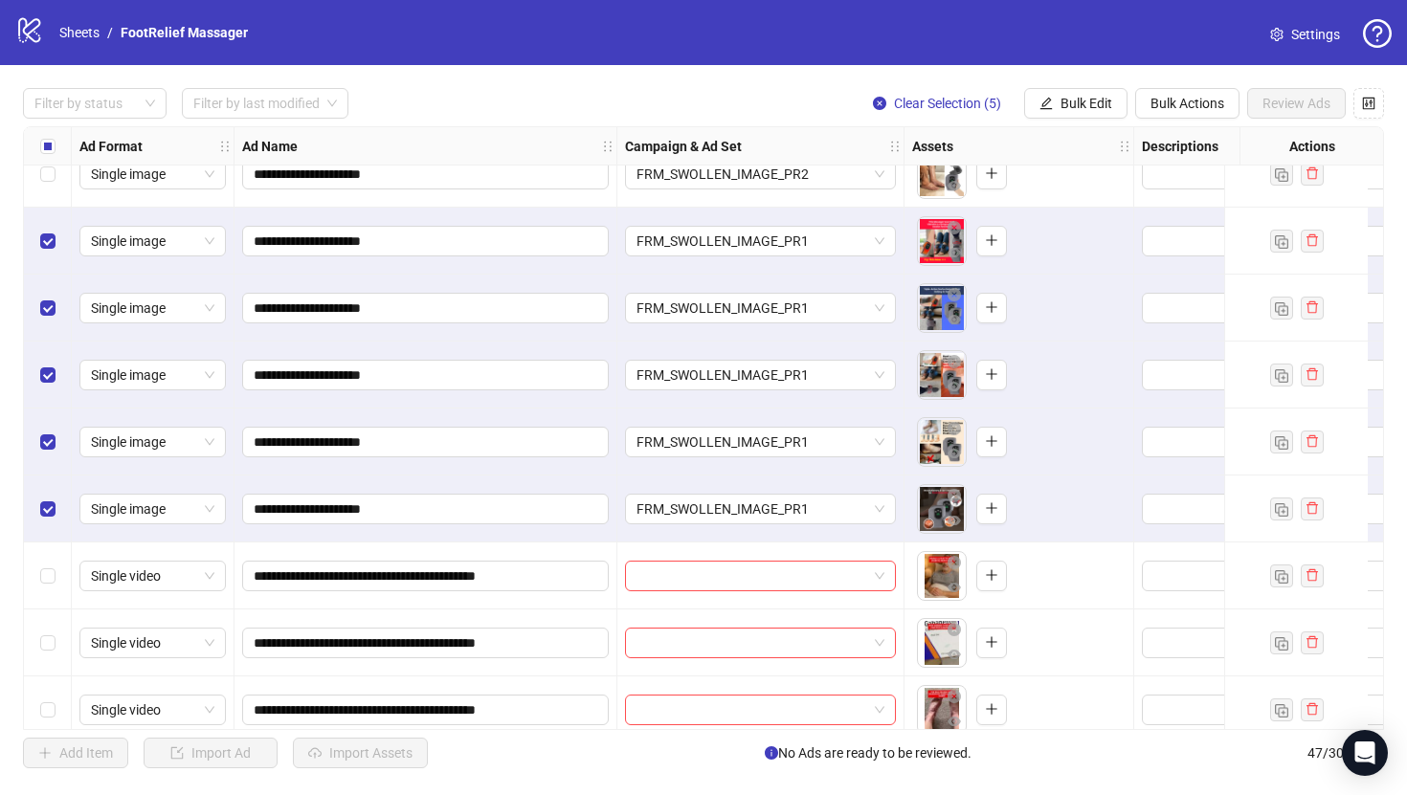
scroll to position [2593, 0]
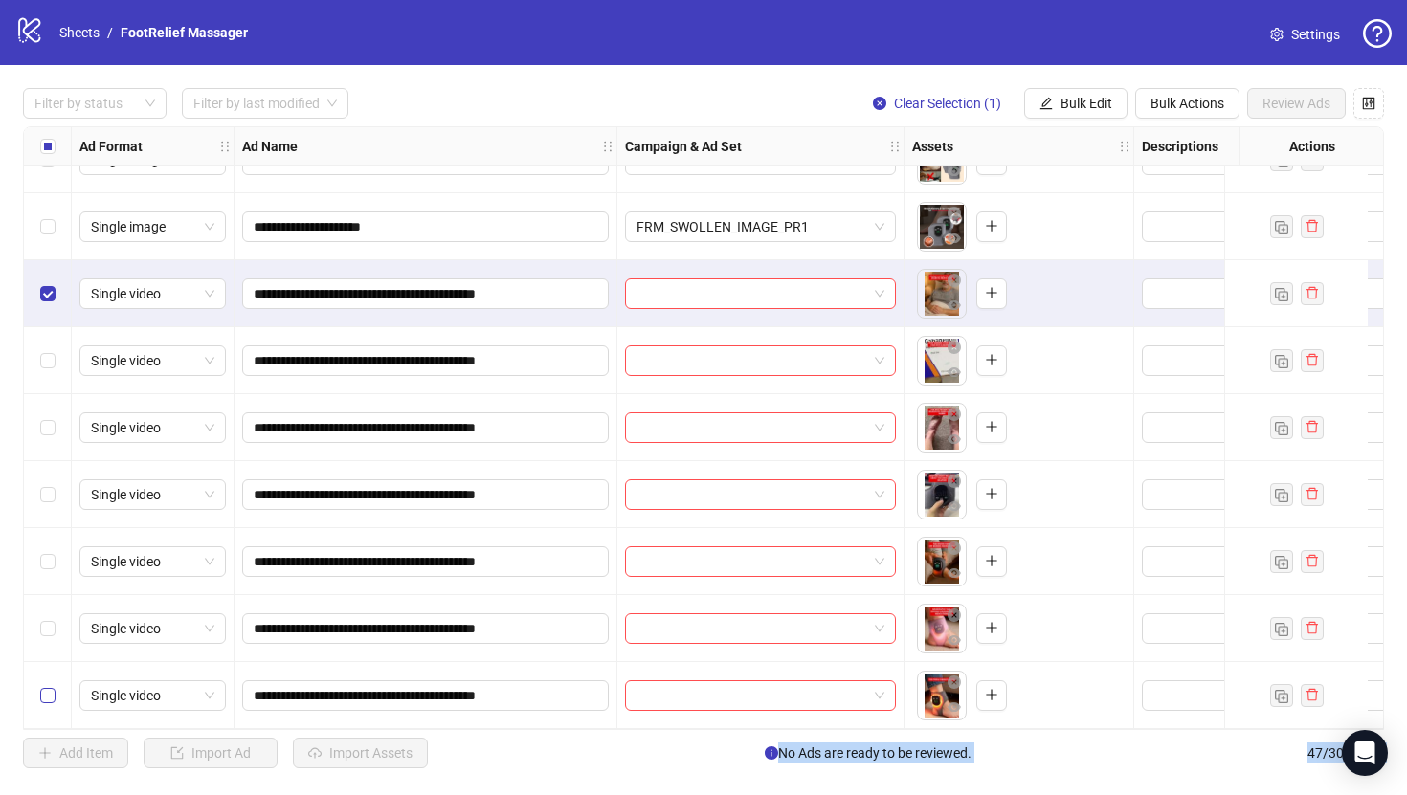
click at [52, 685] on label "Select row 47" at bounding box center [47, 695] width 15 height 21
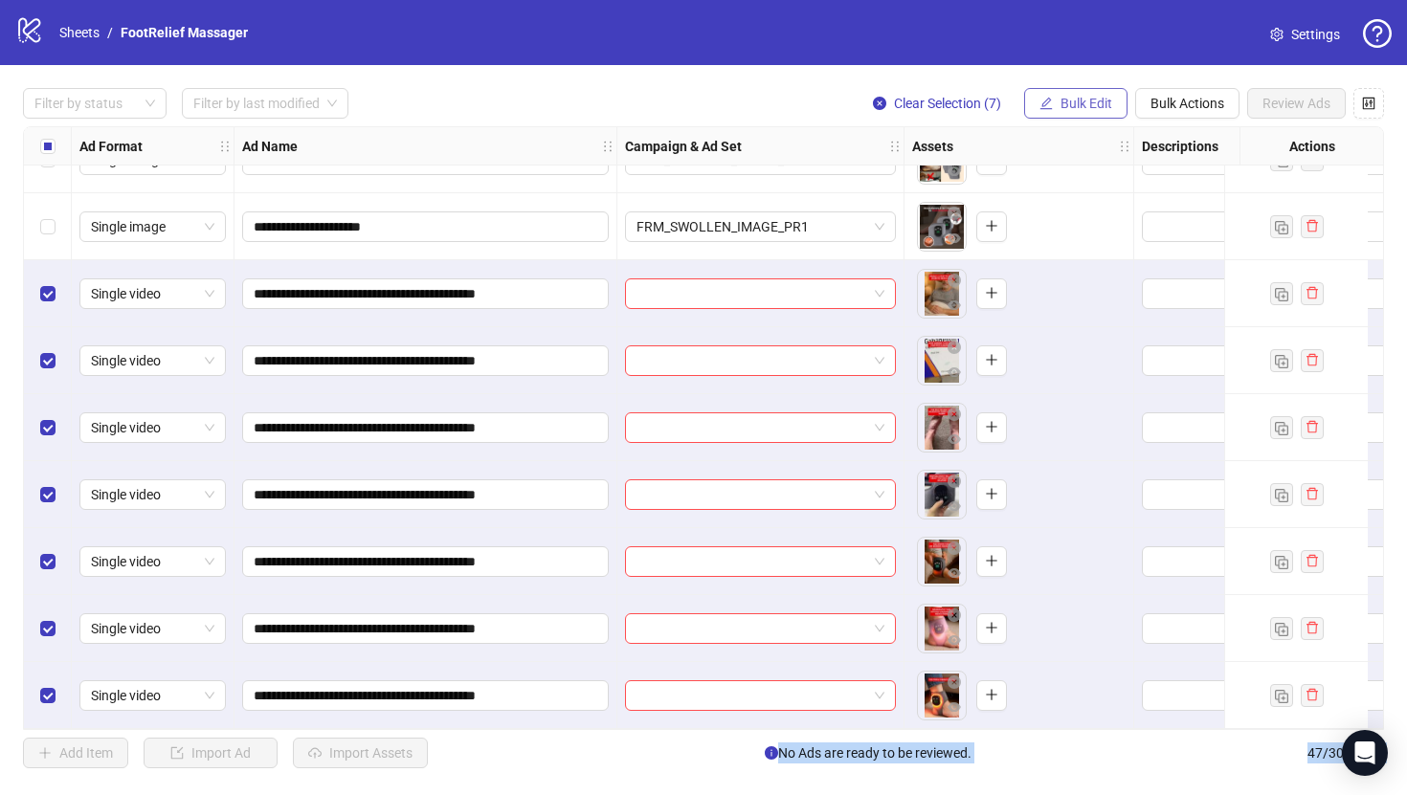
click at [1086, 111] on span "Bulk Edit" at bounding box center [1086, 103] width 52 height 15
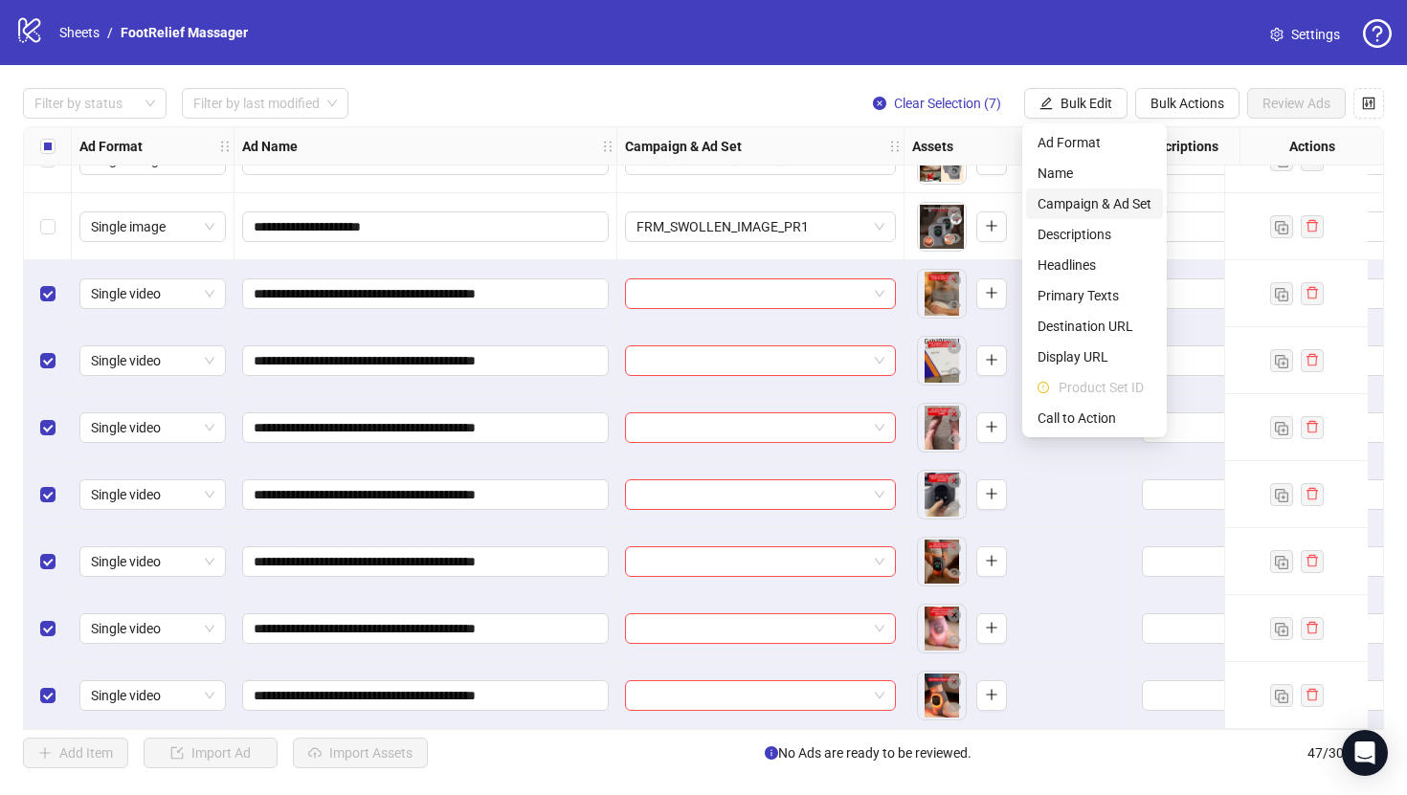
click at [1129, 194] on span "Campaign & Ad Set" at bounding box center [1094, 203] width 114 height 21
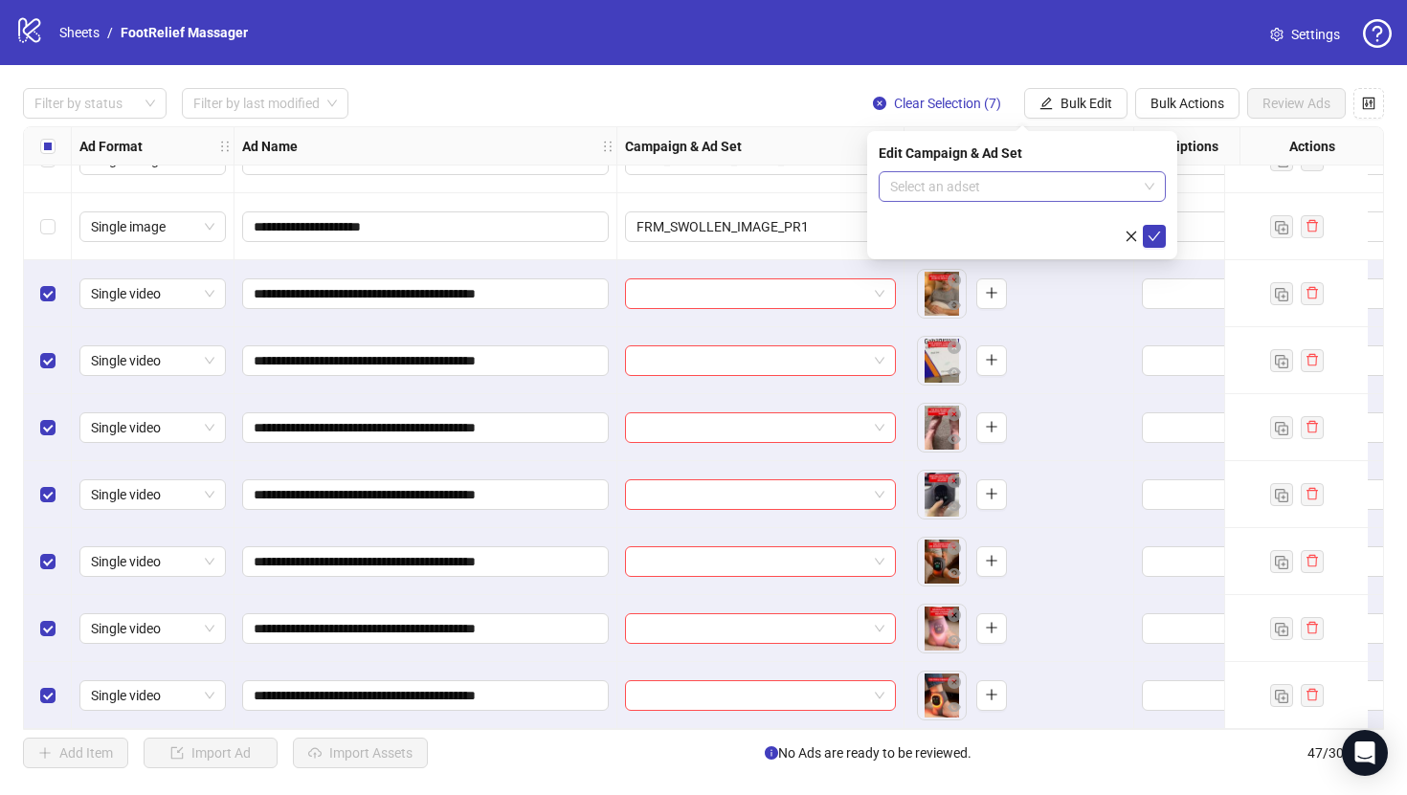
click at [1130, 193] on input "search" at bounding box center [1013, 186] width 247 height 29
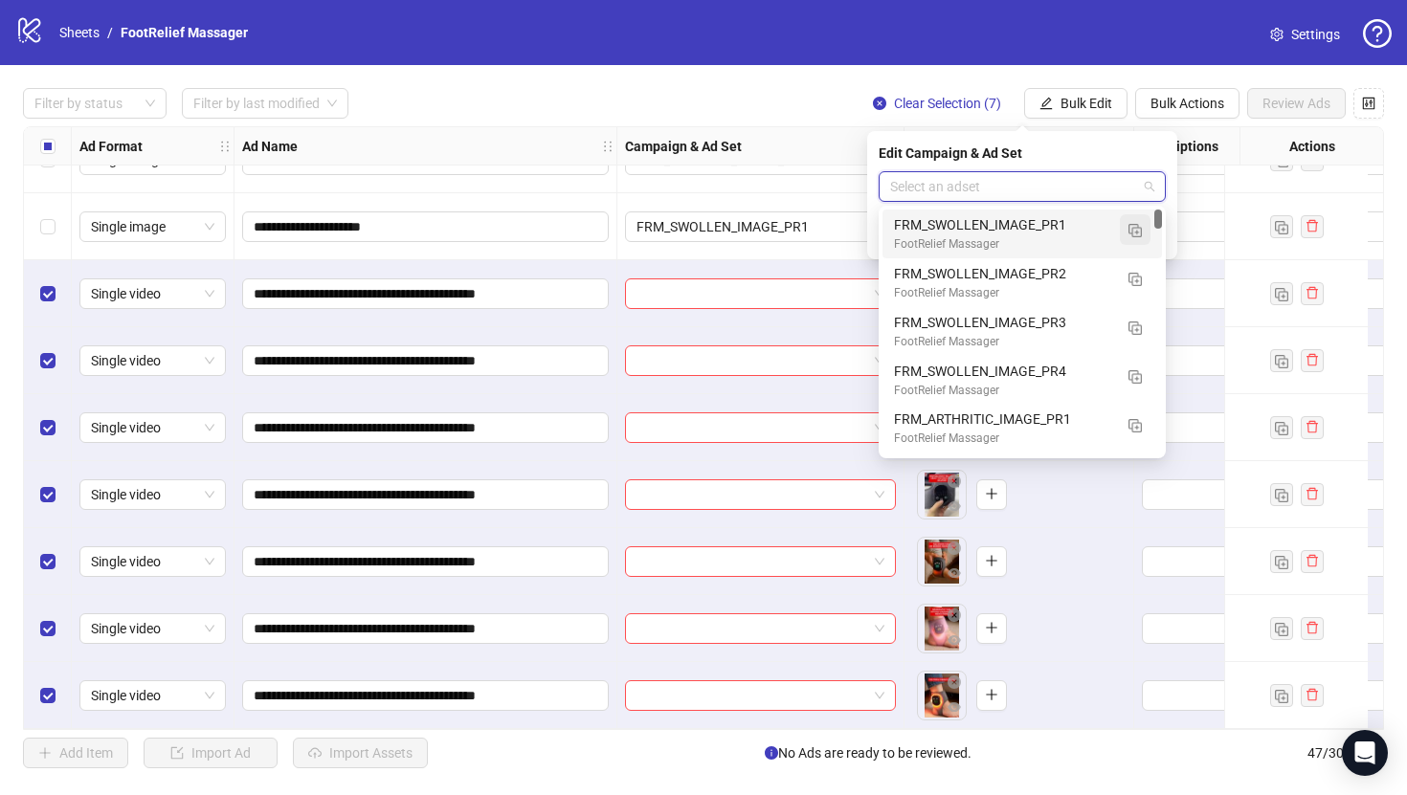
click at [1141, 227] on img "button" at bounding box center [1134, 230] width 13 height 13
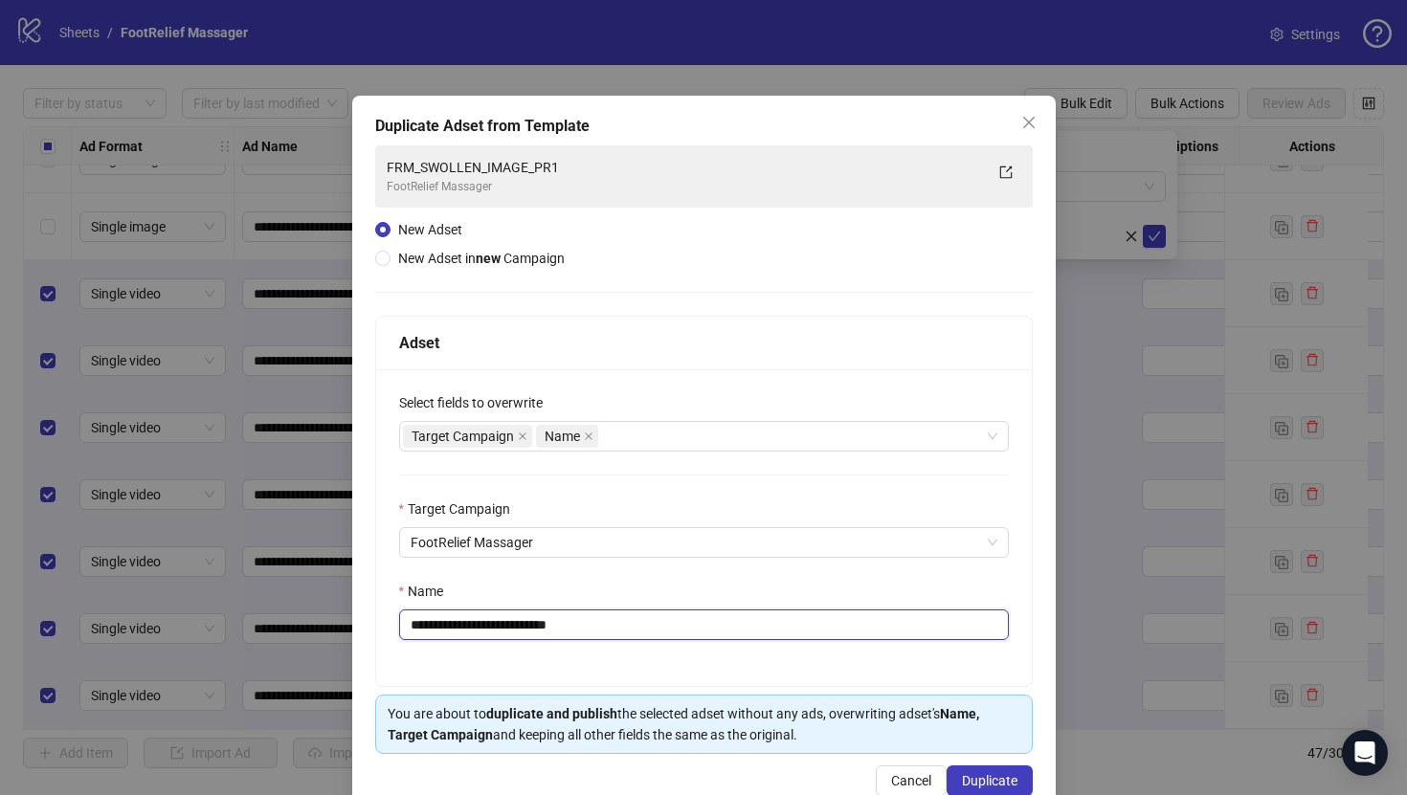
click at [811, 629] on input "**********" at bounding box center [704, 625] width 610 height 31
paste input "**********"
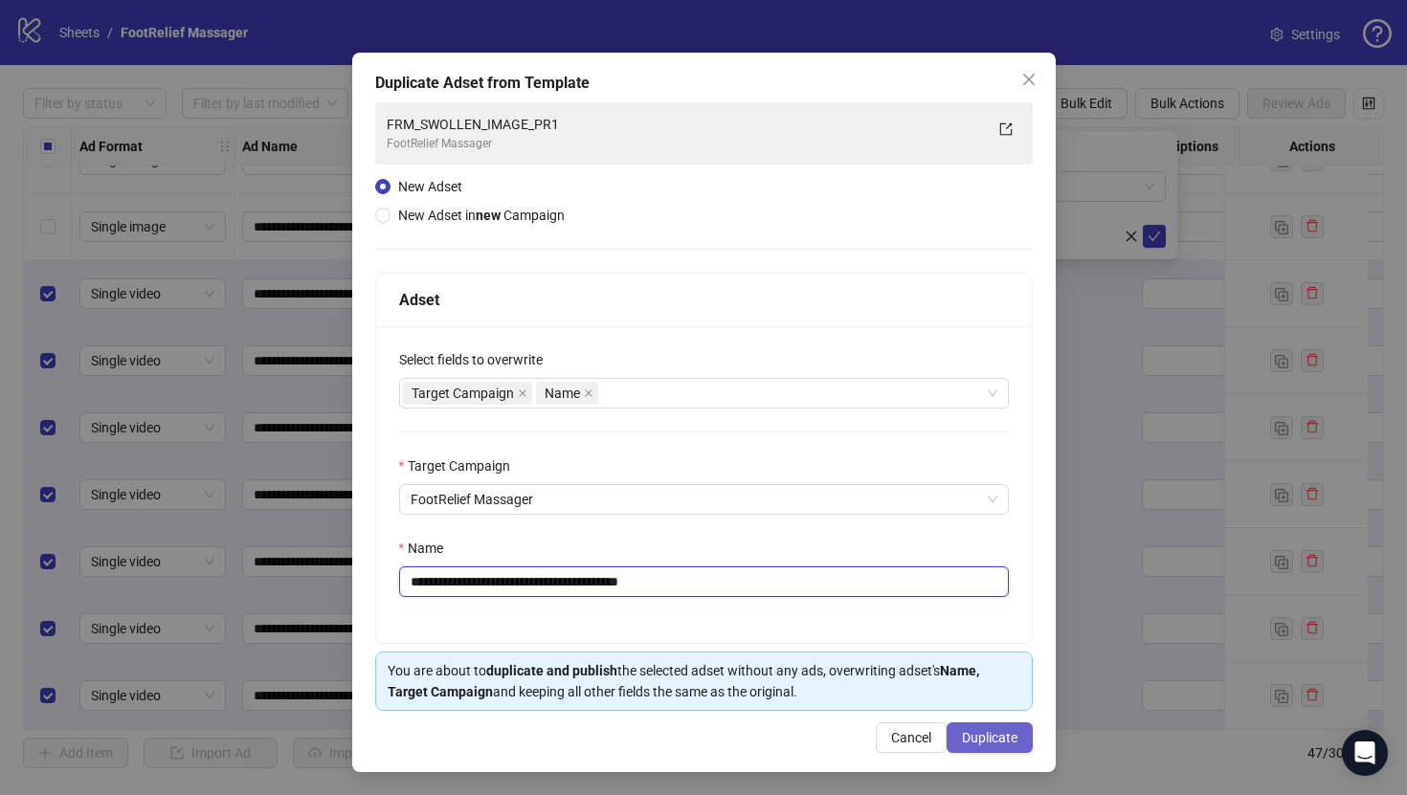
type input "**********"
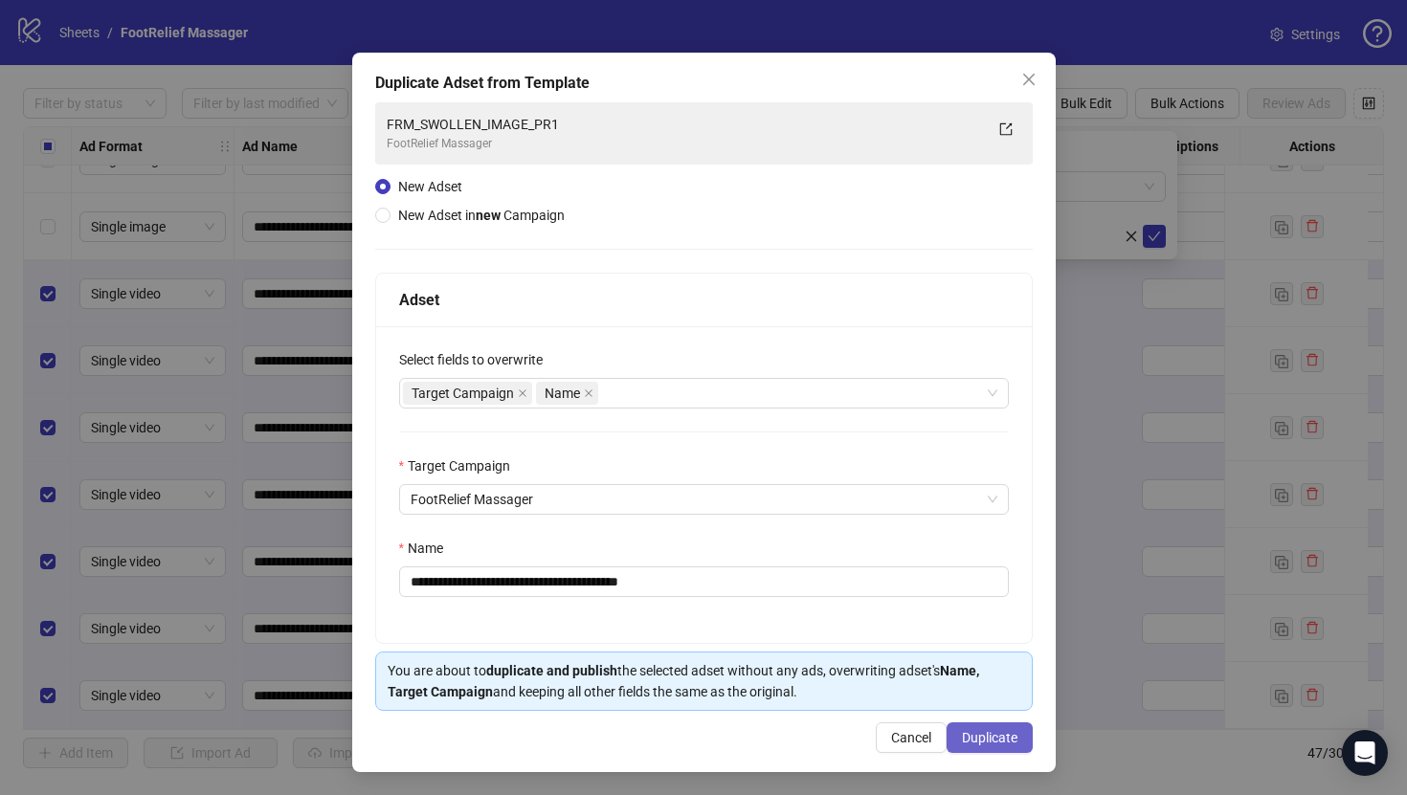
click at [966, 740] on span "Duplicate" at bounding box center [990, 737] width 56 height 15
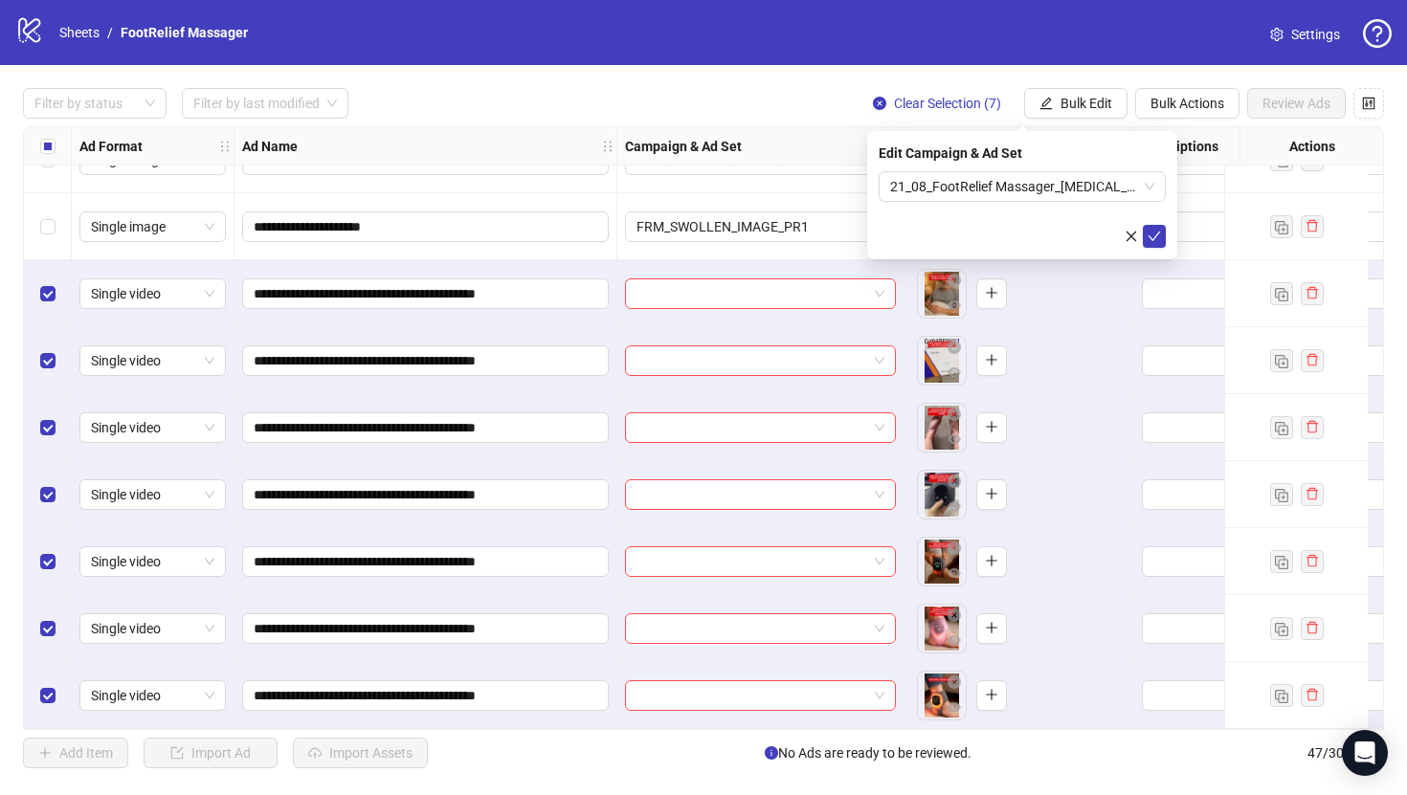
click at [1158, 239] on icon "check" at bounding box center [1154, 236] width 13 height 13
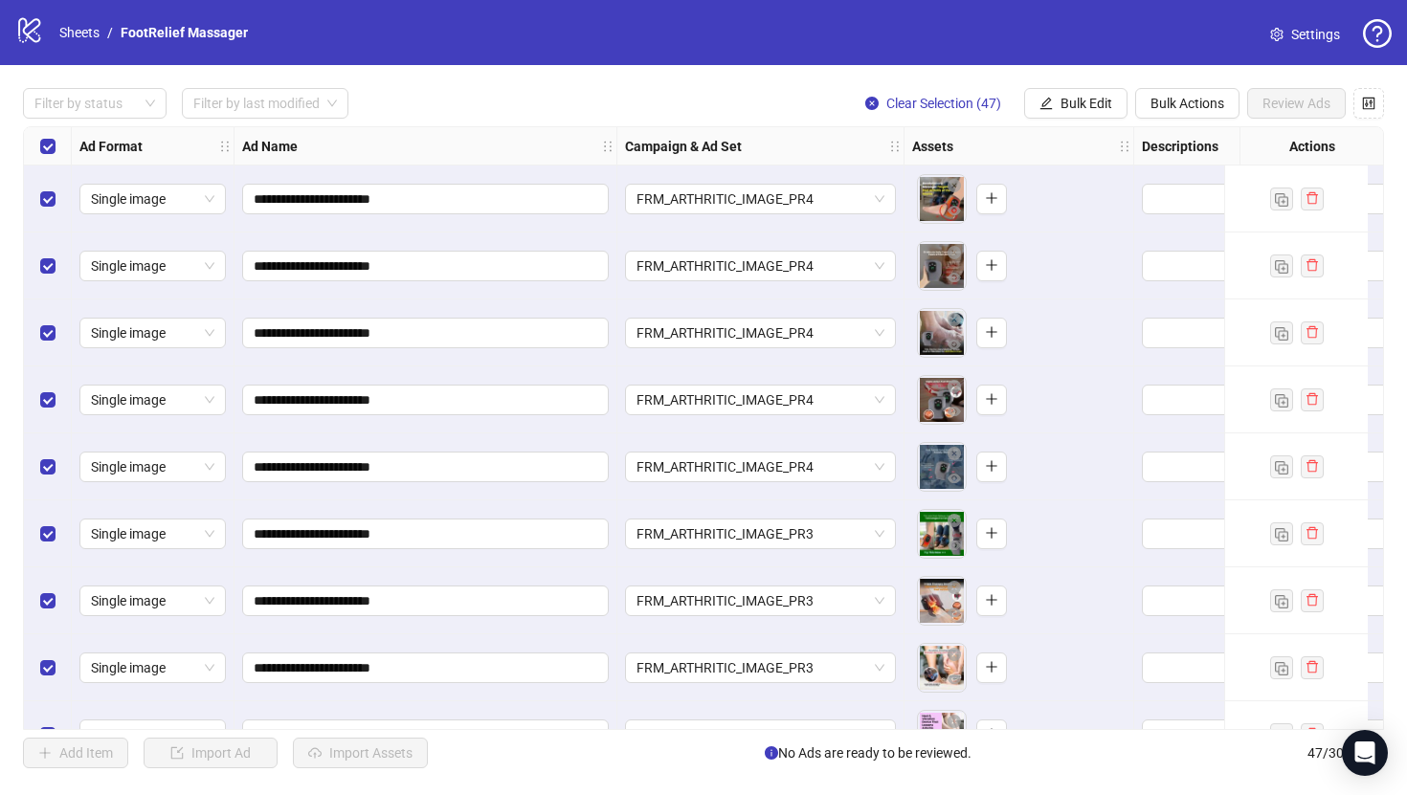
scroll to position [0, 420]
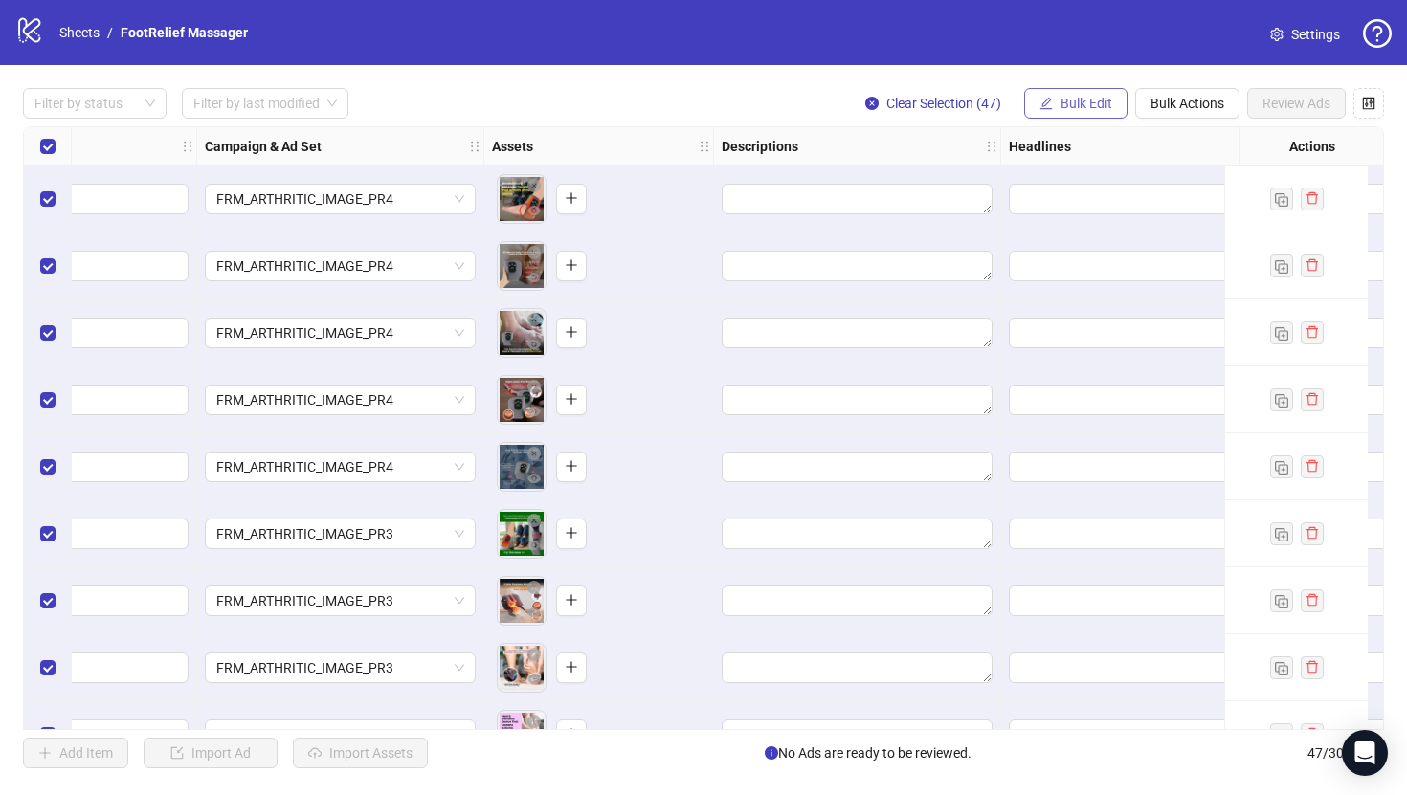
click at [1098, 97] on span "Bulk Edit" at bounding box center [1086, 103] width 52 height 15
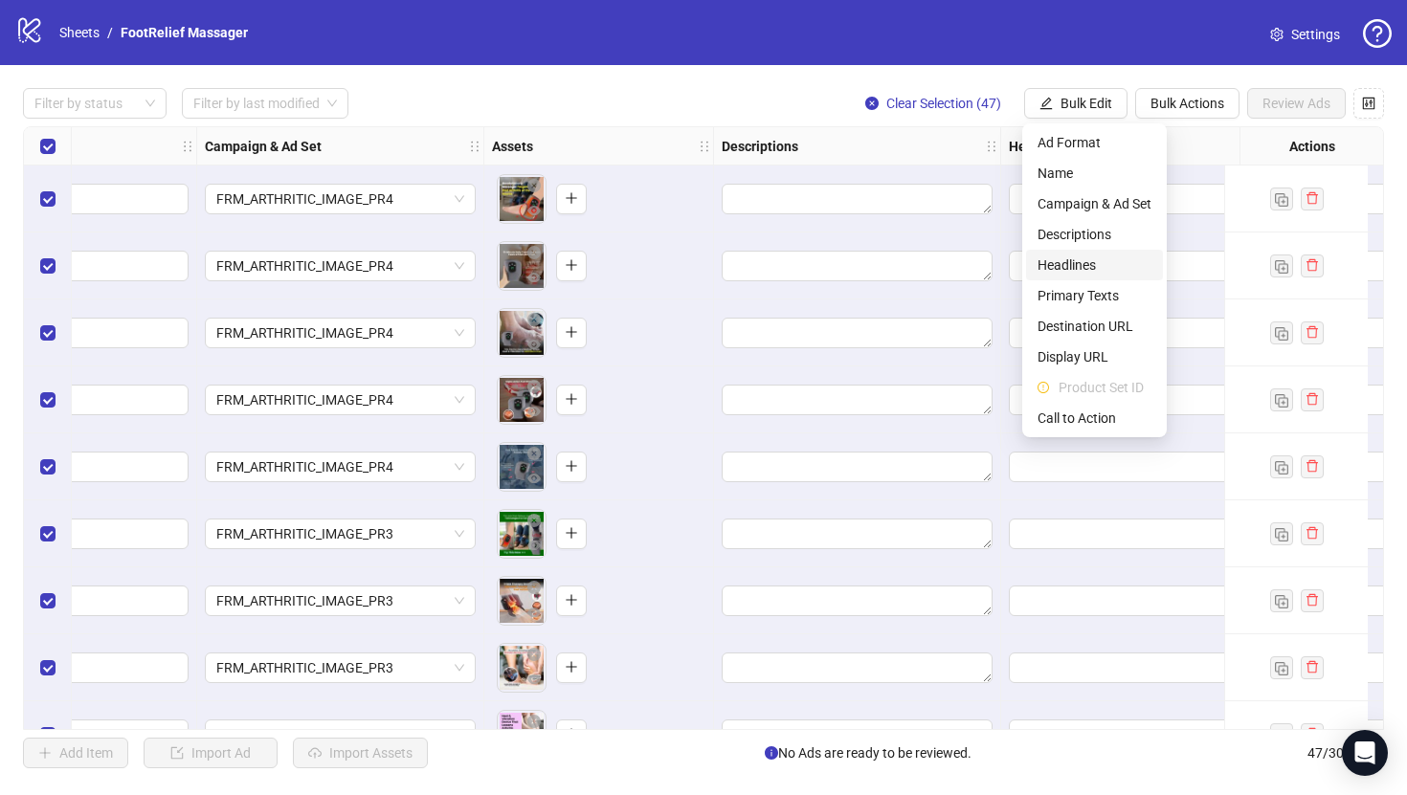
click at [1091, 262] on span "Headlines" at bounding box center [1094, 265] width 114 height 21
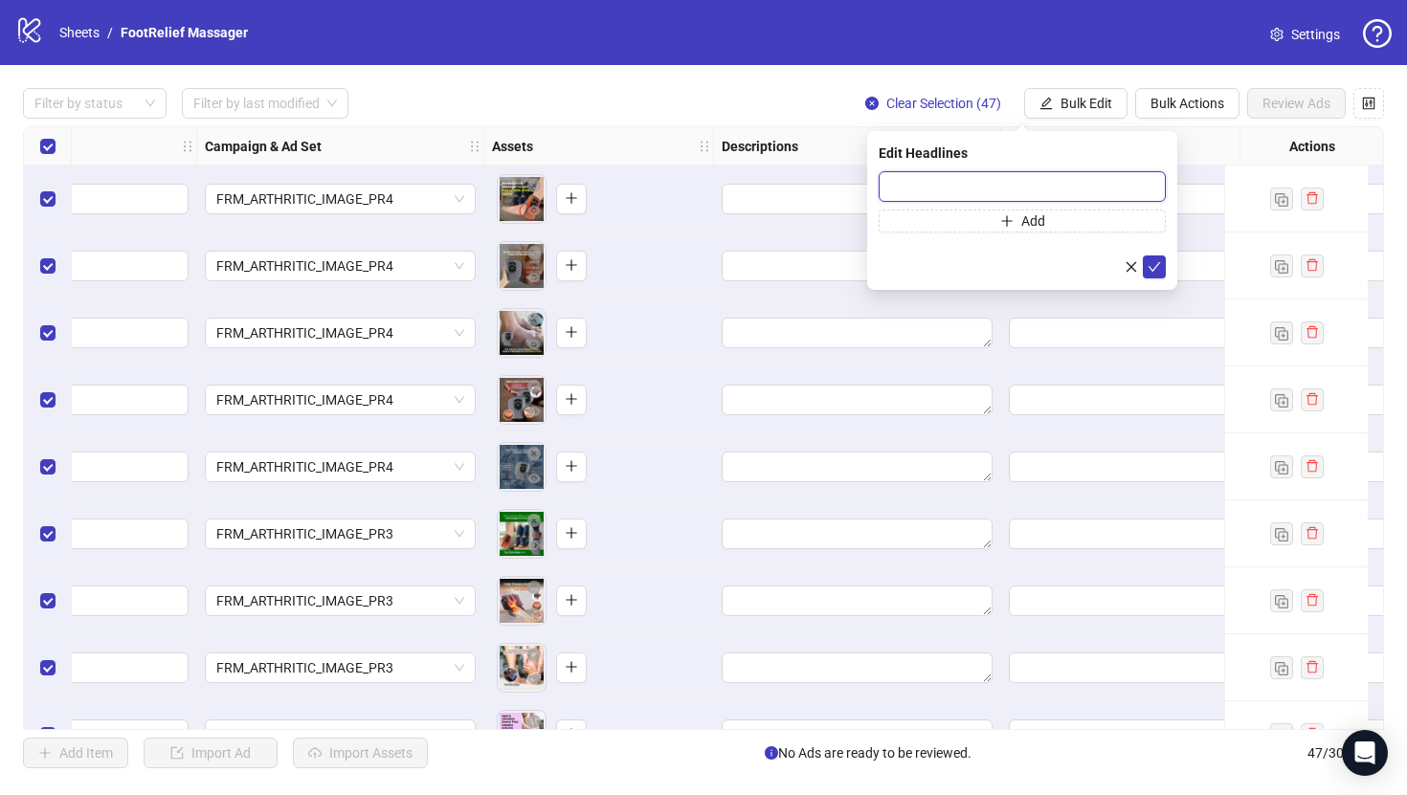
click at [1054, 185] on input "text" at bounding box center [1022, 186] width 287 height 31
click at [1031, 189] on input "text" at bounding box center [1022, 186] width 287 height 31
type input "**********"
click at [1157, 266] on icon "check" at bounding box center [1154, 266] width 13 height 13
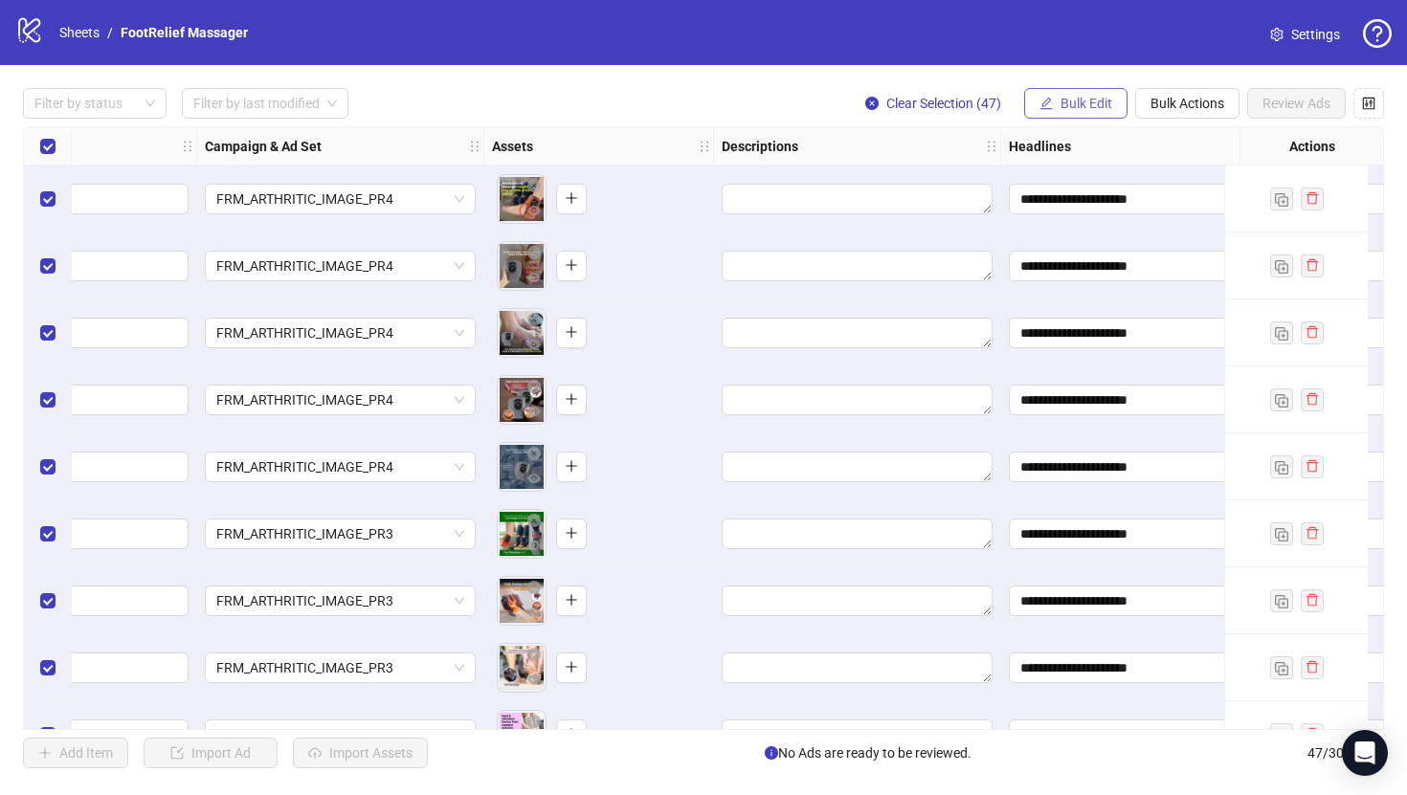
click at [1086, 100] on span "Bulk Edit" at bounding box center [1086, 103] width 52 height 15
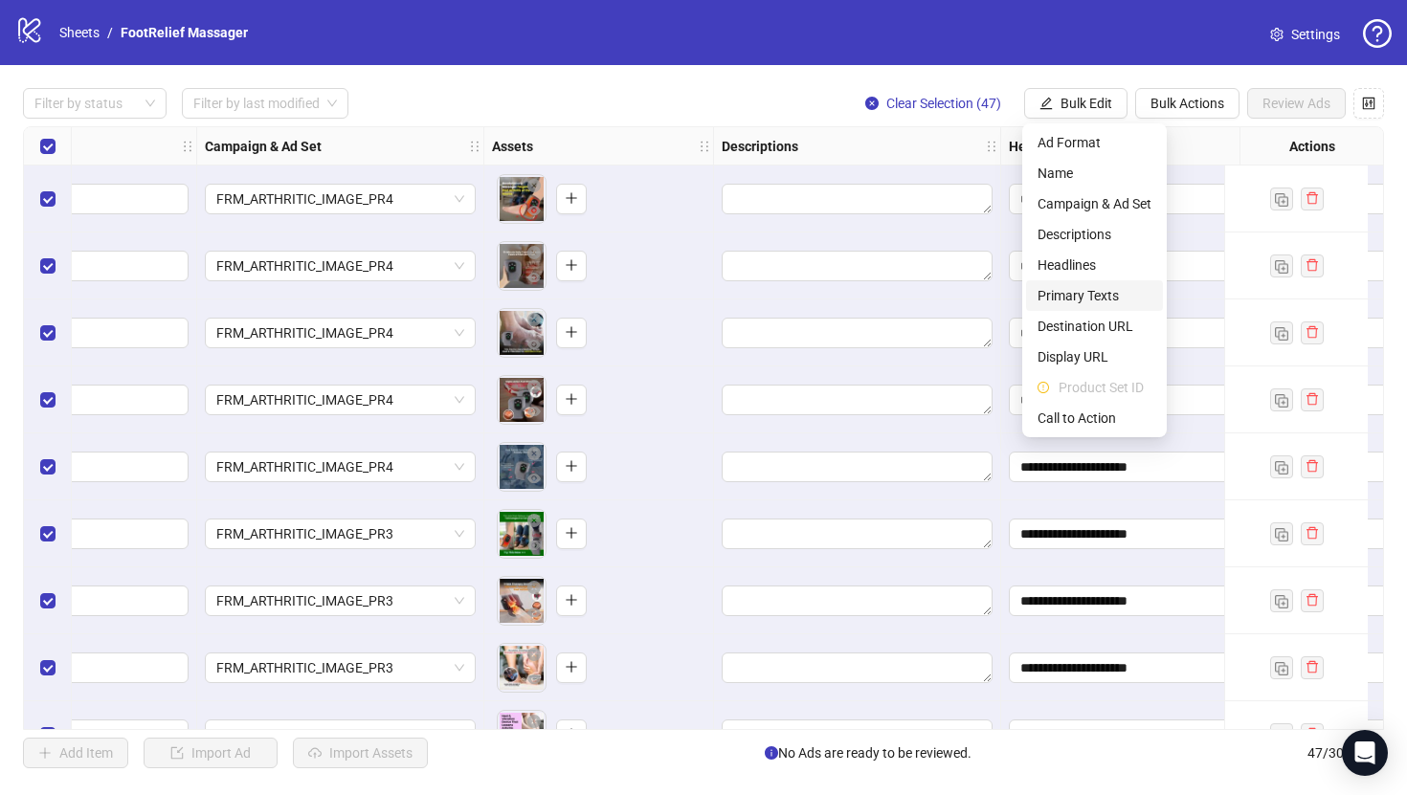
click at [1077, 298] on span "Primary Texts" at bounding box center [1094, 295] width 114 height 21
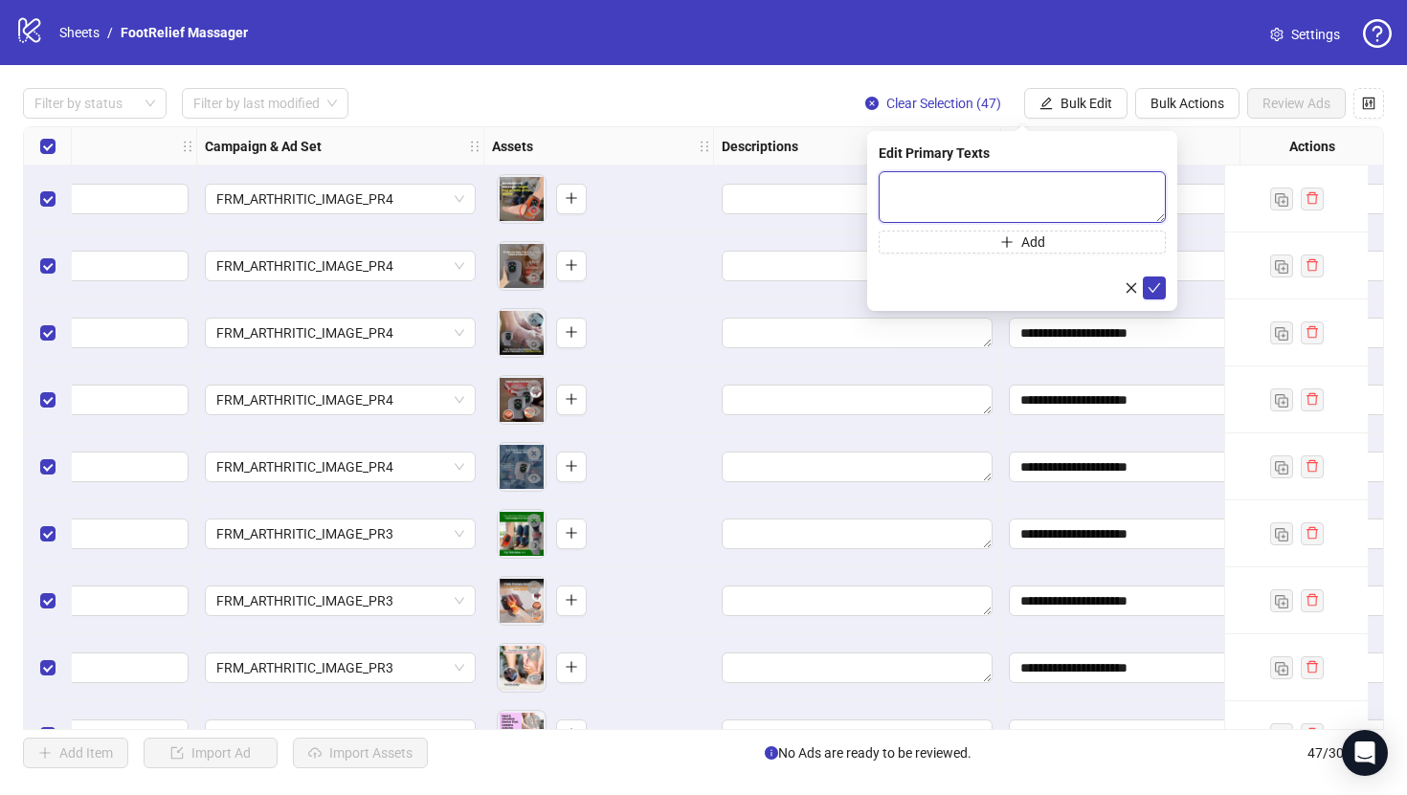
click at [969, 213] on textarea at bounding box center [1022, 197] width 287 height 52
paste textarea "**********"
type textarea "**********"
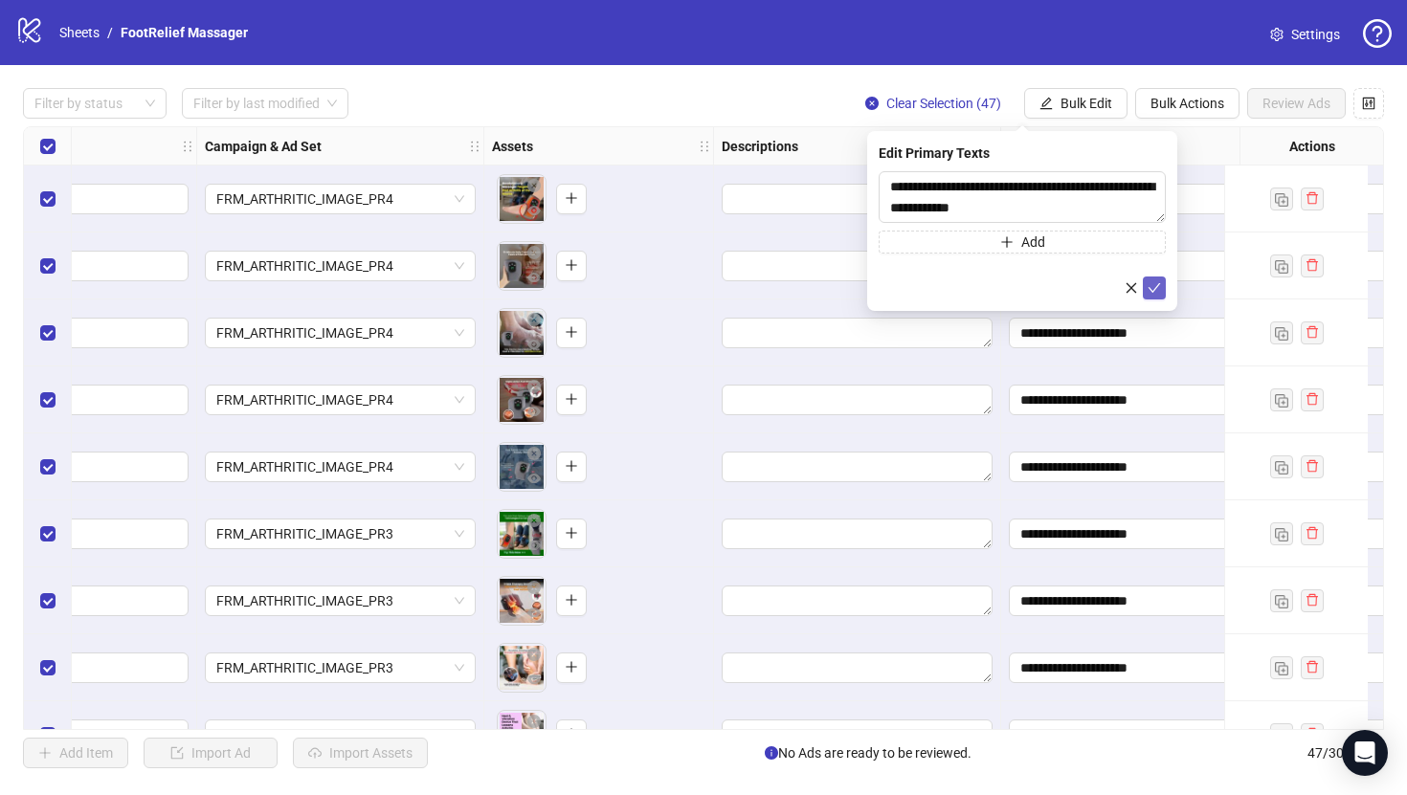
click at [1149, 290] on icon "check" at bounding box center [1154, 287] width 13 height 13
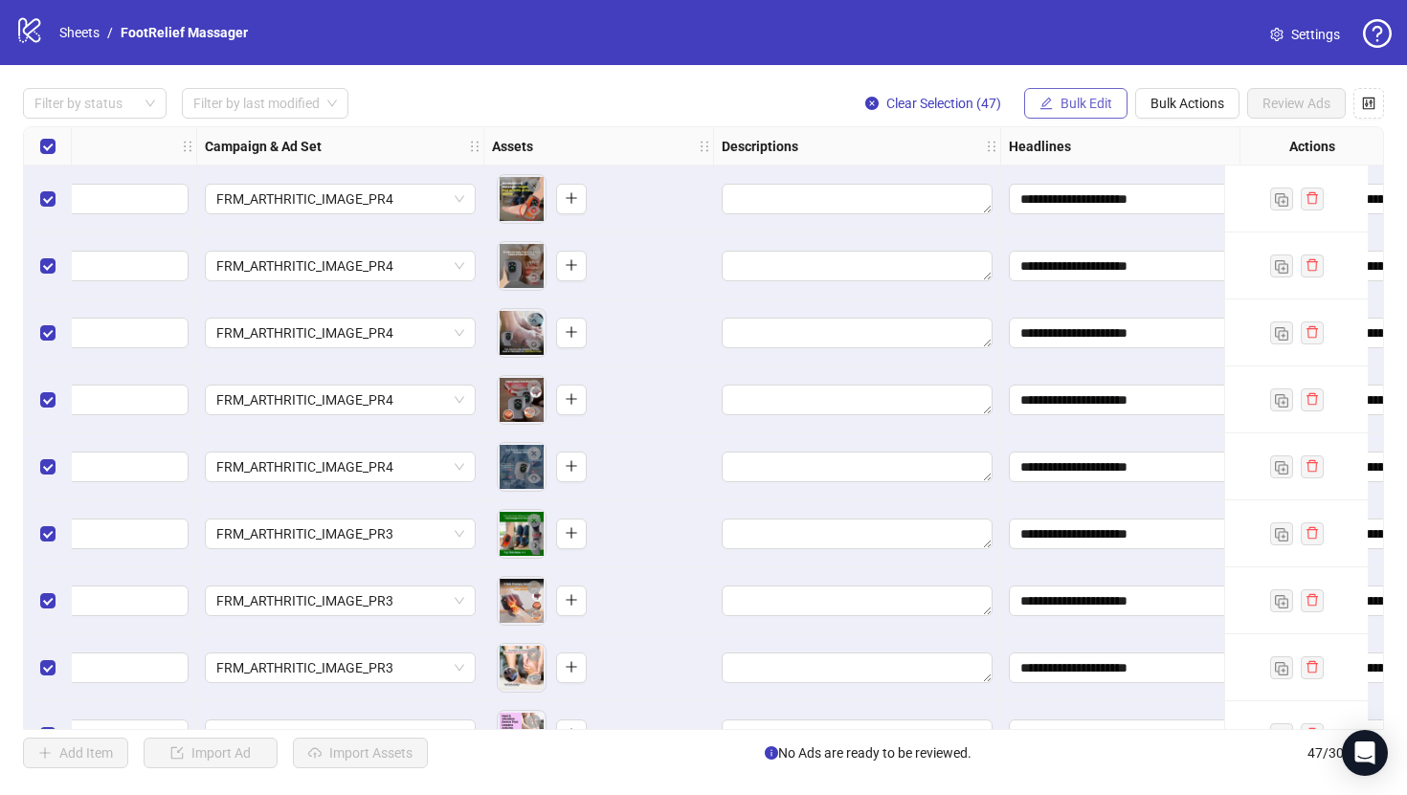
click at [1090, 104] on span "Bulk Edit" at bounding box center [1086, 103] width 52 height 15
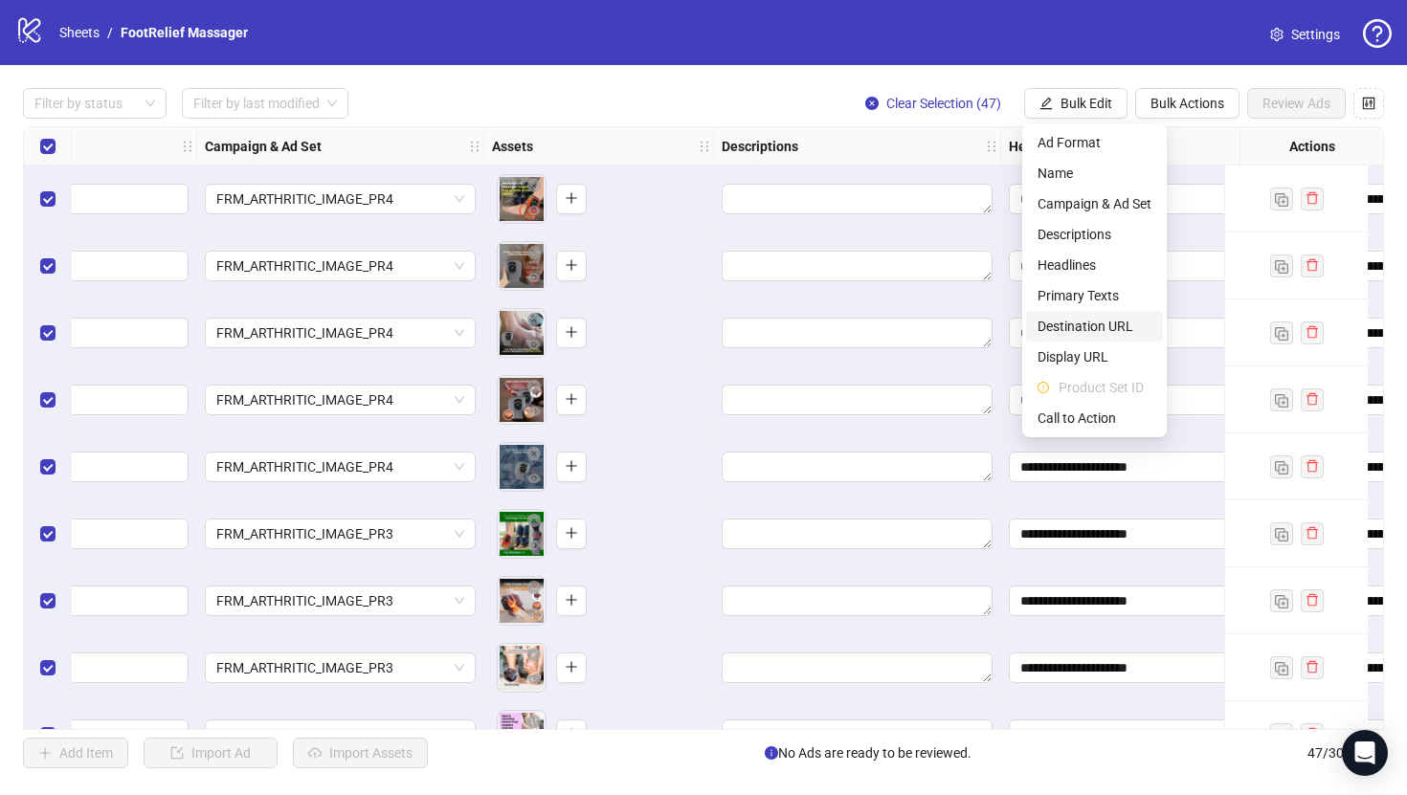
click at [1109, 322] on span "Destination URL" at bounding box center [1094, 326] width 114 height 21
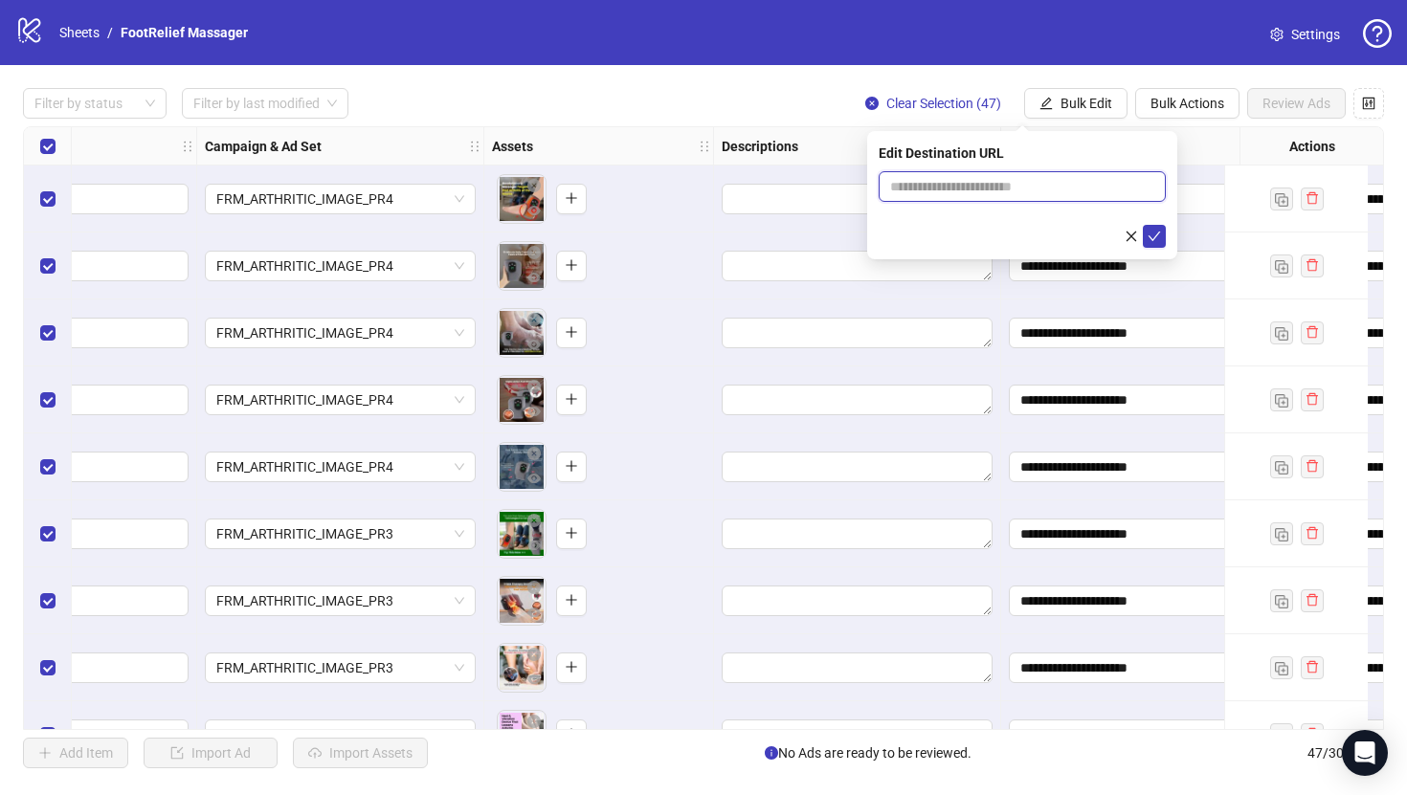
click at [1003, 194] on input "text" at bounding box center [1014, 186] width 249 height 21
paste input "**********"
type input "**********"
click at [1160, 238] on icon "check" at bounding box center [1154, 236] width 13 height 13
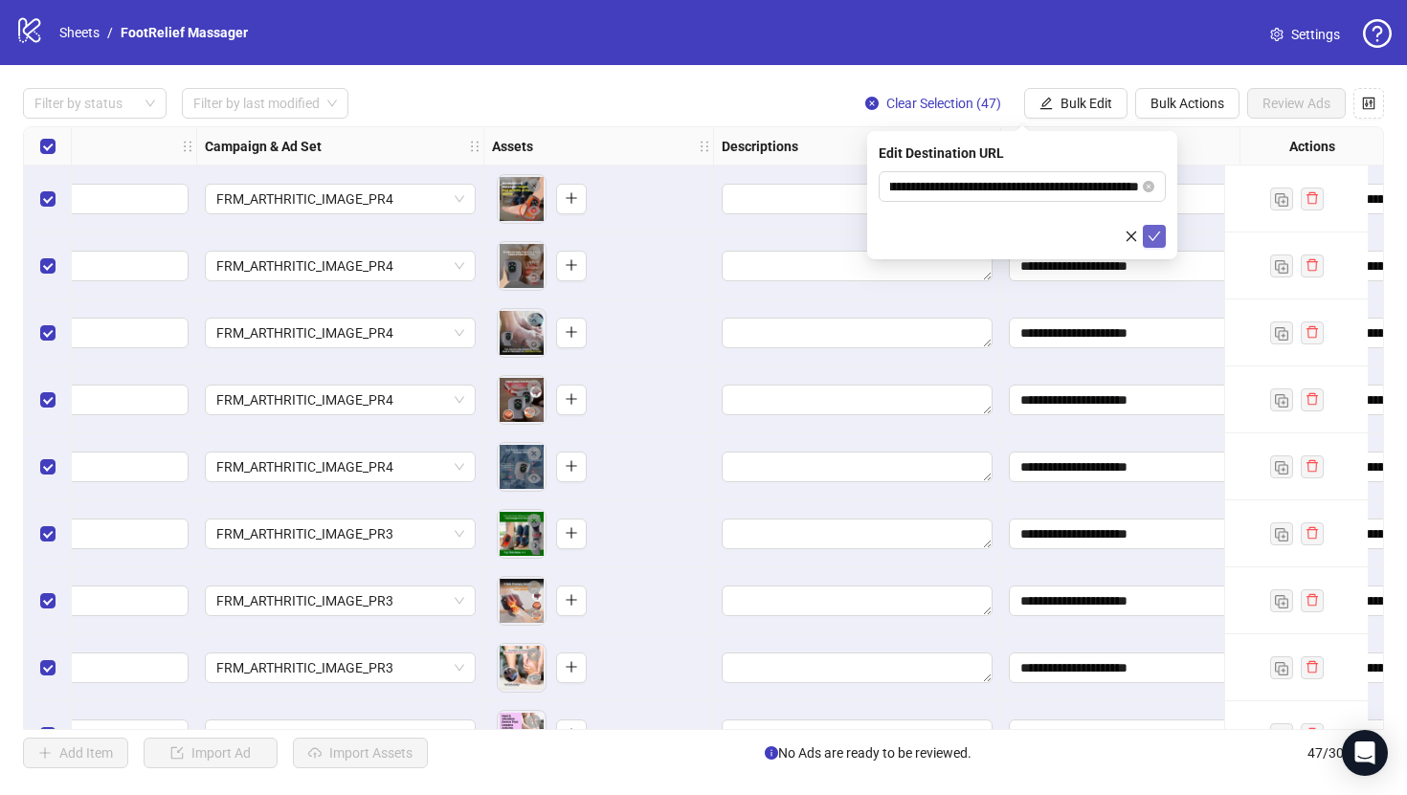
scroll to position [0, 0]
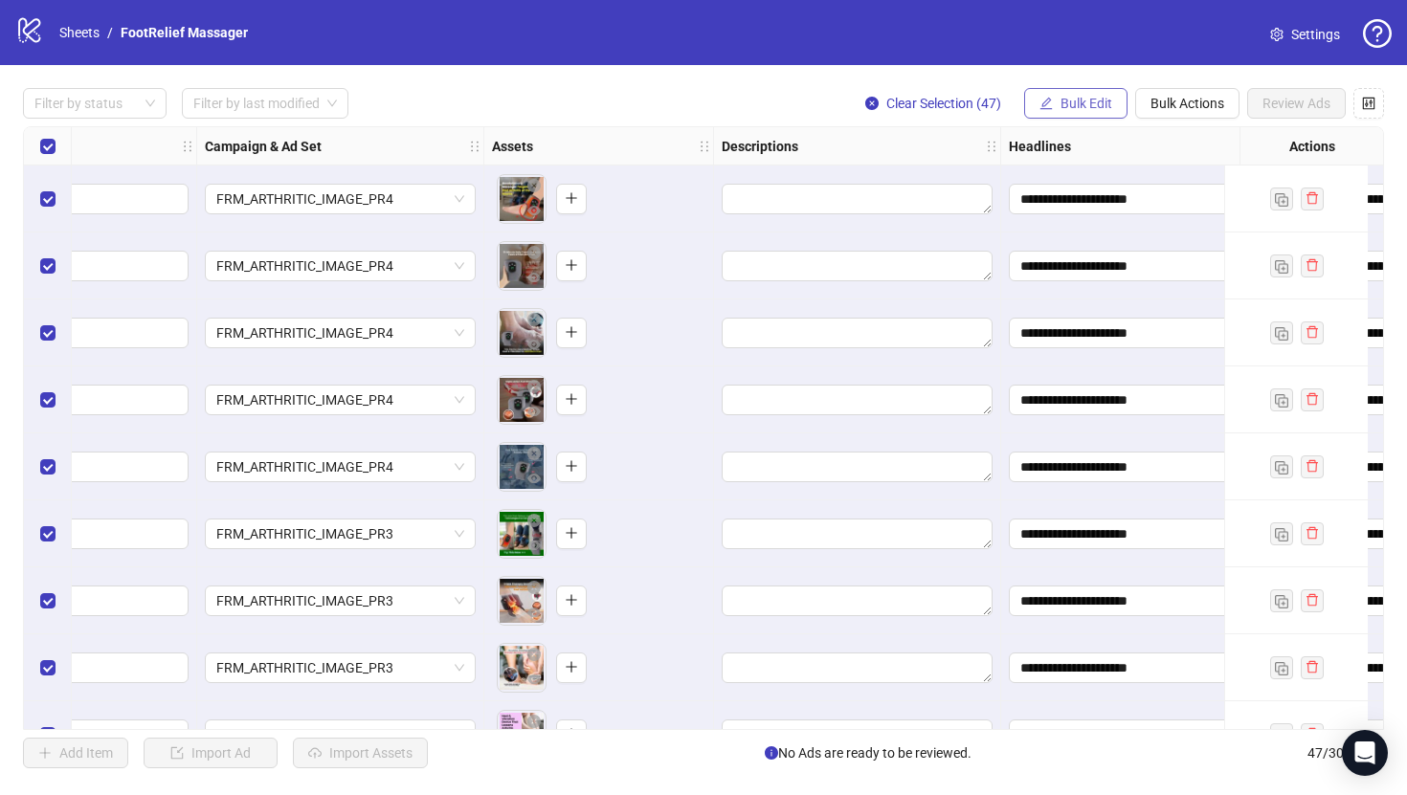
click at [1060, 106] on span "Bulk Edit" at bounding box center [1086, 103] width 52 height 15
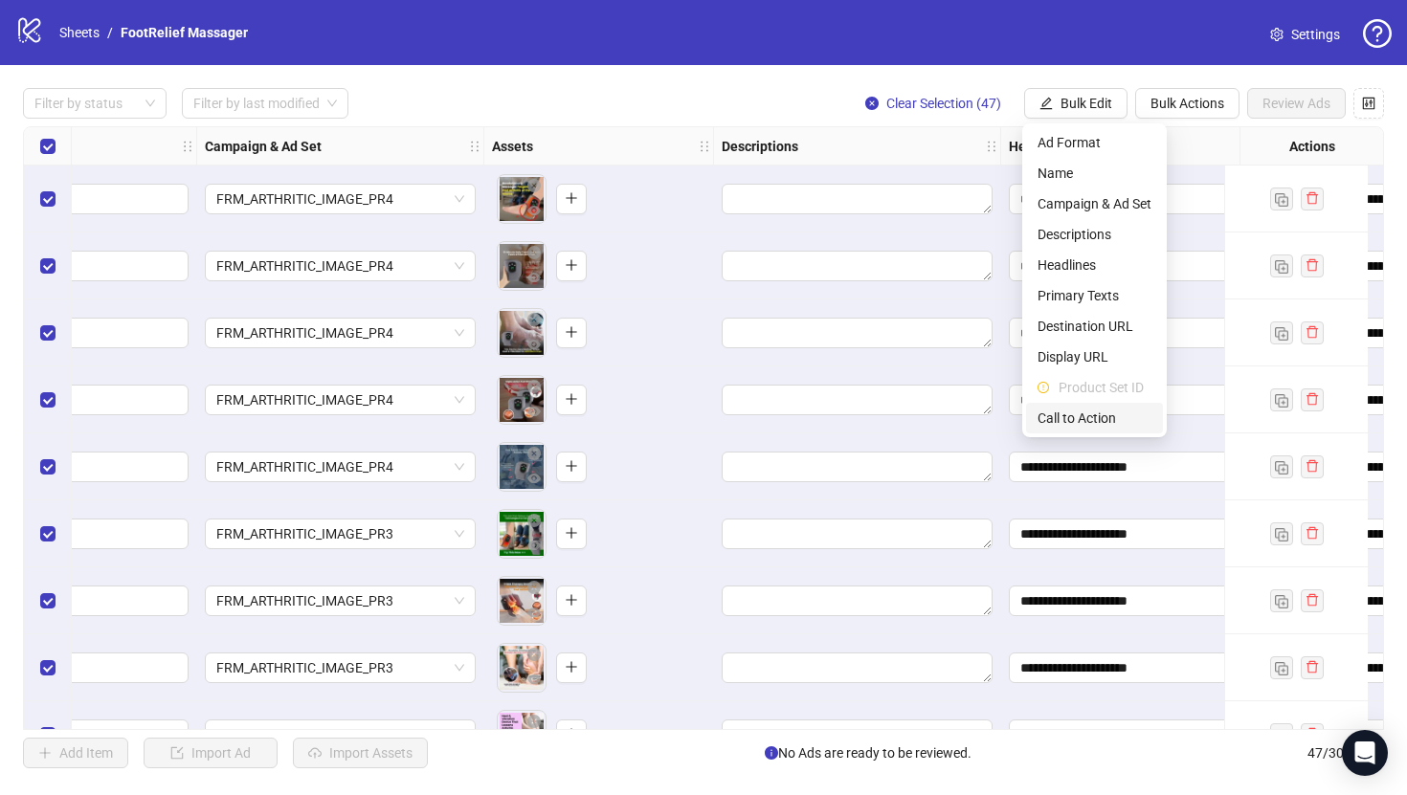
click at [1075, 406] on li "Call to Action" at bounding box center [1094, 418] width 137 height 31
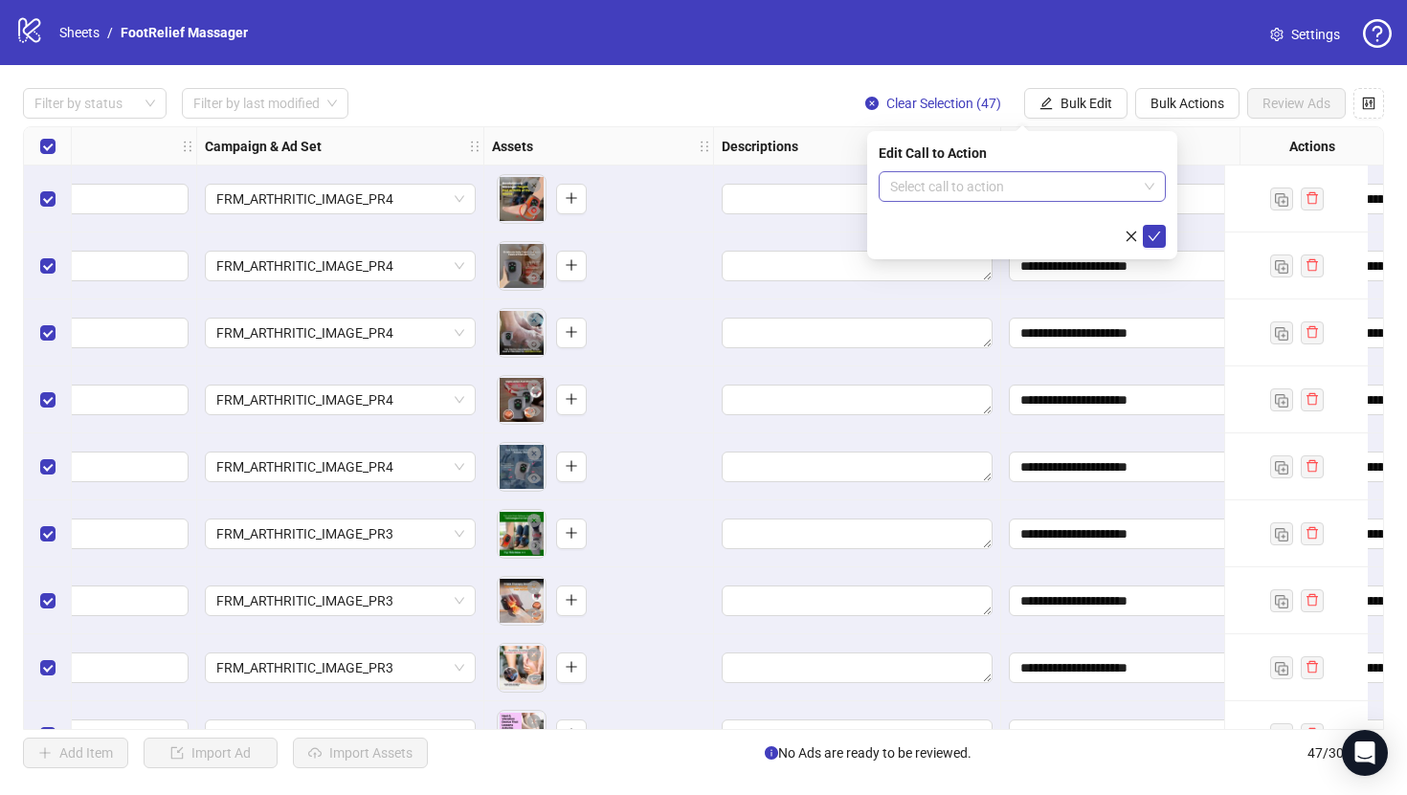
click at [1006, 195] on input "search" at bounding box center [1013, 186] width 247 height 29
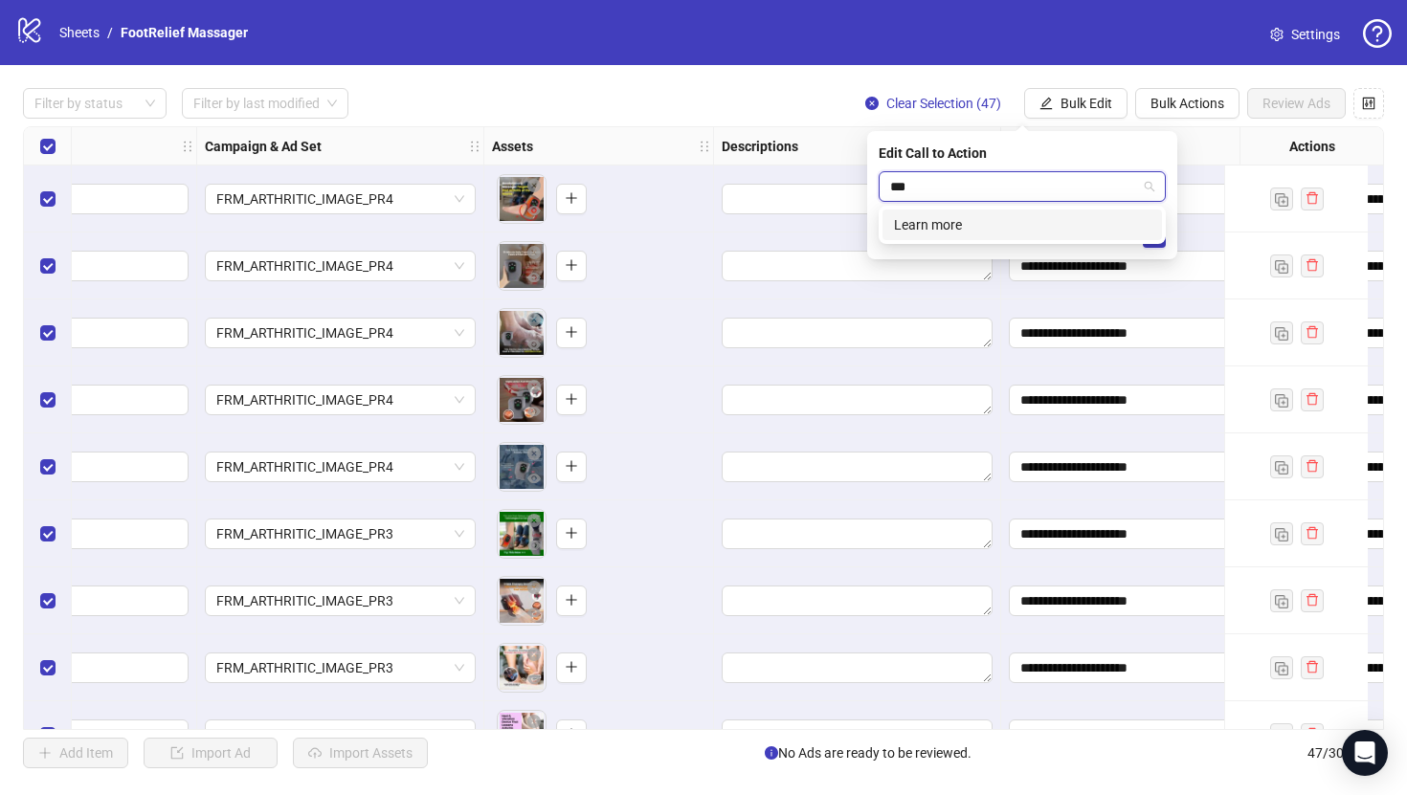
type input "****"
click at [1152, 241] on icon "check" at bounding box center [1154, 236] width 13 height 13
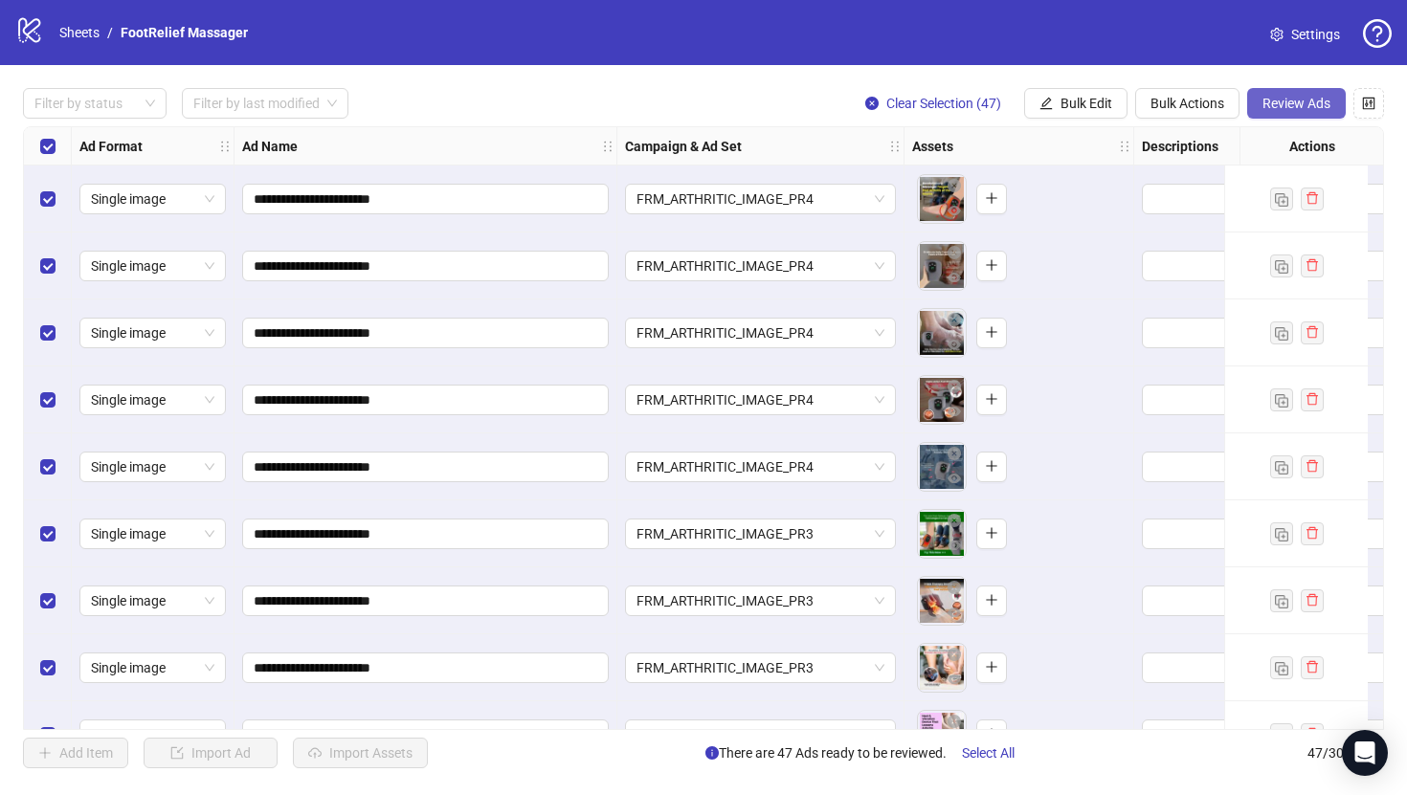
click at [1291, 111] on button "Review Ads" at bounding box center [1296, 103] width 99 height 31
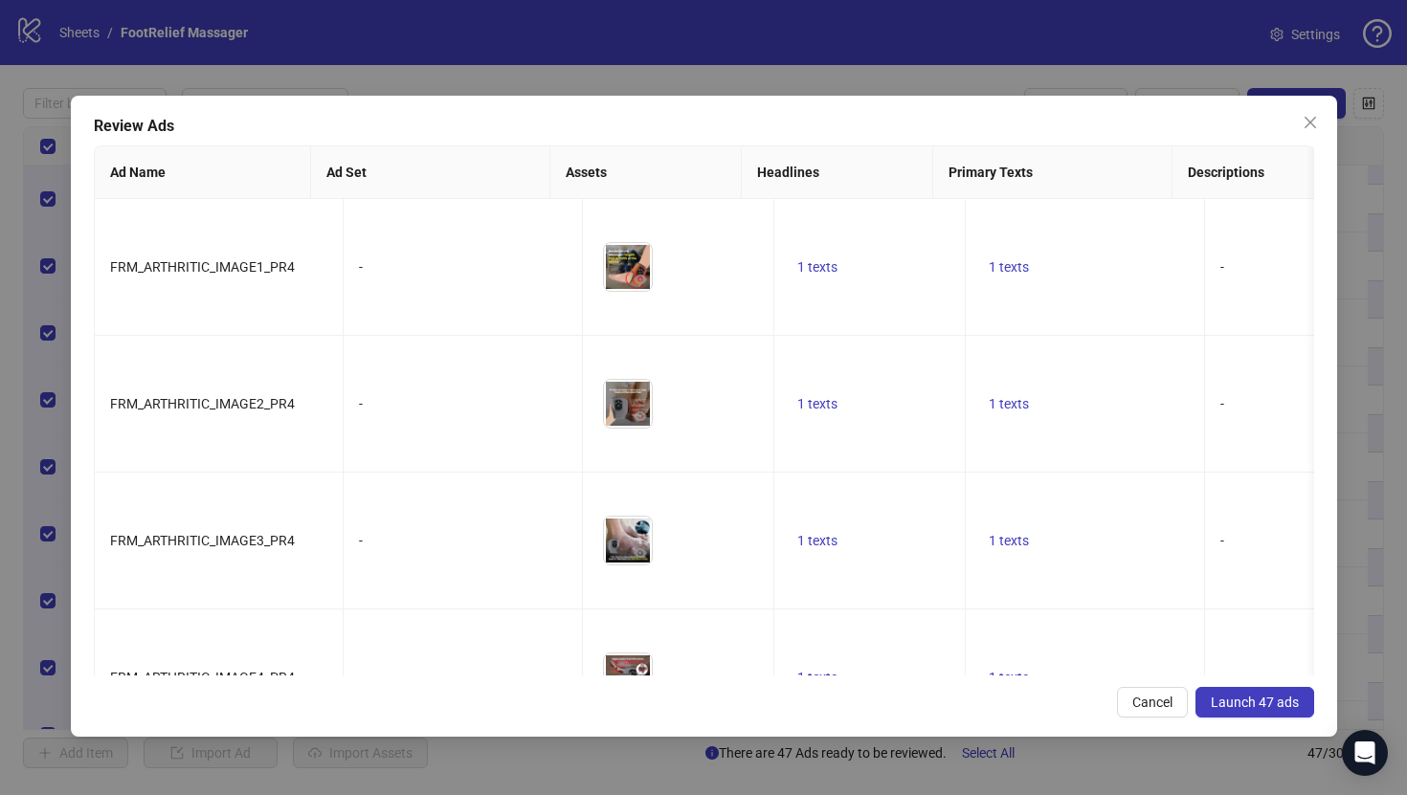
click at [1246, 695] on span "Launch 47 ads" at bounding box center [1255, 702] width 88 height 15
